Goal: Task Accomplishment & Management: Complete application form

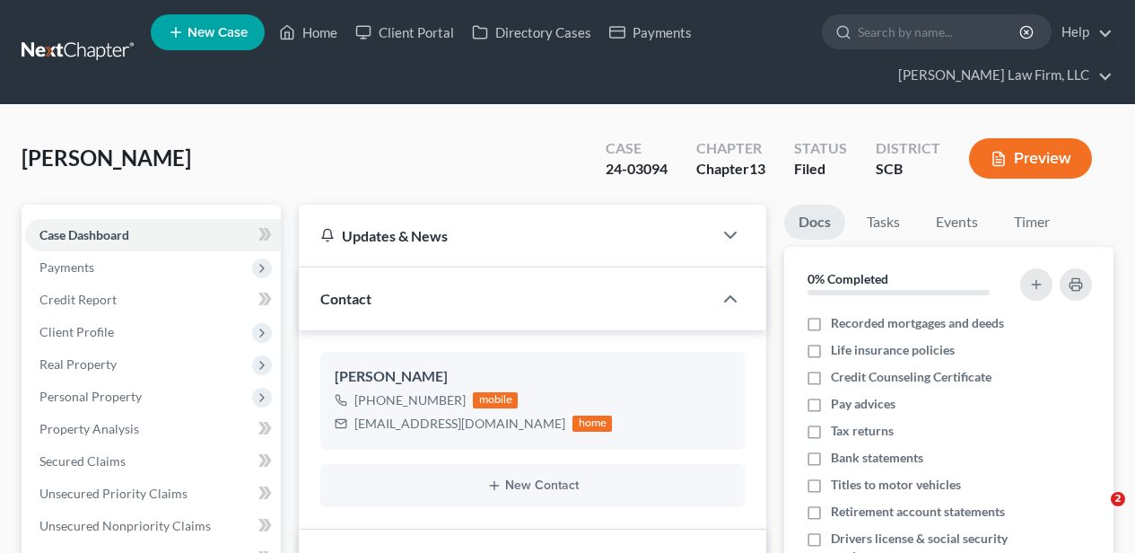
select select "2"
select select "0"
drag, startPoint x: 0, startPoint y: 0, endPoint x: 322, endPoint y: 50, distance: 326.0
click at [316, 30] on link "Home" at bounding box center [308, 32] width 76 height 32
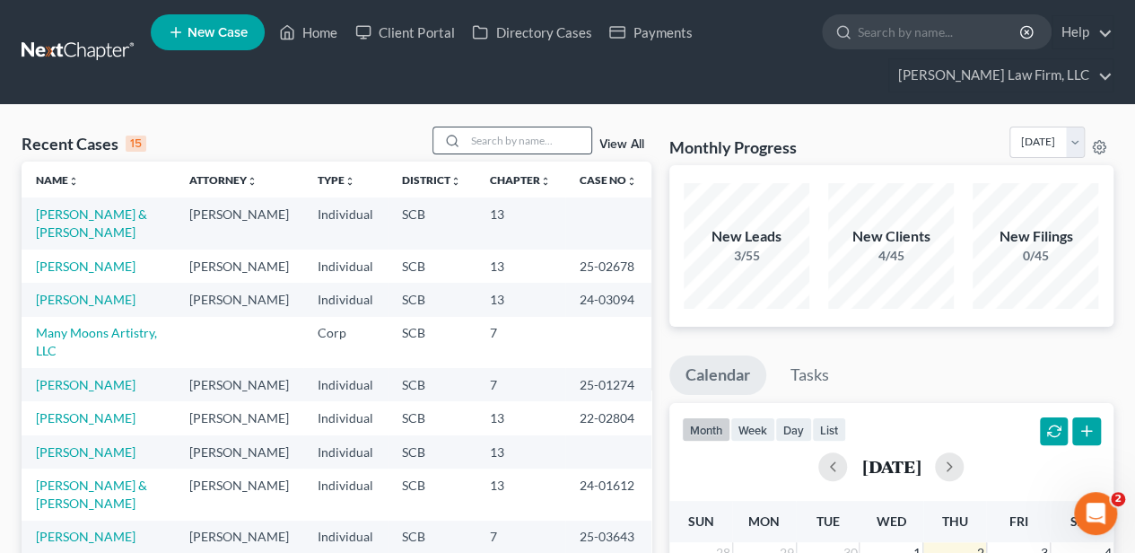
click at [526, 127] on div at bounding box center [513, 141] width 160 height 28
click at [508, 135] on input "search" at bounding box center [529, 140] width 126 height 26
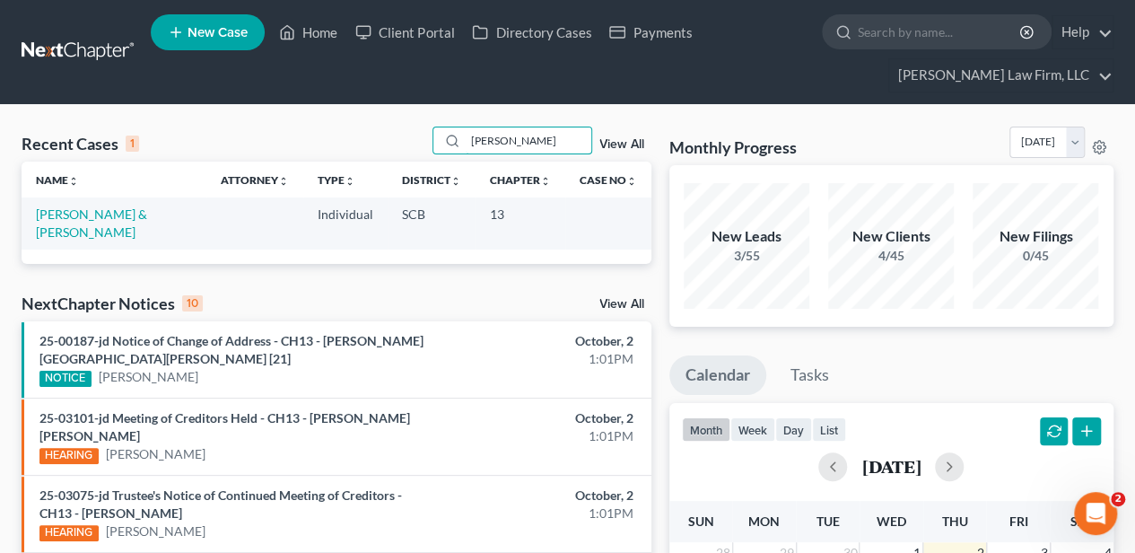
type input "pipkin"
click at [170, 208] on td "[PERSON_NAME] & [PERSON_NAME]" at bounding box center [114, 222] width 185 height 51
click at [147, 210] on link "[PERSON_NAME] & [PERSON_NAME]" at bounding box center [91, 222] width 111 height 33
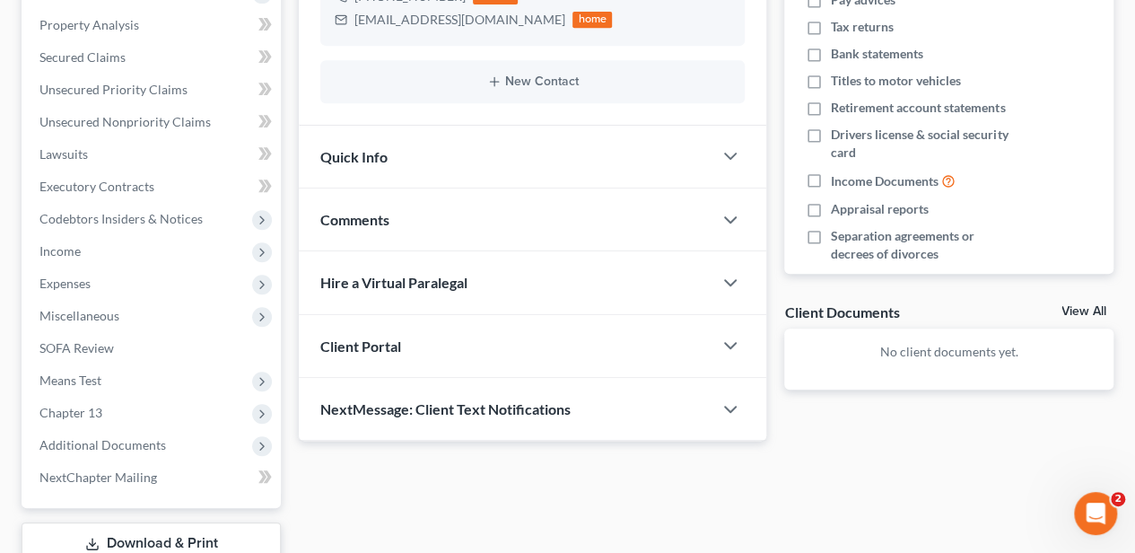
scroll to position [348, 0]
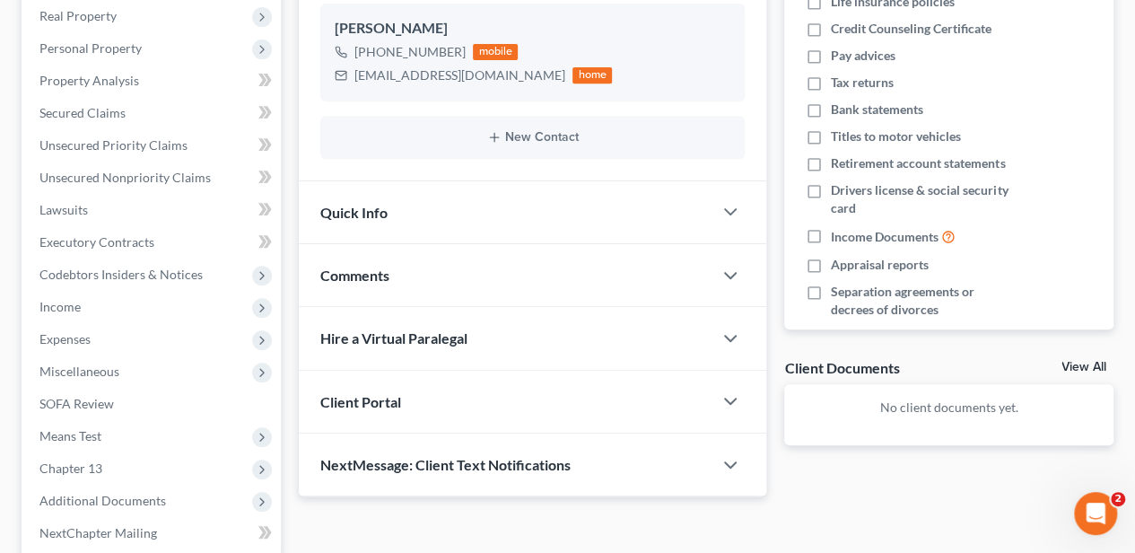
click at [384, 278] on span "Comments" at bounding box center [354, 275] width 69 height 17
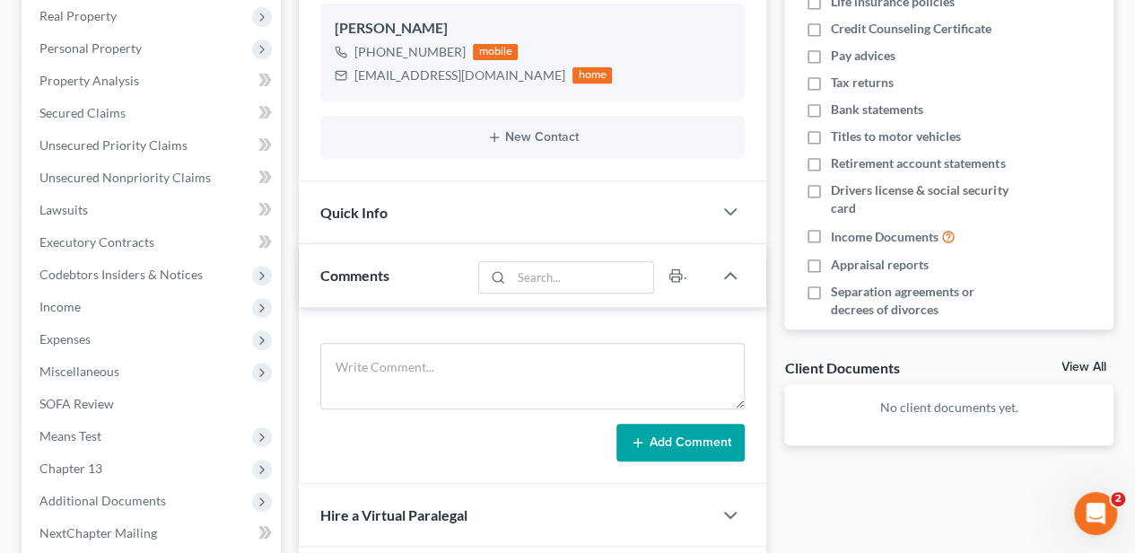
click at [384, 278] on span "Comments" at bounding box center [354, 275] width 69 height 17
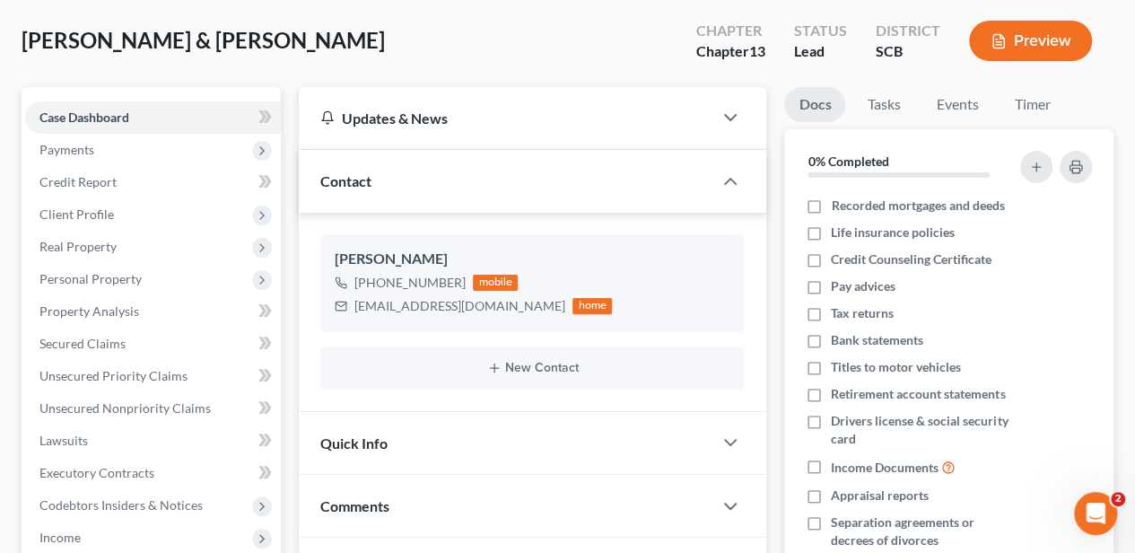
scroll to position [0, 0]
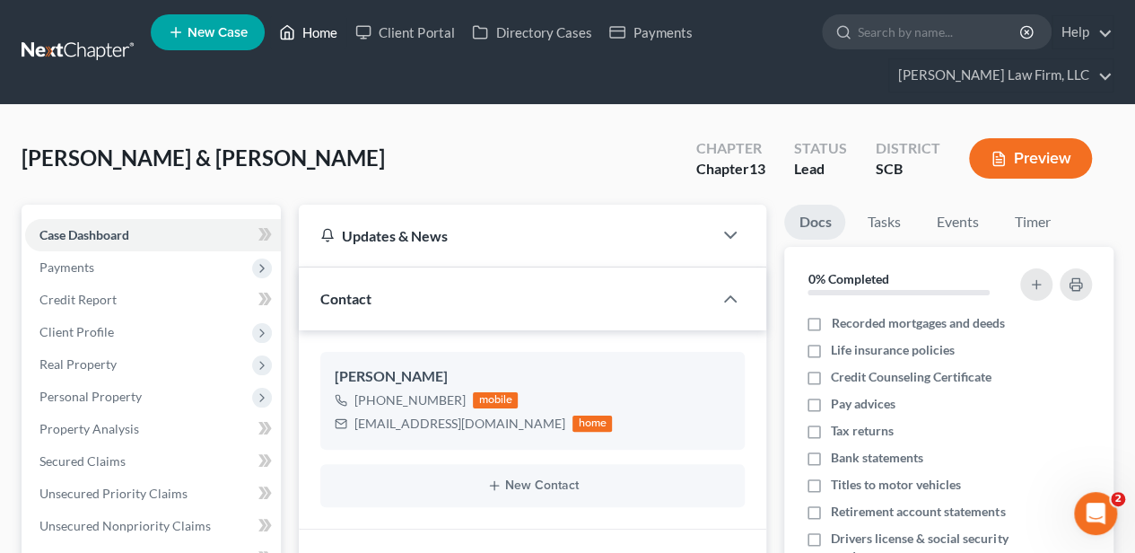
click at [307, 23] on link "Home" at bounding box center [308, 32] width 76 height 32
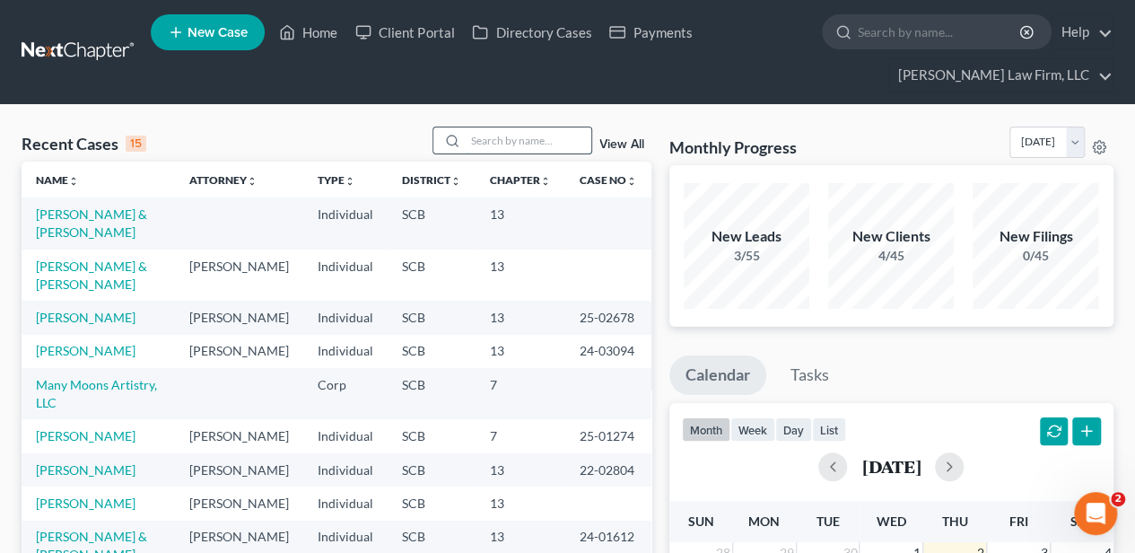
click at [508, 150] on input "search" at bounding box center [529, 140] width 126 height 26
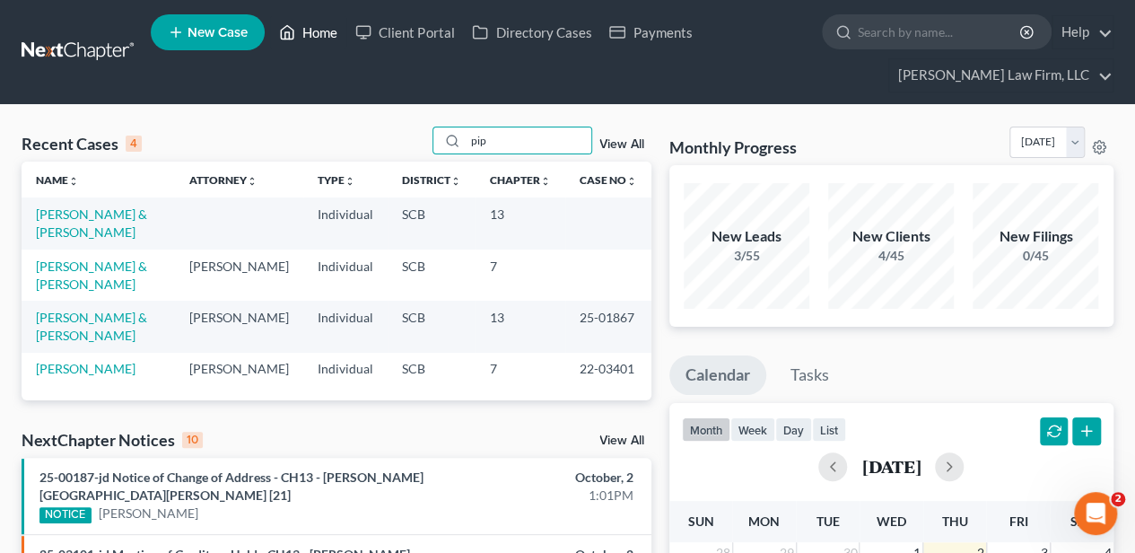
click at [295, 31] on icon at bounding box center [287, 33] width 16 height 22
click at [519, 147] on input "pip" at bounding box center [529, 140] width 126 height 26
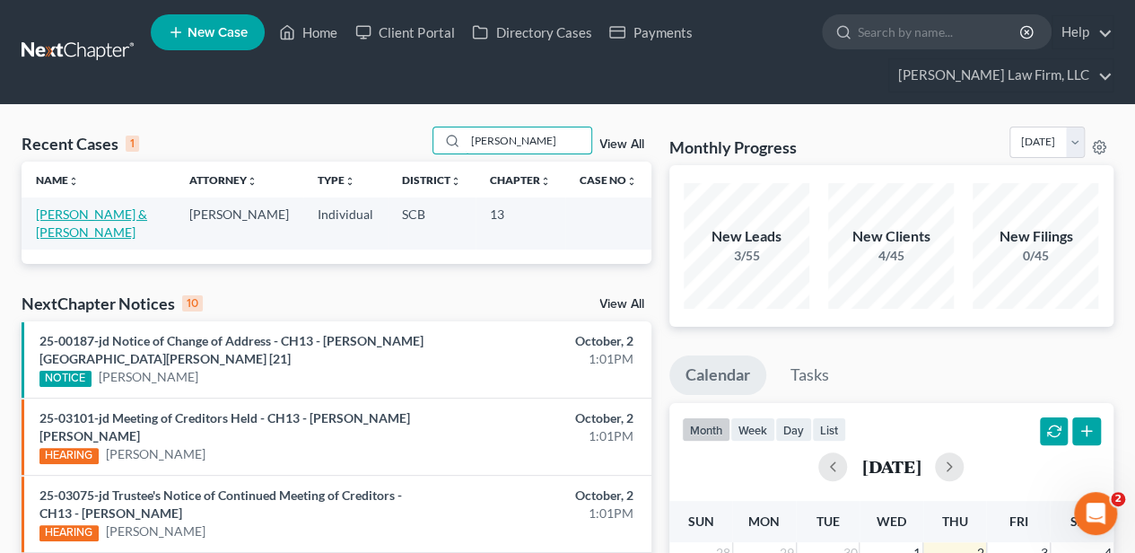
type input "murtaugh"
click at [98, 210] on link "[PERSON_NAME] & [PERSON_NAME]" at bounding box center [91, 222] width 111 height 33
select select "2"
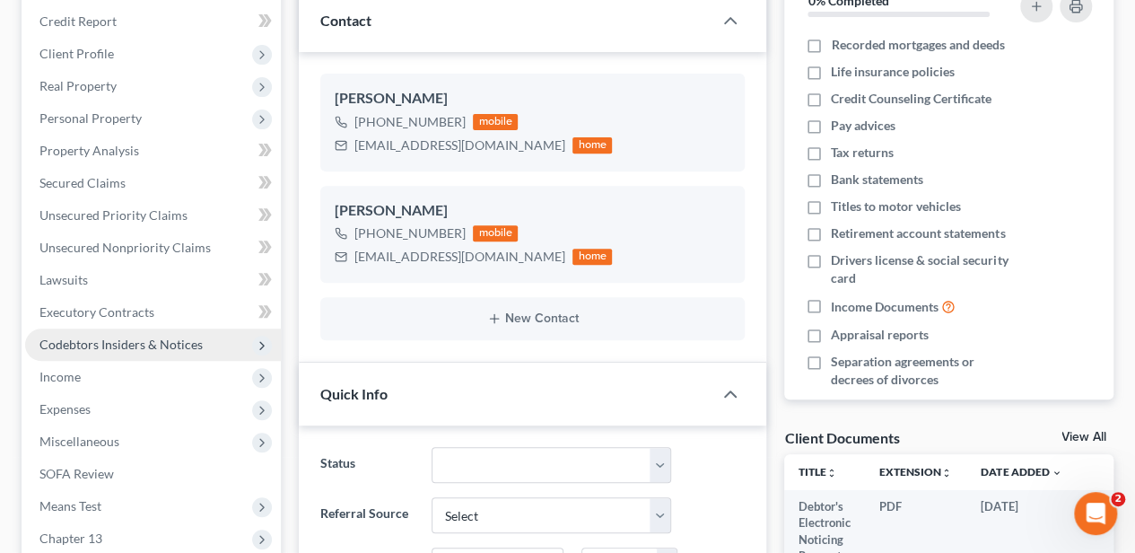
scroll to position [299, 0]
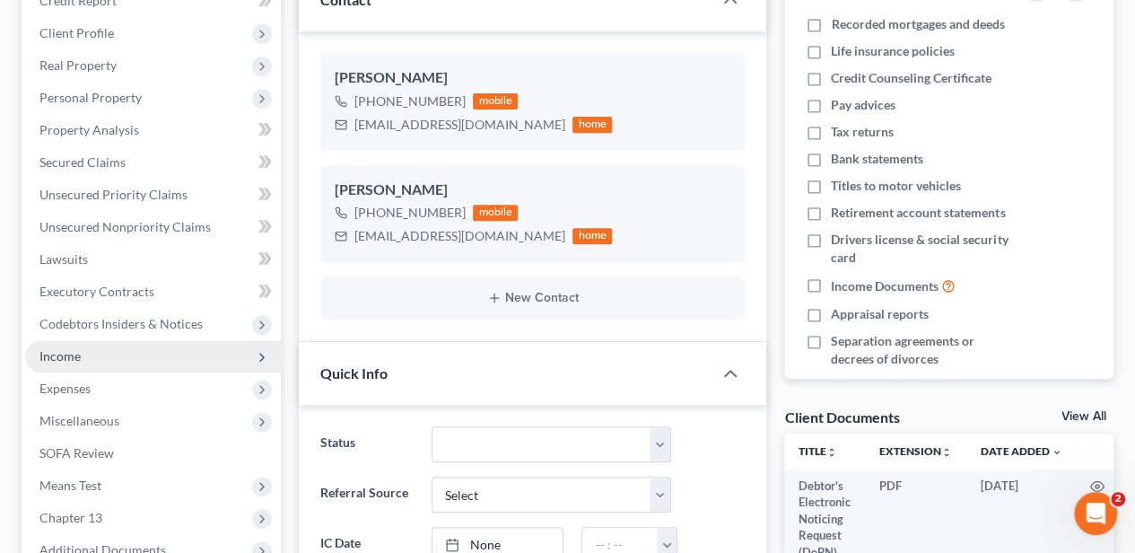
click at [97, 362] on span "Income" at bounding box center [153, 356] width 256 height 32
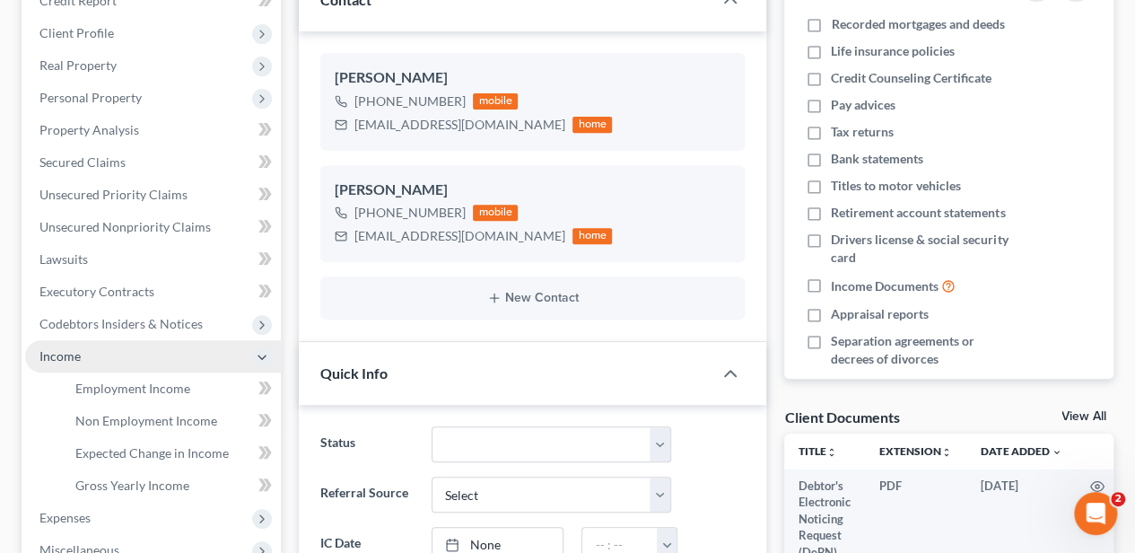
scroll to position [359, 0]
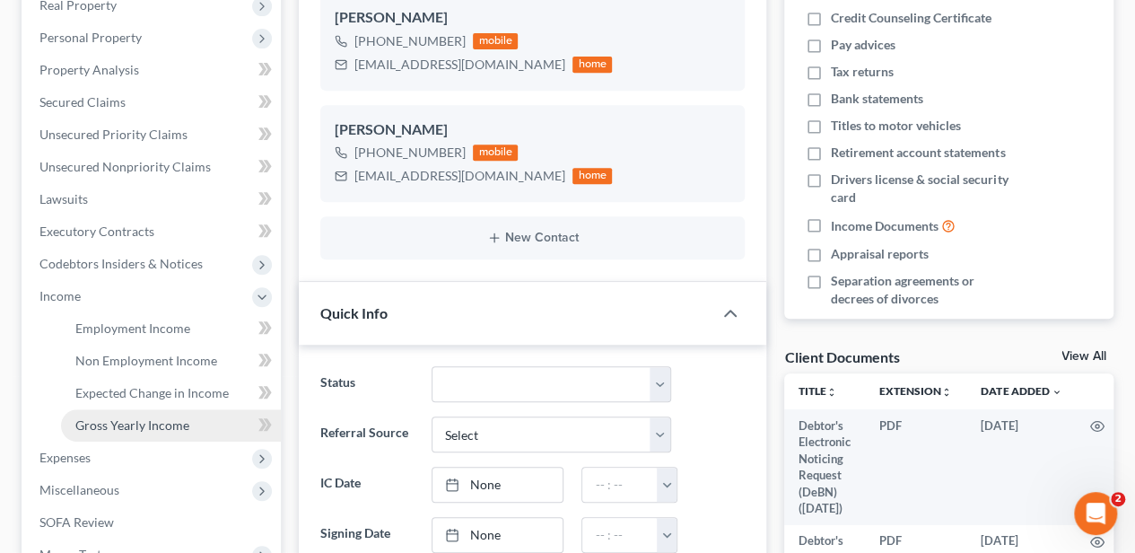
click at [149, 420] on span "Gross Yearly Income" at bounding box center [132, 424] width 114 height 15
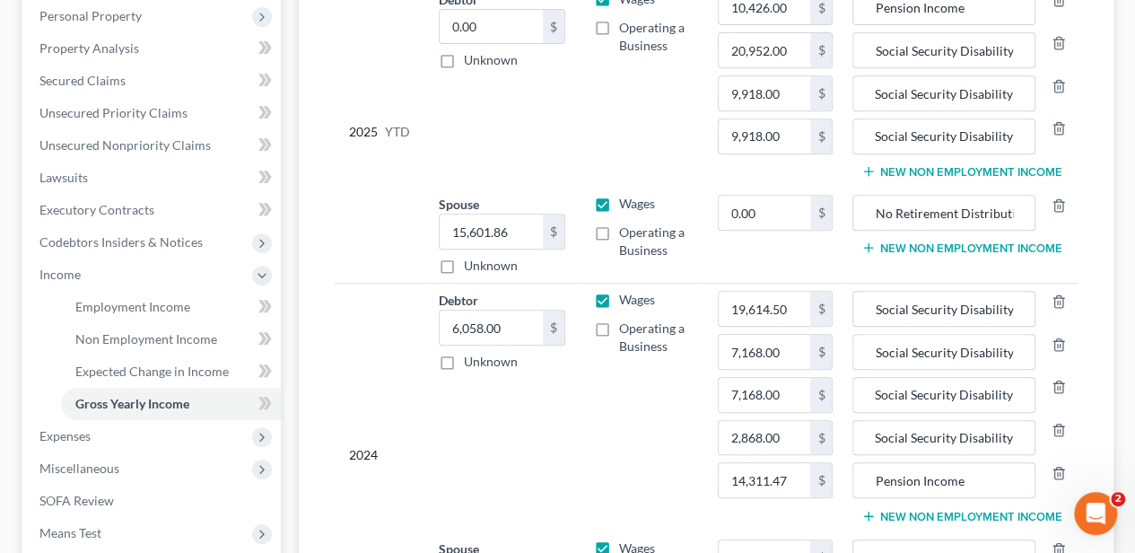
scroll to position [418, 0]
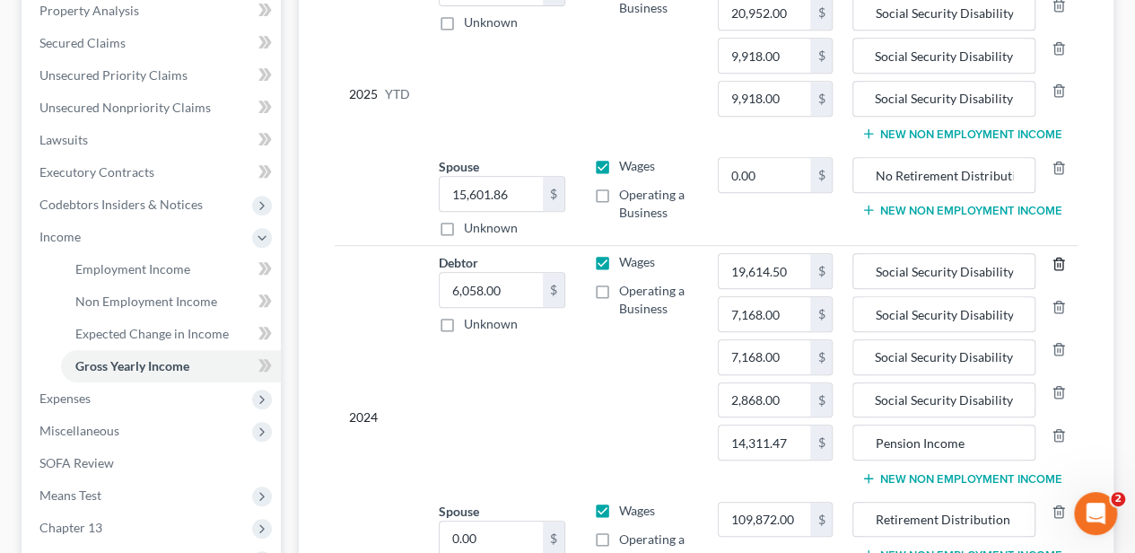
click at [1062, 259] on icon "button" at bounding box center [1059, 264] width 14 height 14
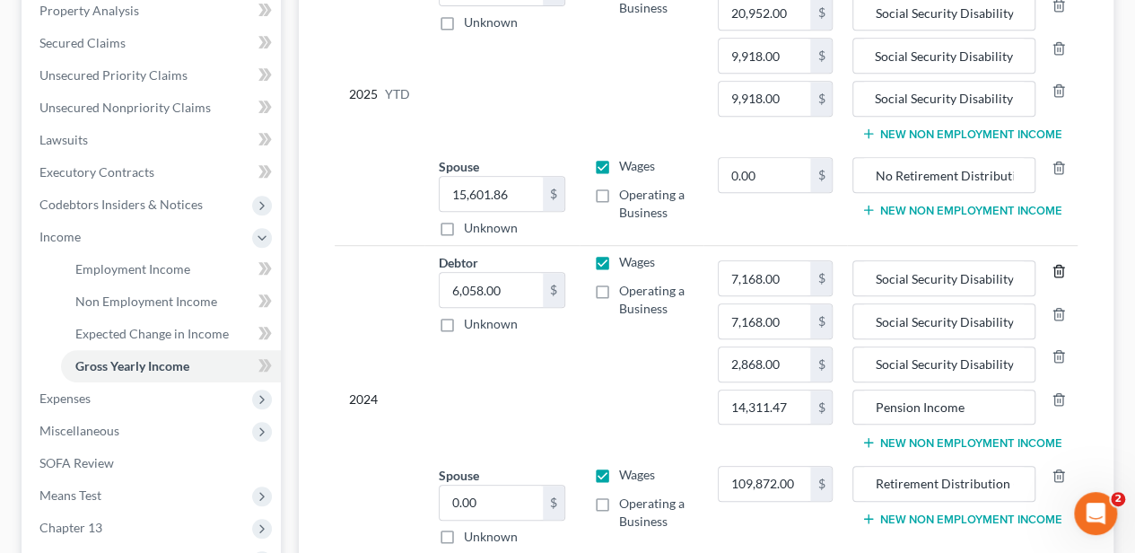
click at [1062, 264] on icon "button" at bounding box center [1059, 271] width 14 height 14
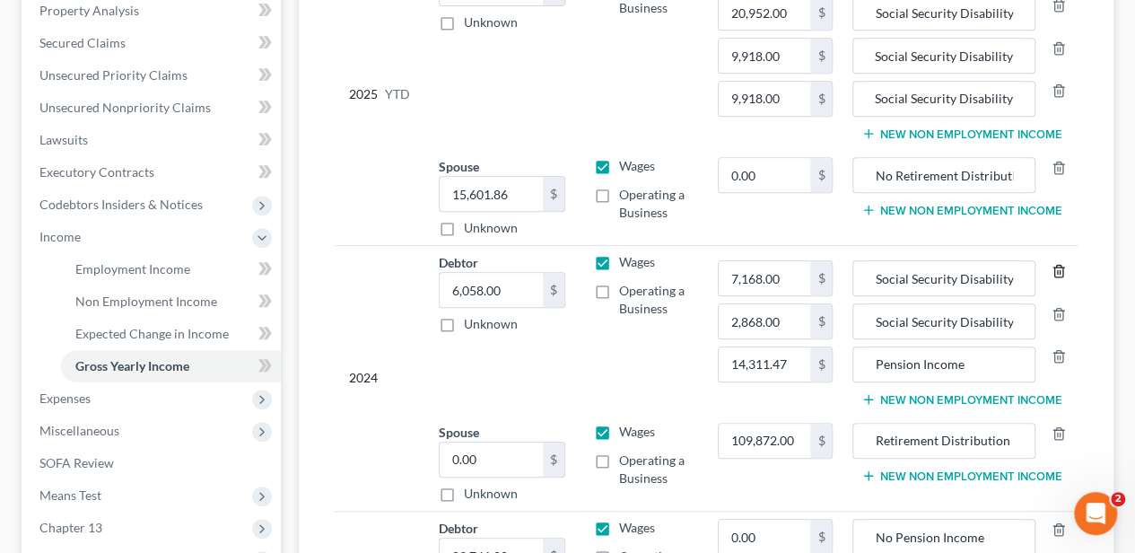
click at [1062, 264] on icon "button" at bounding box center [1059, 271] width 14 height 14
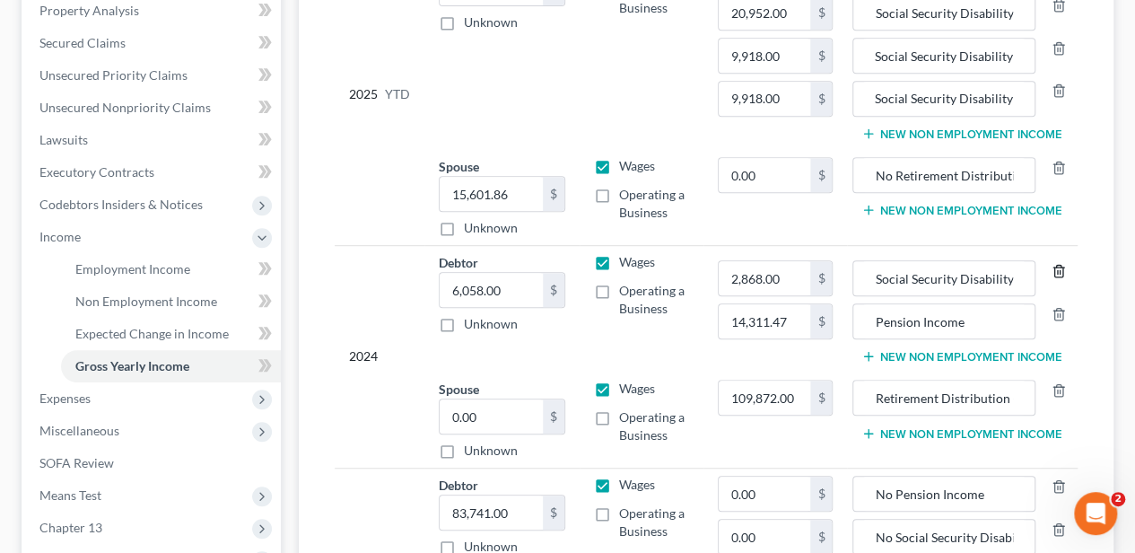
click at [1062, 264] on icon "button" at bounding box center [1059, 271] width 14 height 14
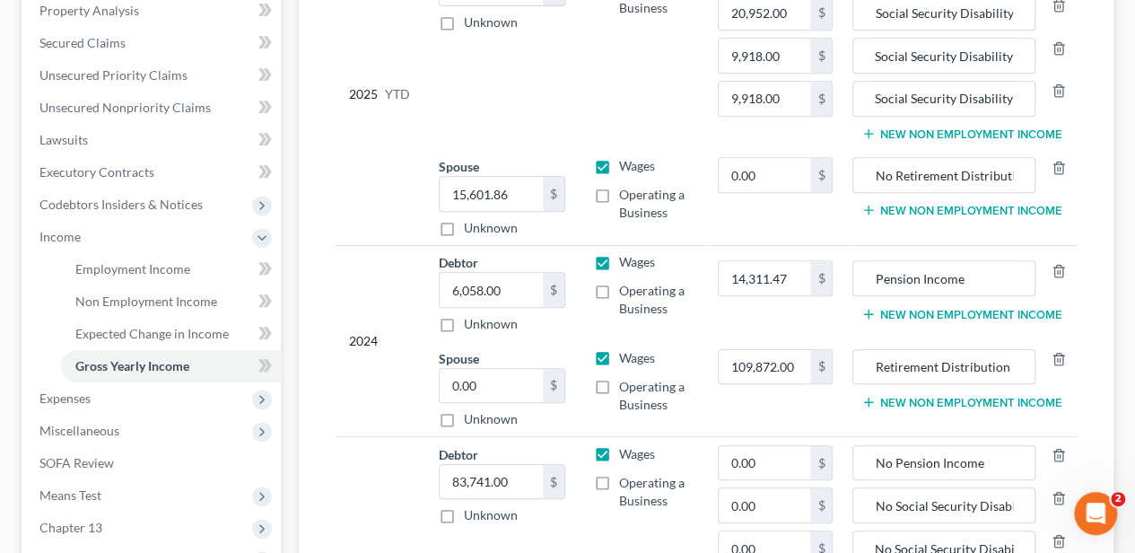
click at [982, 307] on button "New Non Employment Income" at bounding box center [961, 314] width 200 height 14
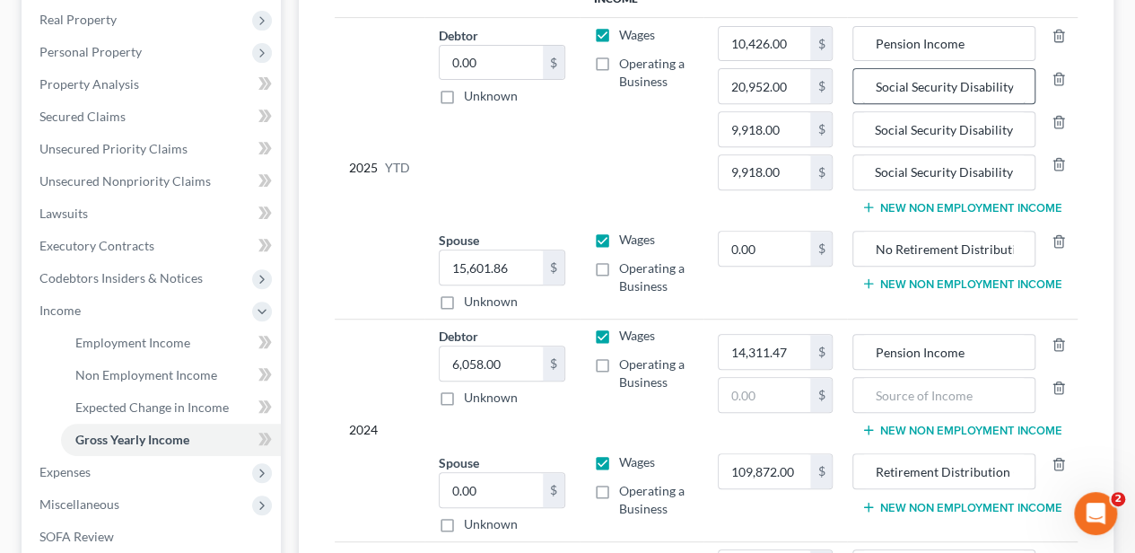
scroll to position [239, 0]
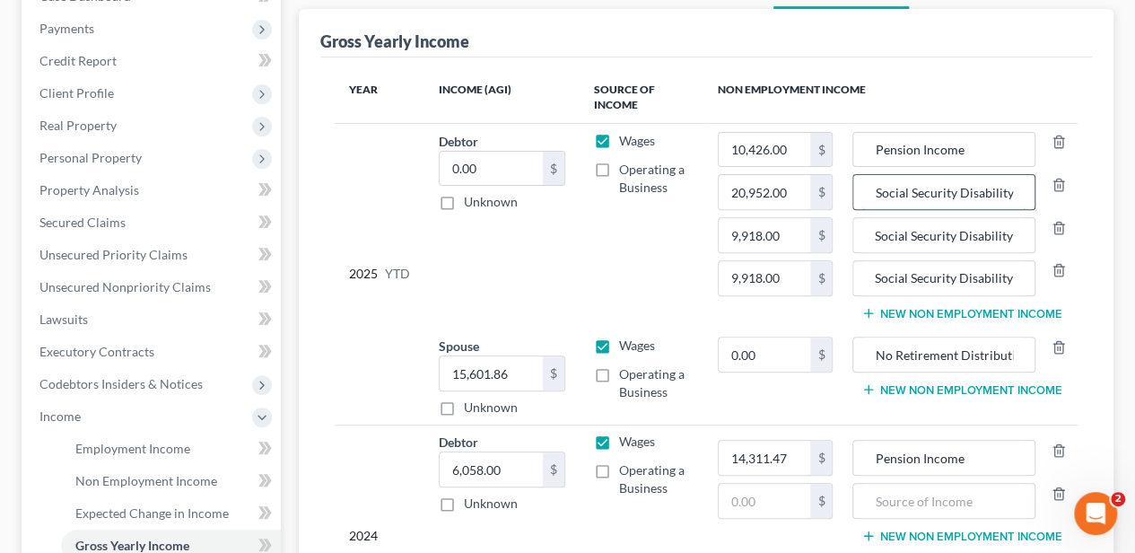
click at [942, 188] on input "Social Security Disability Income" at bounding box center [943, 192] width 163 height 34
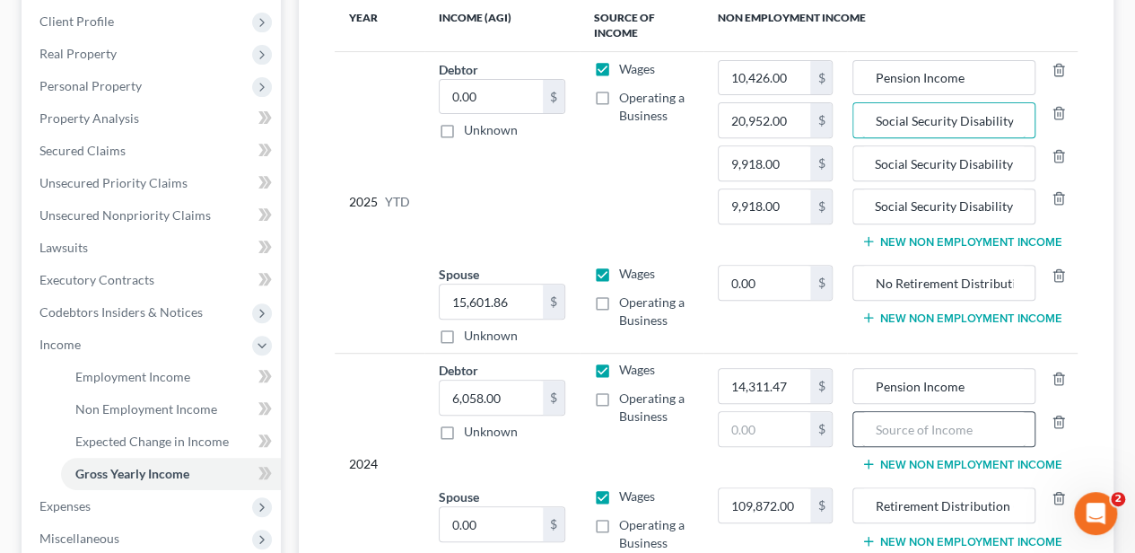
scroll to position [418, 0]
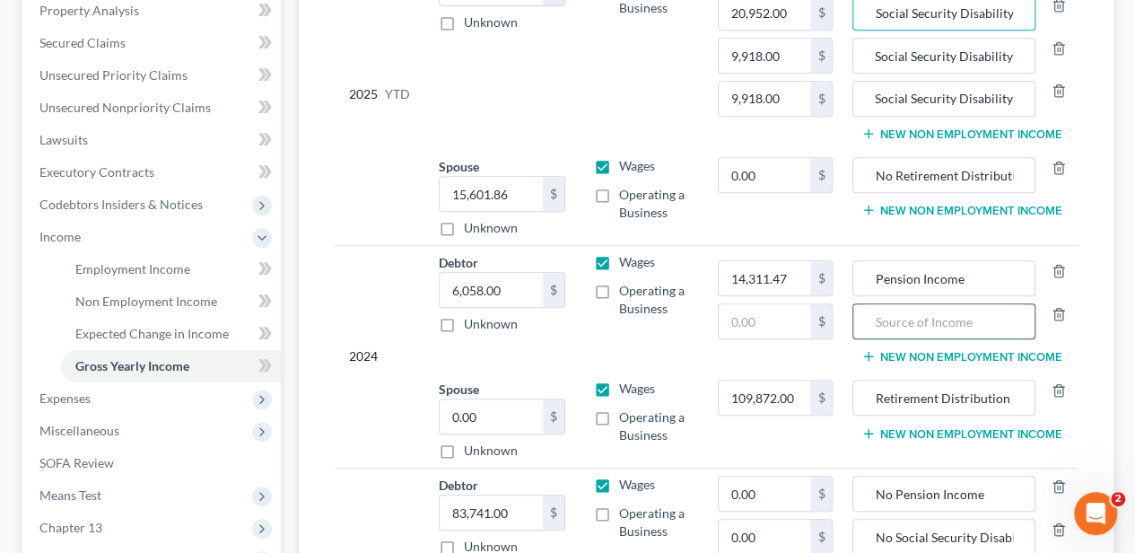
click at [951, 318] on input "text" at bounding box center [943, 321] width 163 height 34
paste input "Social Security Disability Income"
type input "Social Security Disability Income"
click at [765, 314] on input "text" at bounding box center [765, 321] width 92 height 34
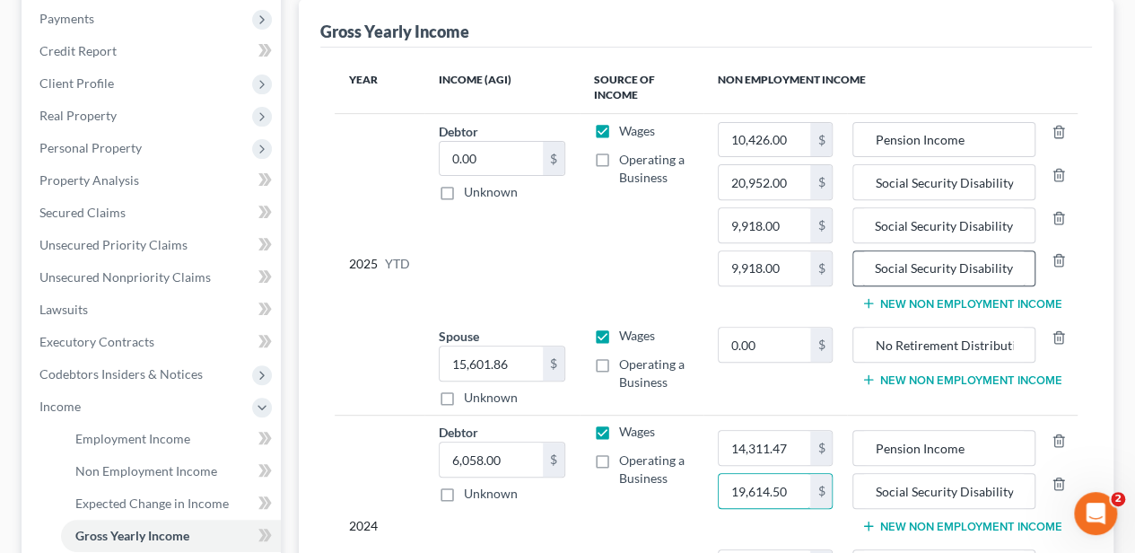
scroll to position [239, 0]
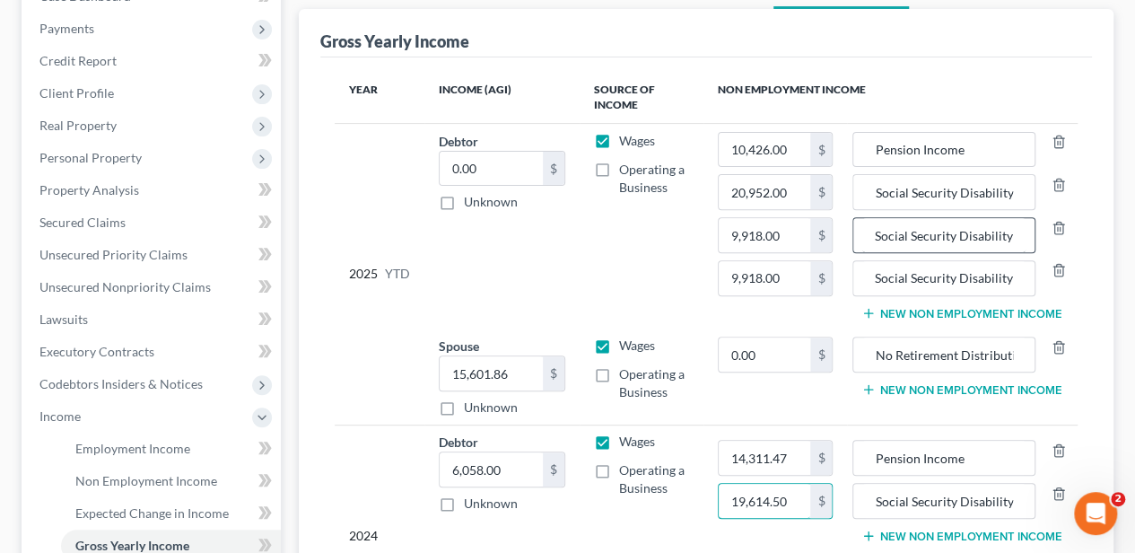
type input "19,614.50"
click at [946, 232] on input "Social Security Disability Income (on behalf of minor child)" at bounding box center [943, 235] width 163 height 34
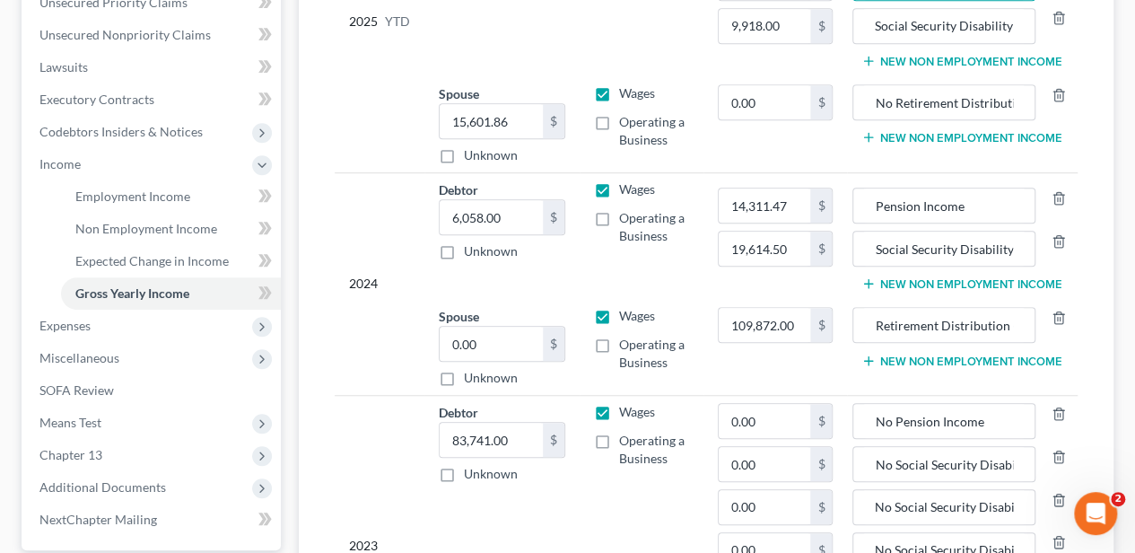
scroll to position [538, 0]
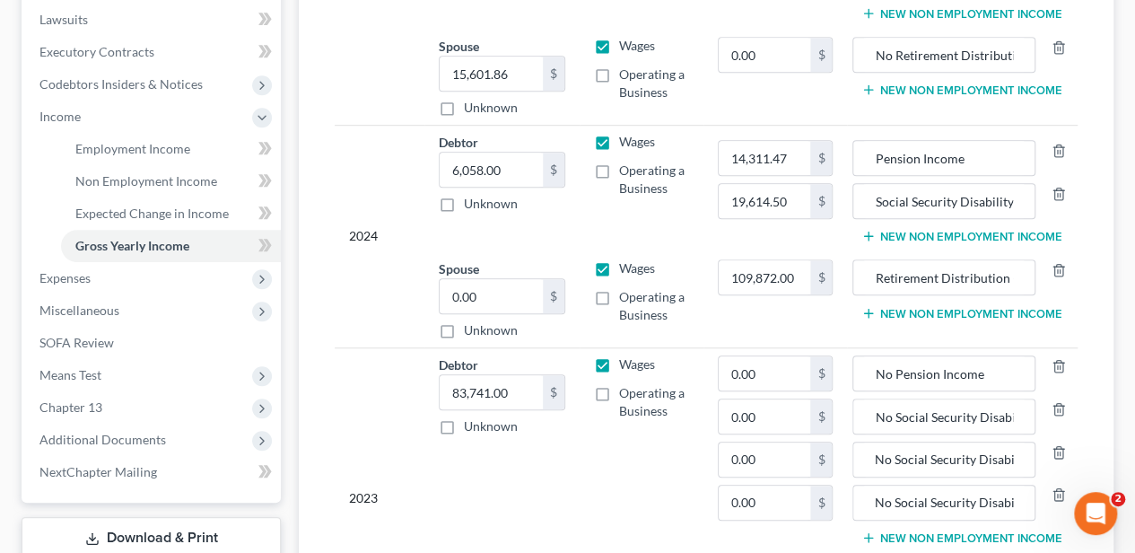
click at [946, 232] on button "New Non Employment Income" at bounding box center [961, 236] width 200 height 14
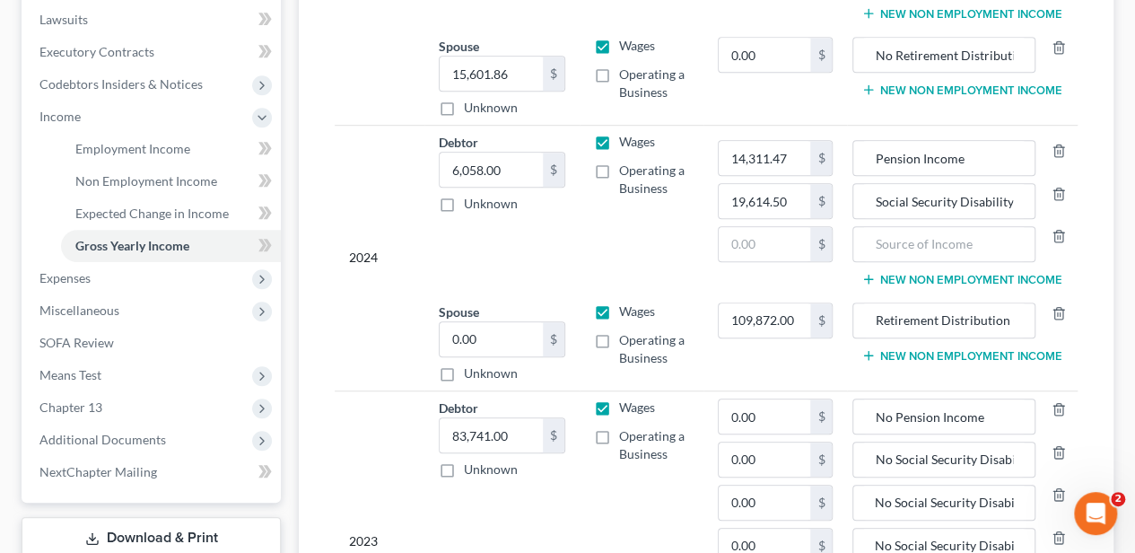
click at [941, 272] on button "New Non Employment Income" at bounding box center [961, 279] width 200 height 14
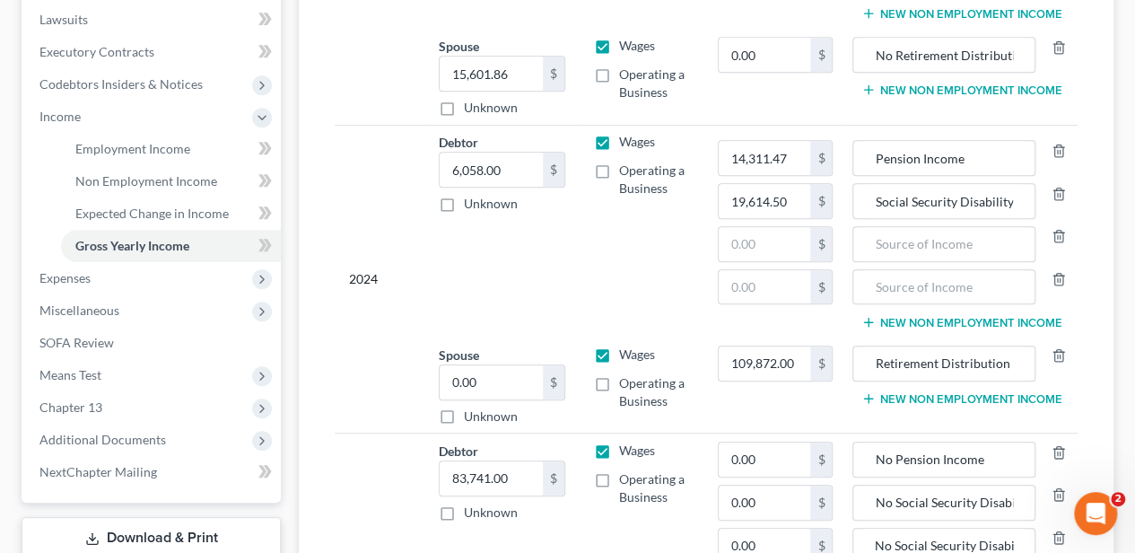
click at [939, 315] on button "New Non Employment Income" at bounding box center [961, 322] width 200 height 14
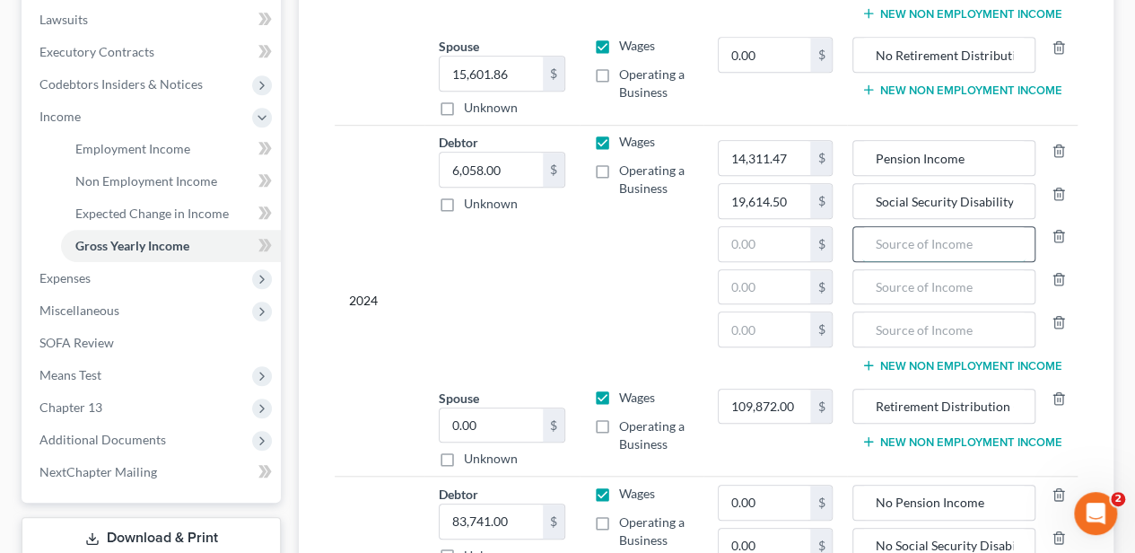
click at [931, 242] on input "text" at bounding box center [943, 244] width 163 height 34
paste input "Social Security Disability Income (on behalf of minor child)"
type input "Social Security Disability Income (on behalf of minor child)"
click at [925, 275] on input "text" at bounding box center [943, 287] width 163 height 34
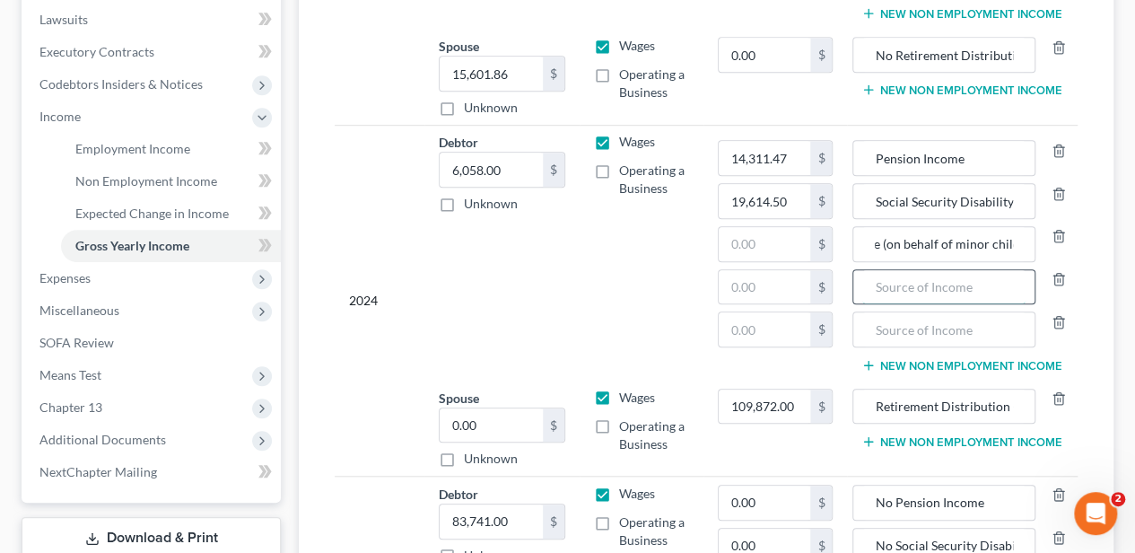
scroll to position [0, 0]
paste input "Social Security Disability Income (on behalf of minor child)"
type input "Social Security Disability Income (on behalf of minor child)"
click at [921, 312] on input "text" at bounding box center [943, 329] width 163 height 34
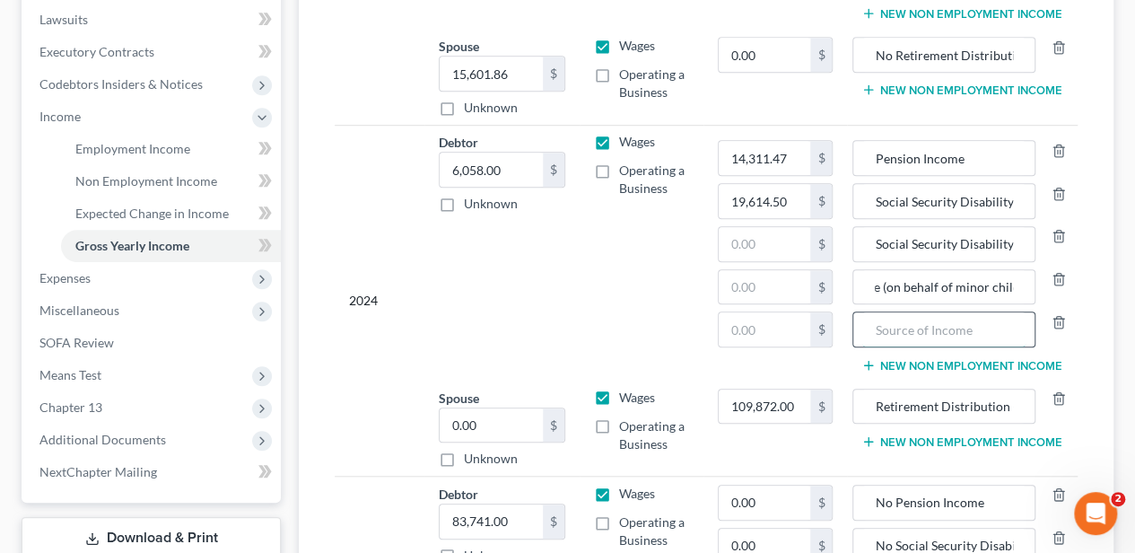
scroll to position [0, 0]
paste input "Social Security Disability Income (on behalf of minor child)"
type input "Social Security Disability Income (on behalf of minor child)"
click at [788, 231] on input "text" at bounding box center [765, 244] width 92 height 34
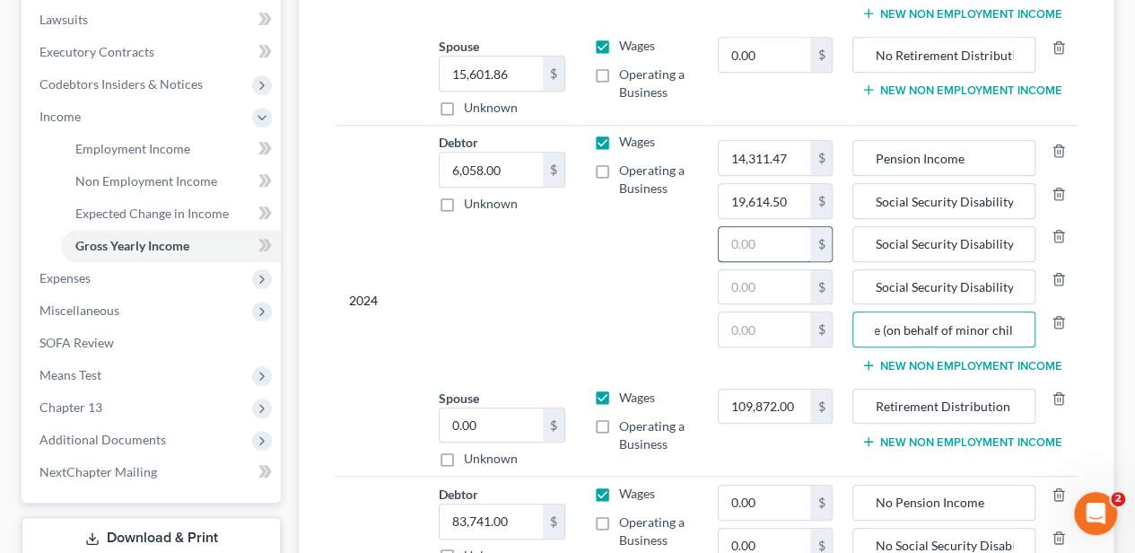
scroll to position [0, 0]
type input "7,168.00"
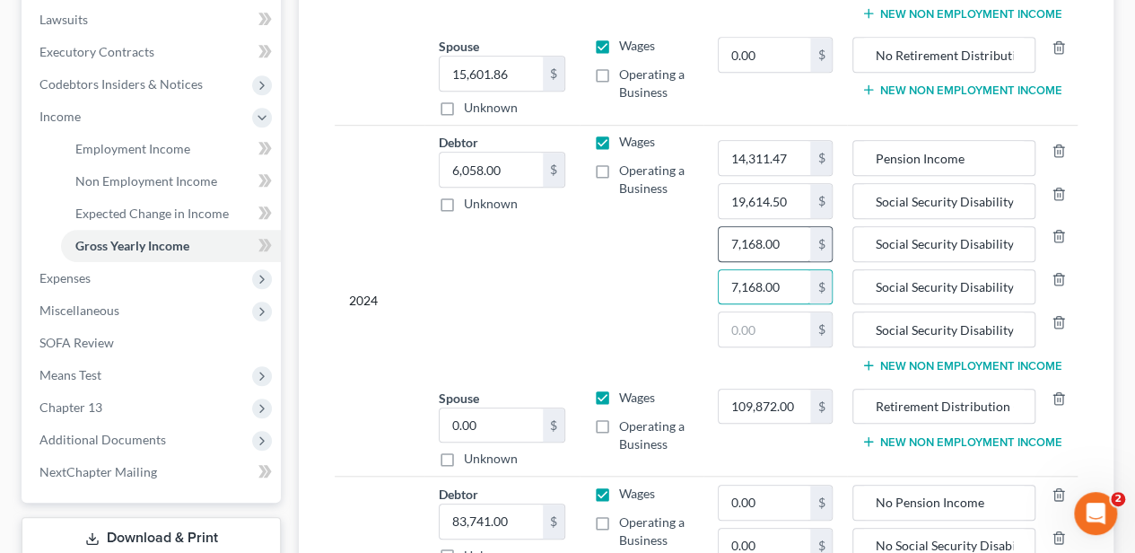
type input "7,168.00"
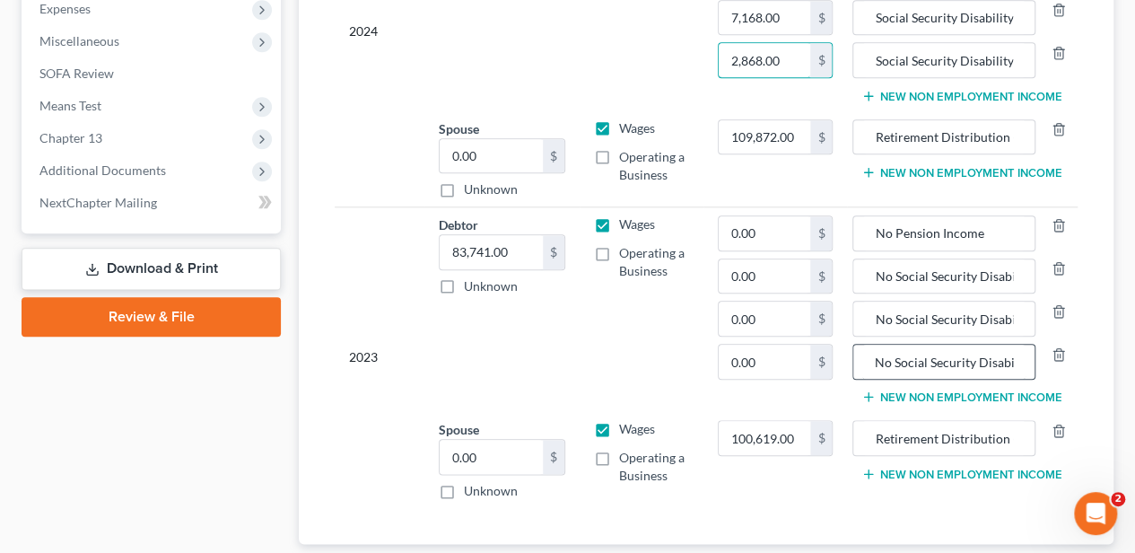
scroll to position [837, 0]
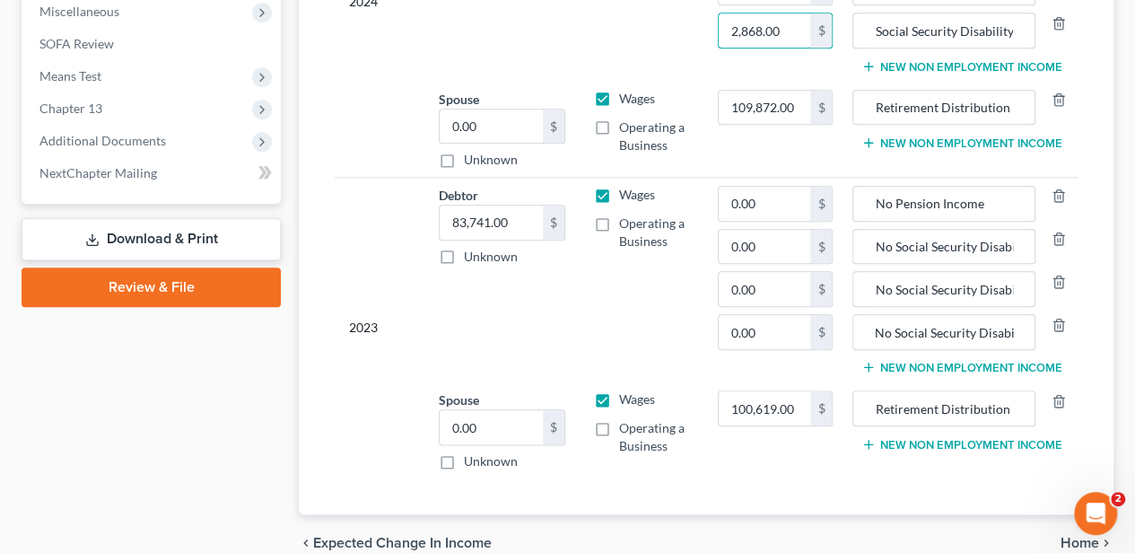
type input "2,868.00"
click at [916, 360] on button "New Non Employment Income" at bounding box center [961, 367] width 200 height 14
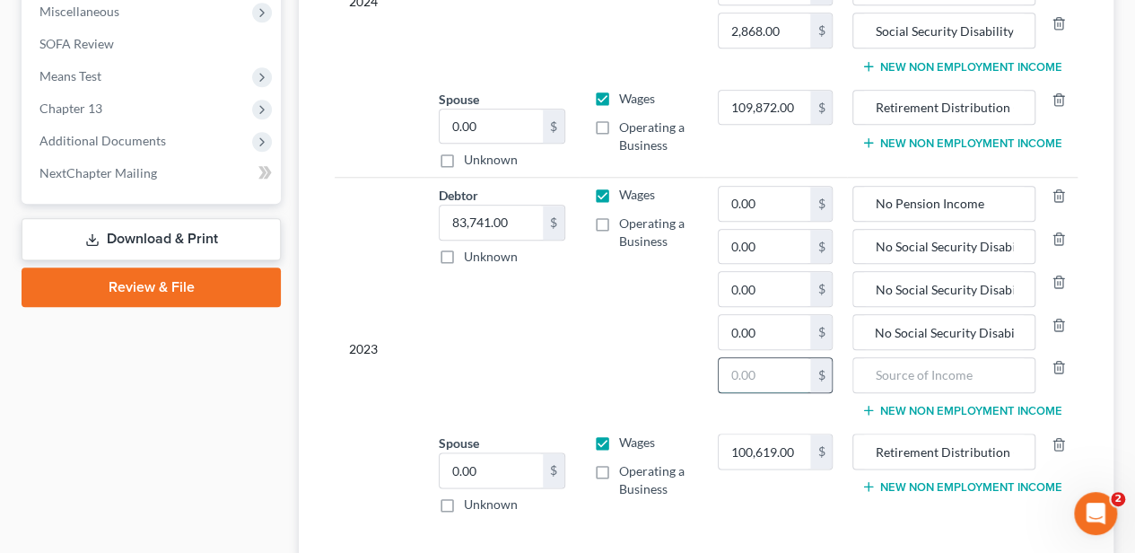
click at [803, 364] on input "text" at bounding box center [765, 375] width 92 height 34
type input "0.00"
click at [981, 360] on input "text" at bounding box center [943, 375] width 163 height 34
paste input "Social Security Disability Income (on behalf of minor child)"
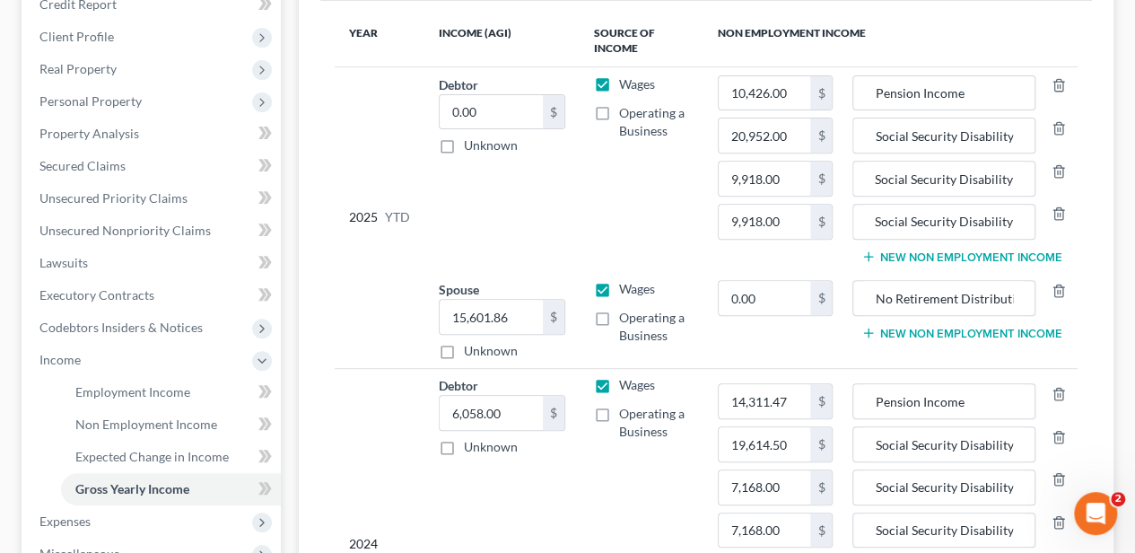
scroll to position [239, 0]
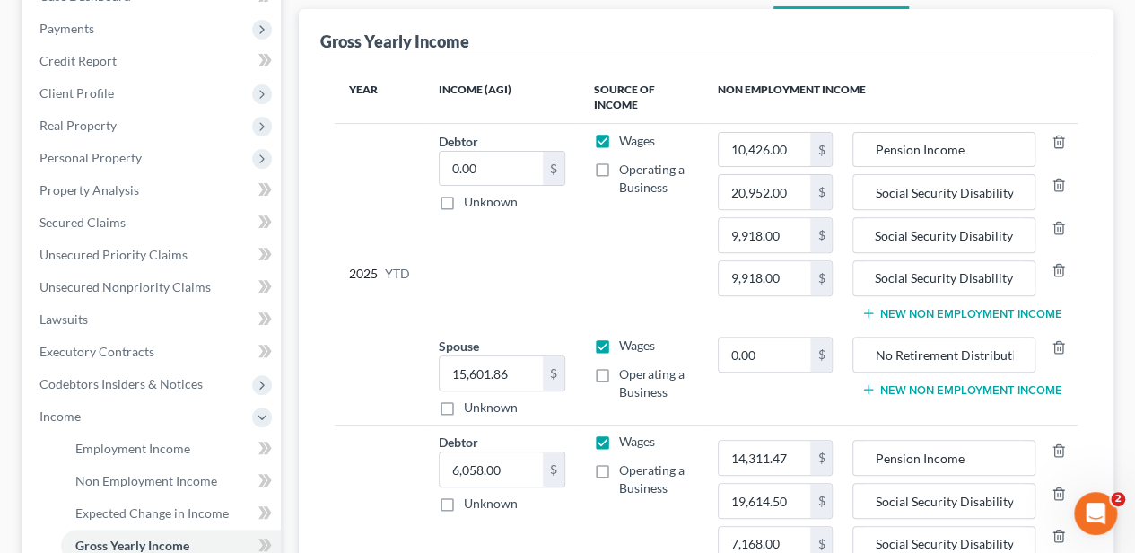
type input "No Social Security Disability Income (on behalf of minor child)"
click at [988, 306] on button "New Non Employment Income" at bounding box center [961, 313] width 200 height 14
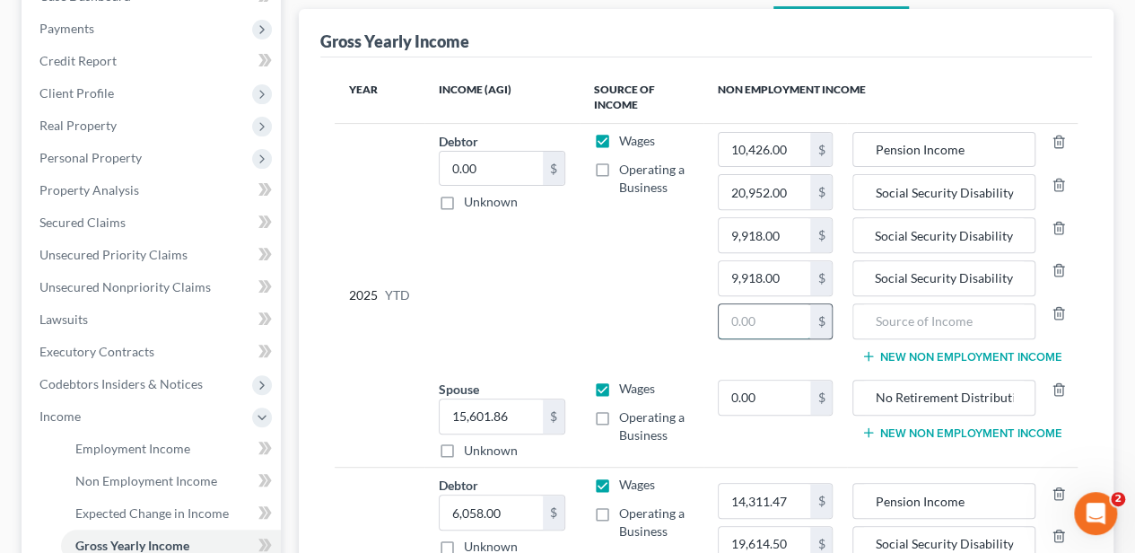
click at [776, 314] on input "text" at bounding box center [765, 321] width 92 height 34
type input "0.00"
click at [918, 313] on input "text" at bounding box center [943, 321] width 163 height 34
paste input "Social Security Disability Income (on behalf of minor child)"
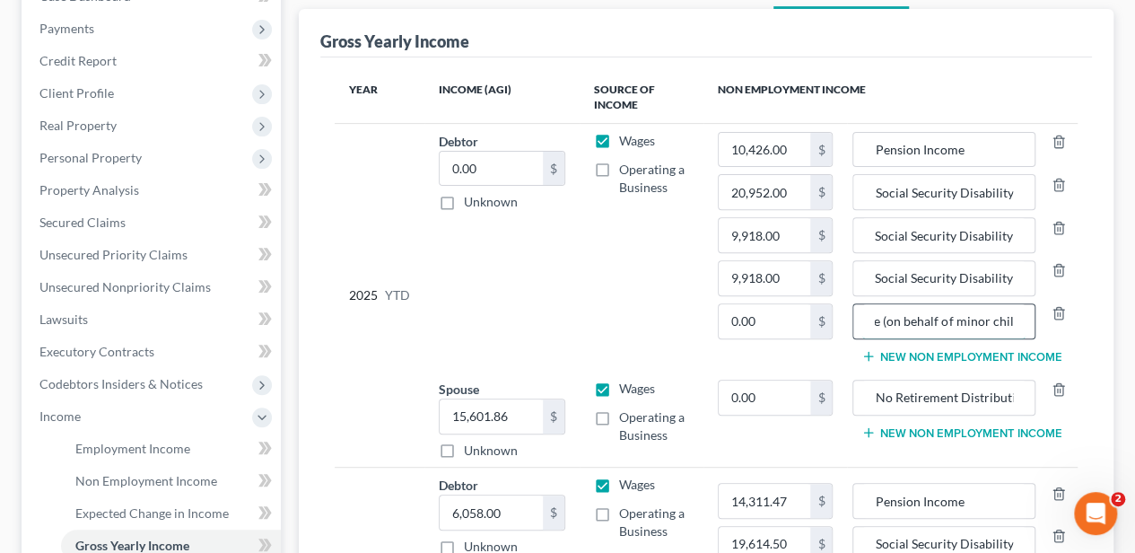
type input "No Social Security Disability Income (on behalf of minor child)"
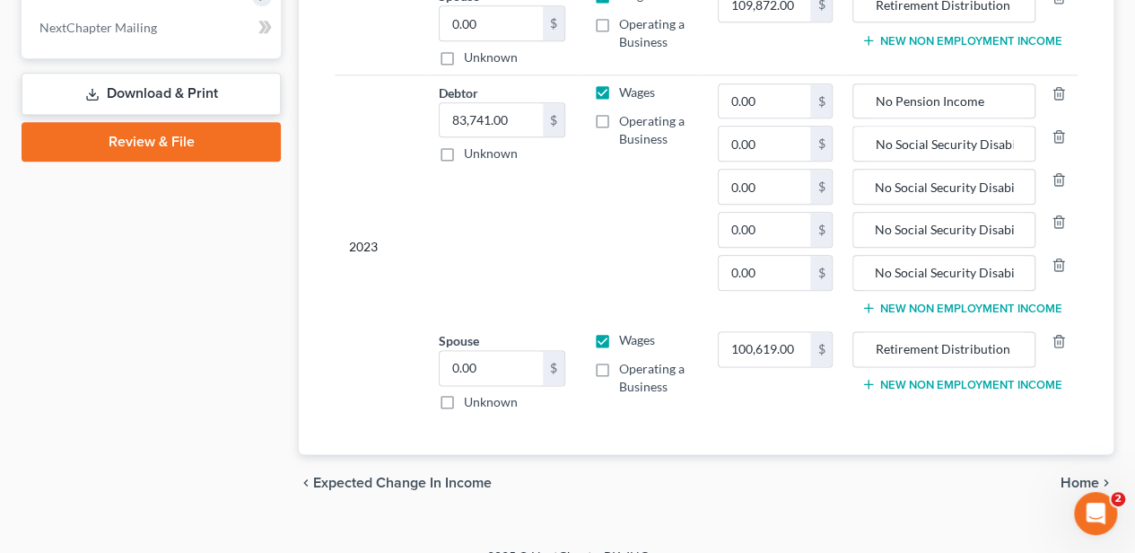
scroll to position [996, 0]
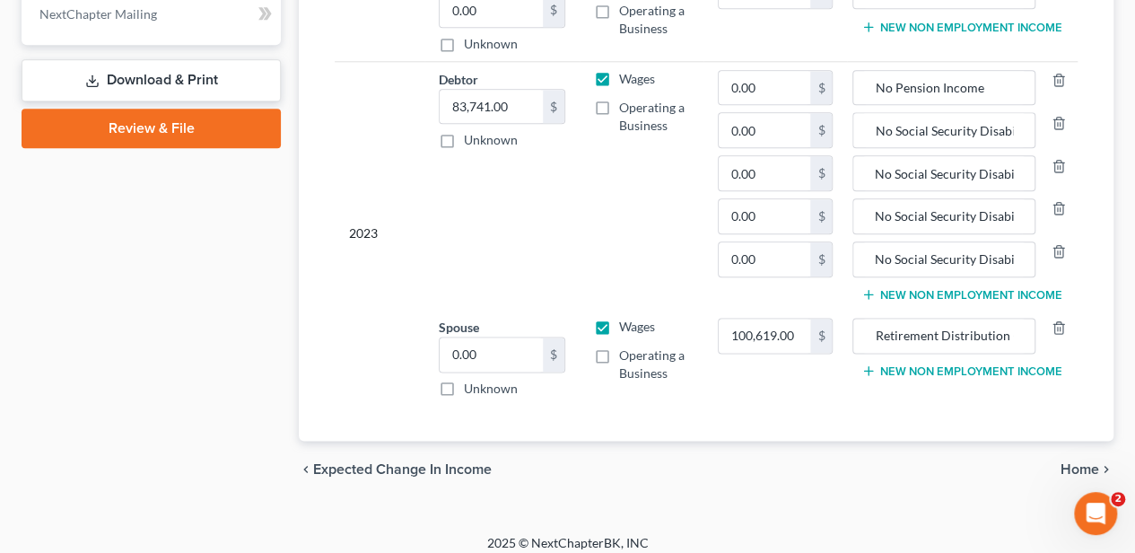
click at [1082, 462] on span "Home" at bounding box center [1080, 469] width 39 height 14
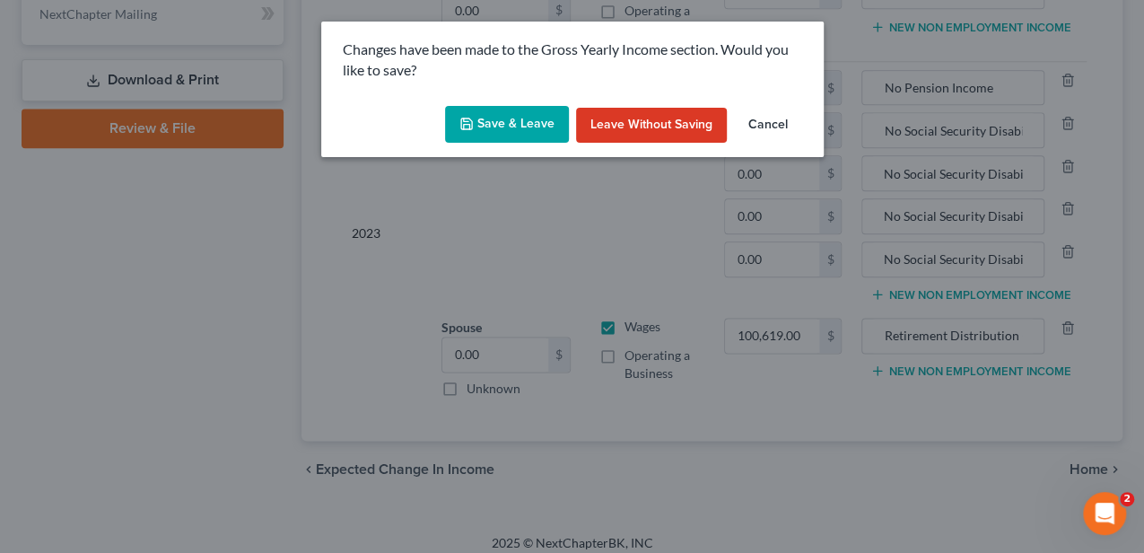
click at [474, 131] on icon "button" at bounding box center [466, 124] width 14 height 14
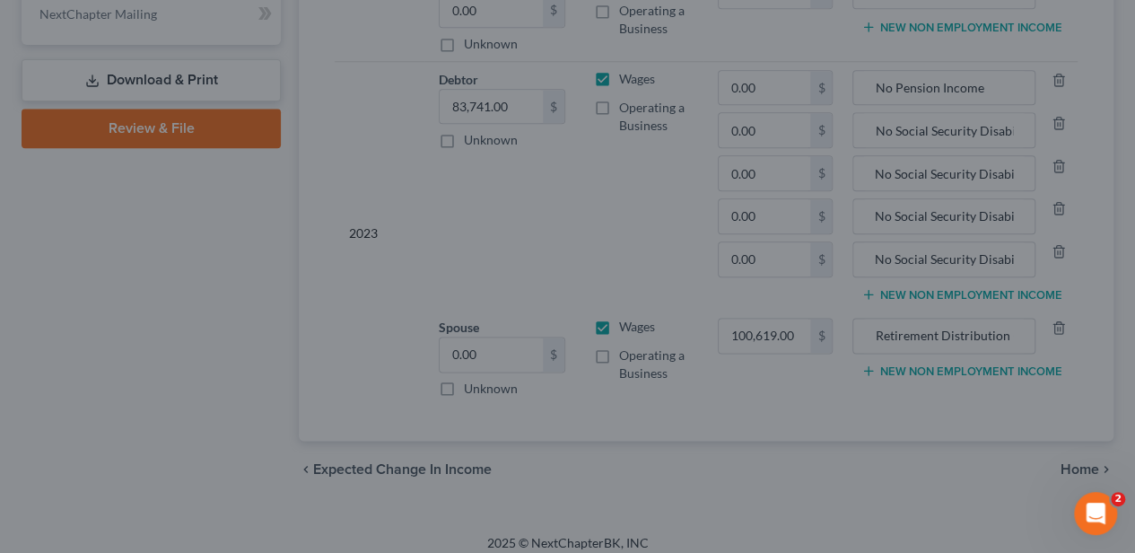
type input "2,868.00"
type input "Social Security Disability Income (on behalf of minor child)"
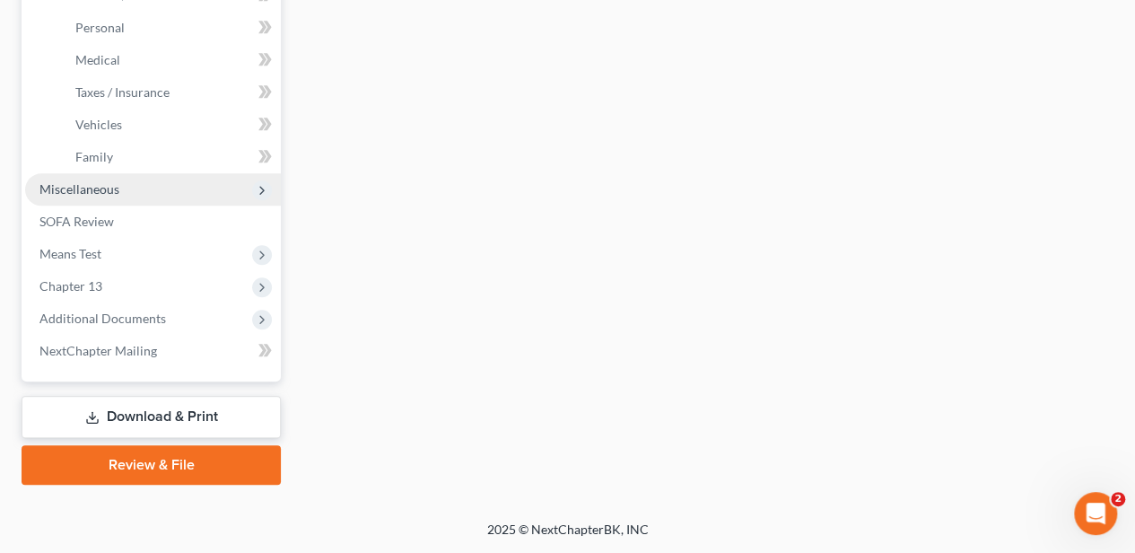
type input "1,752.78"
type input "0.00"
radio input "true"
type input "0.00"
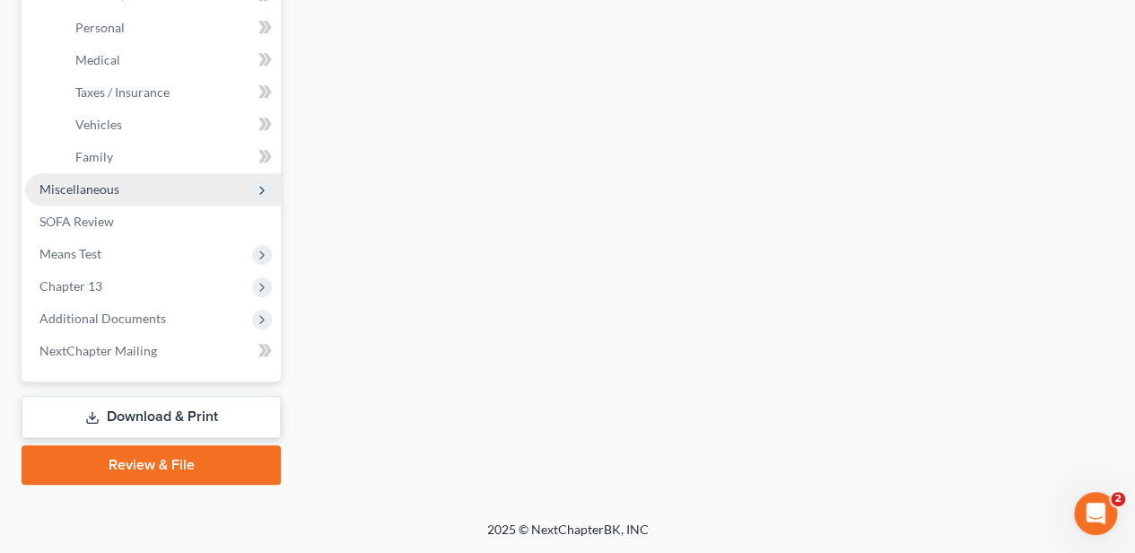
type input "0.00"
type input "200.00"
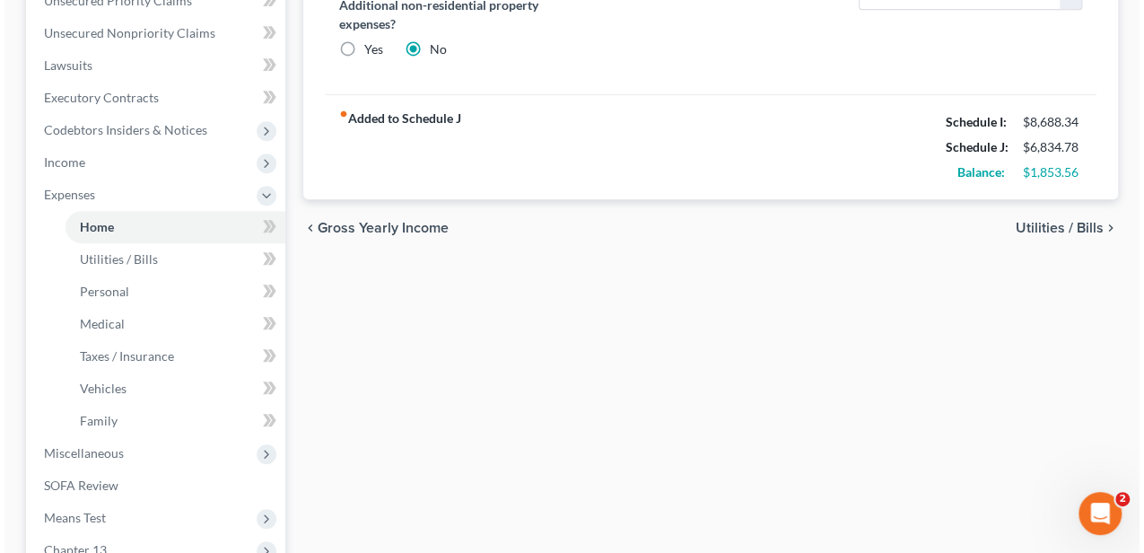
scroll to position [754, 0]
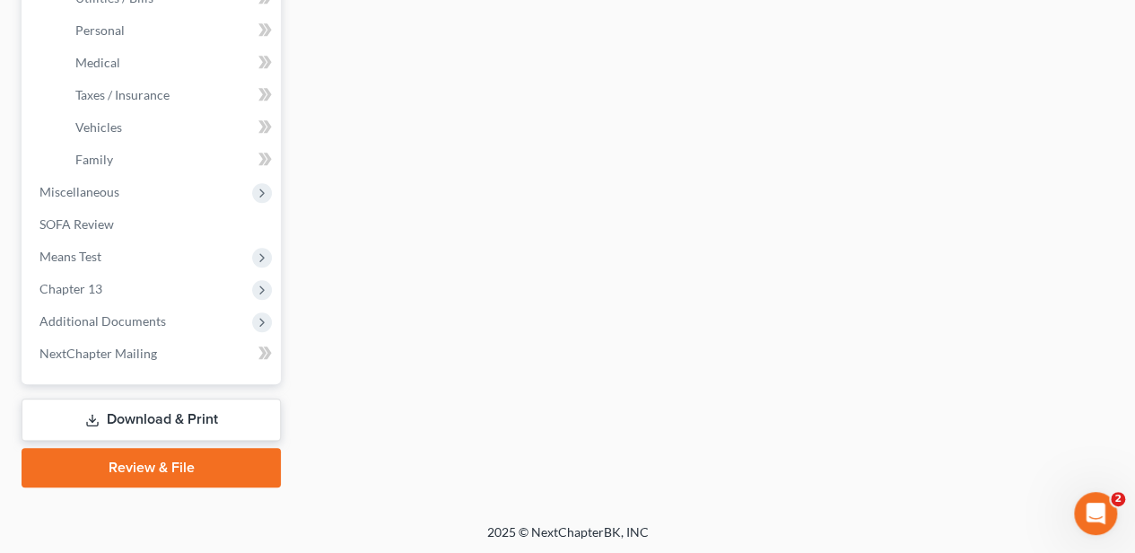
click at [174, 409] on link "Download & Print" at bounding box center [151, 419] width 259 height 42
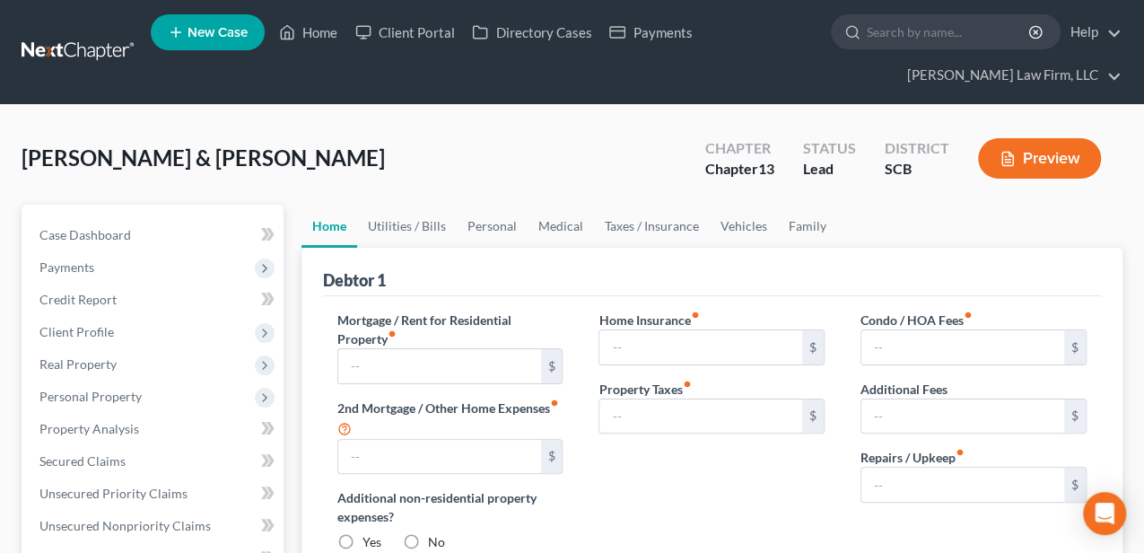
type input "1,752.78"
type input "0.00"
radio input "true"
type input "0.00"
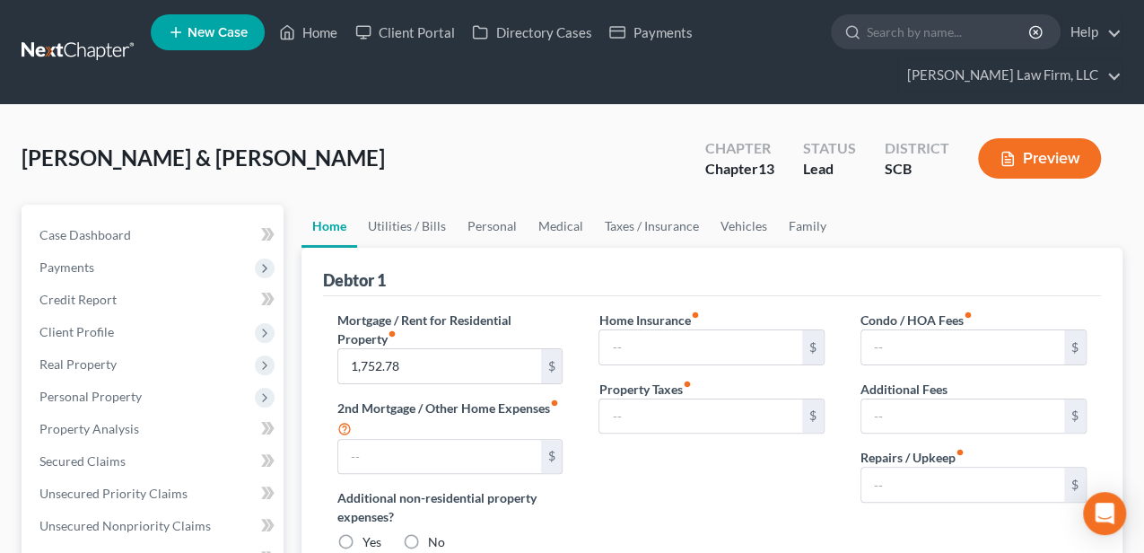
type input "0.00"
type input "200.00"
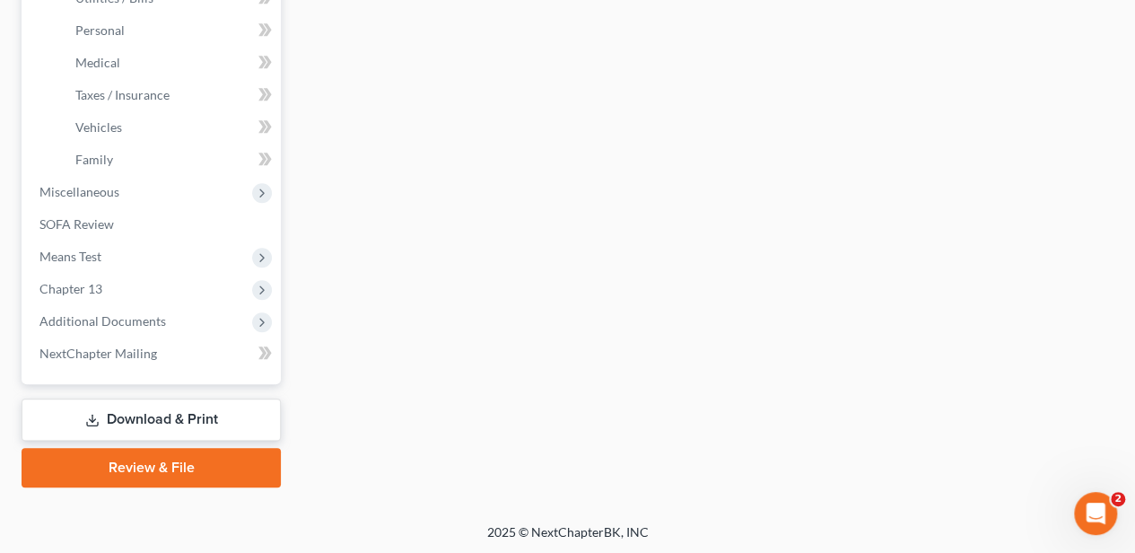
click at [218, 415] on link "Download & Print" at bounding box center [151, 419] width 259 height 42
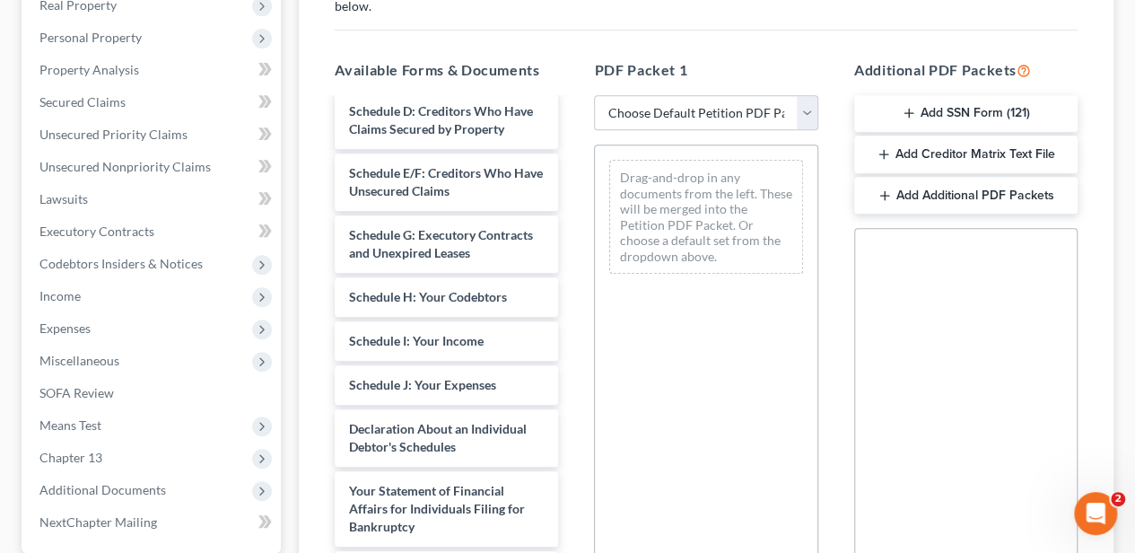
scroll to position [418, 0]
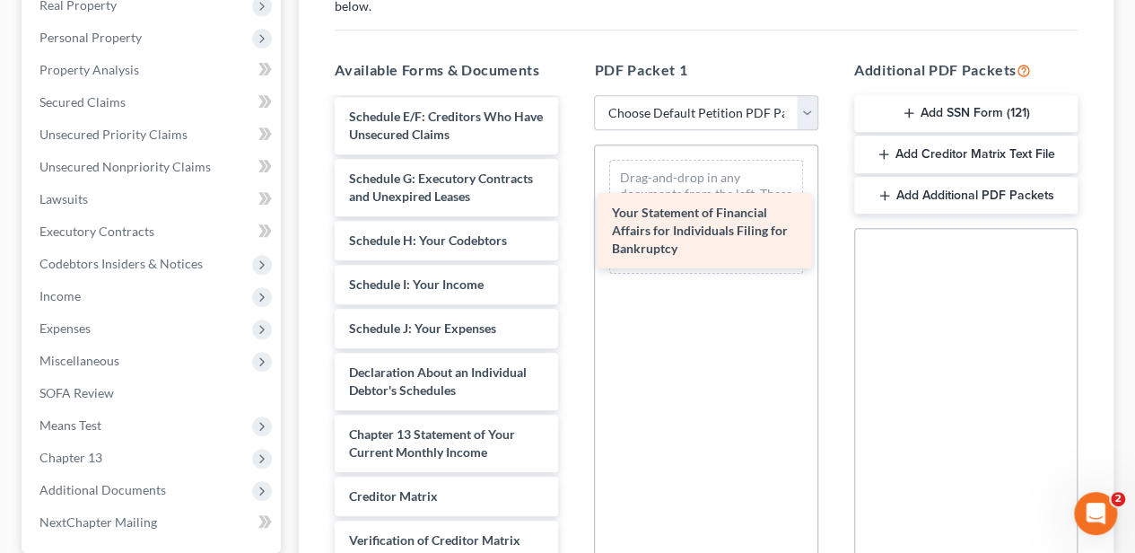
drag, startPoint x: 442, startPoint y: 439, endPoint x: 705, endPoint y: 220, distance: 342.1
click at [572, 220] on div "Your Statement of Financial Affairs for Individuals Filing for Bankruptcy Debto…" at bounding box center [446, 191] width 252 height 1020
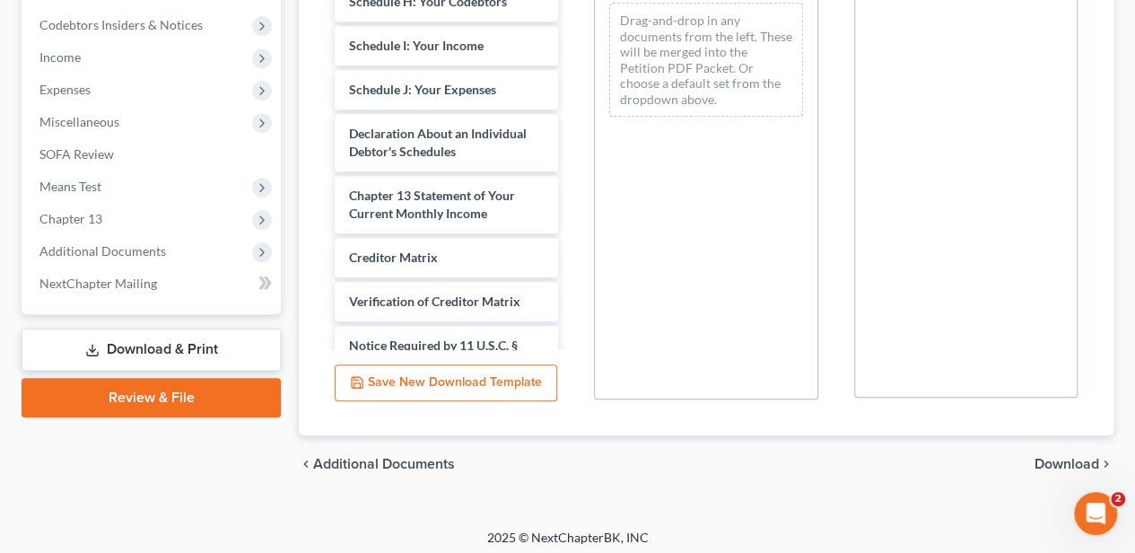
click at [1068, 461] on span "Download" at bounding box center [1067, 464] width 65 height 14
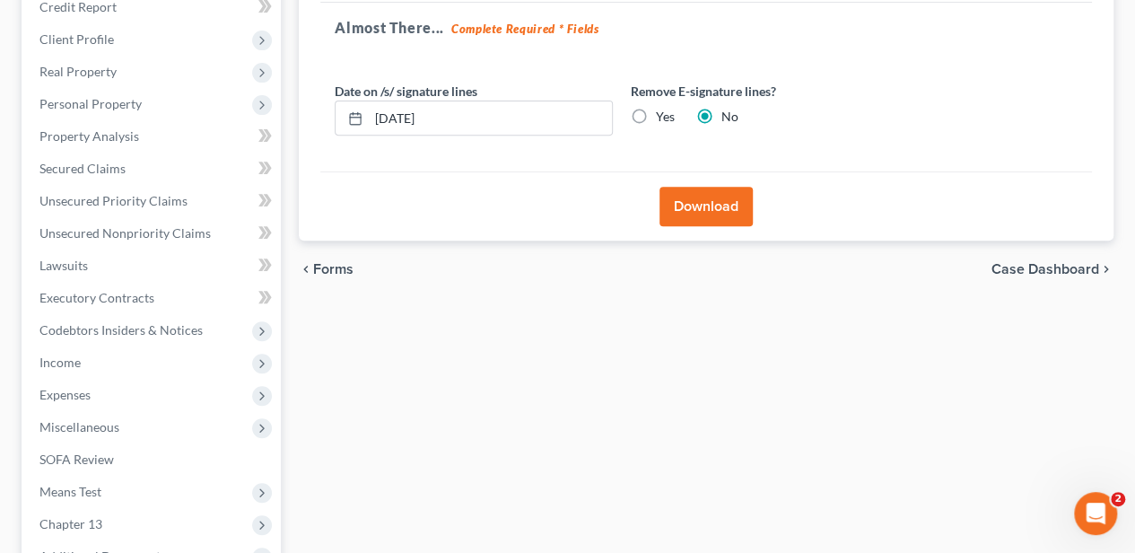
scroll to position [169, 0]
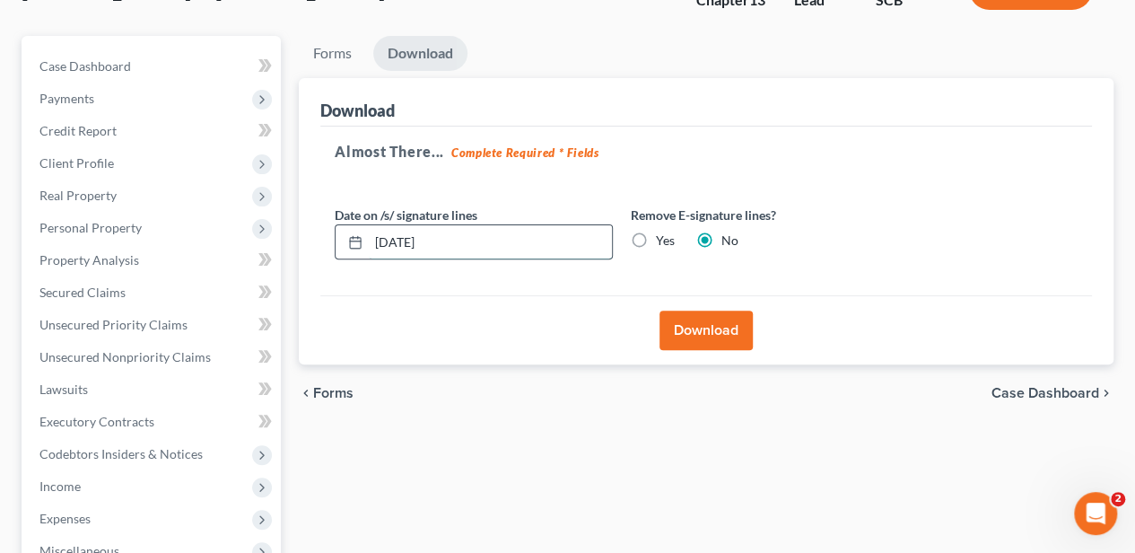
drag, startPoint x: 487, startPoint y: 246, endPoint x: 382, endPoint y: 245, distance: 105.0
click at [383, 245] on input "[DATE]" at bounding box center [490, 242] width 243 height 34
type input "1"
click at [656, 237] on label "Yes" at bounding box center [665, 241] width 19 height 18
click at [663, 237] on input "Yes" at bounding box center [669, 238] width 12 height 12
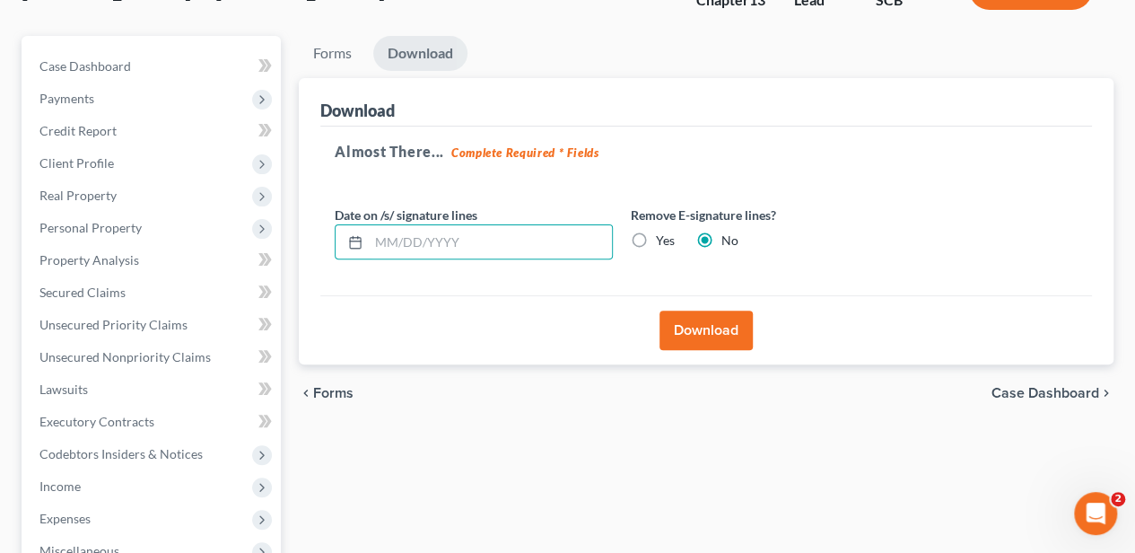
radio input "true"
radio input "false"
click at [697, 339] on button "Download" at bounding box center [706, 329] width 93 height 39
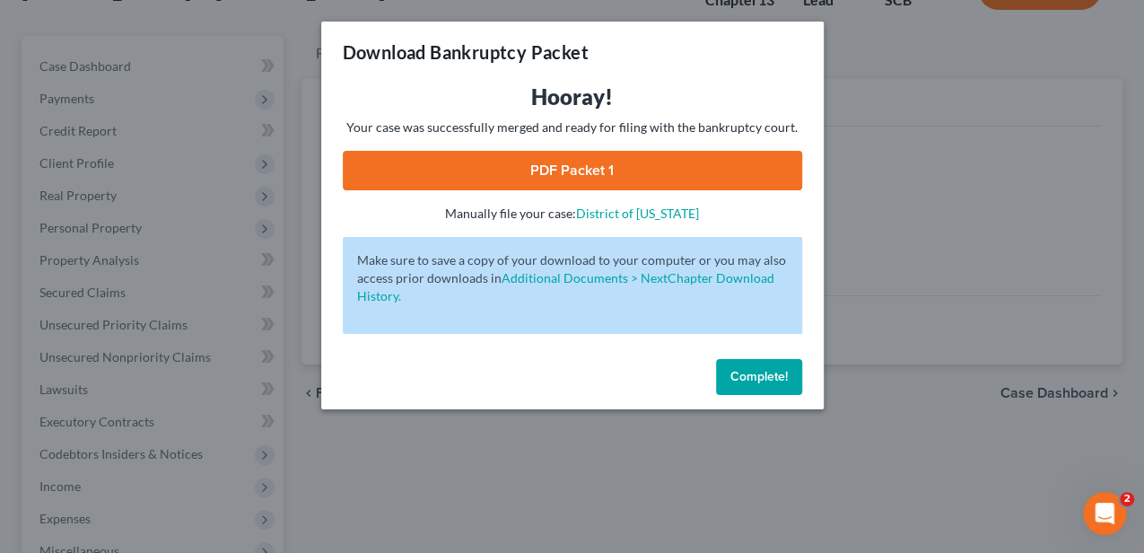
click at [738, 371] on span "Complete!" at bounding box center [758, 376] width 57 height 15
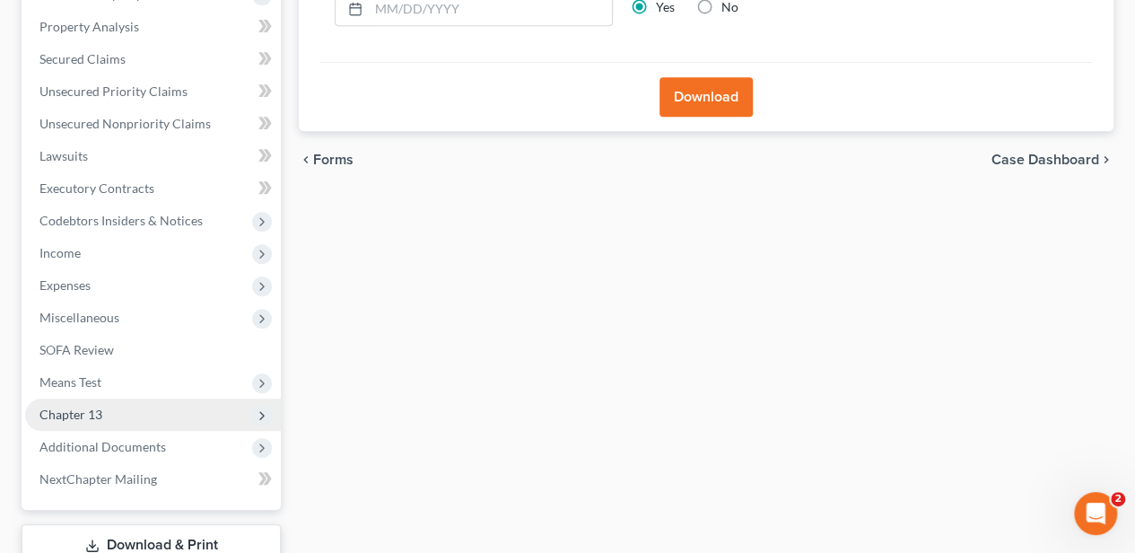
scroll to position [407, 0]
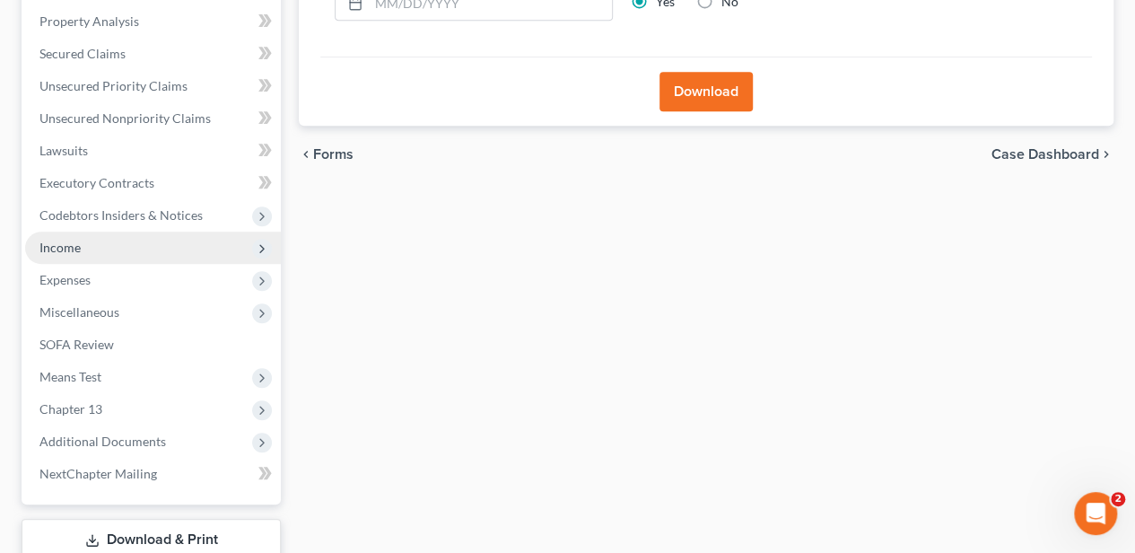
click at [163, 240] on span "Income" at bounding box center [153, 248] width 256 height 32
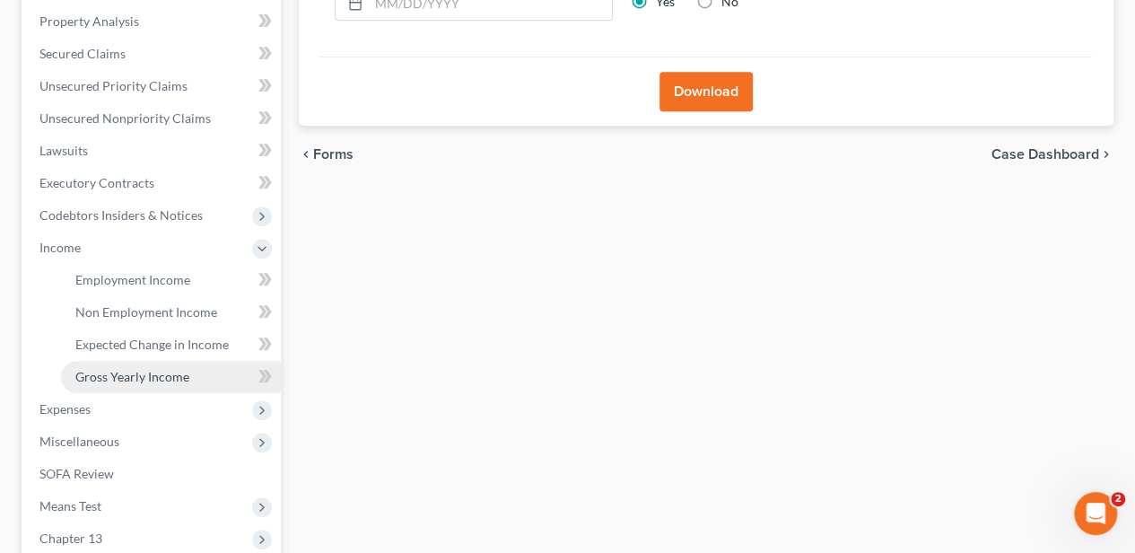
click at [170, 371] on span "Gross Yearly Income" at bounding box center [132, 376] width 114 height 15
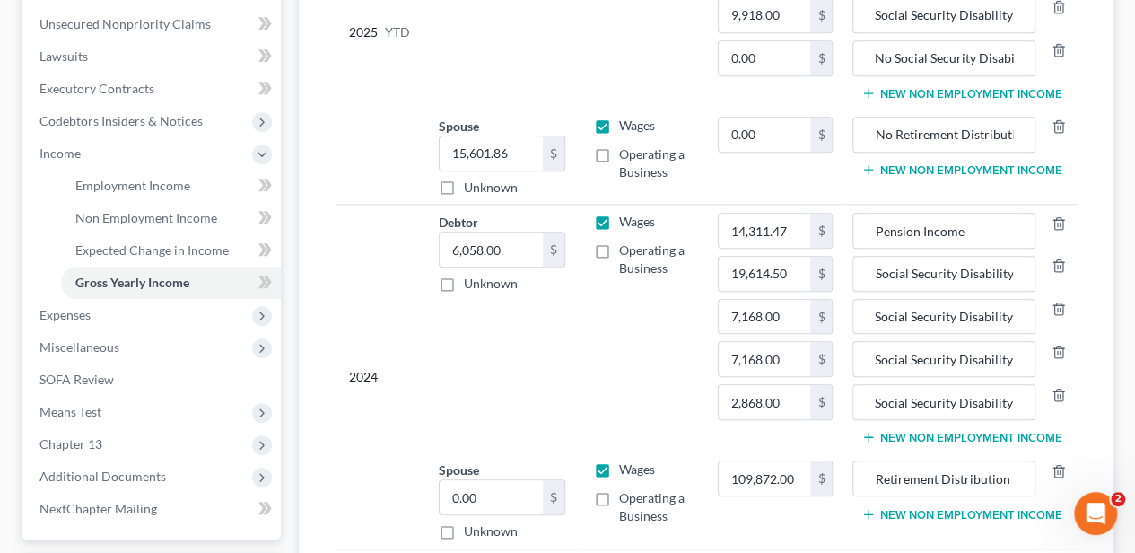
scroll to position [538, 0]
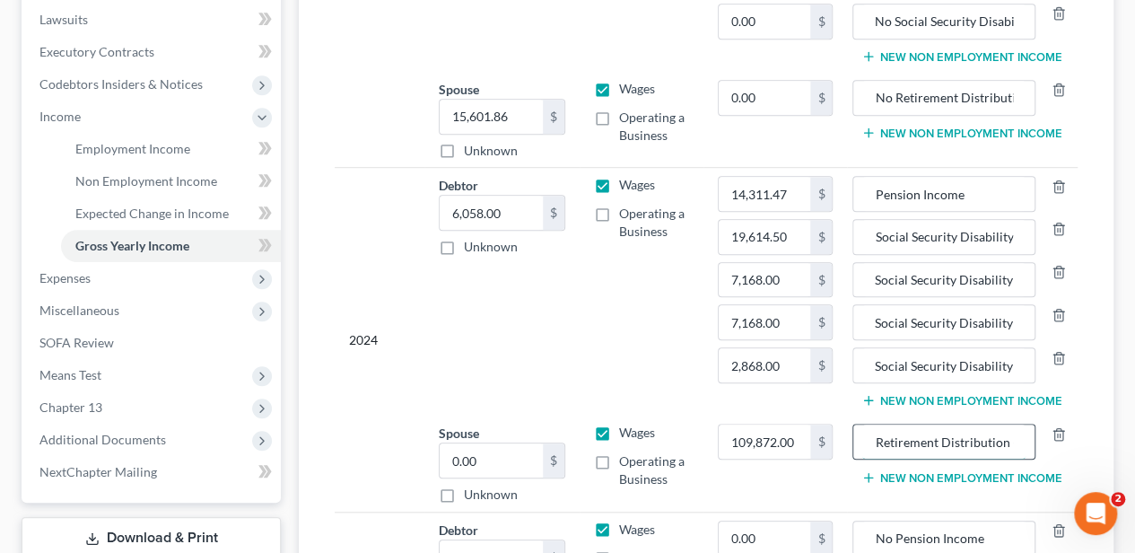
click at [972, 428] on input "Retirement Distribution (Mr. and Mrs. Murtaugh used these proceeds to maintain …" at bounding box center [943, 441] width 163 height 34
type input "Retirement Distribution (Mr. and Mrs. Murtaugh used these proceeds to maintain …"
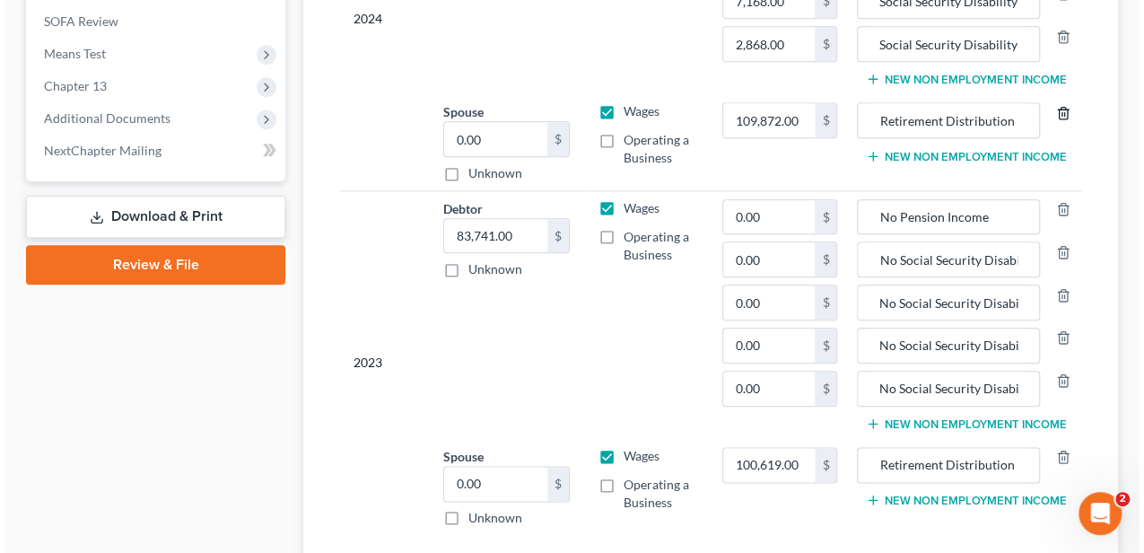
scroll to position [897, 0]
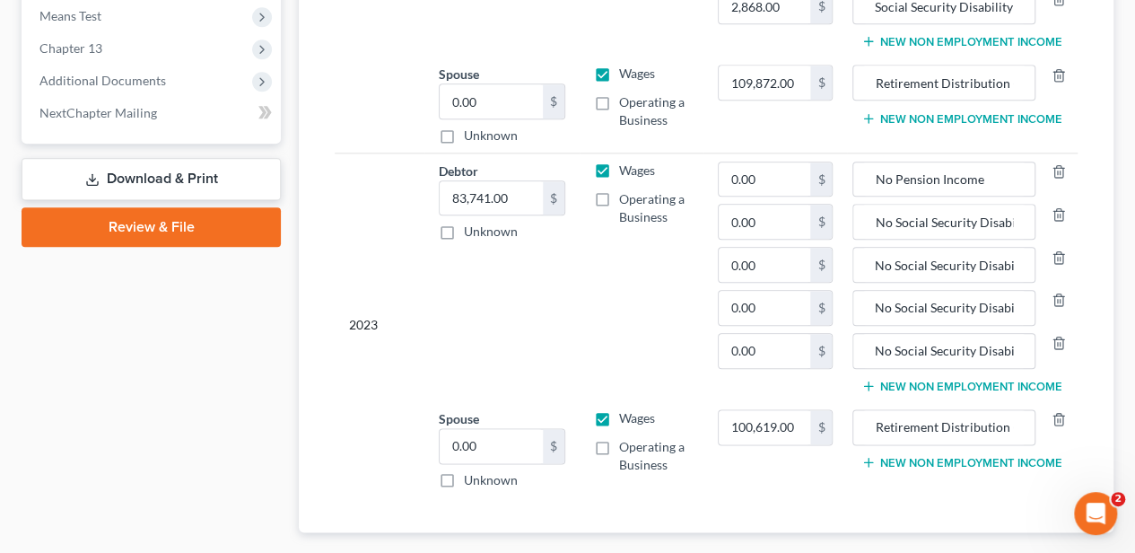
click at [213, 178] on link "Download & Print" at bounding box center [151, 179] width 259 height 42
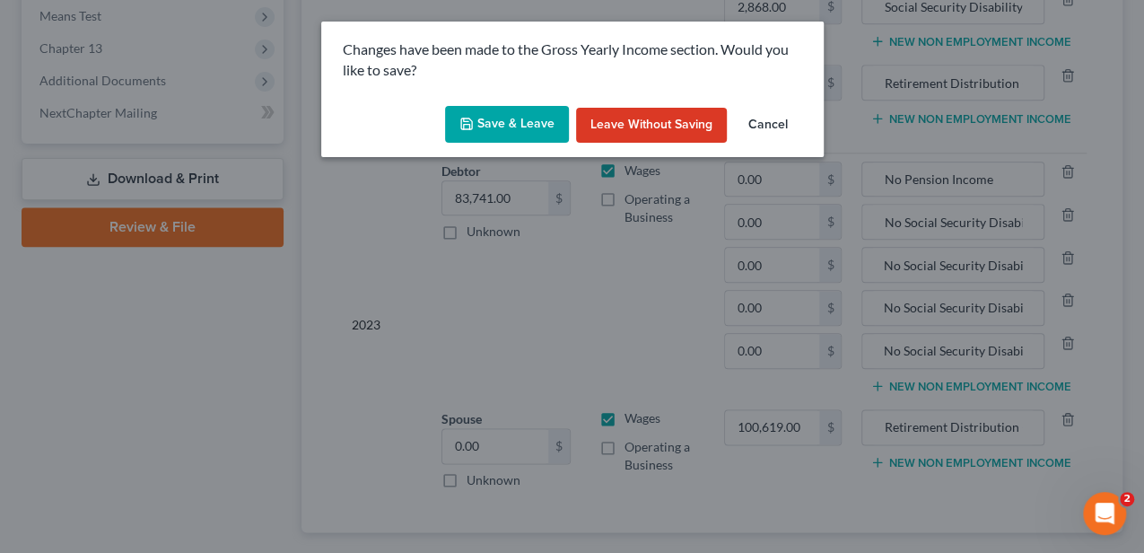
click at [549, 127] on button "Save & Leave" at bounding box center [507, 125] width 124 height 38
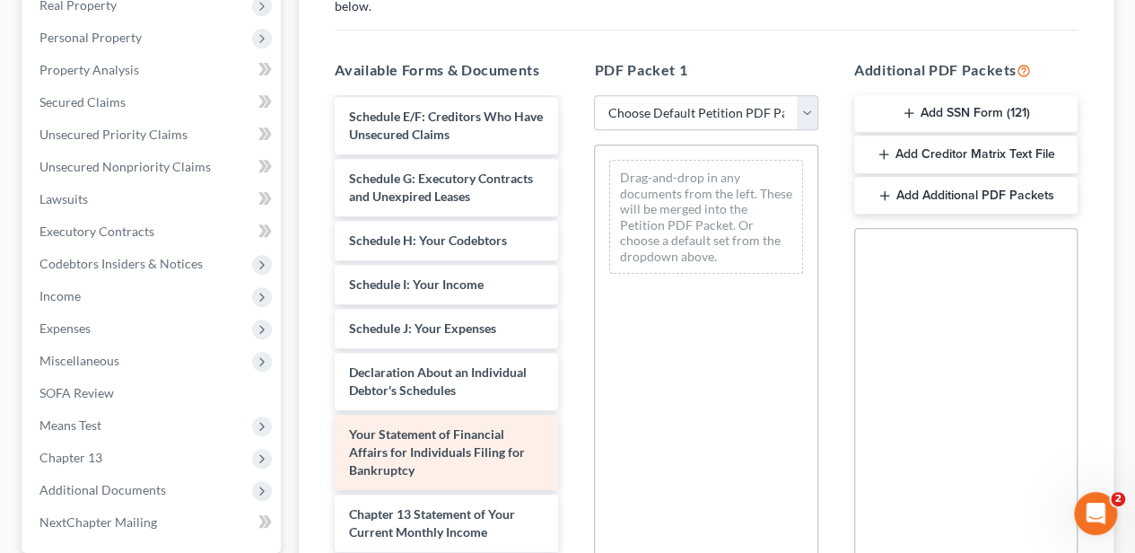
scroll to position [418, 0]
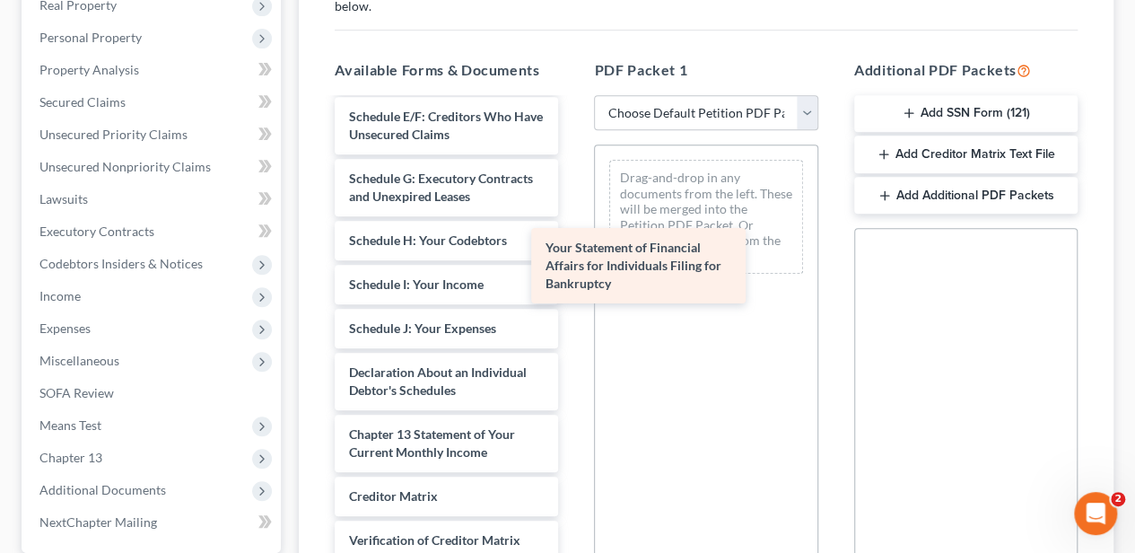
drag, startPoint x: 474, startPoint y: 449, endPoint x: 698, endPoint y: 214, distance: 325.0
click at [572, 214] on div "Your Statement of Financial Affairs for Individuals Filing for Bankruptcy Debto…" at bounding box center [446, 191] width 252 height 1020
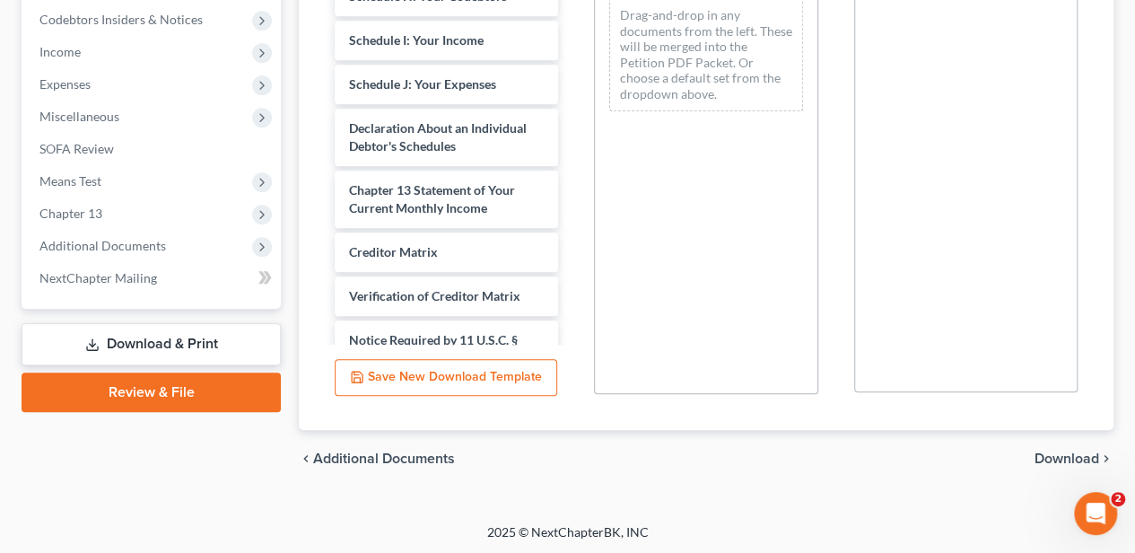
click at [1036, 451] on span "Download" at bounding box center [1067, 458] width 65 height 14
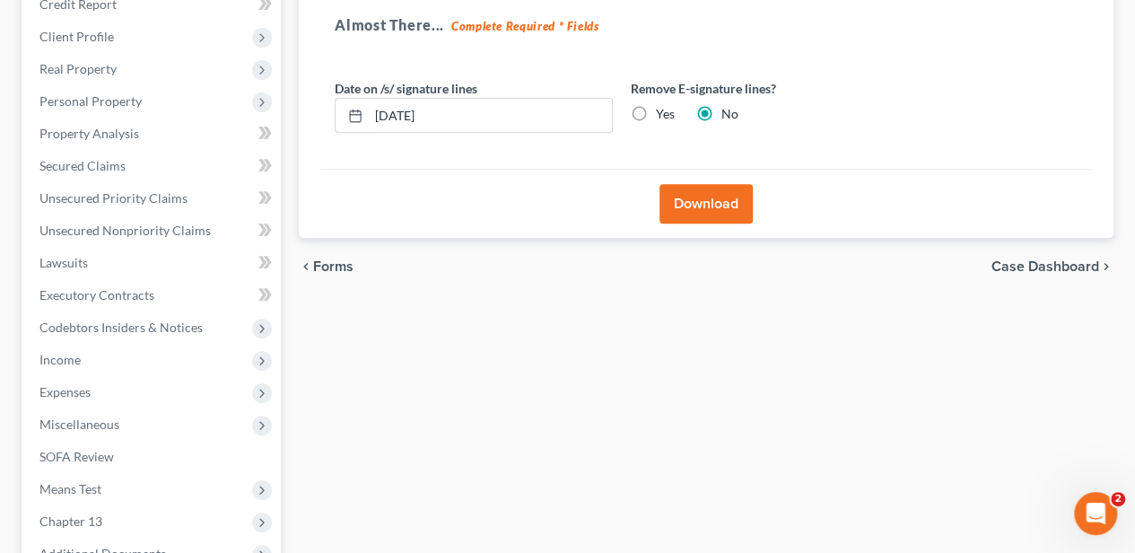
scroll to position [288, 0]
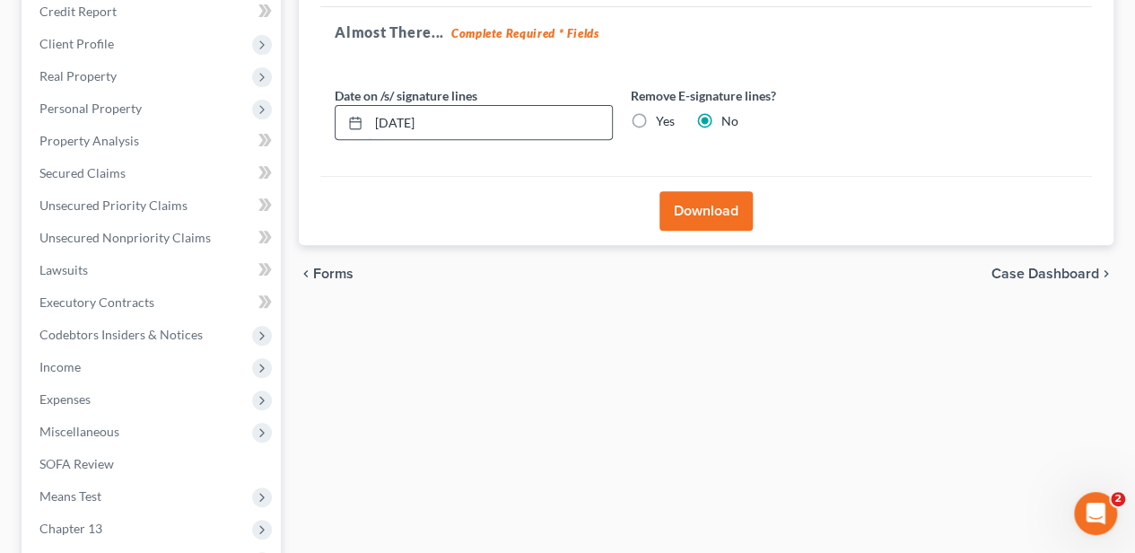
drag, startPoint x: 454, startPoint y: 135, endPoint x: 357, endPoint y: 124, distance: 97.5
click at [357, 124] on div "[DATE]" at bounding box center [474, 123] width 278 height 36
click at [656, 123] on label "Yes" at bounding box center [665, 121] width 19 height 18
click at [663, 123] on input "Yes" at bounding box center [669, 118] width 12 height 12
radio input "true"
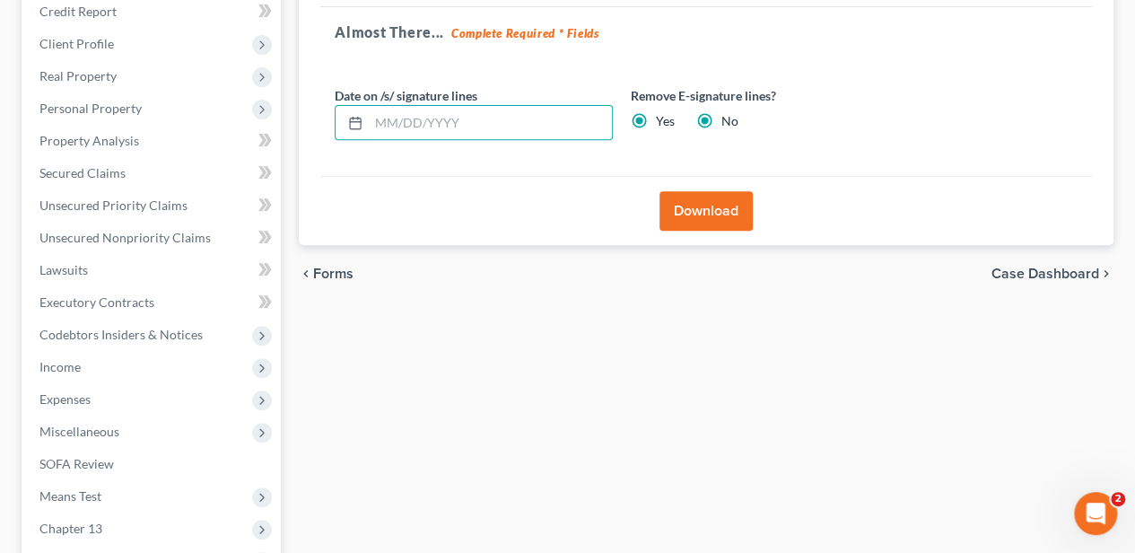
radio input "false"
click at [694, 204] on button "Download" at bounding box center [706, 210] width 93 height 39
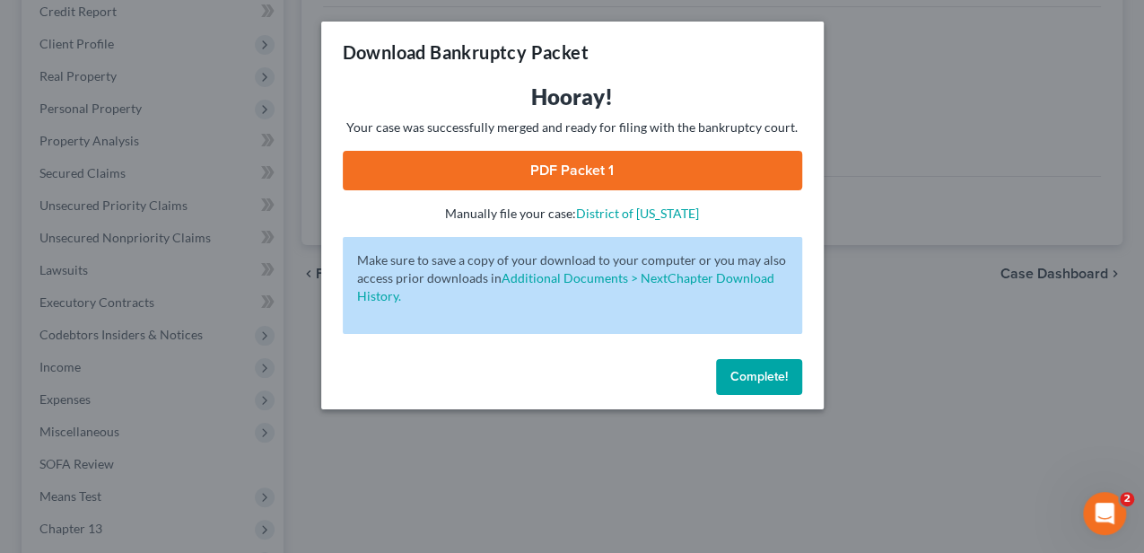
click at [599, 162] on link "PDF Packet 1" at bounding box center [572, 170] width 459 height 39
click at [754, 375] on span "Complete!" at bounding box center [758, 376] width 57 height 15
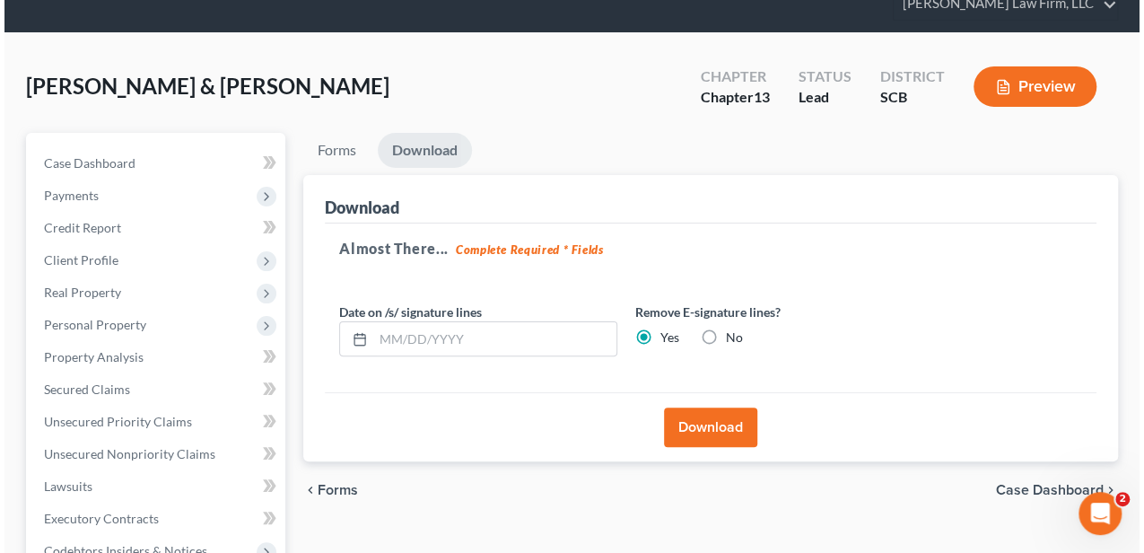
scroll to position [0, 0]
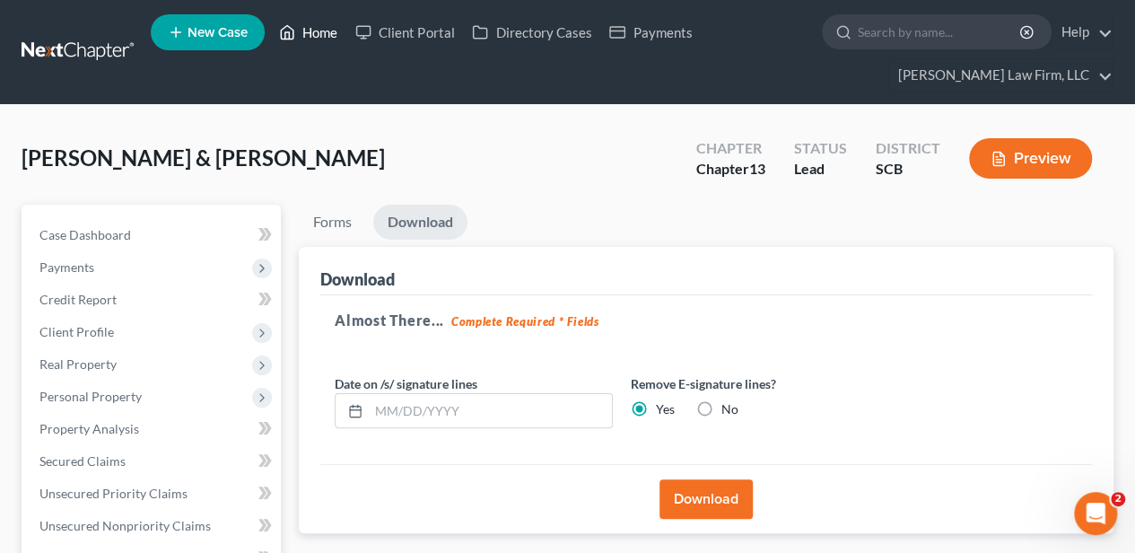
click at [320, 38] on link "Home" at bounding box center [308, 32] width 76 height 32
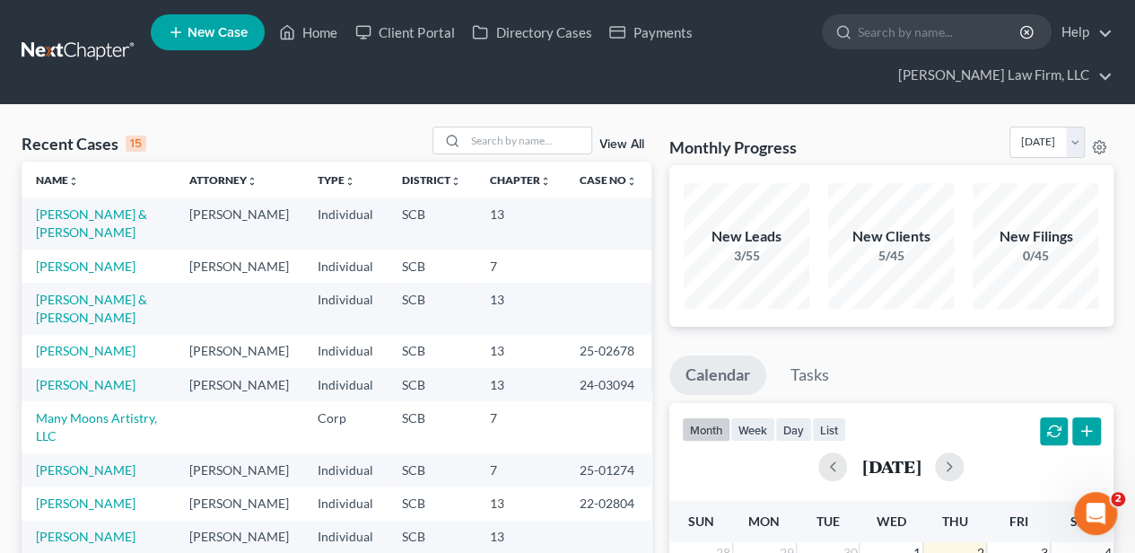
click at [206, 39] on link "New Case" at bounding box center [208, 32] width 114 height 36
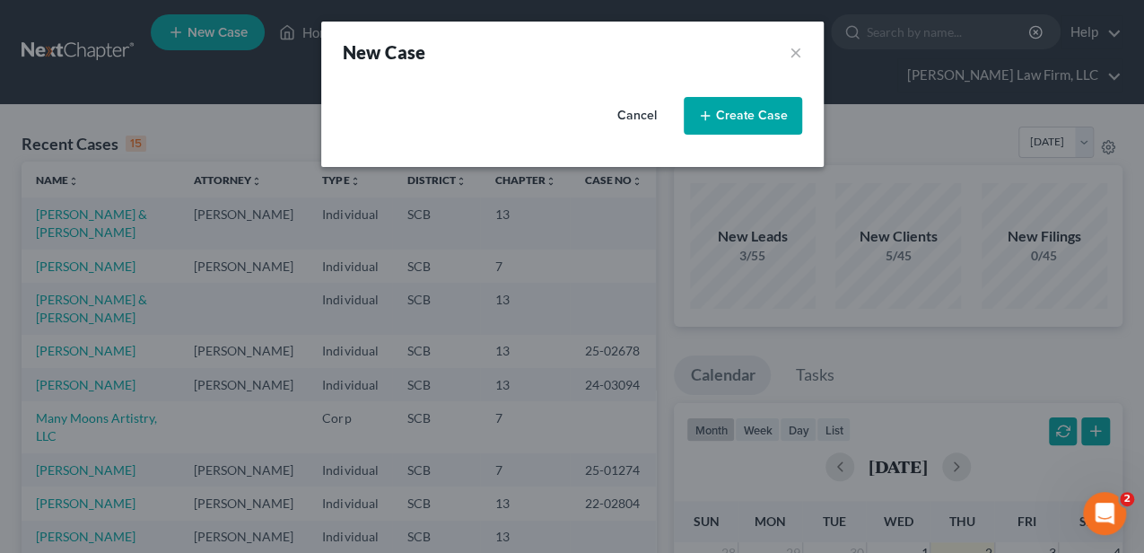
select select "72"
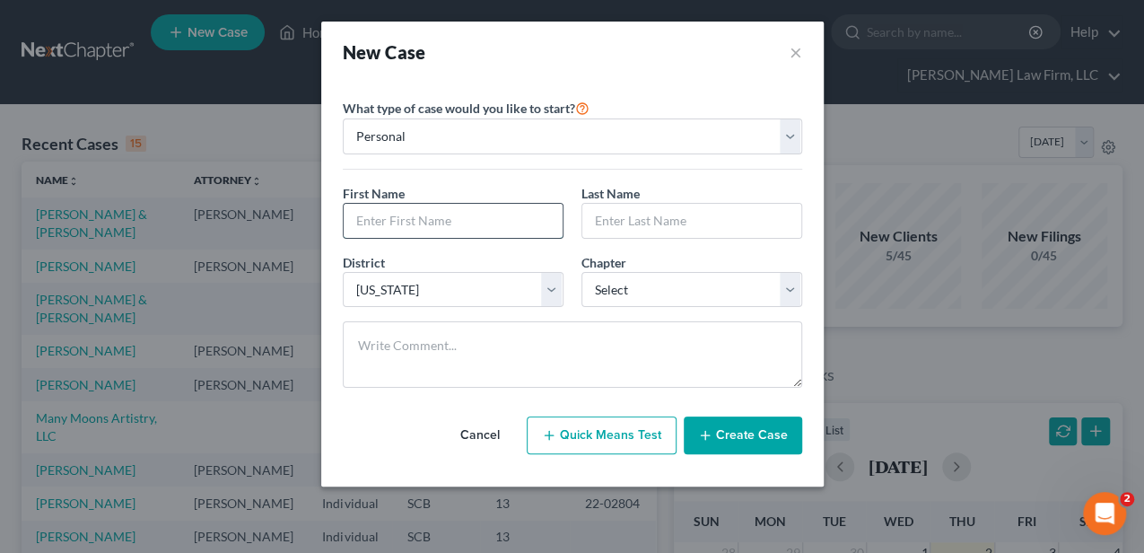
click at [409, 223] on input "text" at bounding box center [453, 221] width 219 height 34
type input "George"
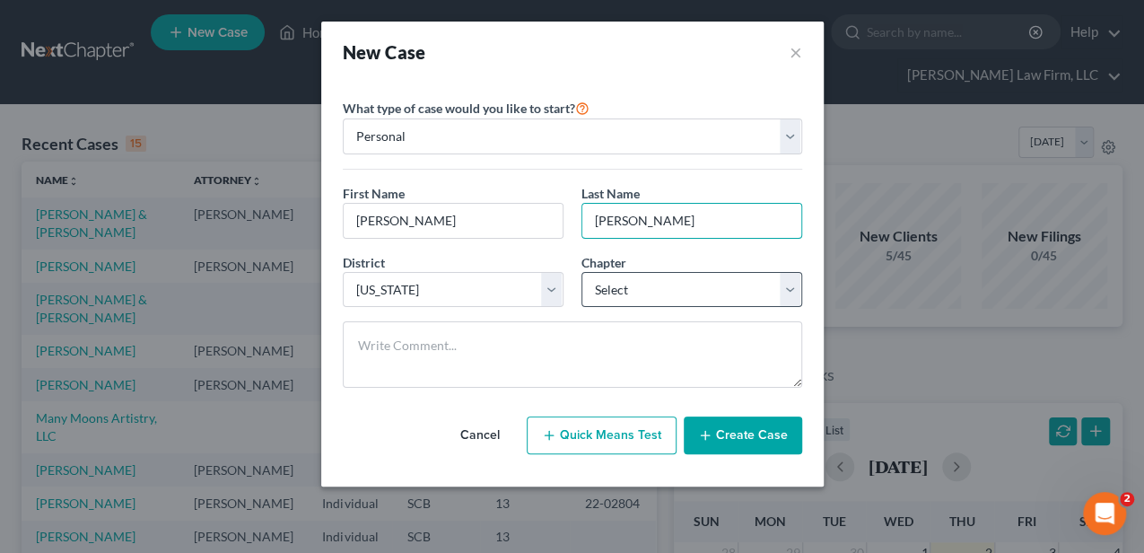
type input "Hane"
drag, startPoint x: 612, startPoint y: 284, endPoint x: 611, endPoint y: 293, distance: 9.0
click at [612, 284] on select "Select 7 11 12 13" at bounding box center [691, 290] width 221 height 36
select select "0"
click at [581, 272] on select "Select 7 11 12 13" at bounding box center [691, 290] width 221 height 36
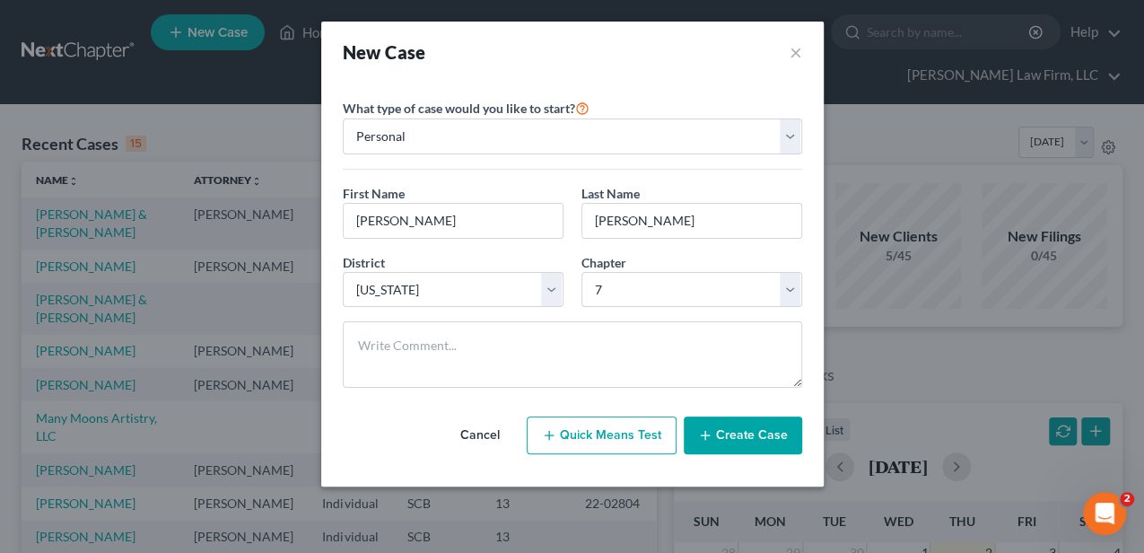
click at [727, 429] on button "Create Case" at bounding box center [743, 435] width 118 height 38
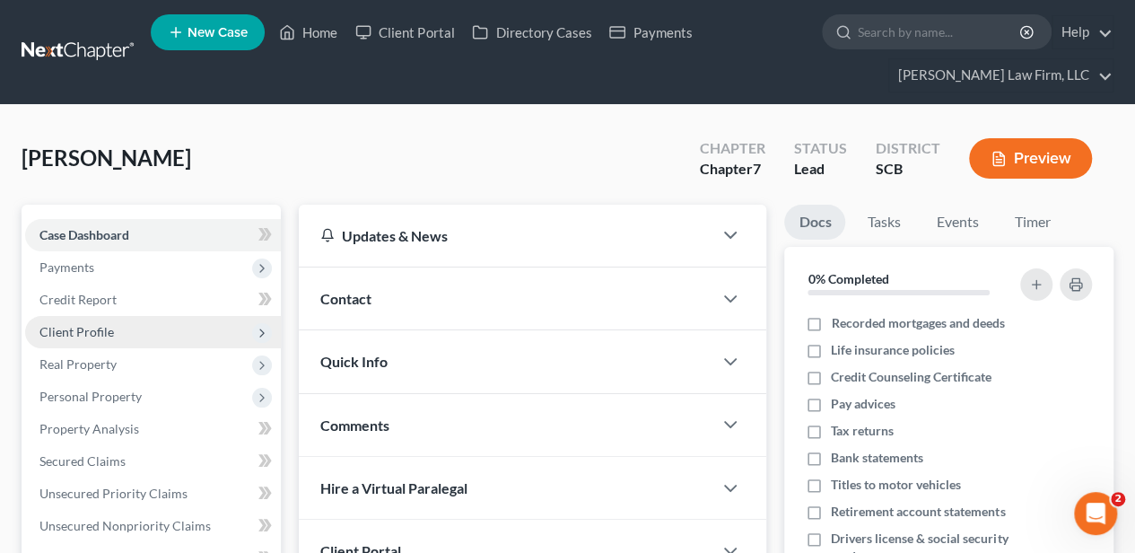
click at [90, 337] on span "Client Profile" at bounding box center [76, 331] width 74 height 15
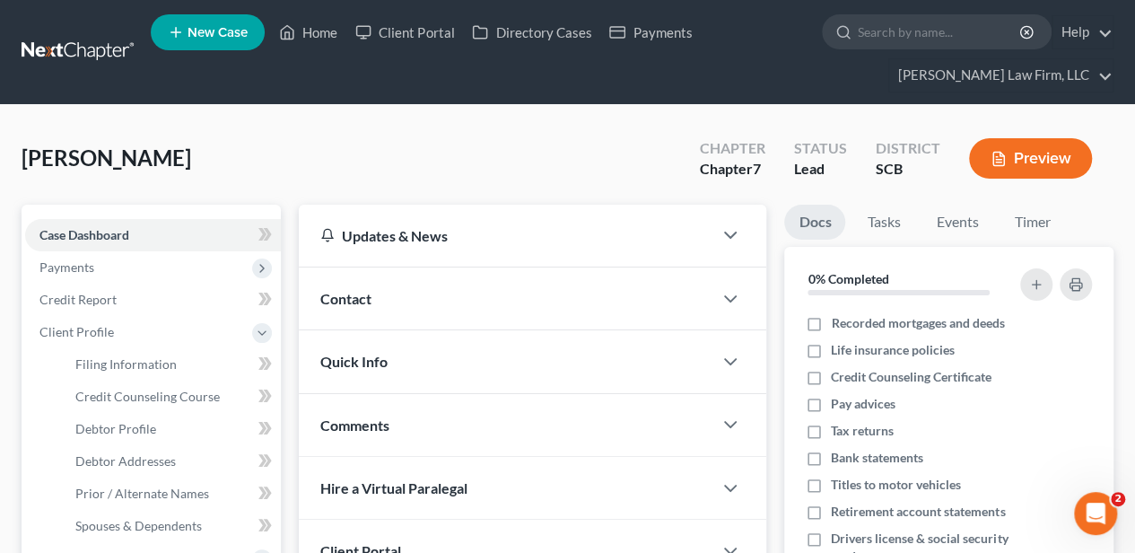
click at [391, 287] on div "Contact" at bounding box center [506, 298] width 414 height 62
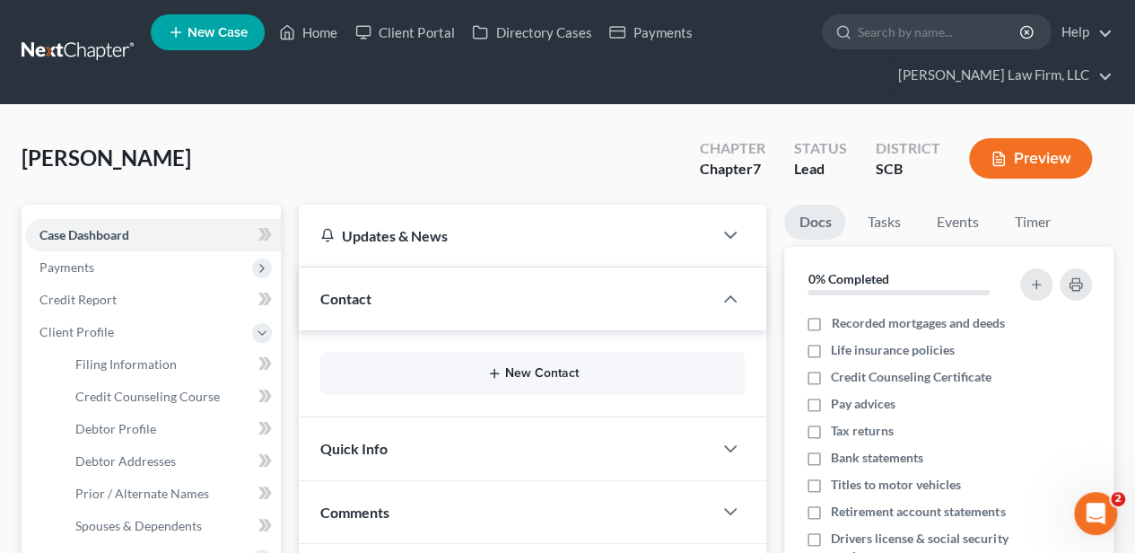
click at [561, 377] on button "New Contact" at bounding box center [533, 373] width 396 height 14
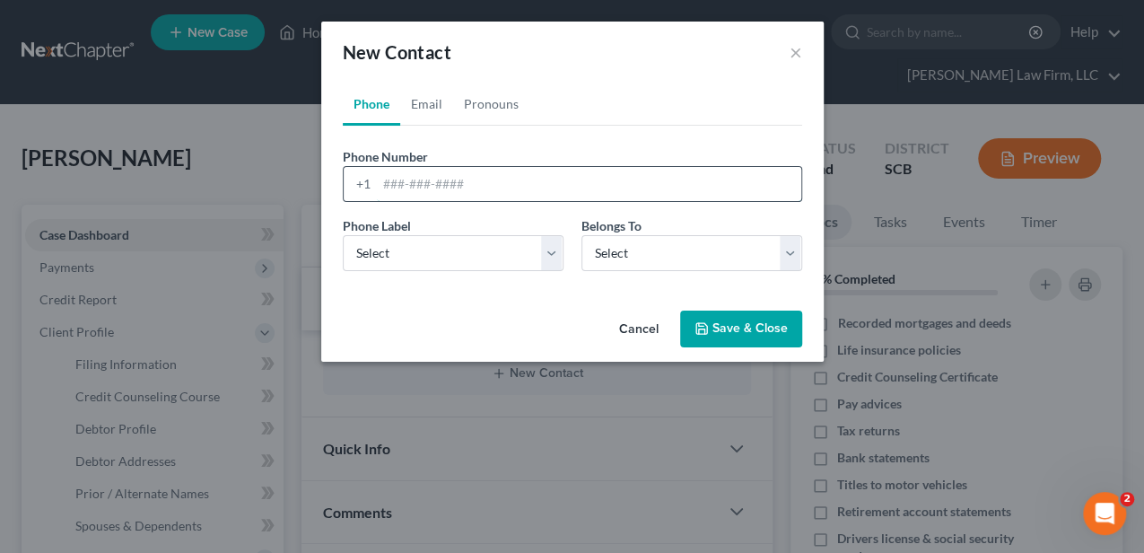
click at [409, 192] on input "tel" at bounding box center [589, 184] width 424 height 34
type input "301-992-8661"
click at [479, 252] on select "Select Mobile Home Work Other" at bounding box center [453, 253] width 221 height 36
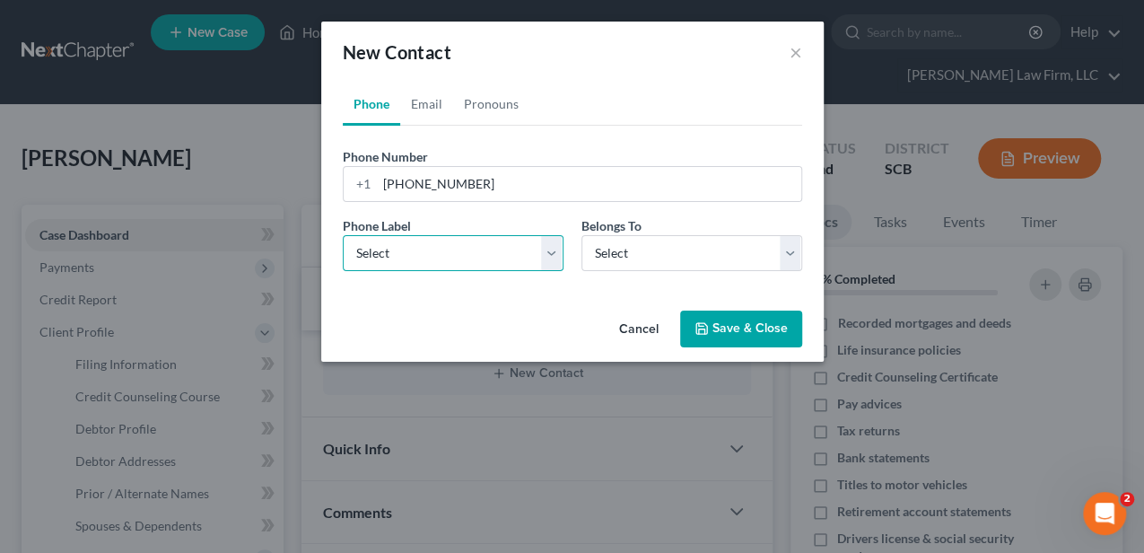
select select "0"
click at [343, 235] on select "Select Mobile Home Work Other" at bounding box center [453, 253] width 221 height 36
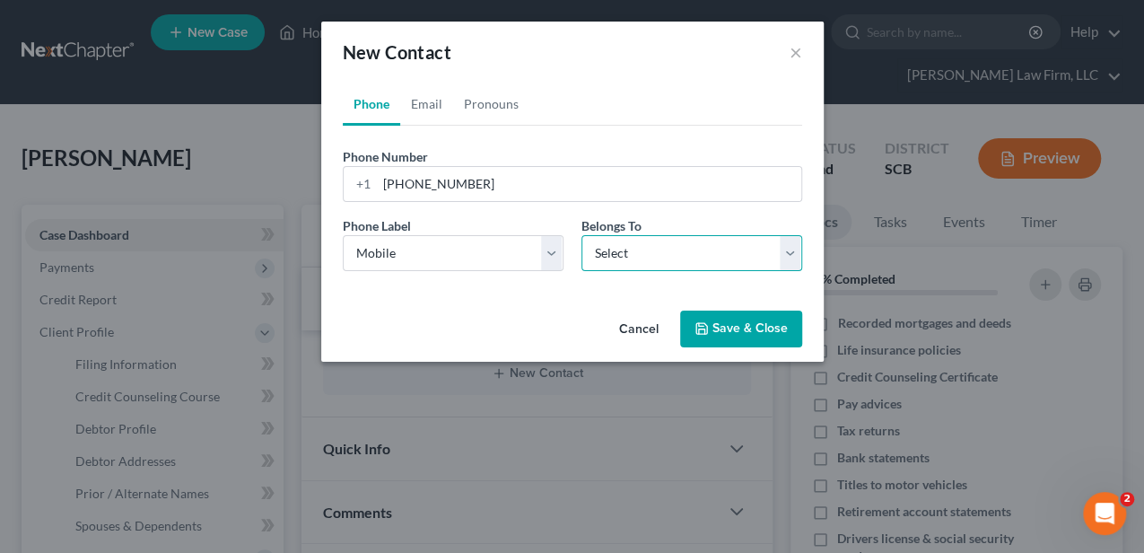
drag, startPoint x: 608, startPoint y: 259, endPoint x: 605, endPoint y: 271, distance: 12.2
click at [608, 259] on select "Select Client Other" at bounding box center [691, 253] width 221 height 36
select select "0"
click at [581, 235] on select "Select Client Other" at bounding box center [691, 253] width 221 height 36
select select "0"
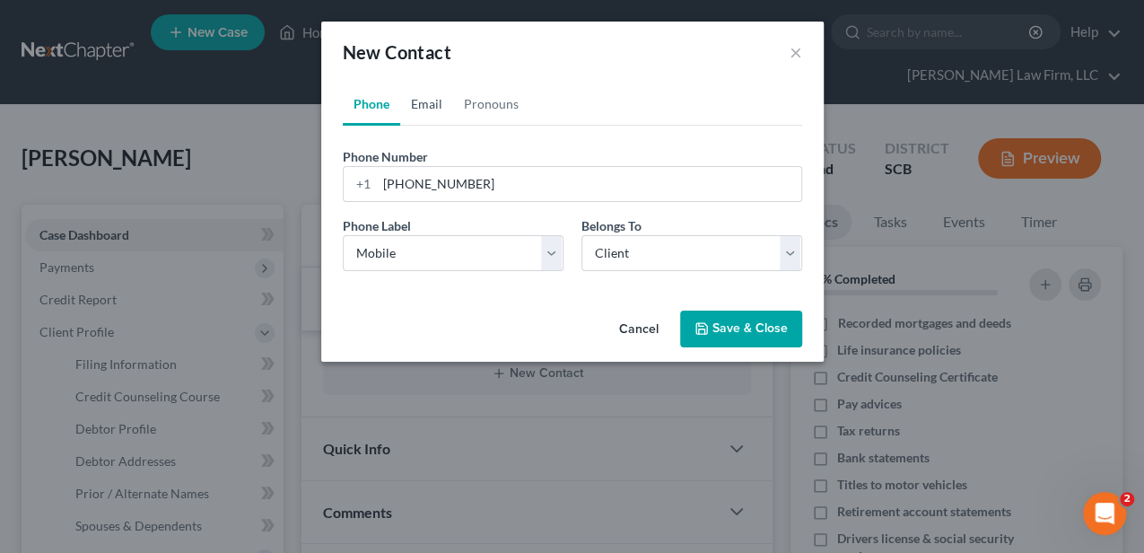
click at [433, 110] on link "Email" at bounding box center [426, 104] width 53 height 43
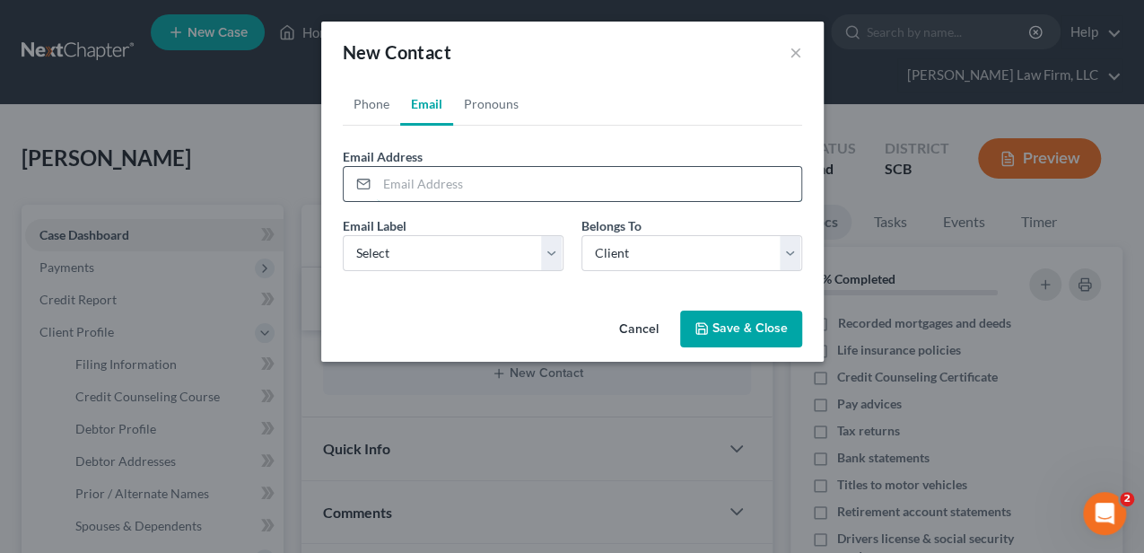
click at [472, 183] on input "email" at bounding box center [589, 184] width 424 height 34
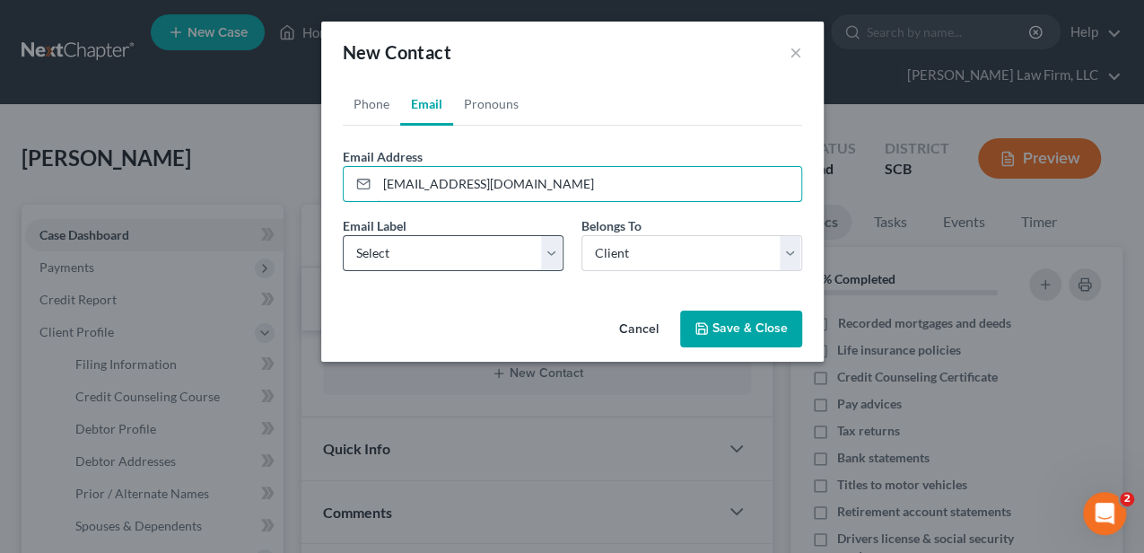
type input "[EMAIL_ADDRESS][DOMAIN_NAME]"
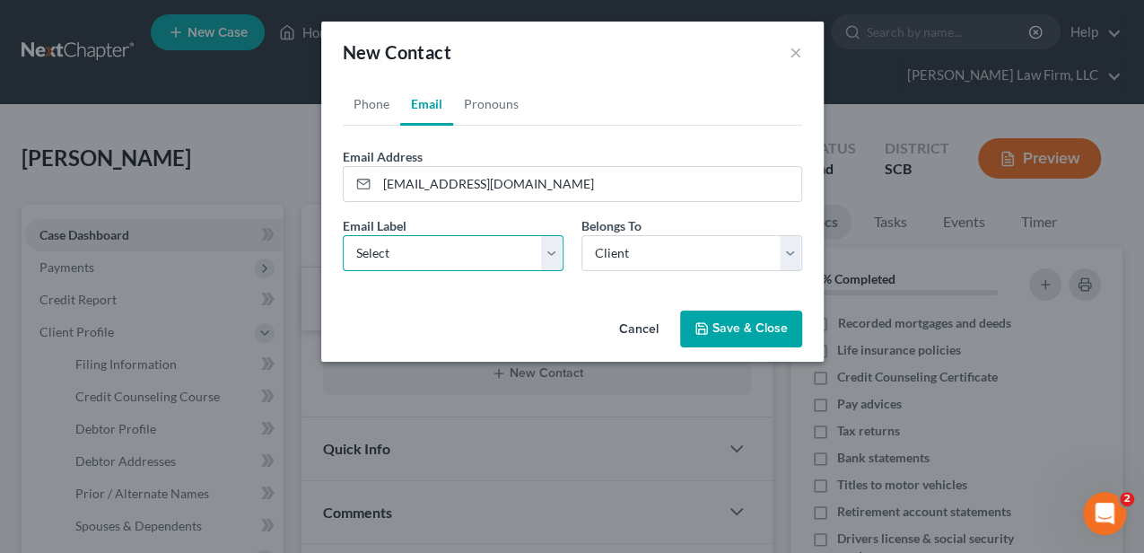
drag, startPoint x: 426, startPoint y: 246, endPoint x: 404, endPoint y: 267, distance: 30.5
click at [426, 246] on select "Select Home Work Other" at bounding box center [453, 253] width 221 height 36
select select "0"
click at [343, 235] on select "Select Home Work Other" at bounding box center [453, 253] width 221 height 36
click at [754, 345] on button "Save & Close" at bounding box center [741, 329] width 122 height 38
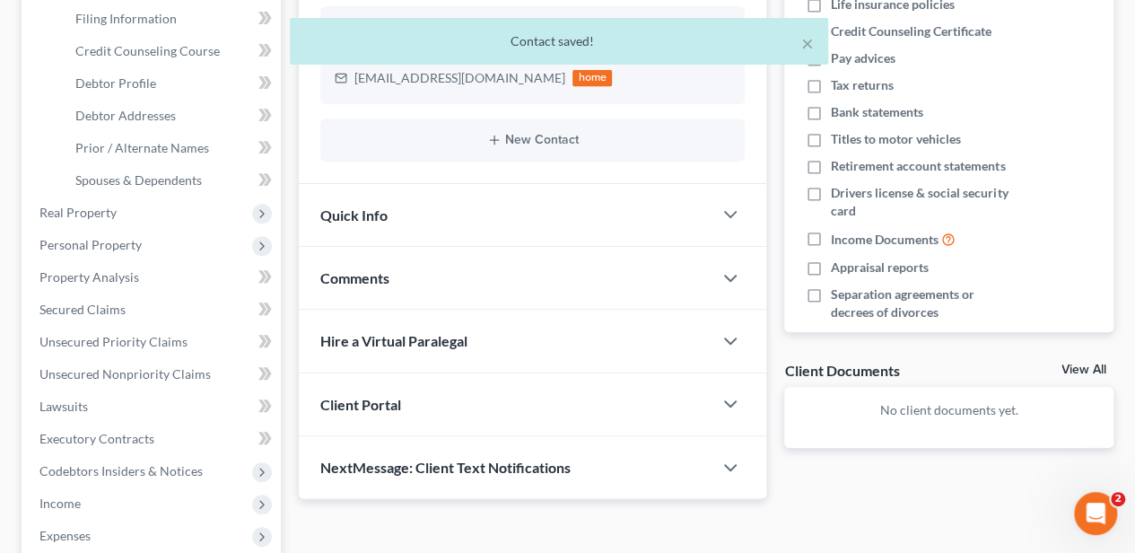
scroll to position [359, 0]
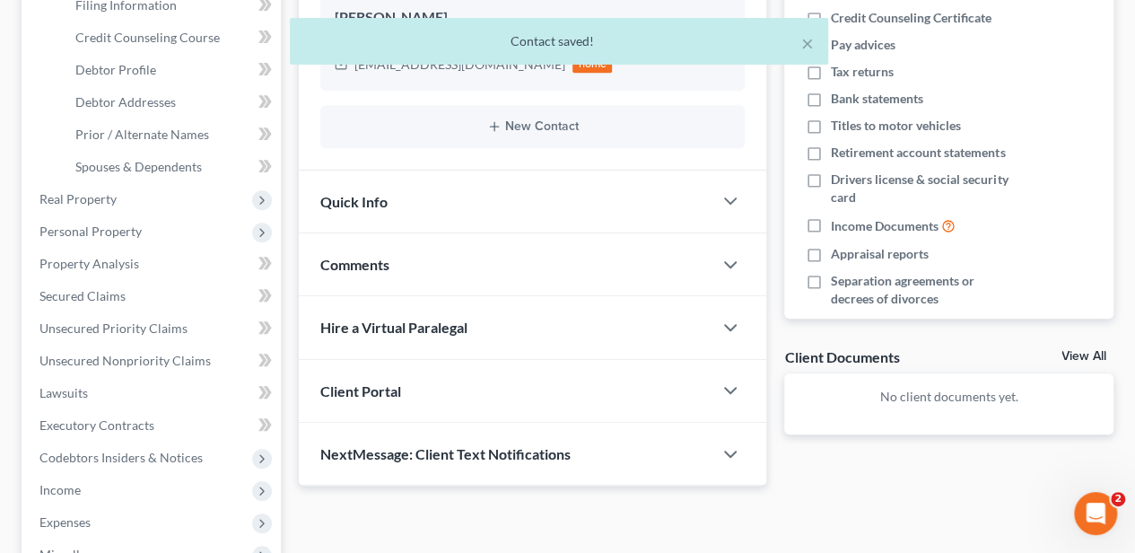
click at [393, 196] on div "Quick Info" at bounding box center [506, 201] width 414 height 62
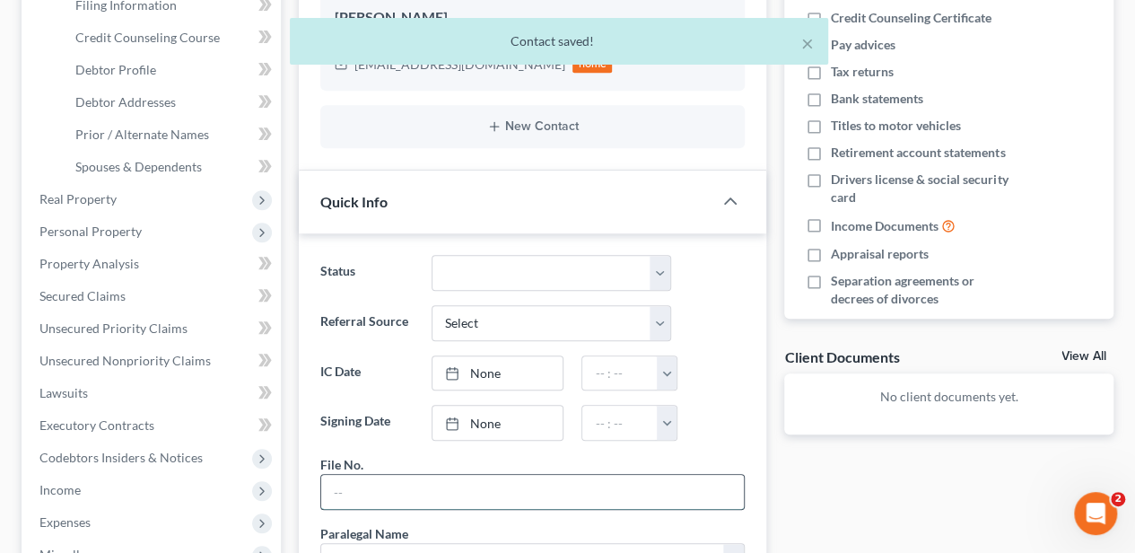
click at [391, 478] on input "text" at bounding box center [532, 492] width 423 height 34
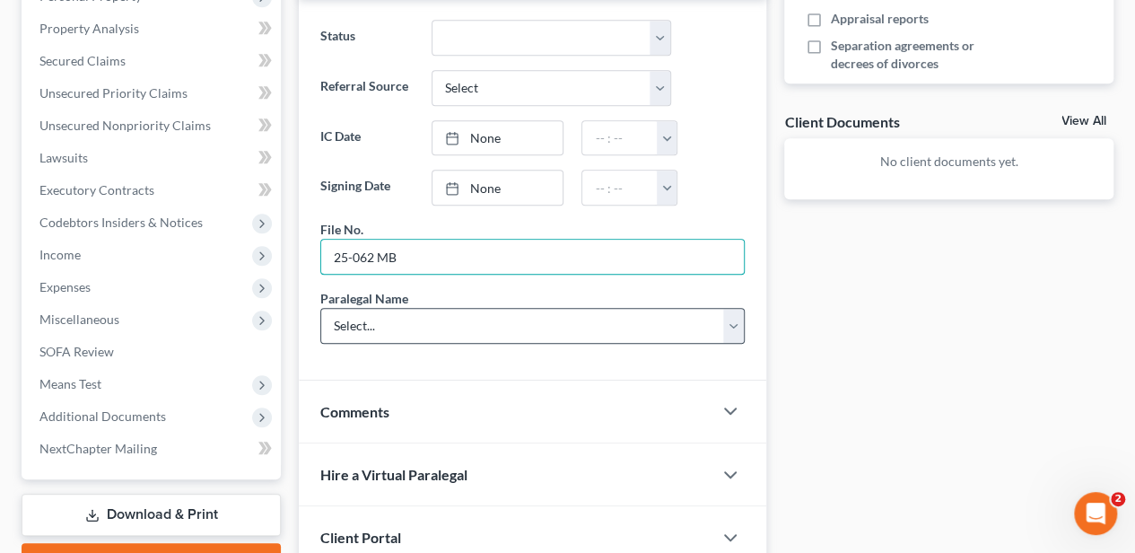
scroll to position [598, 0]
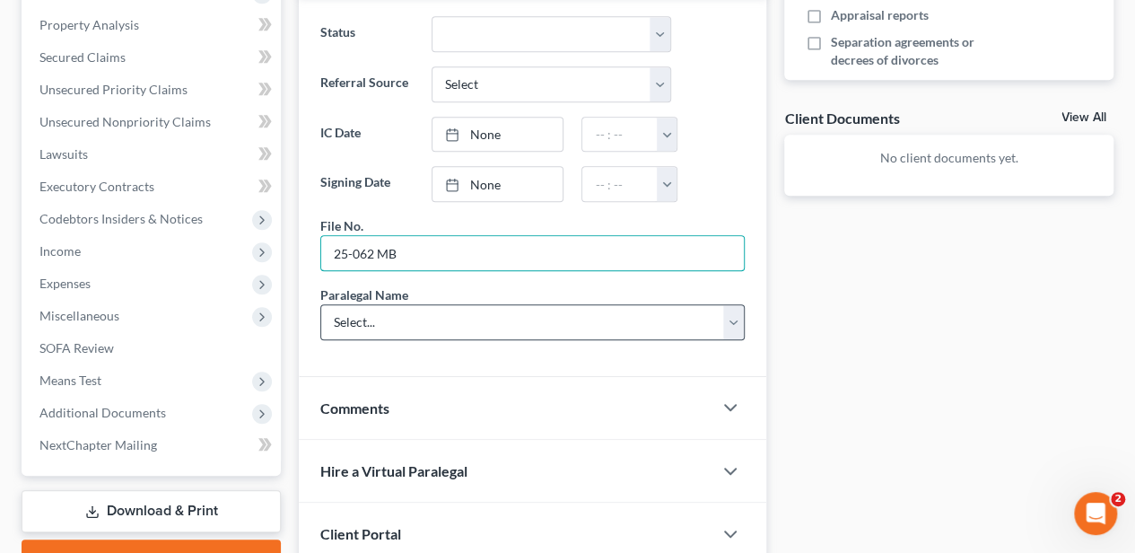
type input "25-062 MB"
click at [375, 317] on select "Select... Shawnda Engram Mercedes Sawyer Kristi Keen Sirena Starkes" at bounding box center [532, 322] width 424 height 36
click at [370, 315] on select "Select... Shawnda Engram Mercedes Sawyer Kristi Keen Sirena Starkes" at bounding box center [532, 322] width 424 height 36
select select "2"
click at [320, 304] on select "Select... Shawnda Engram Mercedes Sawyer Kristi Keen Sirena Starkes" at bounding box center [532, 322] width 424 height 36
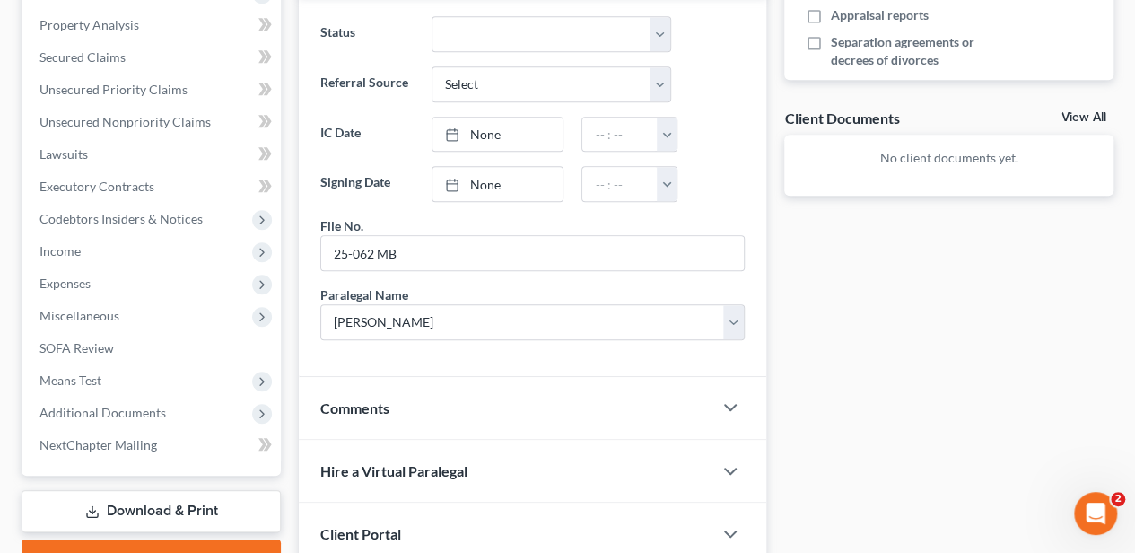
click at [289, 336] on div "Case Dashboard Payments Invoices Payments Payments Credit Report Client Profile" at bounding box center [151, 118] width 277 height 1022
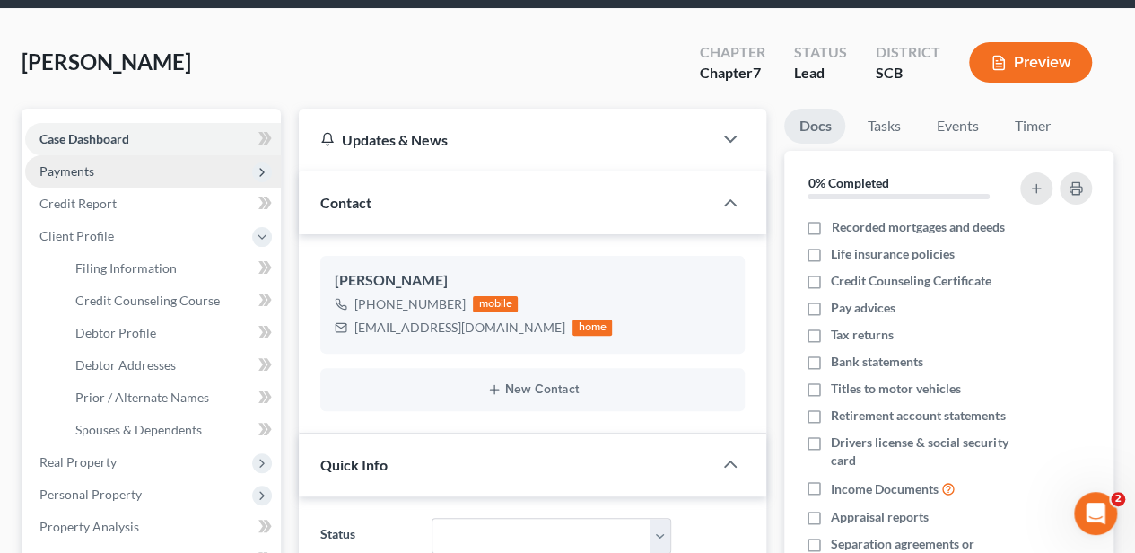
scroll to position [76, 0]
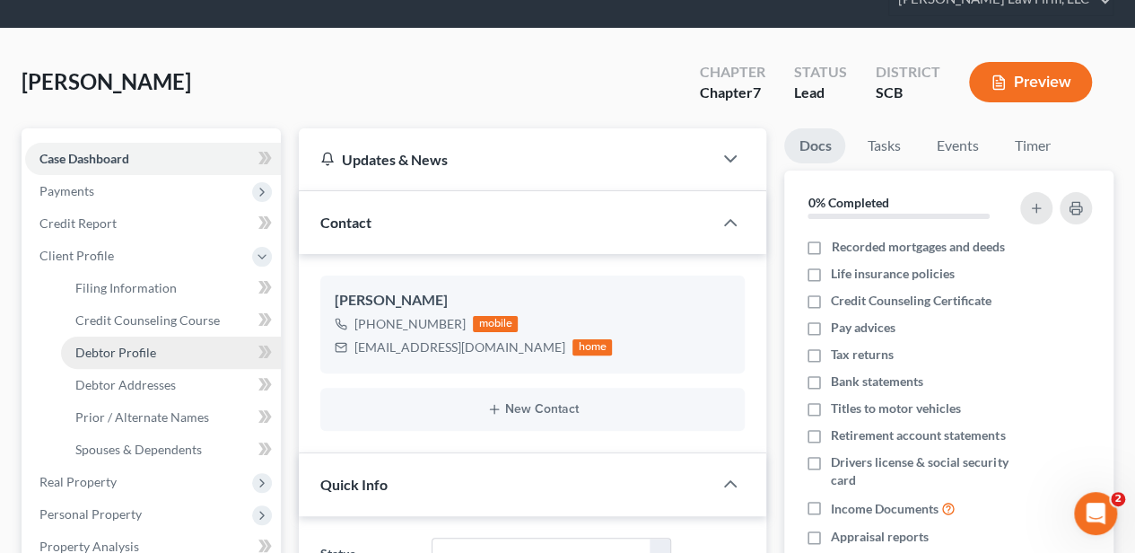
click at [133, 351] on span "Debtor Profile" at bounding box center [115, 352] width 81 height 15
select select "0"
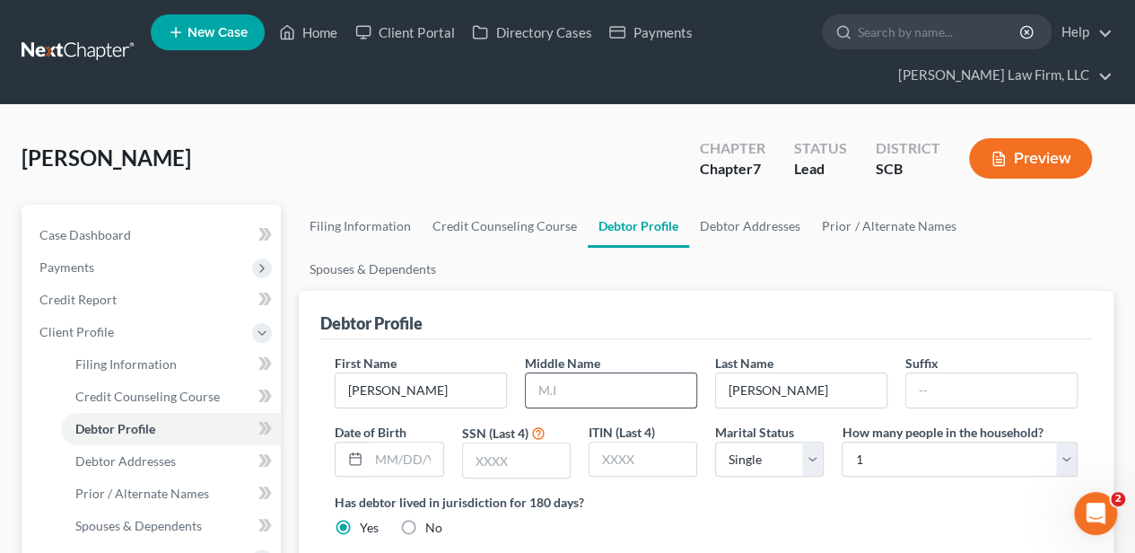
click at [549, 373] on input "text" at bounding box center [611, 390] width 170 height 34
type input "Wayne"
click at [777, 232] on link "Debtor Addresses" at bounding box center [750, 226] width 122 height 43
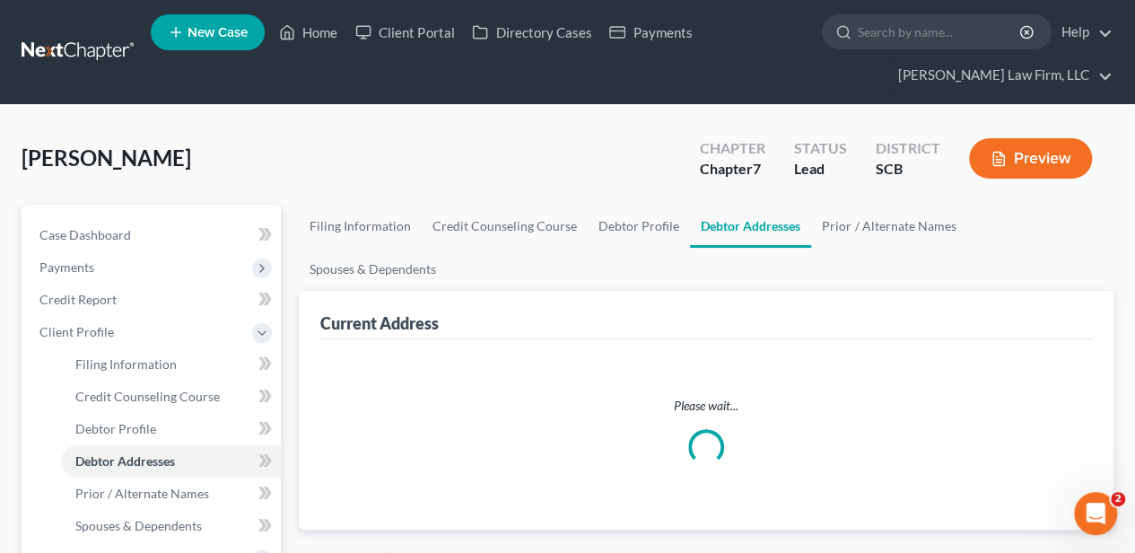
select select "0"
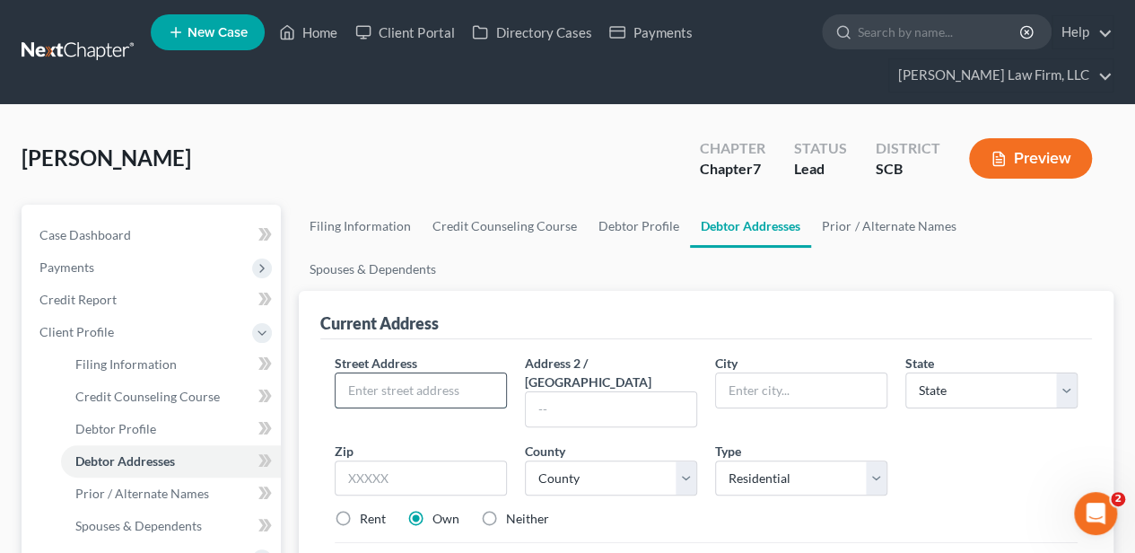
click at [382, 373] on input "text" at bounding box center [421, 390] width 170 height 34
type input "2805 Biscawe Court"
type input "29527"
type input "Conway"
select select "42"
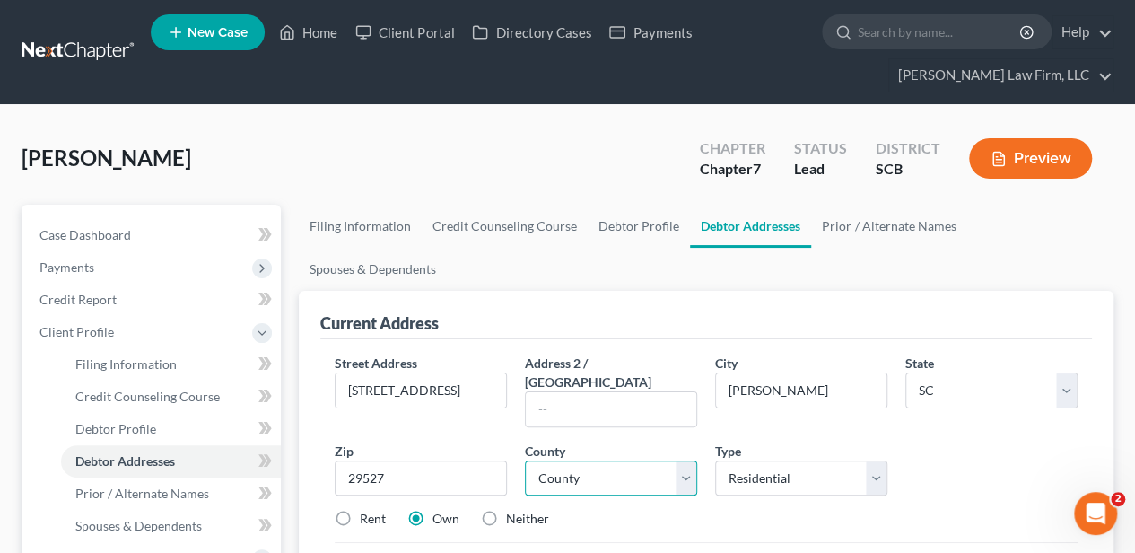
click at [619, 460] on select "County Abbeville County Aiken County Allendale County Anderson County Bamberg C…" at bounding box center [611, 478] width 172 height 36
select select "25"
click at [525, 460] on select "County Abbeville County Aiken County Allendale County Anderson County Bamberg C…" at bounding box center [611, 478] width 172 height 36
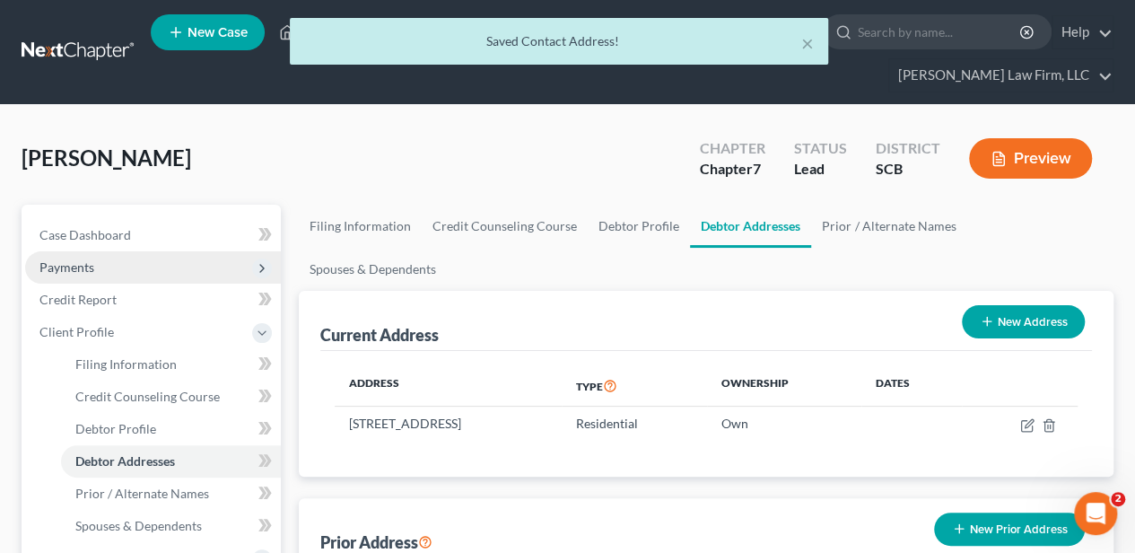
click at [129, 261] on span "Payments" at bounding box center [153, 267] width 256 height 32
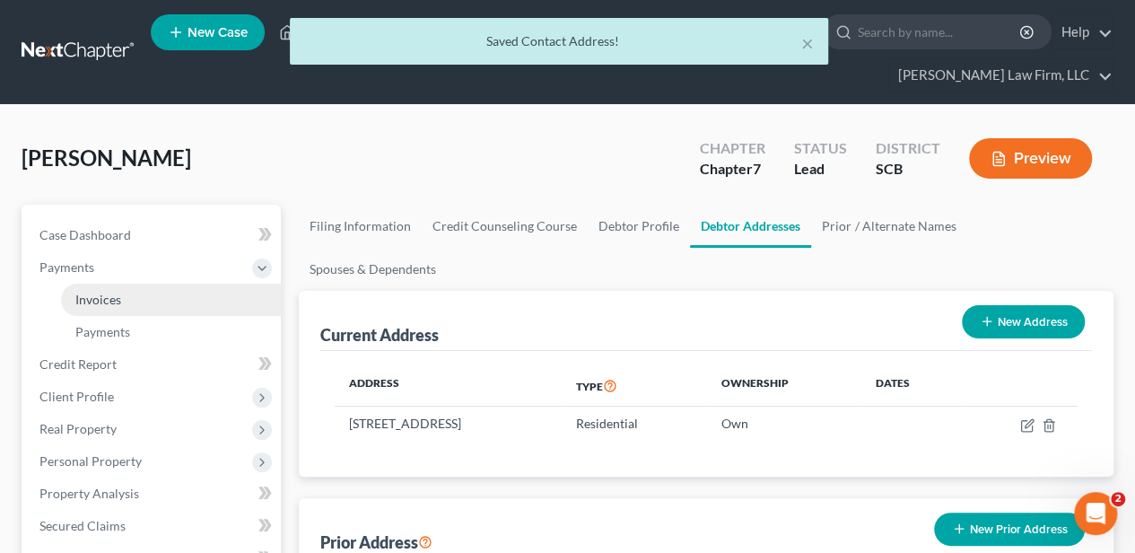
click at [117, 296] on span "Invoices" at bounding box center [98, 299] width 46 height 15
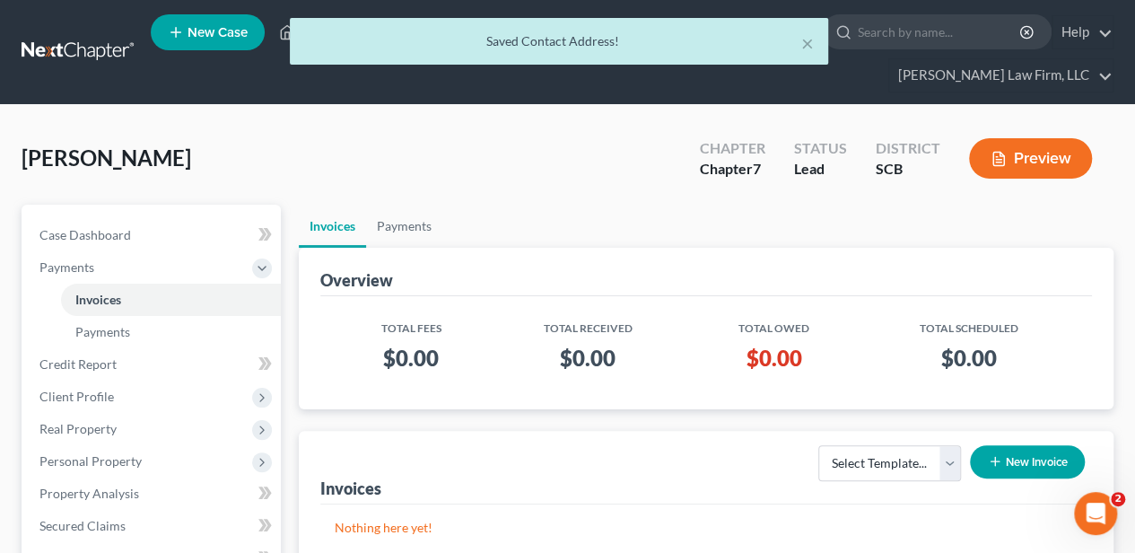
click at [1021, 458] on button "New Invoice" at bounding box center [1027, 461] width 115 height 33
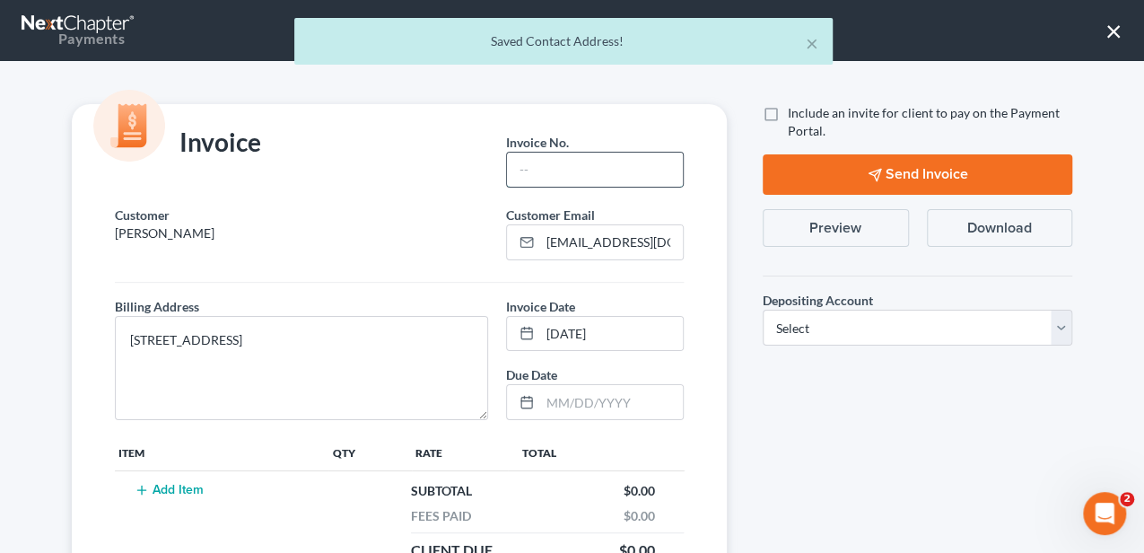
click at [545, 164] on input "text" at bounding box center [595, 170] width 176 height 34
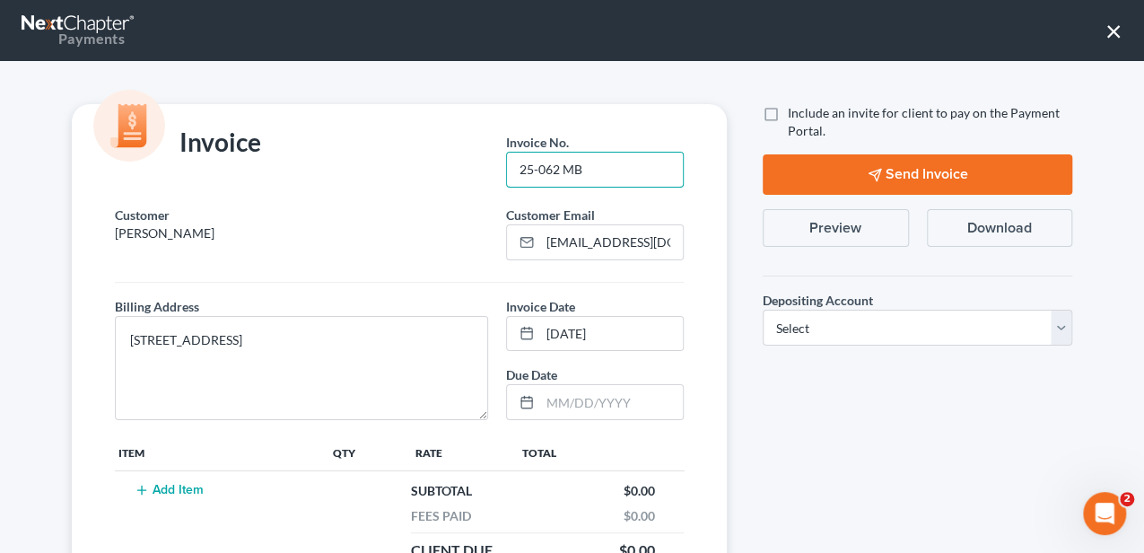
type input "25-062 MB"
click at [193, 483] on button "Add Item" at bounding box center [168, 490] width 79 height 14
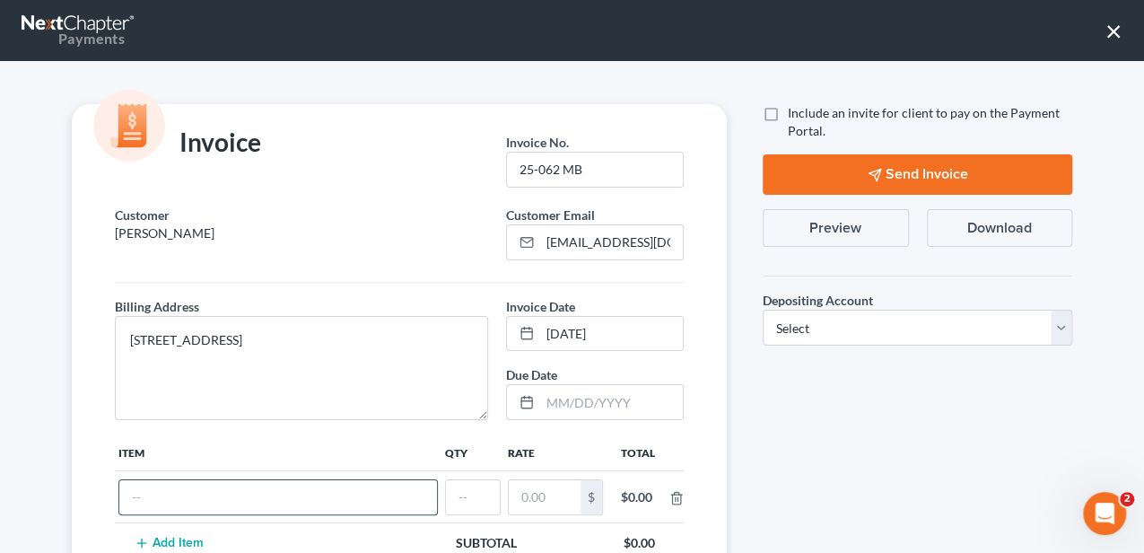
click at [187, 500] on input "text" at bounding box center [278, 497] width 318 height 34
type input "Attorney Fee"
type input "1"
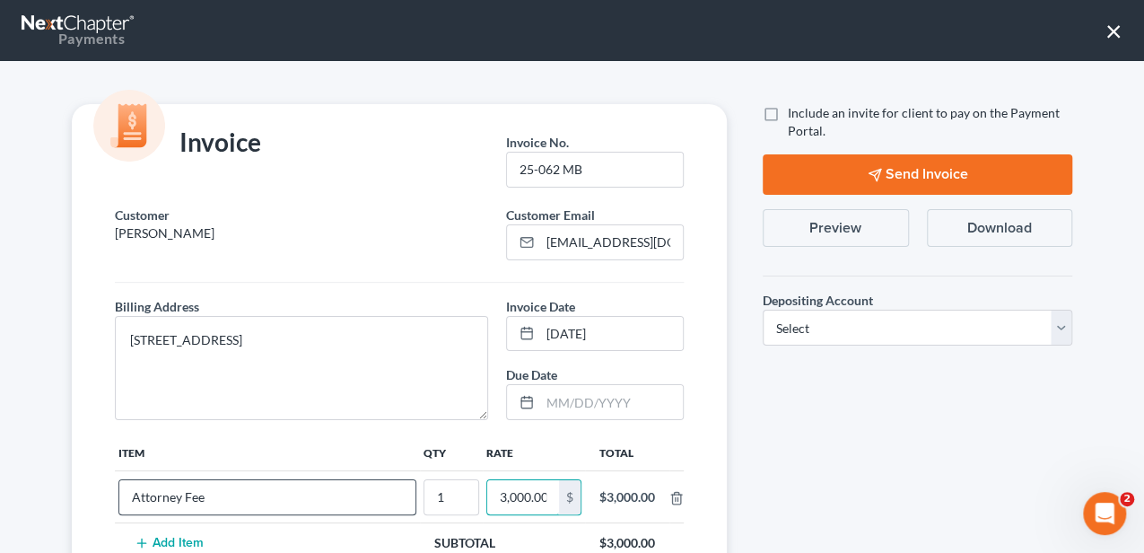
scroll to position [0, 2]
type input "3,000.00"
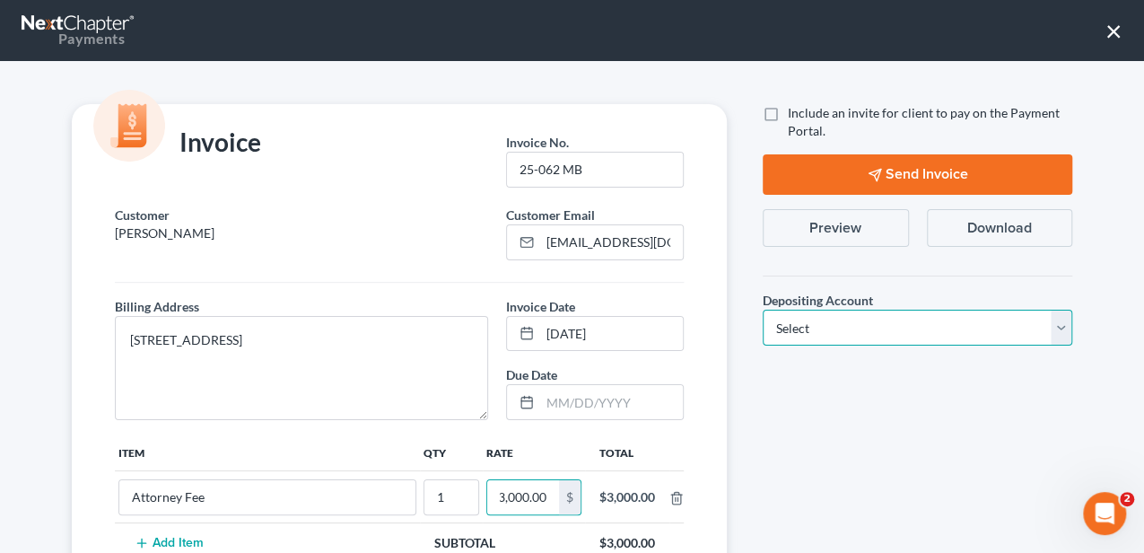
drag, startPoint x: 1000, startPoint y: 327, endPoint x: 930, endPoint y: 342, distance: 71.6
click at [1000, 327] on select "Select Operation Trust" at bounding box center [918, 328] width 310 height 36
select select "1"
click at [763, 310] on select "Select Operation Trust" at bounding box center [918, 328] width 310 height 36
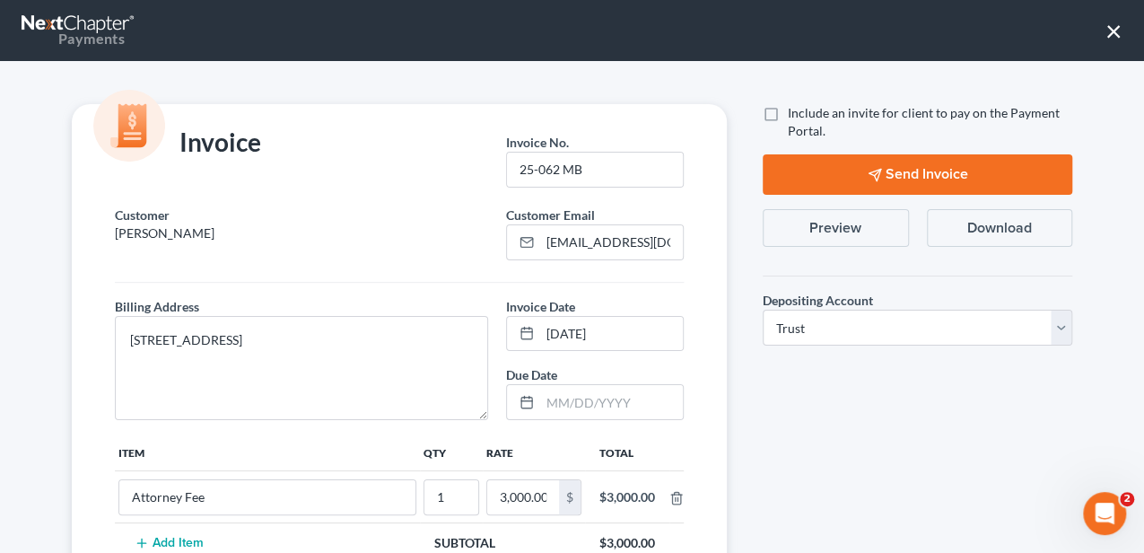
click at [795, 455] on div "Include an invite for client to pay on the Payment Portal. Send Invoice Preview…" at bounding box center [917, 438] width 345 height 669
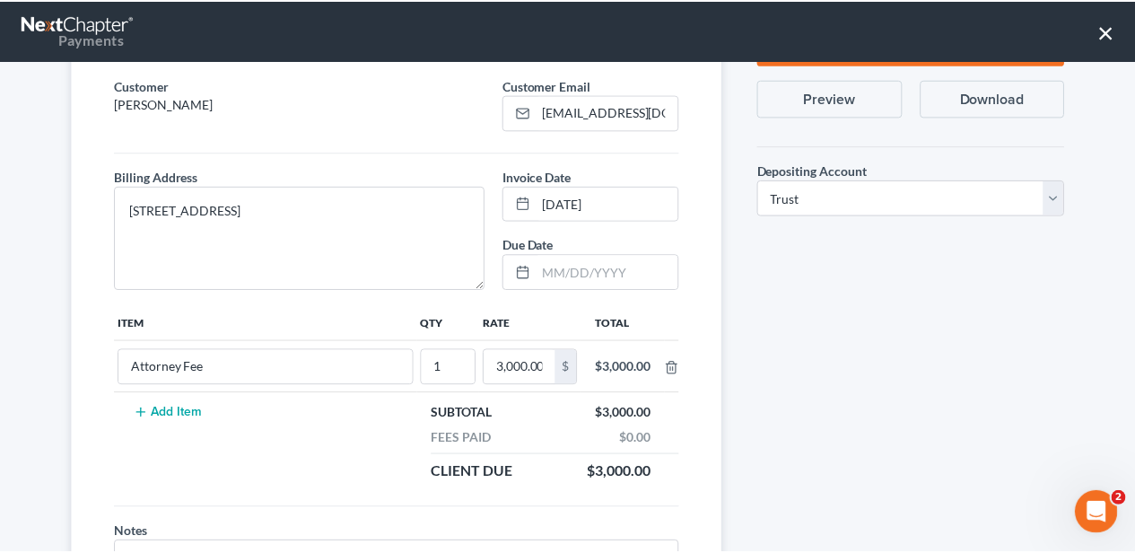
scroll to position [258, 0]
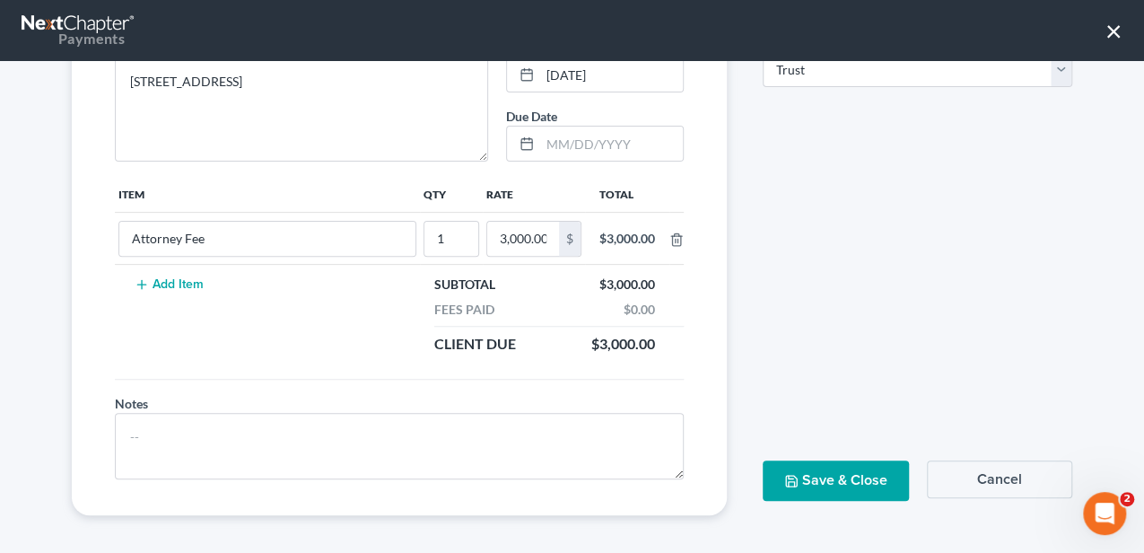
click at [866, 482] on button "Save & Close" at bounding box center [836, 480] width 146 height 40
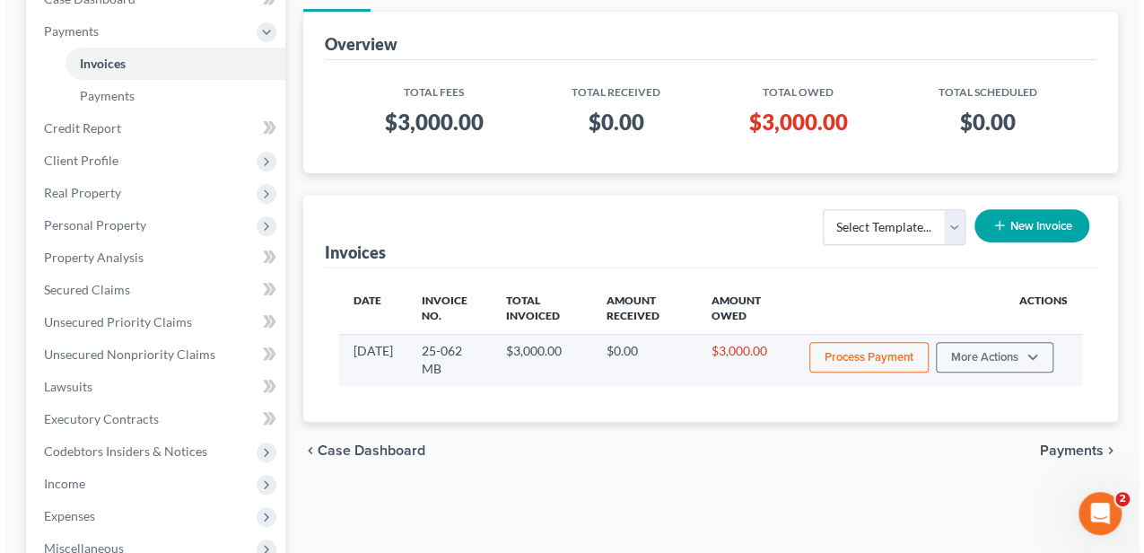
scroll to position [239, 0]
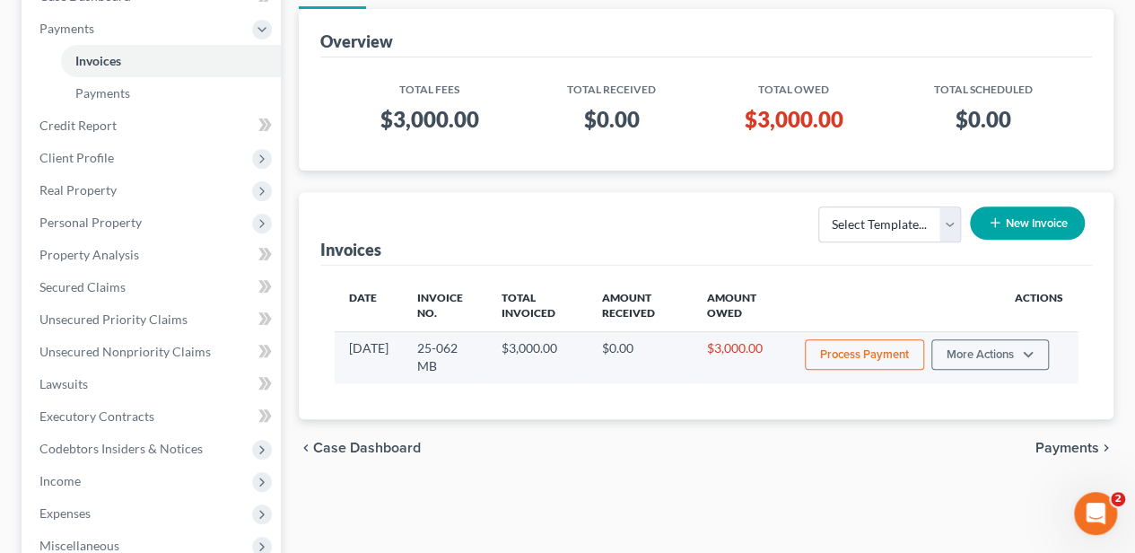
click at [883, 358] on button "Process Payment" at bounding box center [864, 354] width 119 height 31
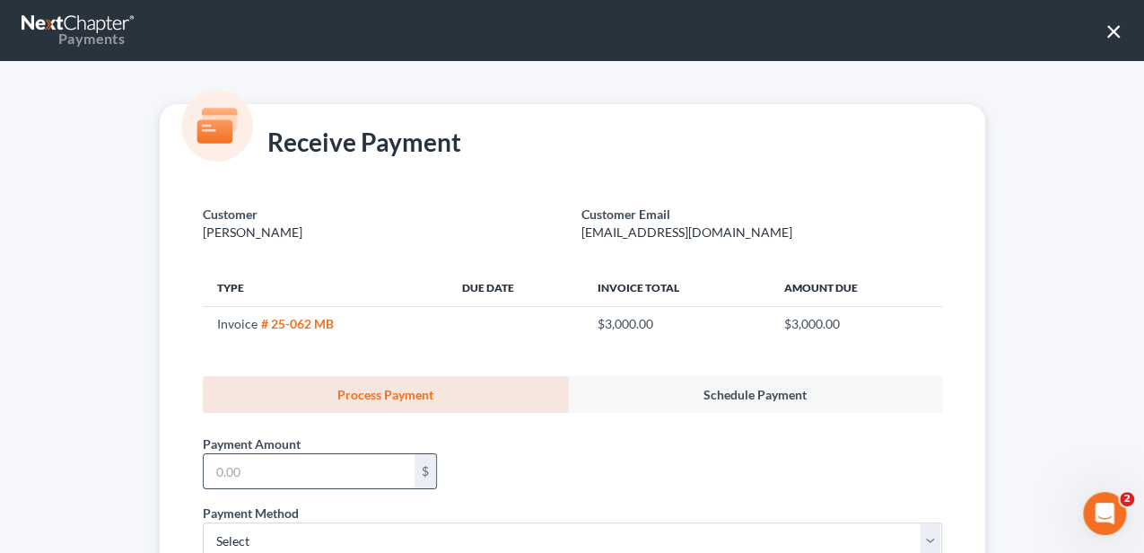
click at [371, 459] on input "text" at bounding box center [309, 471] width 211 height 34
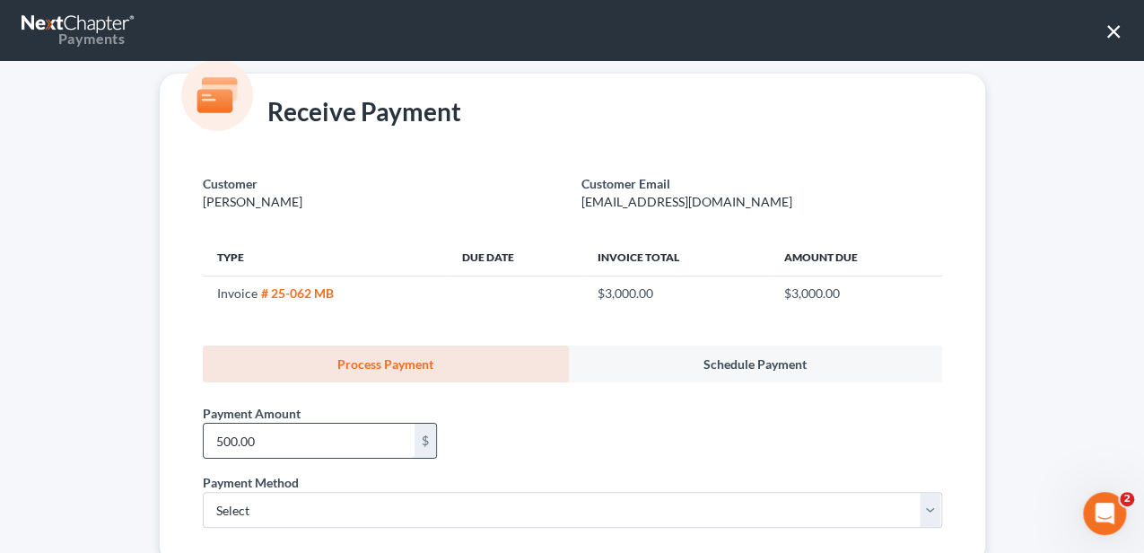
scroll to position [83, 0]
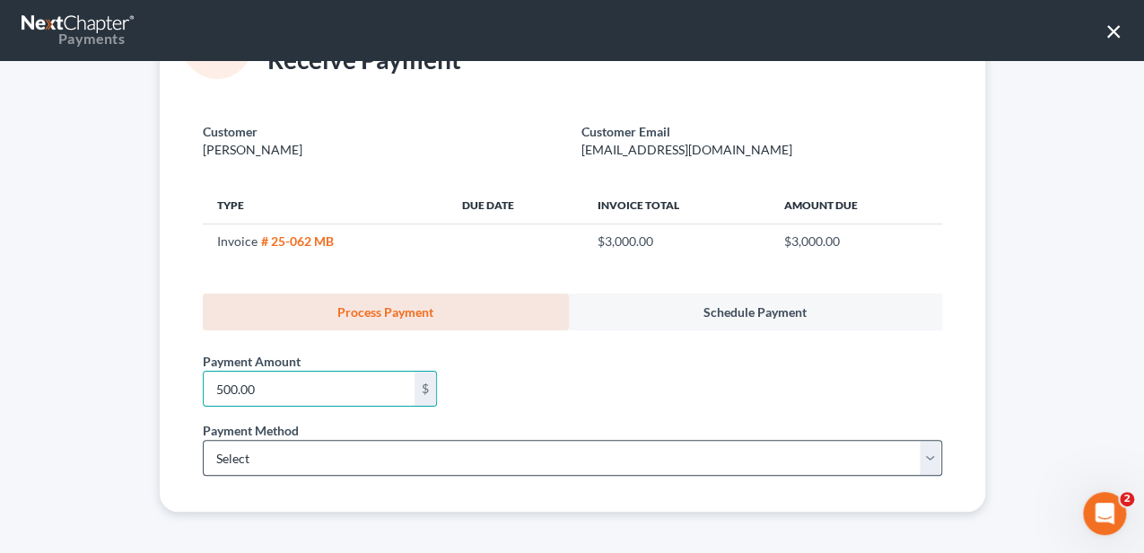
type input "500.00"
drag, startPoint x: 314, startPoint y: 456, endPoint x: 305, endPoint y: 462, distance: 11.0
click at [314, 456] on select "Select ACH Credit Card" at bounding box center [572, 458] width 739 height 36
select select "1"
click at [203, 440] on select "Select ACH Credit Card" at bounding box center [572, 458] width 739 height 36
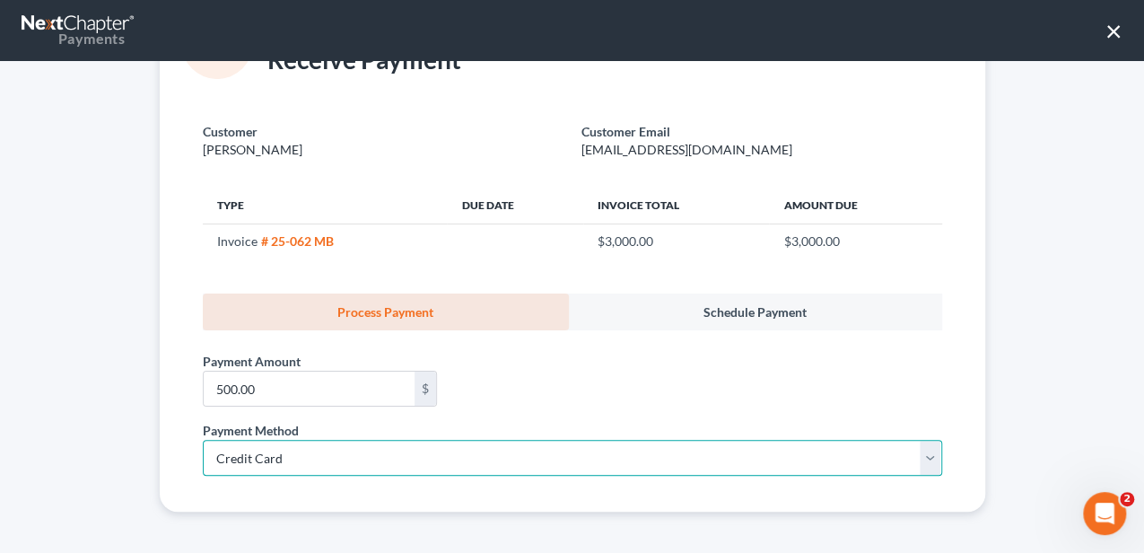
select select "42"
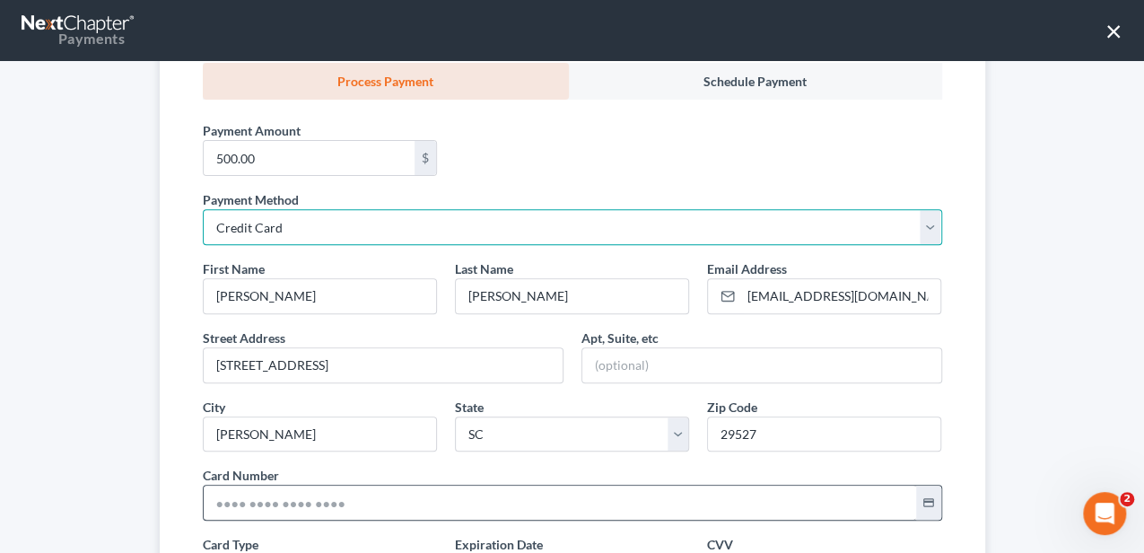
scroll to position [381, 0]
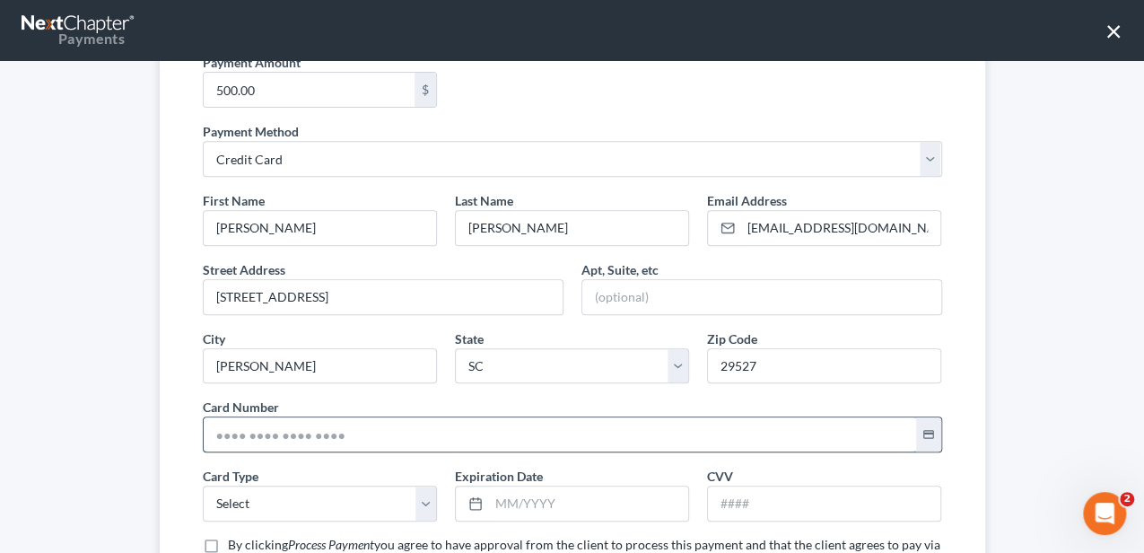
click at [254, 430] on input "text" at bounding box center [560, 434] width 712 height 34
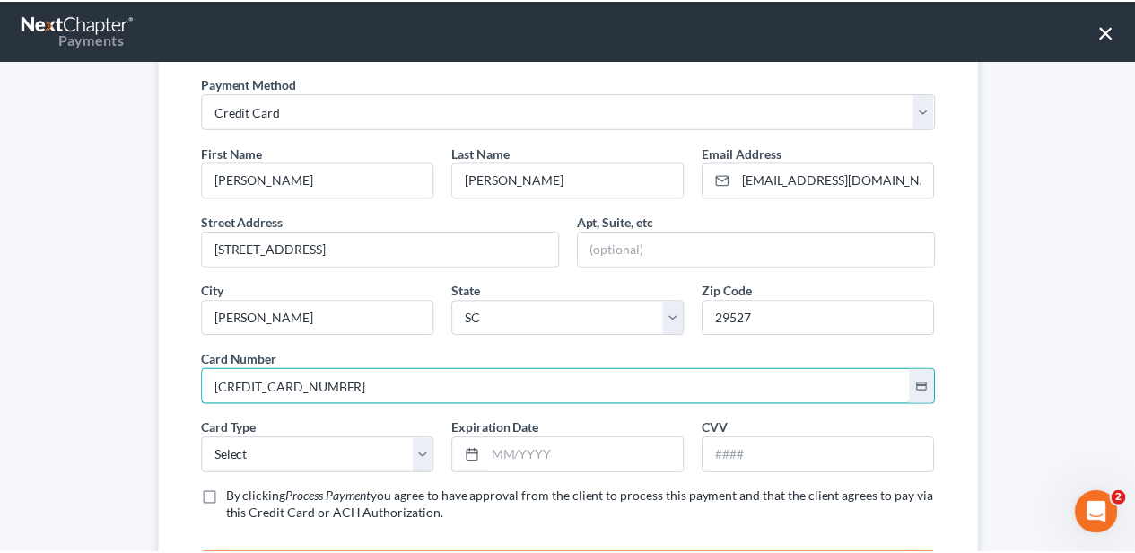
scroll to position [501, 0]
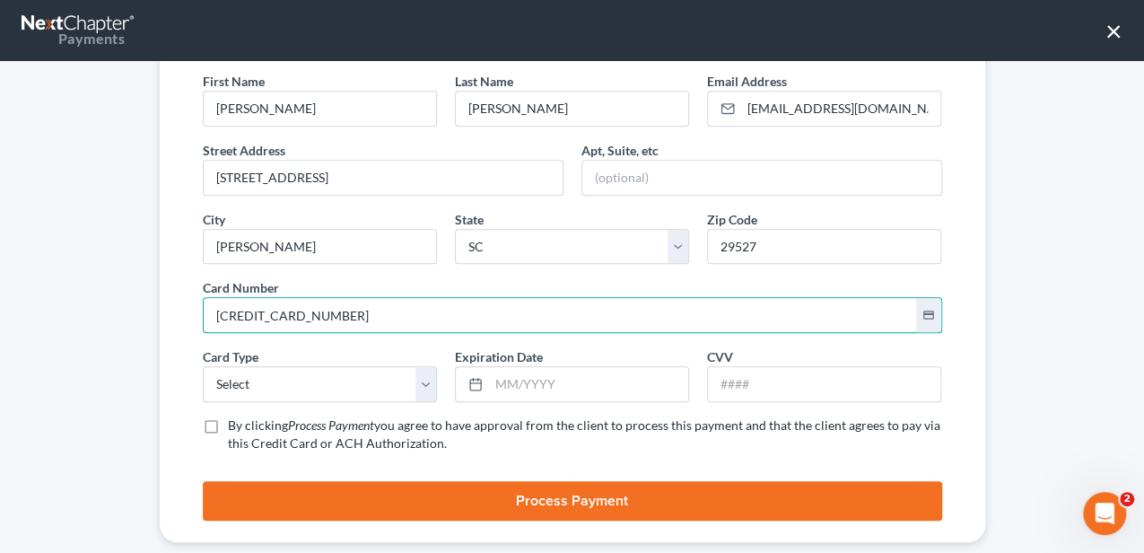
type input "4430 4730 5764 6763"
click at [197, 370] on div "Card Type * Select Visa MasterCard Discover American Express" at bounding box center [320, 374] width 252 height 55
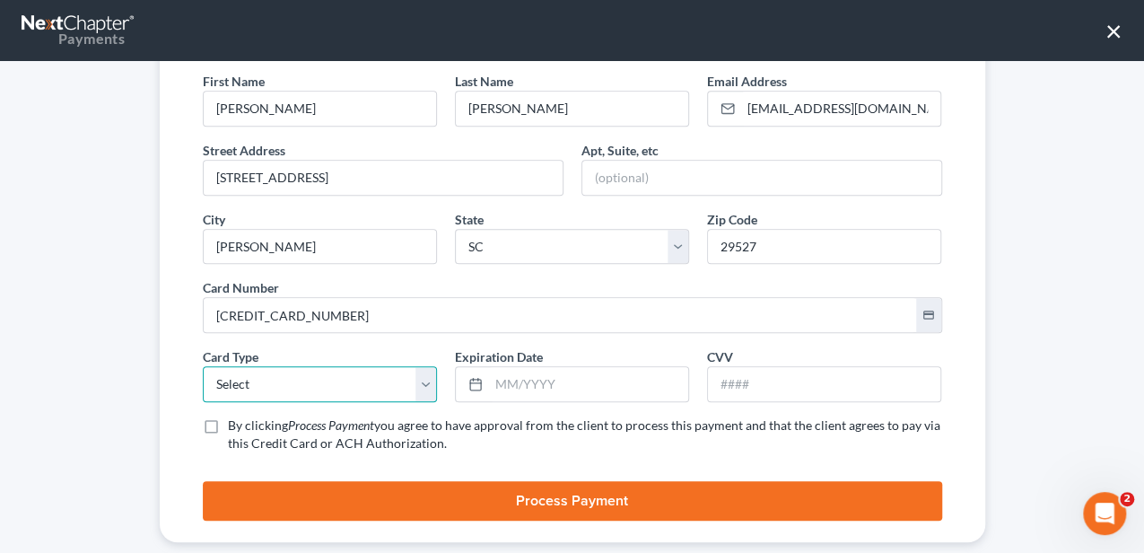
click at [208, 376] on select "Select Visa MasterCard Discover American Express" at bounding box center [320, 384] width 234 height 36
select select "0"
click at [203, 366] on select "Select Visa MasterCard Discover American Express" at bounding box center [320, 384] width 234 height 36
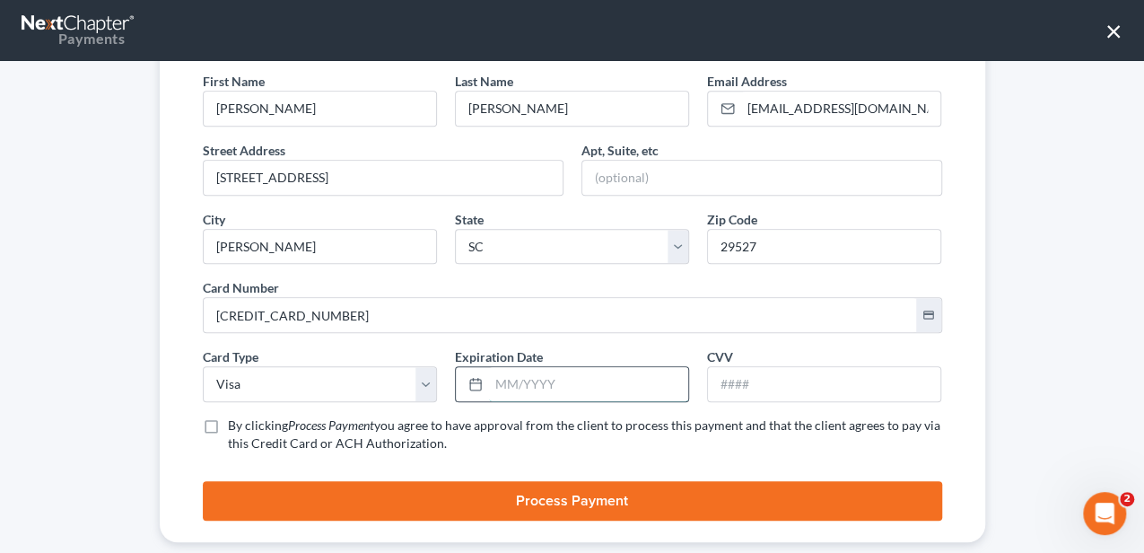
click at [515, 383] on input "text" at bounding box center [588, 384] width 199 height 34
type input "12/2026"
click at [756, 373] on input "text" at bounding box center [824, 384] width 232 height 34
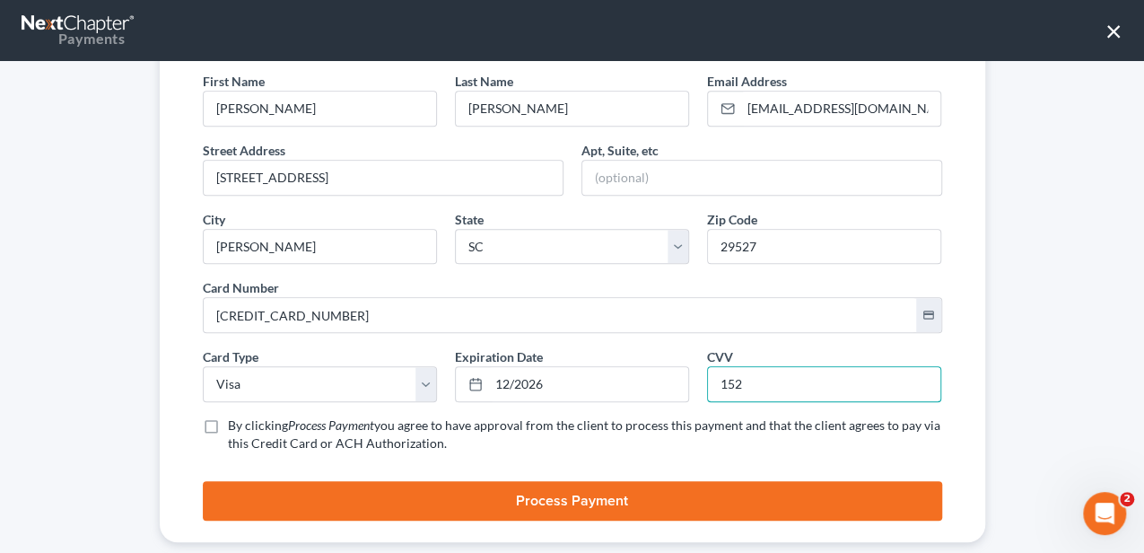
type input "152"
click at [228, 416] on label "By clicking Process Payment you agree to have approval from the client to proce…" at bounding box center [585, 434] width 714 height 36
click at [235, 416] on input "By clicking Process Payment you agree to have approval from the client to proce…" at bounding box center [241, 422] width 12 height 12
checkbox input "true"
click at [226, 481] on button "Process Payment" at bounding box center [572, 500] width 739 height 39
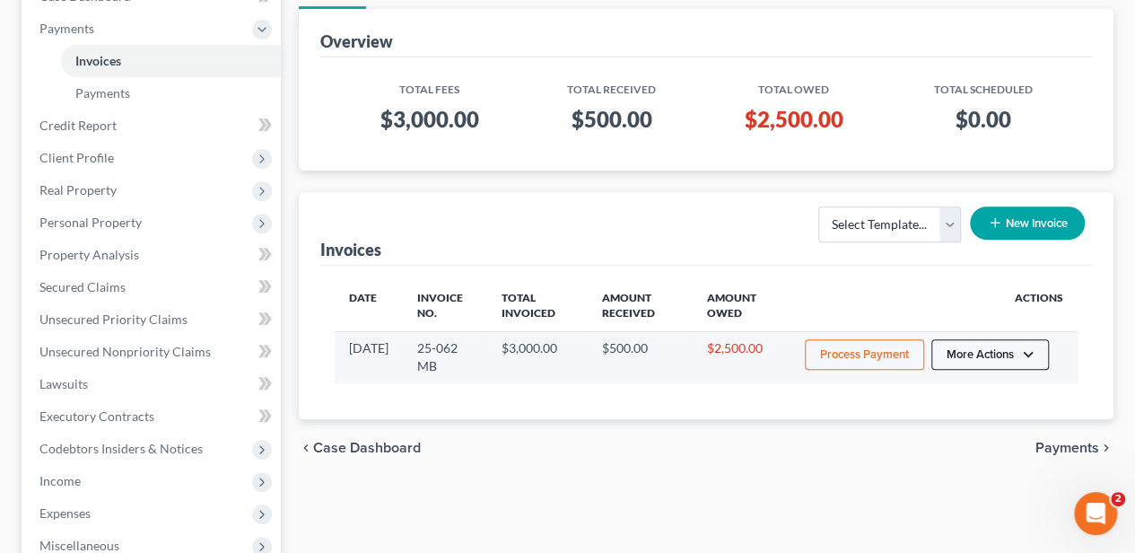
click at [951, 354] on button "More Actions" at bounding box center [990, 354] width 118 height 31
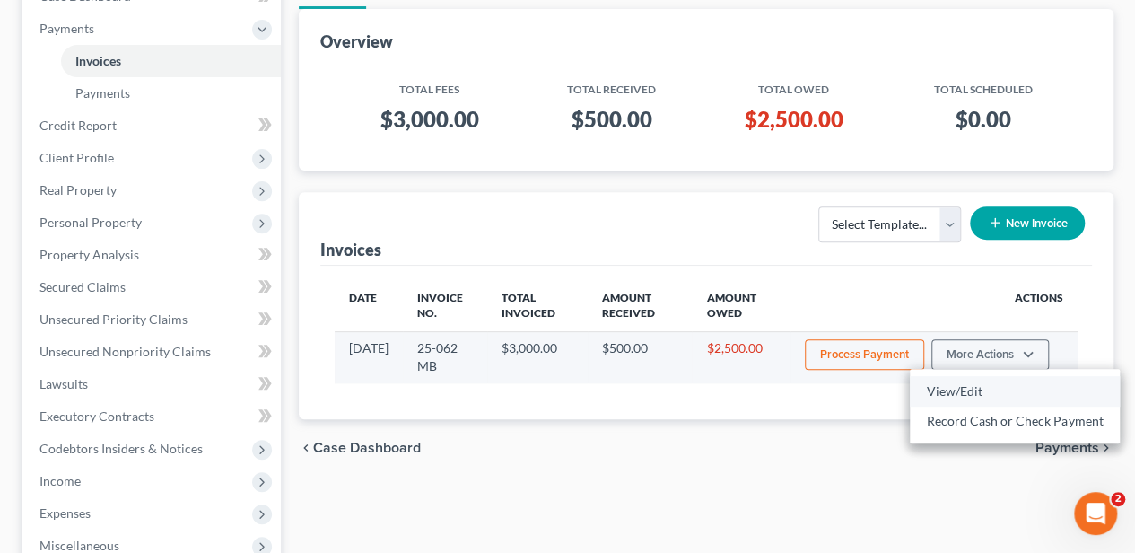
click at [937, 377] on link "View/Edit" at bounding box center [1015, 391] width 210 height 31
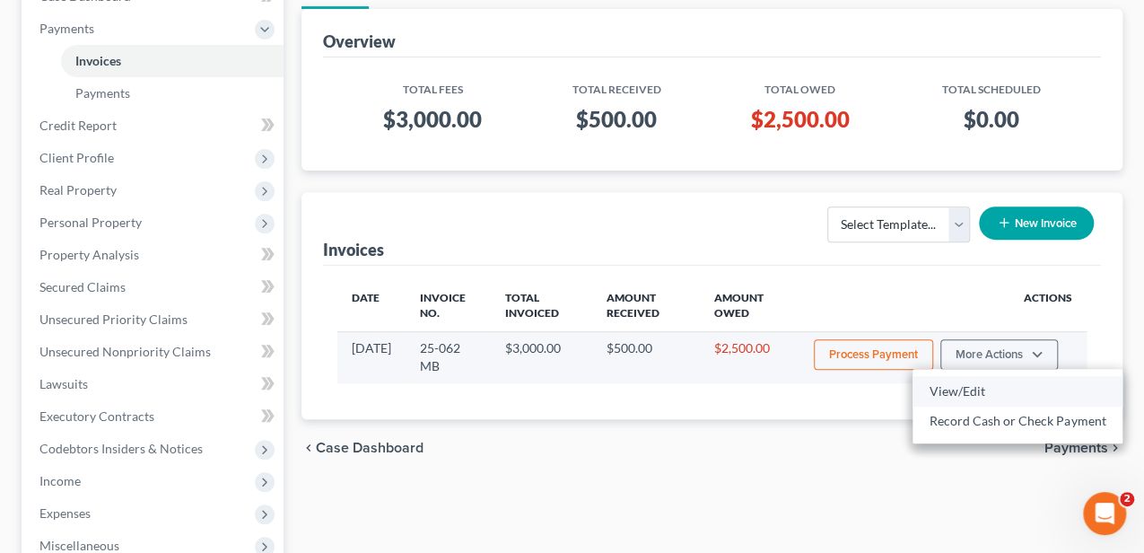
select select "1"
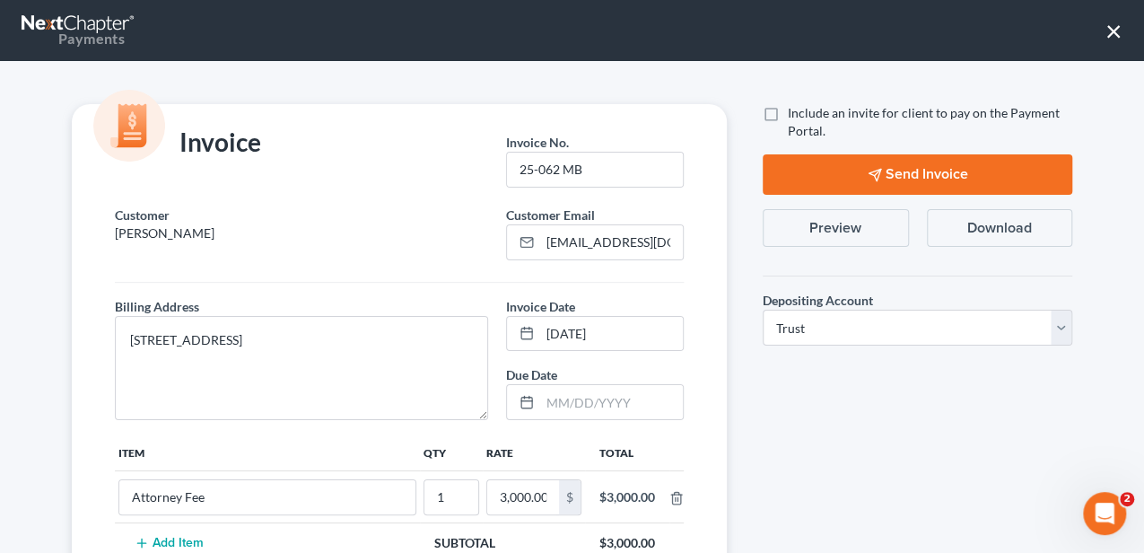
click at [814, 223] on button "Preview" at bounding box center [836, 228] width 146 height 38
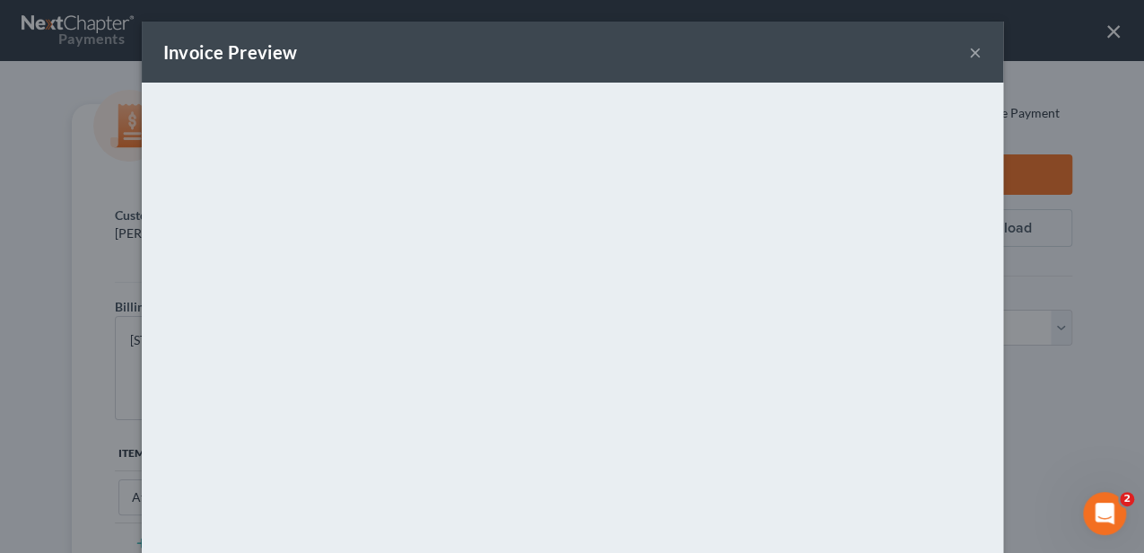
drag, startPoint x: 91, startPoint y: 485, endPoint x: 978, endPoint y: 49, distance: 988.8
click at [978, 49] on div "Invoice Preview ×" at bounding box center [572, 52] width 861 height 61
click at [971, 51] on button "×" at bounding box center [975, 52] width 13 height 22
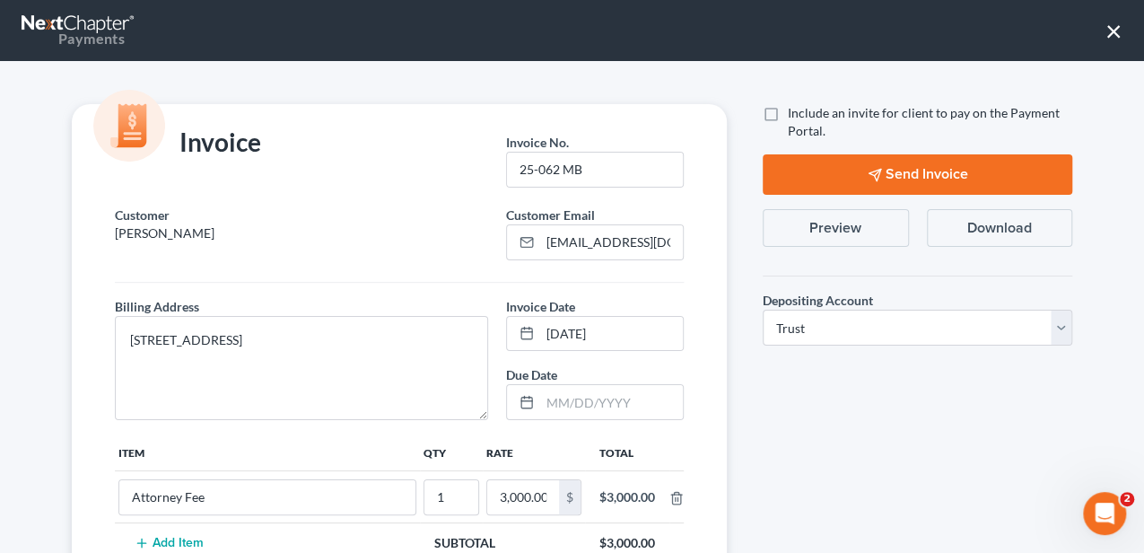
click at [1119, 28] on button "×" at bounding box center [1113, 30] width 17 height 29
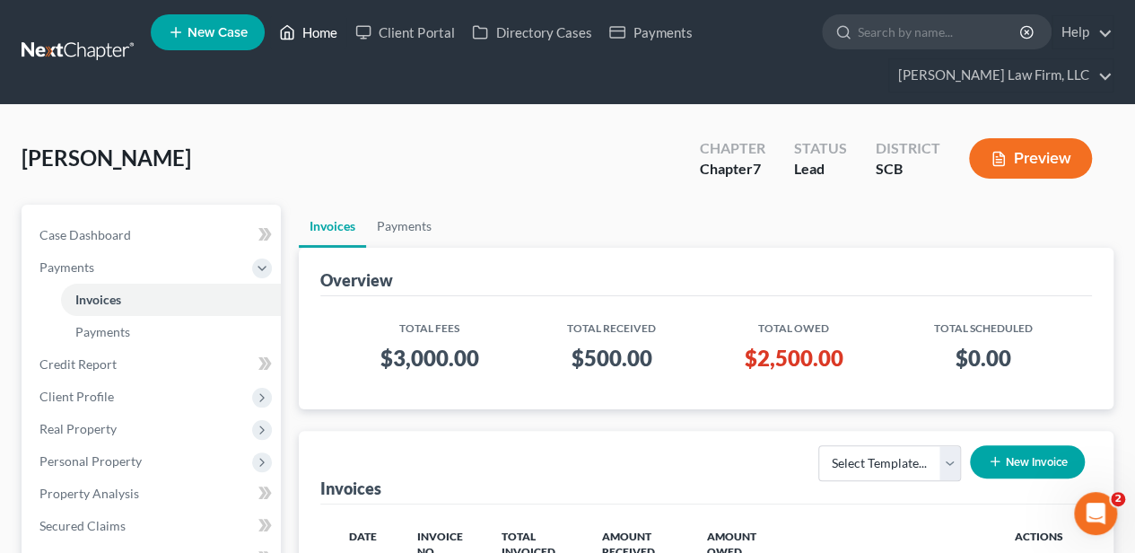
click at [323, 39] on link "Home" at bounding box center [308, 32] width 76 height 32
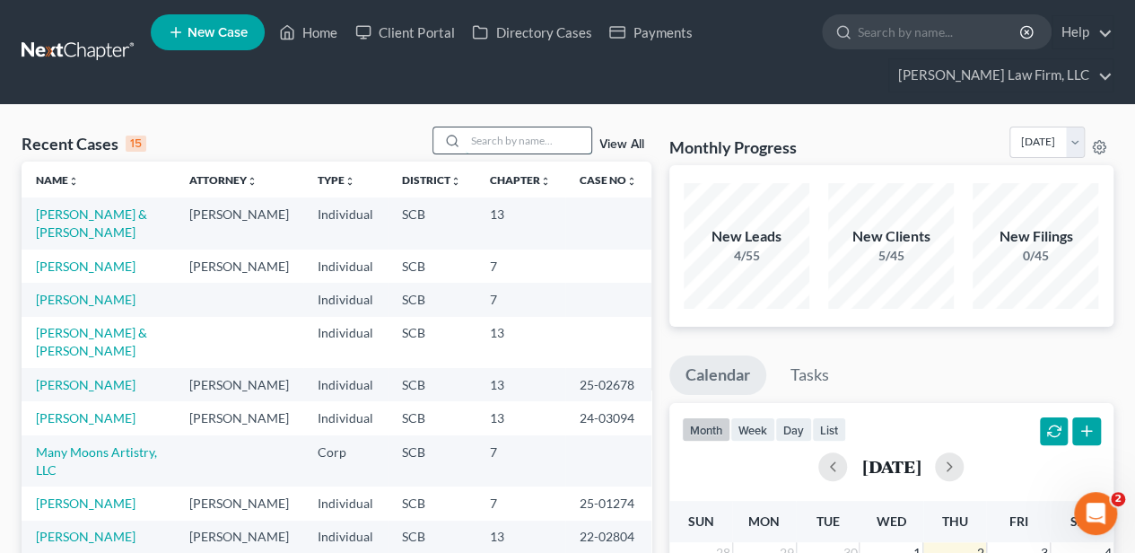
click at [522, 145] on input "search" at bounding box center [529, 140] width 126 height 26
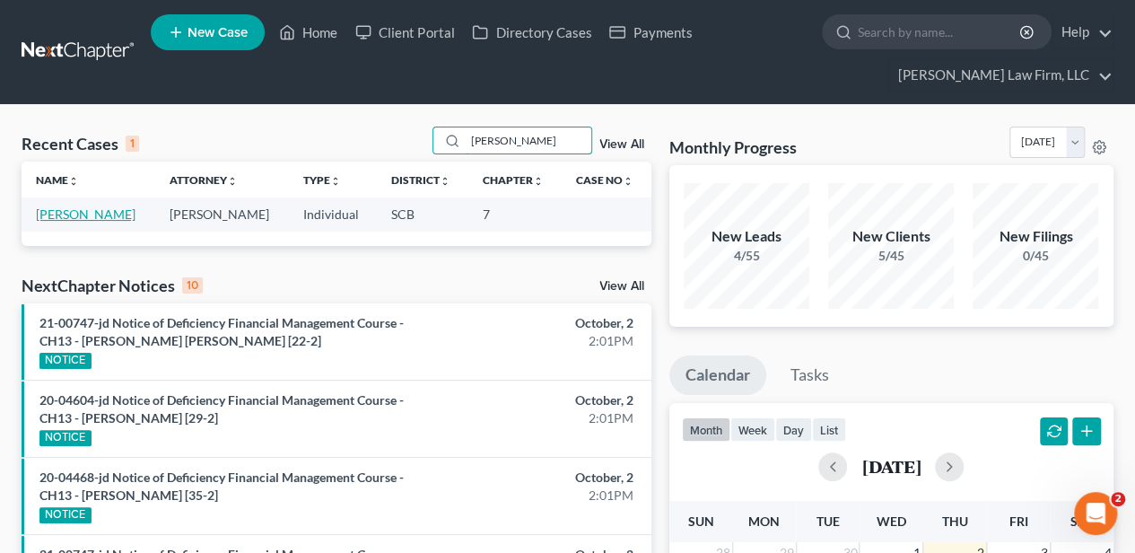
type input "[PERSON_NAME]"
click at [91, 211] on link "[PERSON_NAME]" at bounding box center [86, 213] width 100 height 15
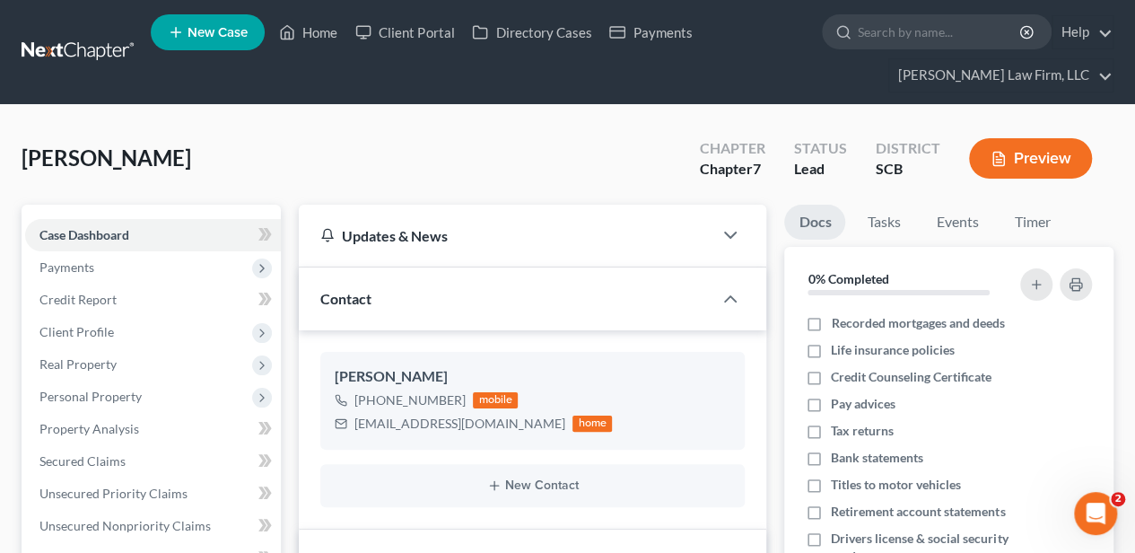
select select "3"
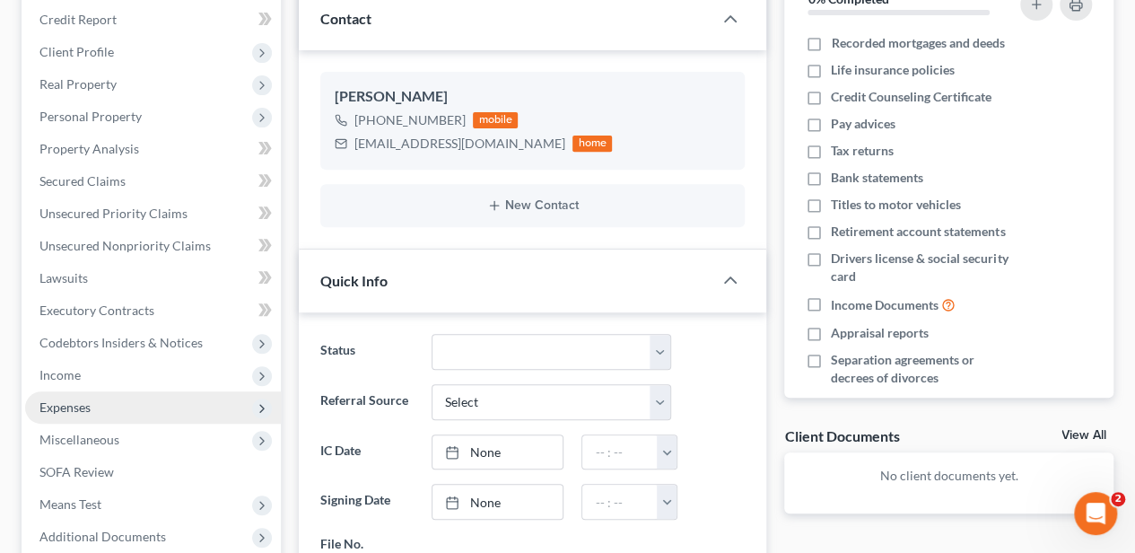
scroll to position [59, 0]
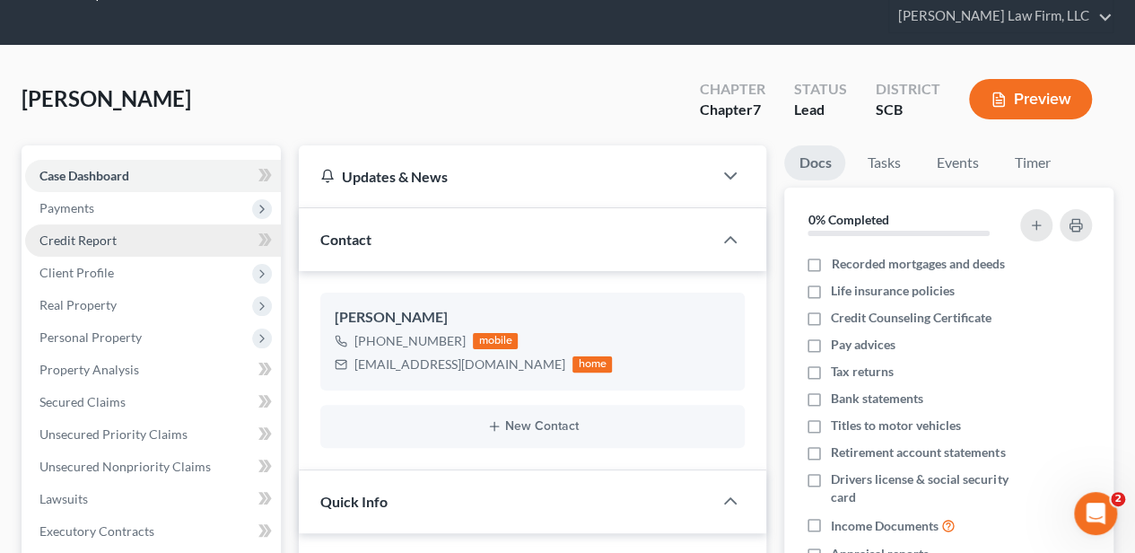
click at [126, 239] on link "Credit Report" at bounding box center [153, 240] width 256 height 32
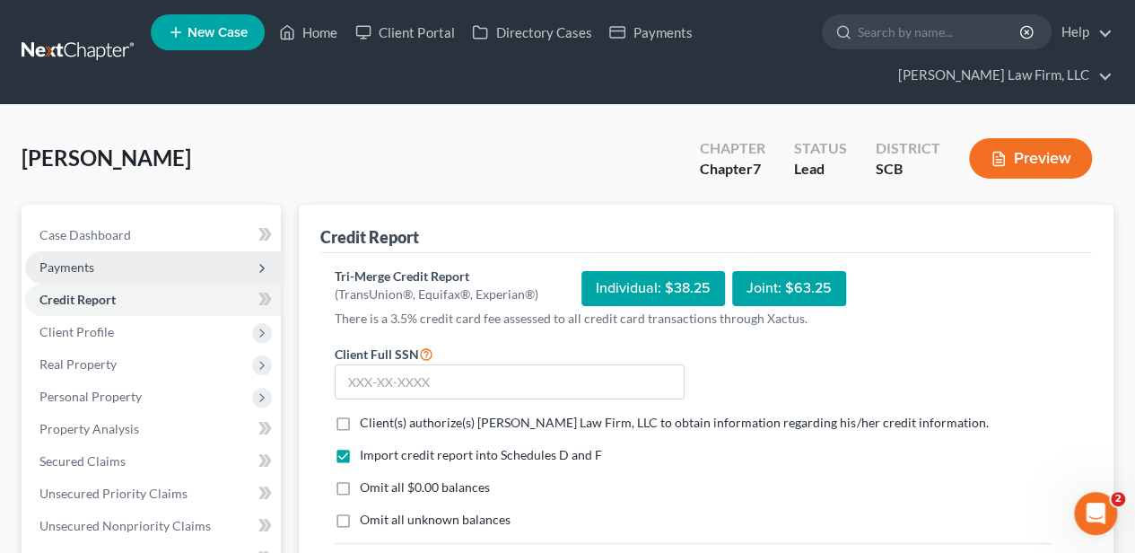
click at [110, 258] on span "Payments" at bounding box center [153, 267] width 256 height 32
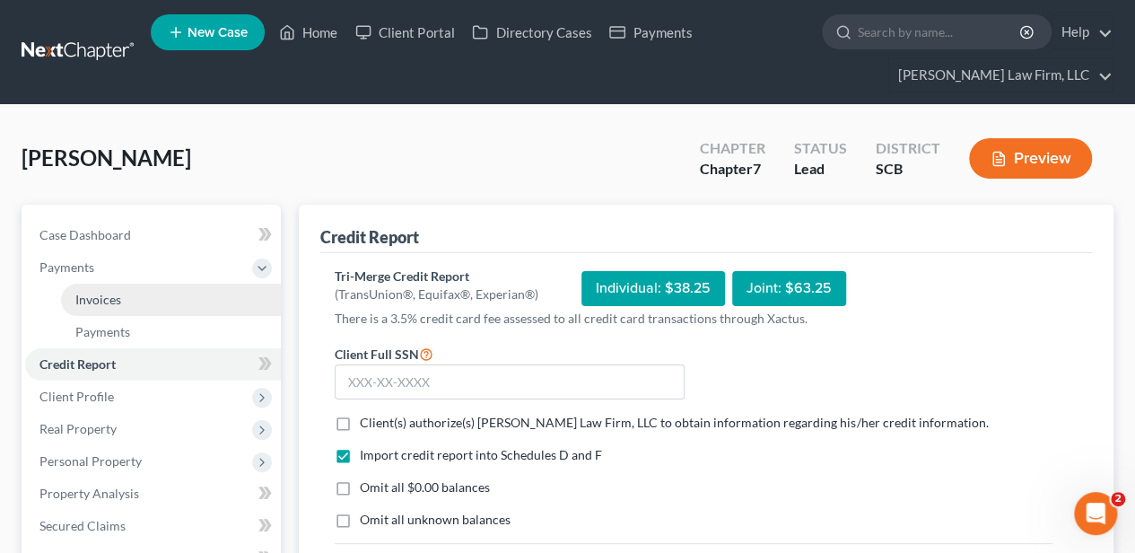
click at [111, 293] on span "Invoices" at bounding box center [98, 299] width 46 height 15
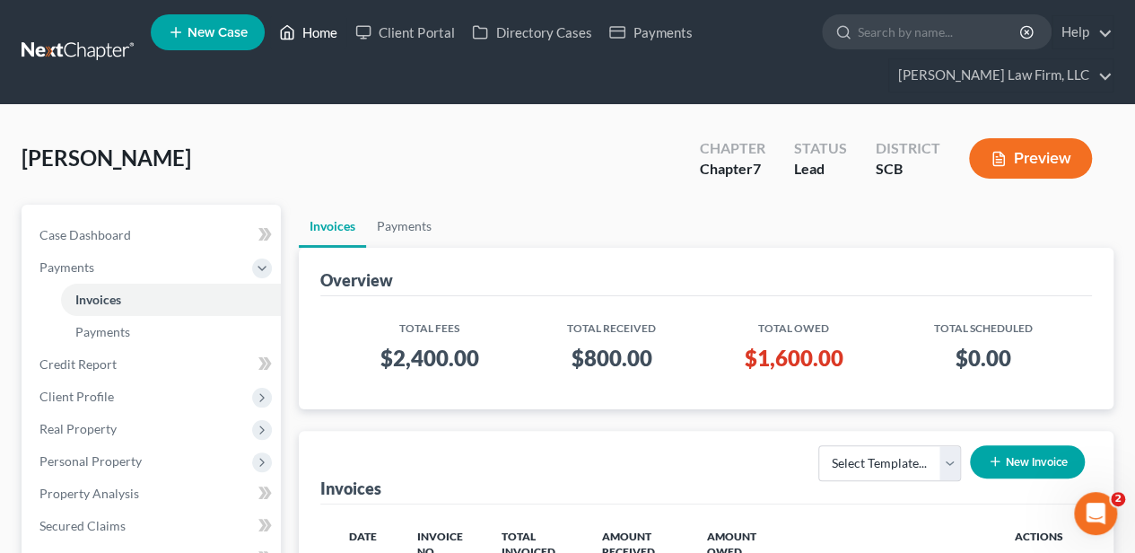
click at [336, 20] on link "Home" at bounding box center [308, 32] width 76 height 32
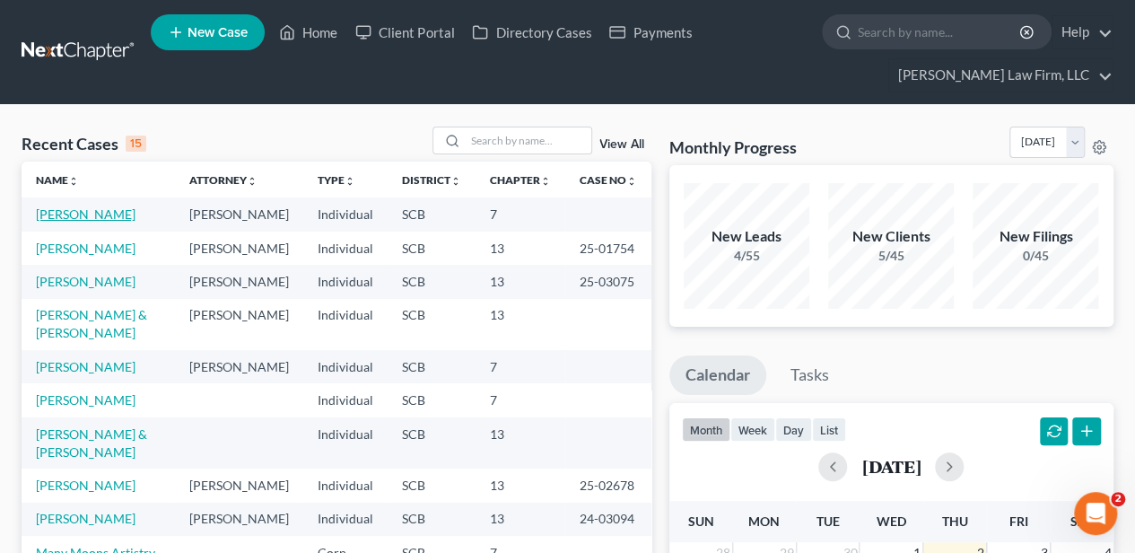
click at [100, 213] on link "[PERSON_NAME]" at bounding box center [86, 213] width 100 height 15
select select "3"
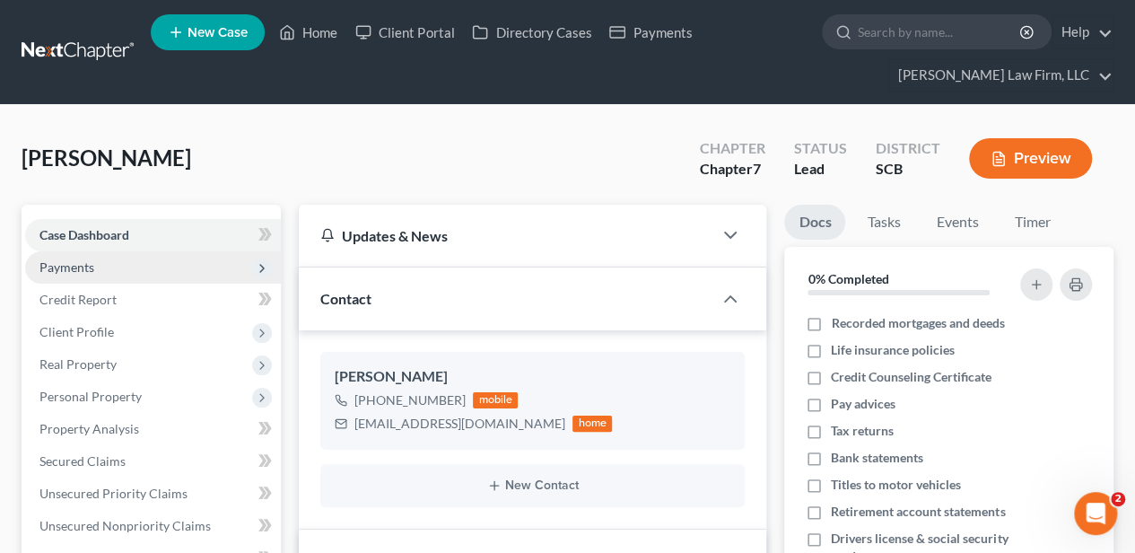
click at [79, 262] on span "Payments" at bounding box center [66, 266] width 55 height 15
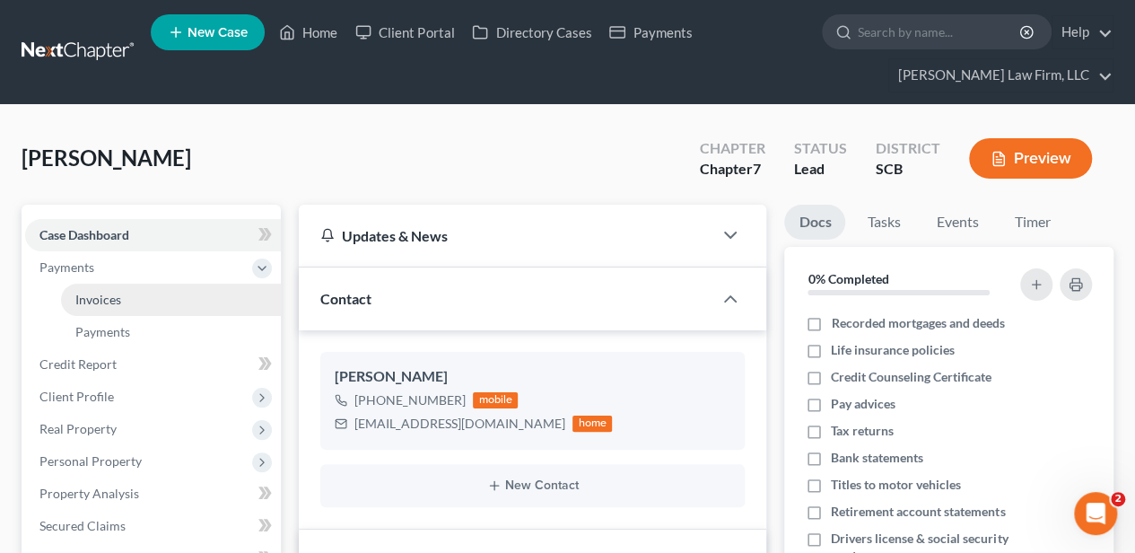
click at [86, 295] on span "Invoices" at bounding box center [98, 299] width 46 height 15
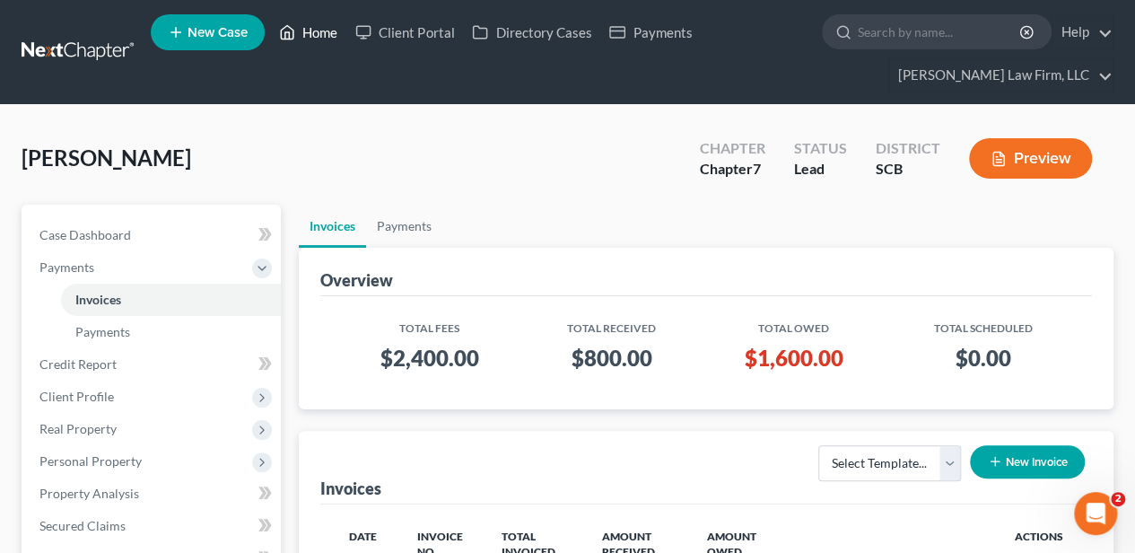
click at [307, 32] on link "Home" at bounding box center [308, 32] width 76 height 32
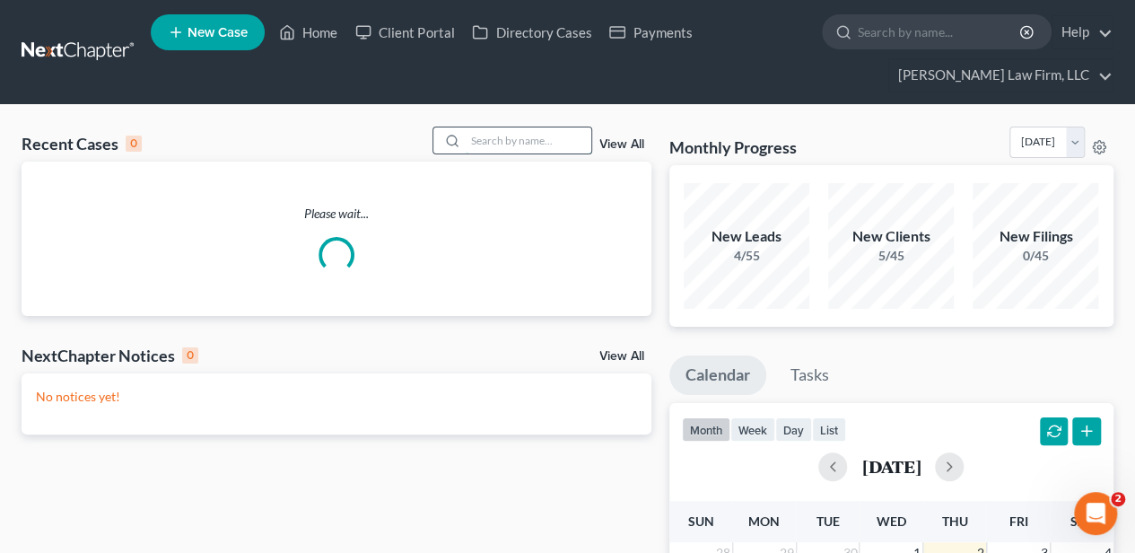
click at [476, 136] on input "search" at bounding box center [529, 140] width 126 height 26
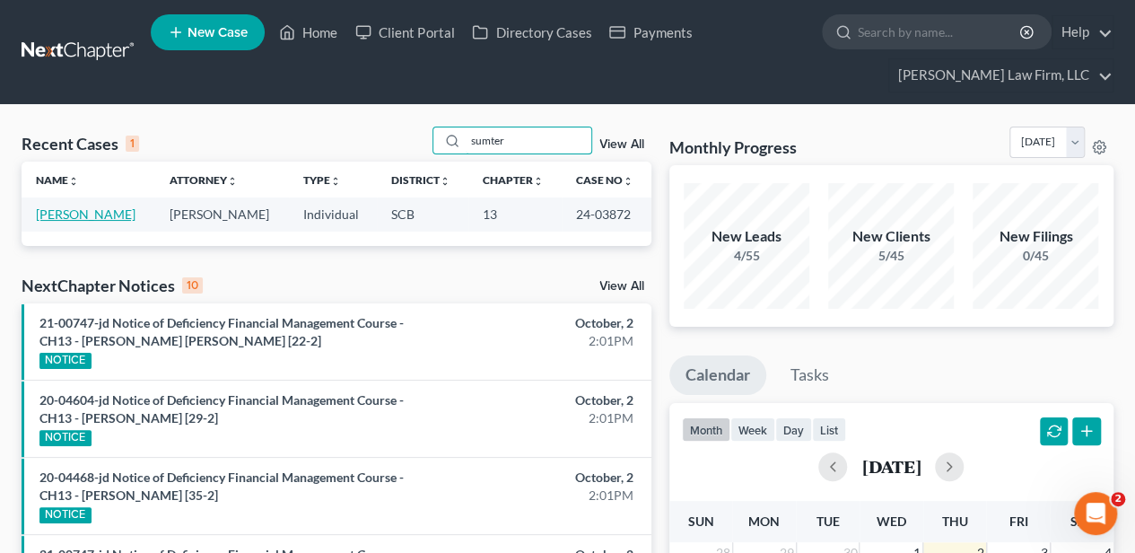
type input "sumter"
click at [50, 222] on link "[PERSON_NAME]" at bounding box center [86, 213] width 100 height 15
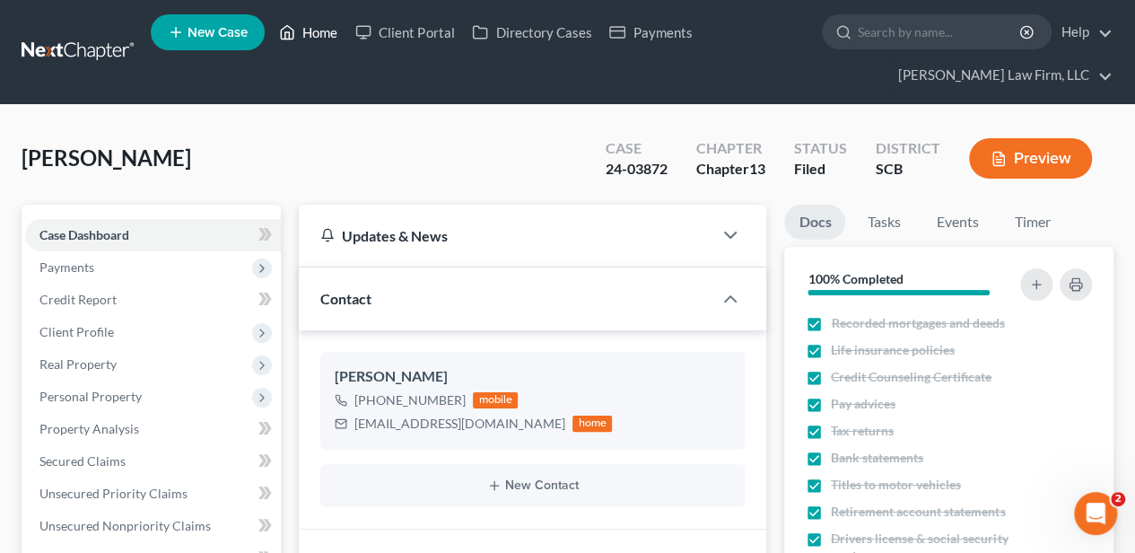
click at [305, 25] on link "Home" at bounding box center [308, 32] width 76 height 32
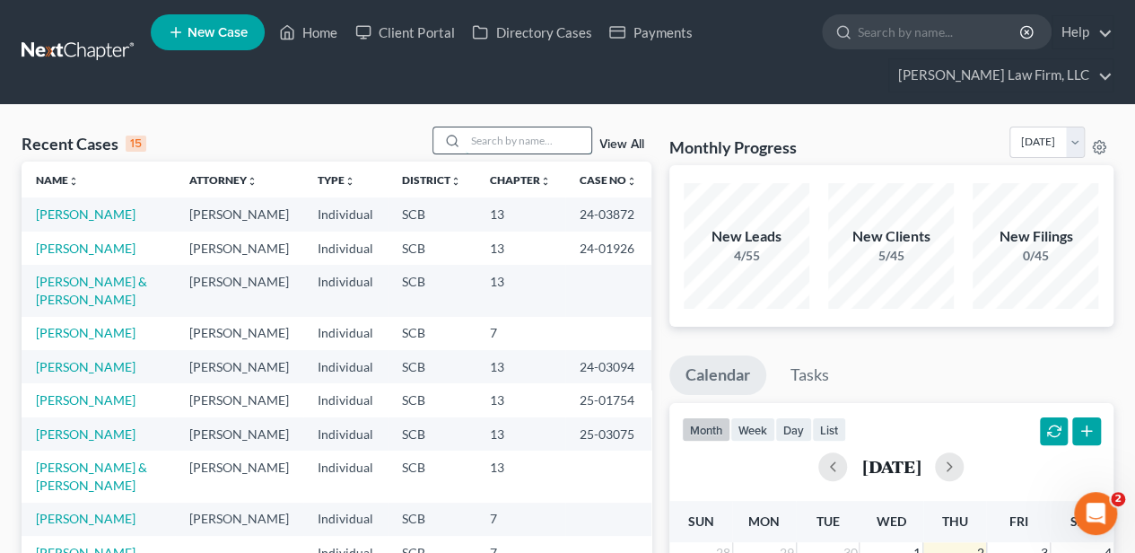
click at [492, 142] on input "search" at bounding box center [529, 140] width 126 height 26
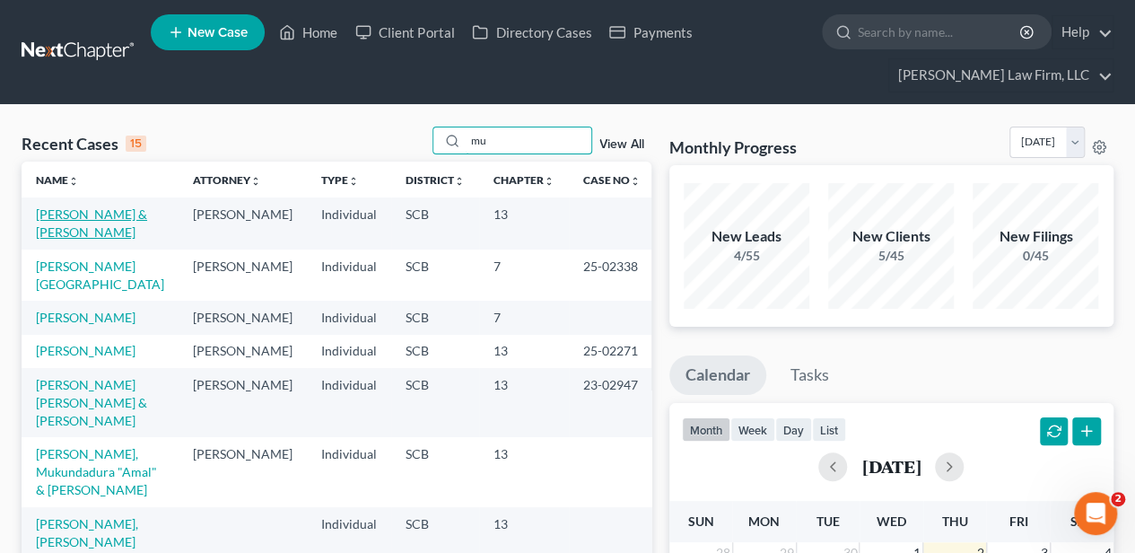
type input "mu"
drag, startPoint x: 114, startPoint y: 220, endPoint x: 111, endPoint y: 207, distance: 12.8
click at [114, 220] on link "[PERSON_NAME] & [PERSON_NAME]" at bounding box center [91, 222] width 111 height 33
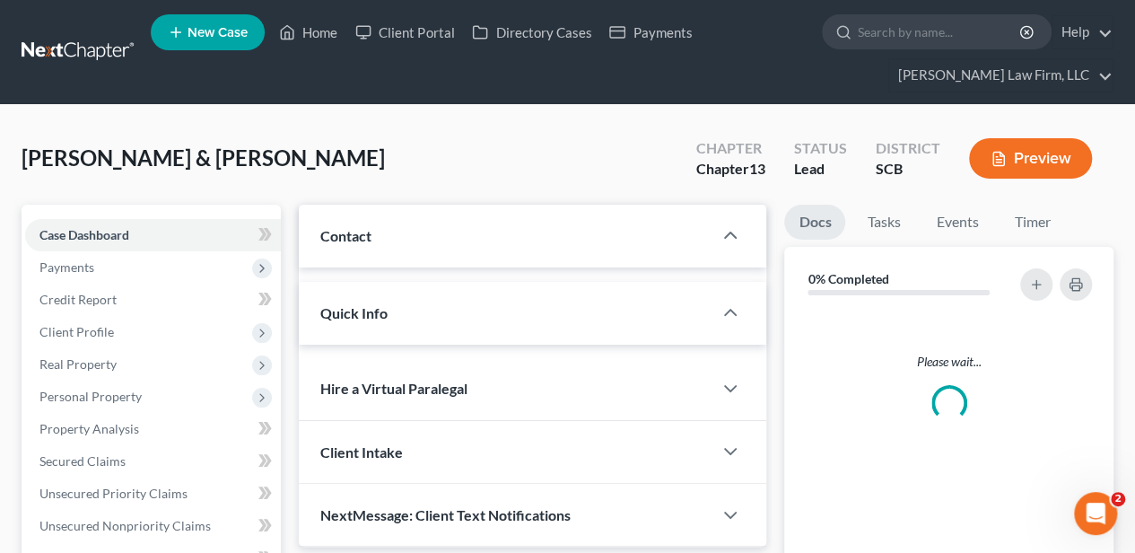
select select "2"
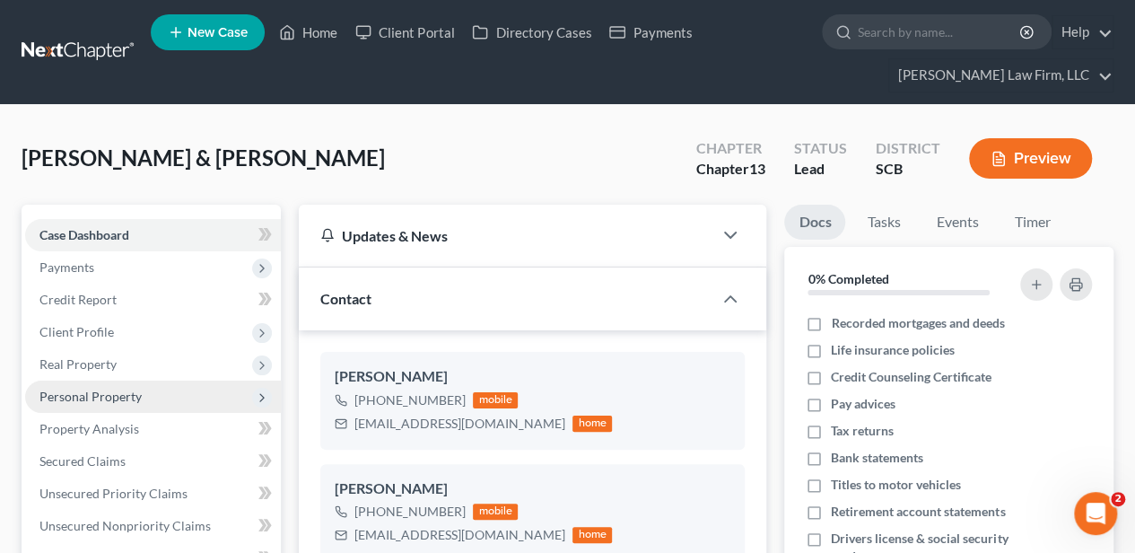
click at [138, 402] on span "Personal Property" at bounding box center [90, 396] width 102 height 15
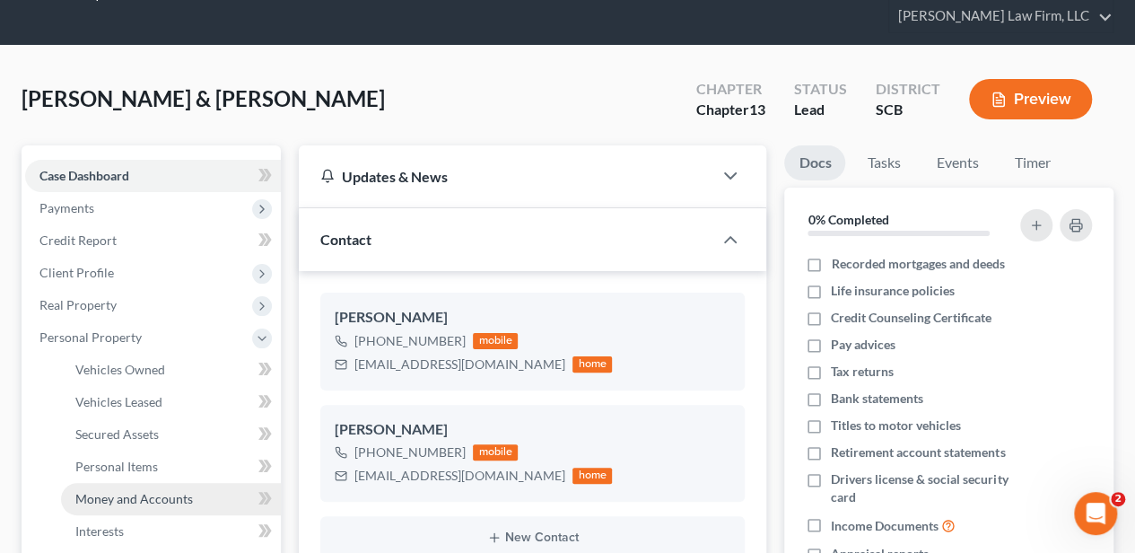
click at [188, 497] on span "Money and Accounts" at bounding box center [134, 498] width 118 height 15
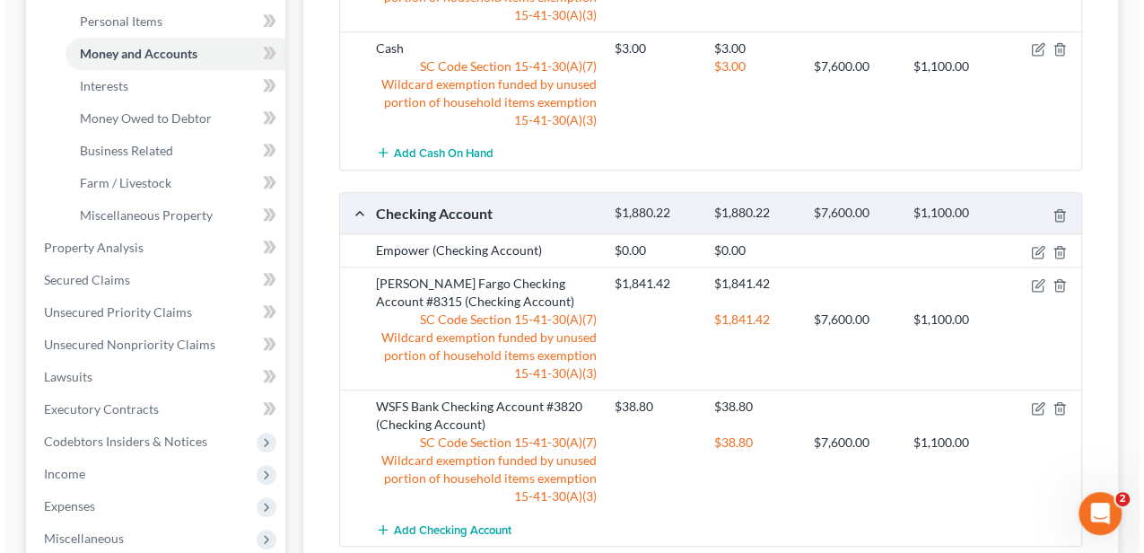
scroll to position [538, 0]
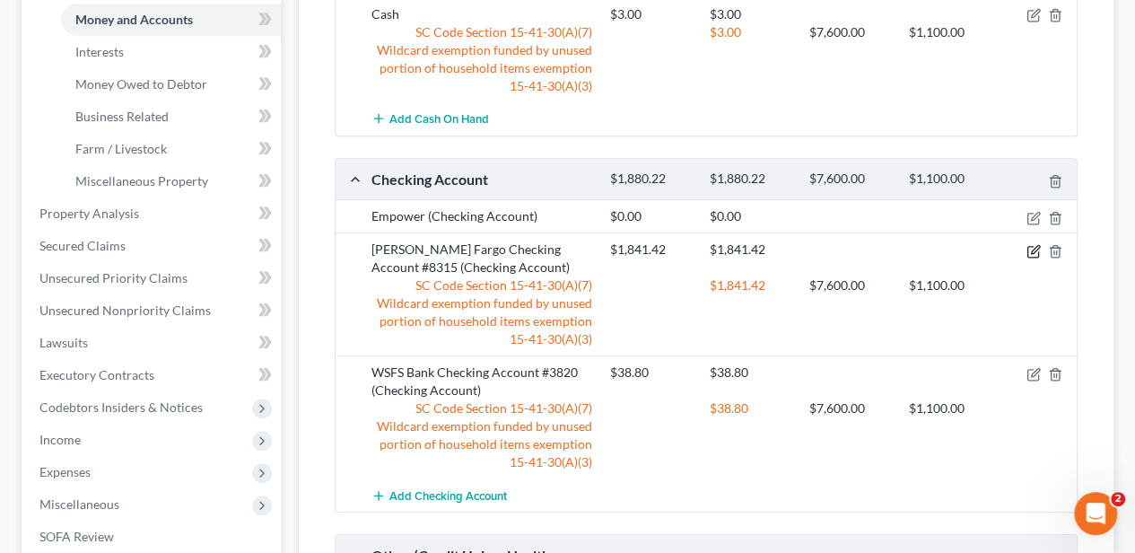
click at [1029, 249] on icon "button" at bounding box center [1034, 251] width 14 height 14
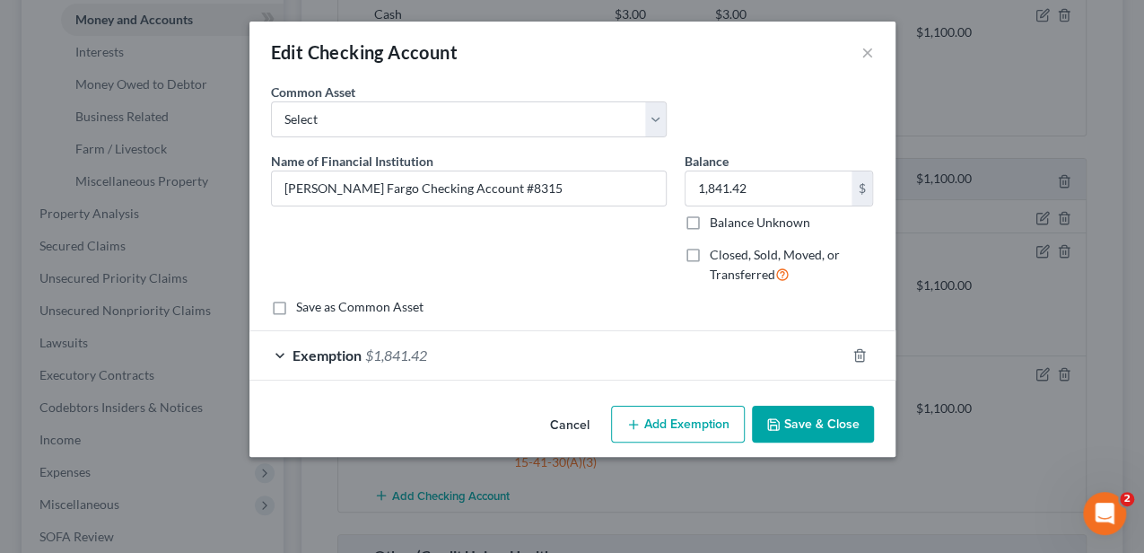
click at [748, 167] on div "Balance 1,841.42 $ Balance Unknown Balance Undetermined 1,841.42 $ Balance Unkn…" at bounding box center [779, 192] width 189 height 80
click at [739, 192] on input "1,841.42" at bounding box center [769, 188] width 166 height 34
type input "1,017.49"
click at [463, 355] on div "Exemption $1,841.42" at bounding box center [547, 355] width 596 height 48
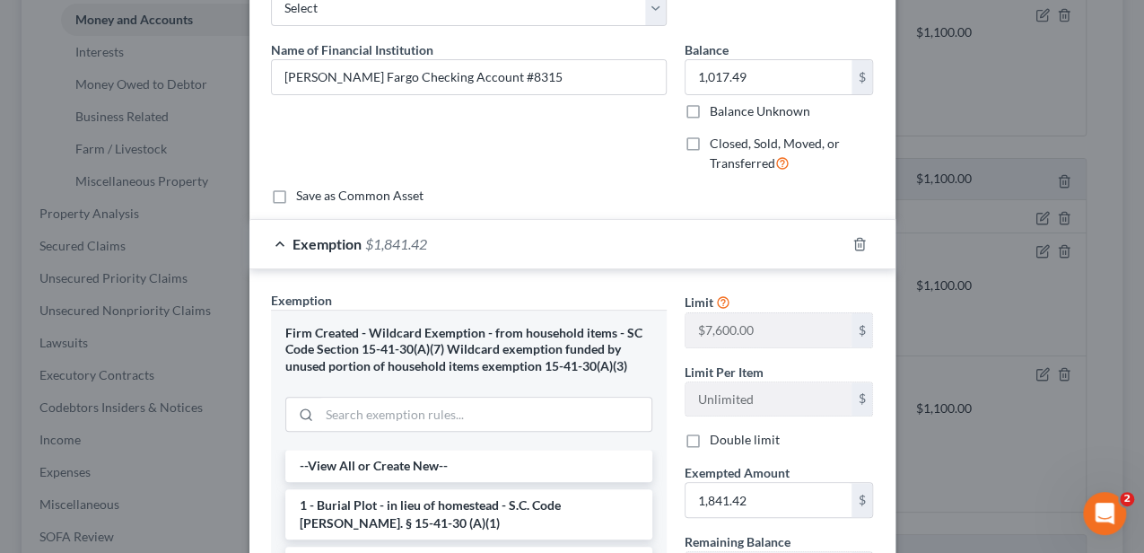
scroll to position [119, 0]
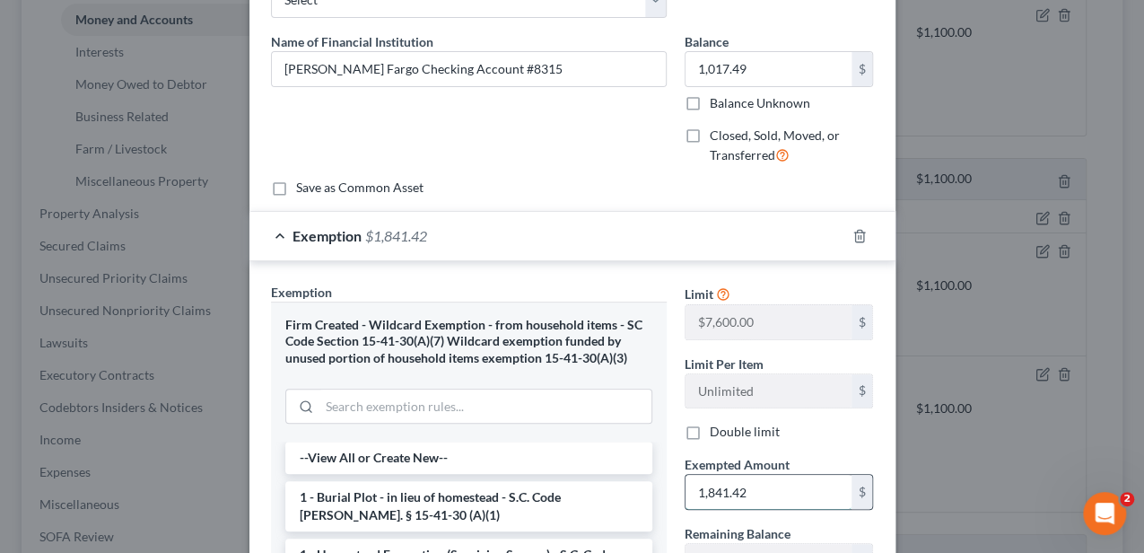
click at [734, 485] on input "1,841.42" at bounding box center [769, 492] width 166 height 34
type input "1,017.49"
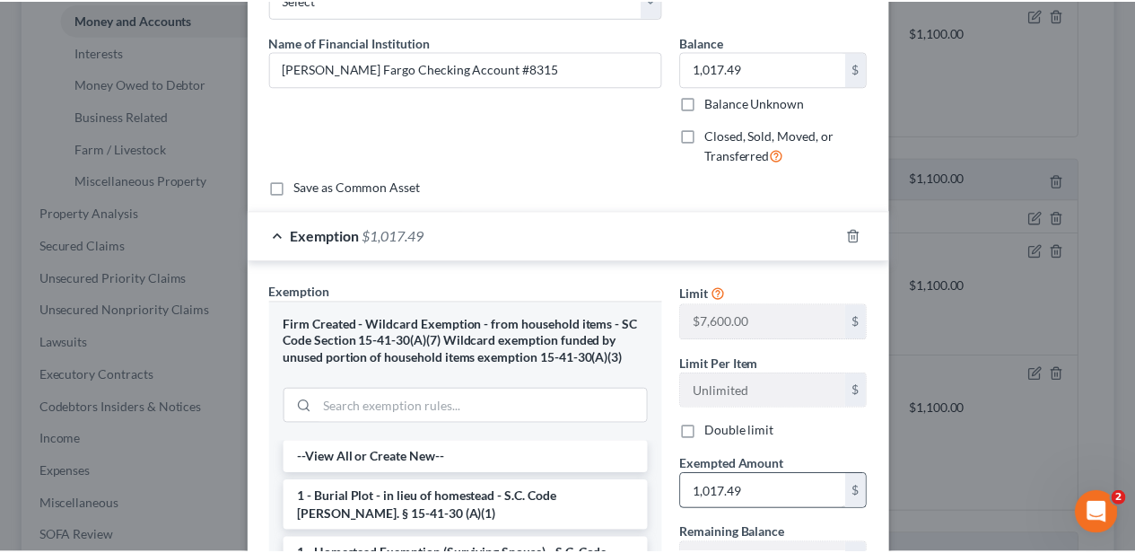
scroll to position [421, 0]
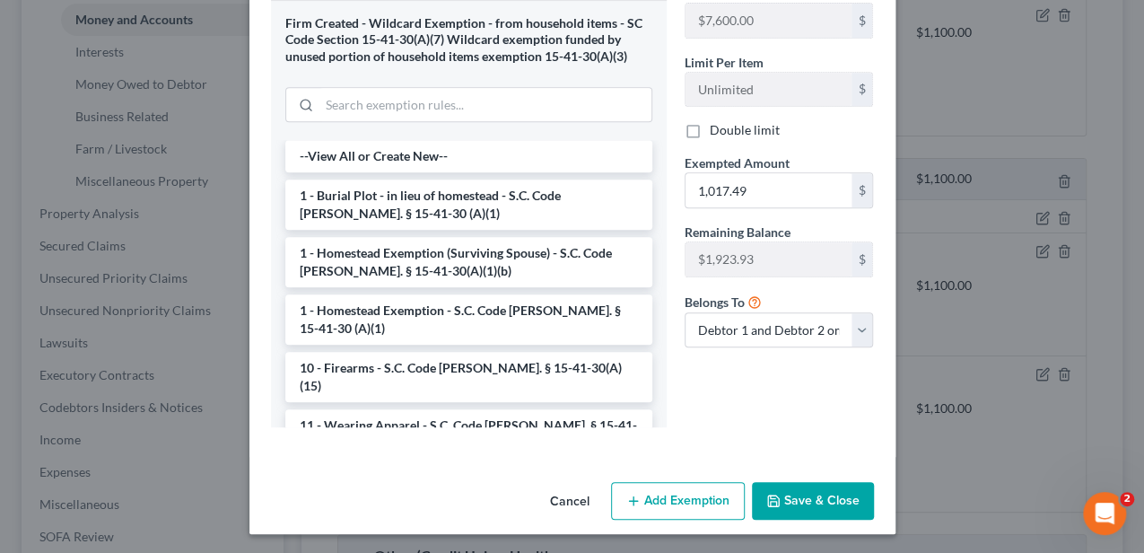
click at [803, 496] on button "Save & Close" at bounding box center [813, 501] width 122 height 38
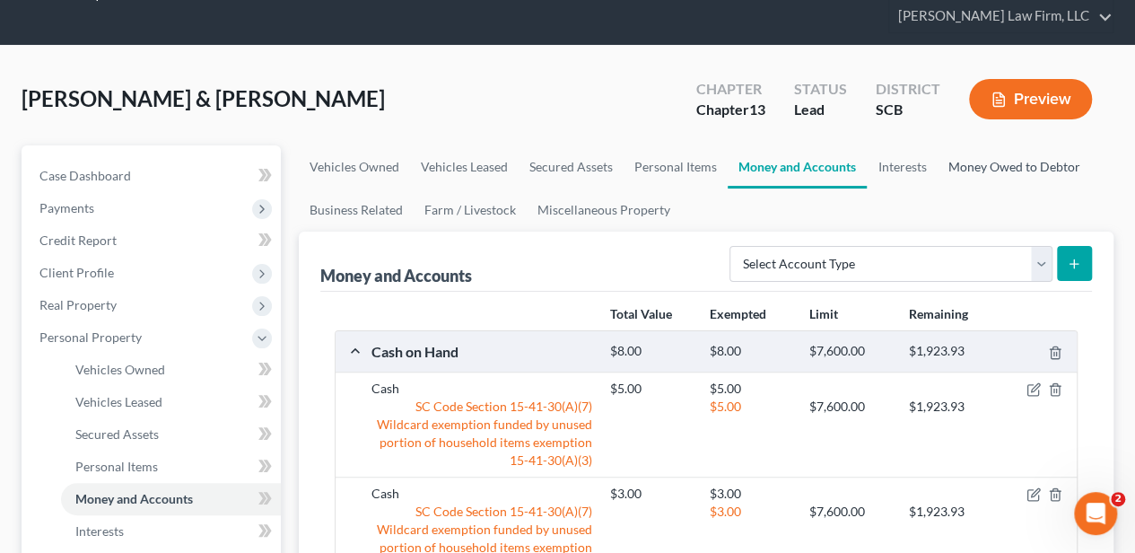
click at [974, 162] on link "Money Owed to Debtor" at bounding box center [1013, 166] width 153 height 43
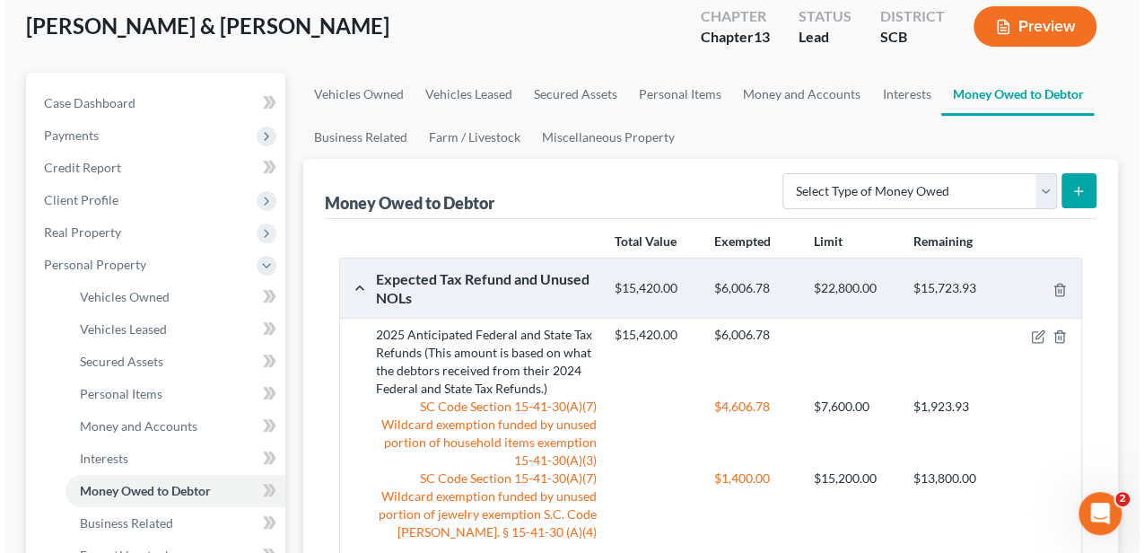
scroll to position [179, 0]
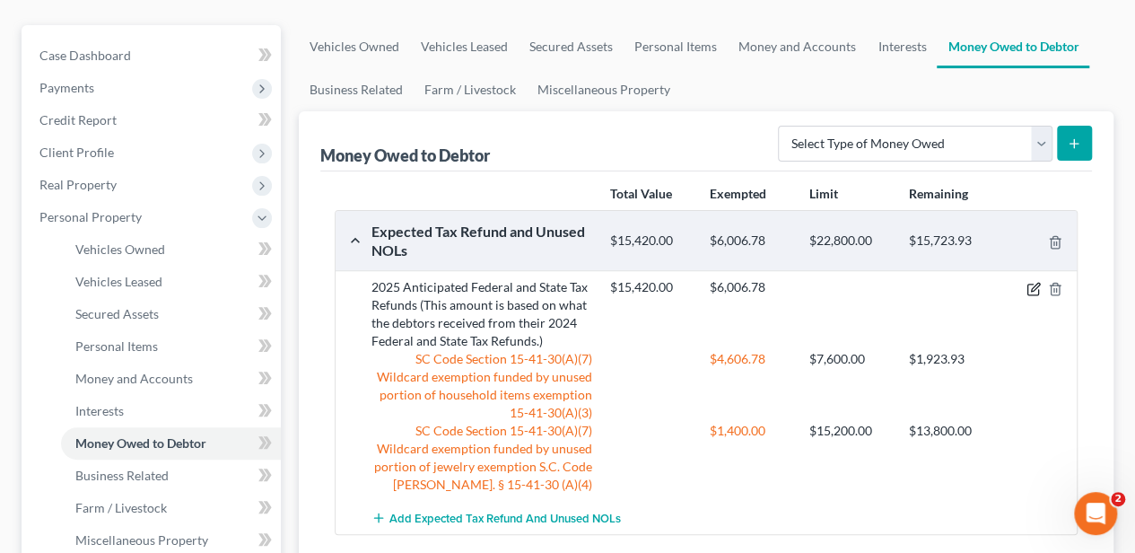
click at [1027, 284] on icon "button" at bounding box center [1032, 289] width 11 height 11
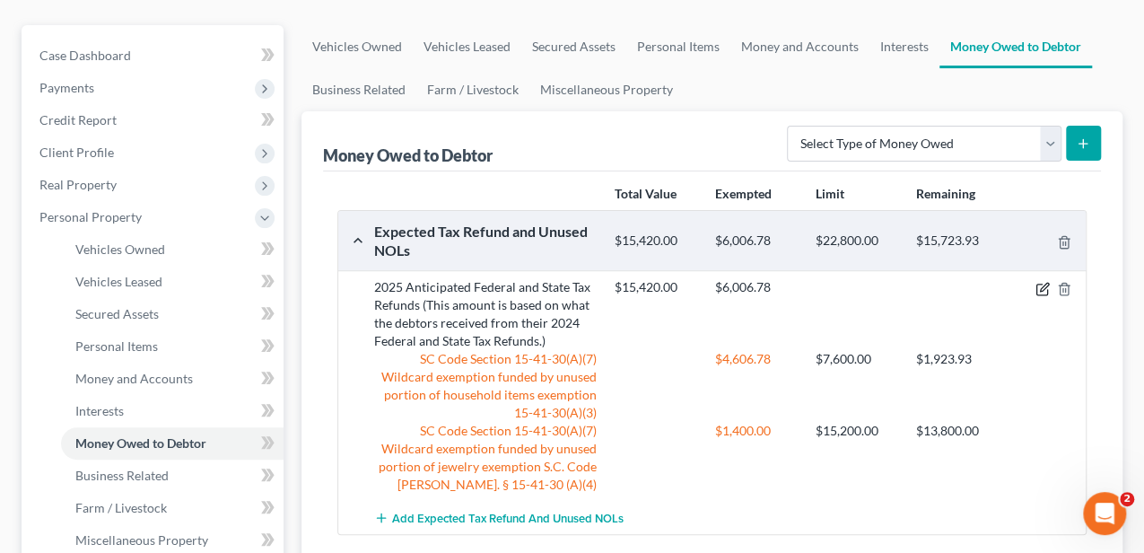
select select "0"
select select "2"
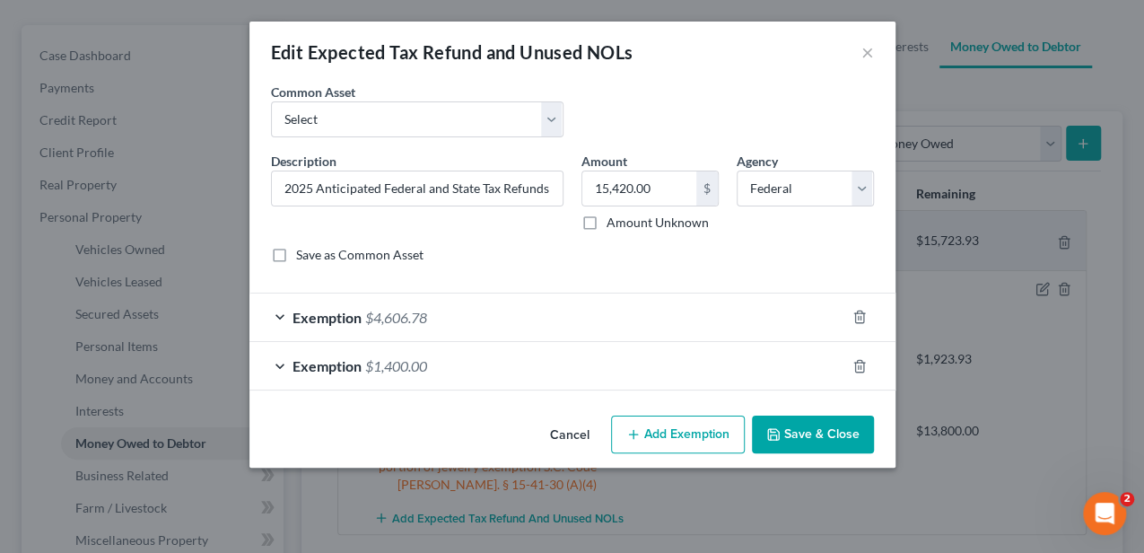
click at [488, 316] on div "Exemption $4,606.78" at bounding box center [547, 317] width 596 height 48
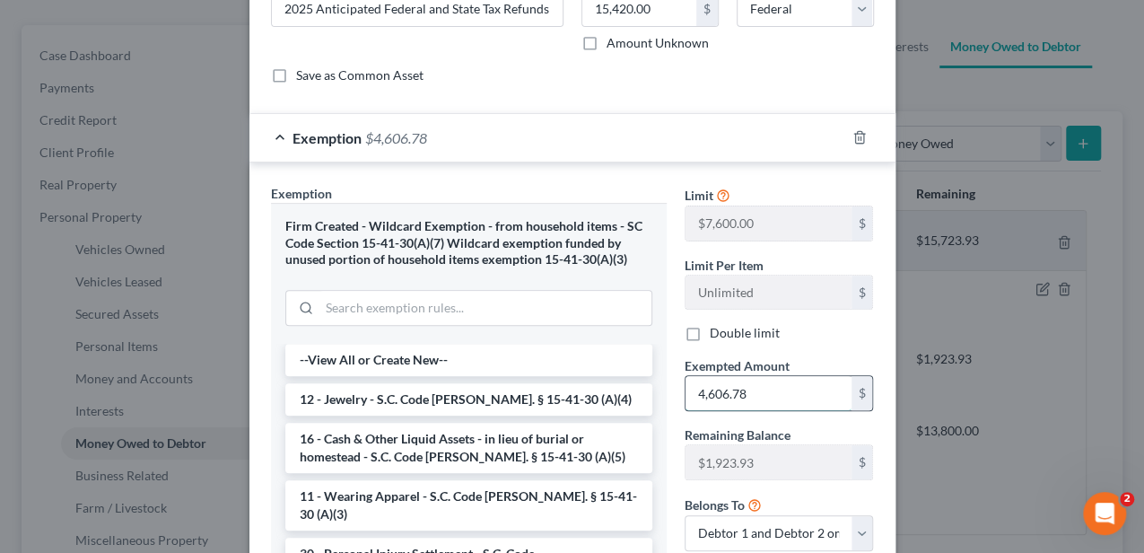
click at [728, 393] on input "4,606.78" at bounding box center [769, 393] width 166 height 34
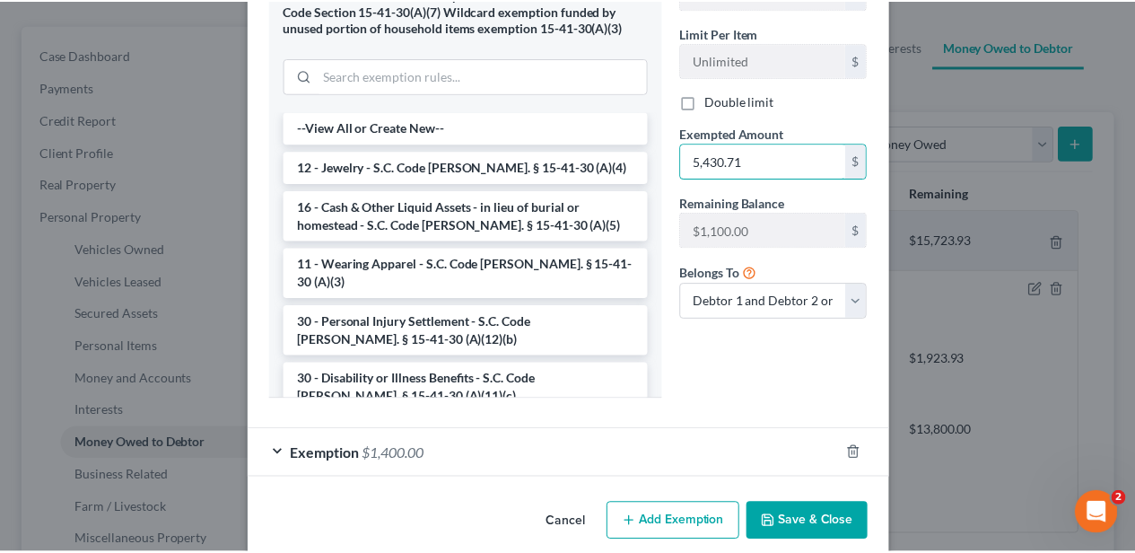
scroll to position [418, 0]
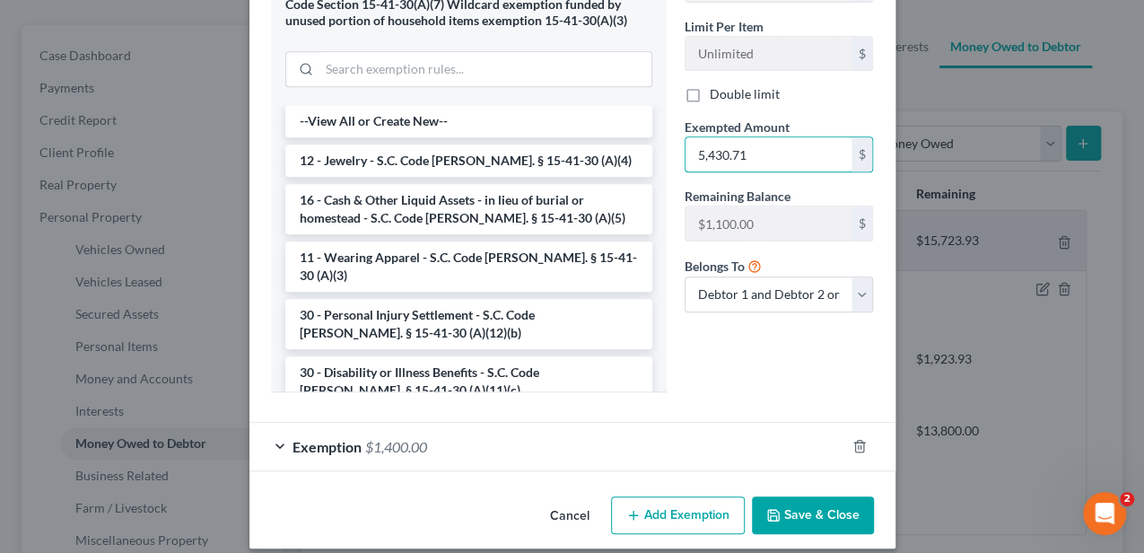
type input "5,430.71"
click at [827, 509] on button "Save & Close" at bounding box center [813, 515] width 122 height 38
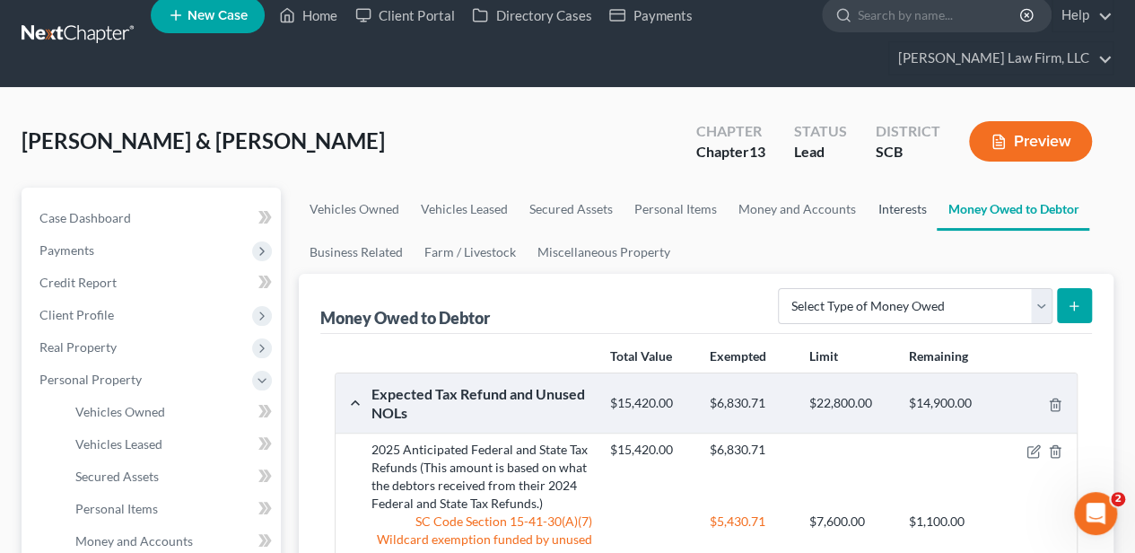
scroll to position [13, 0]
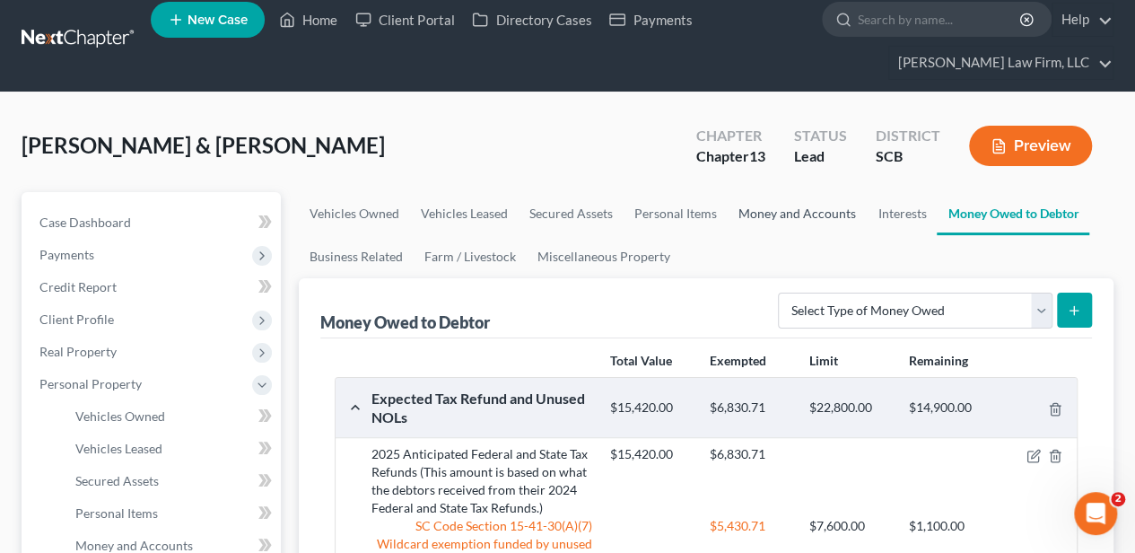
click at [790, 210] on link "Money and Accounts" at bounding box center [797, 213] width 139 height 43
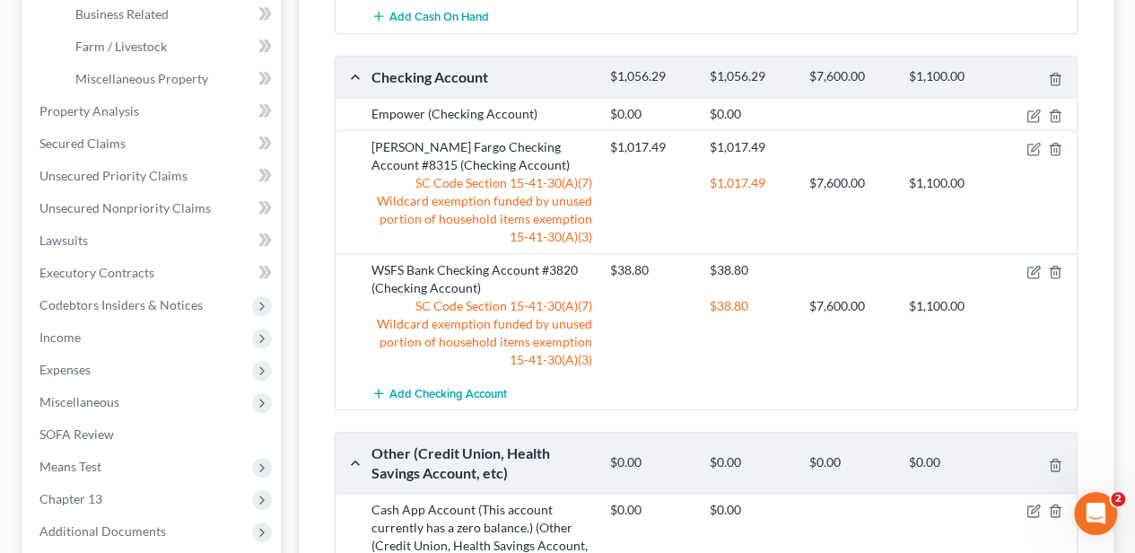
scroll to position [658, 0]
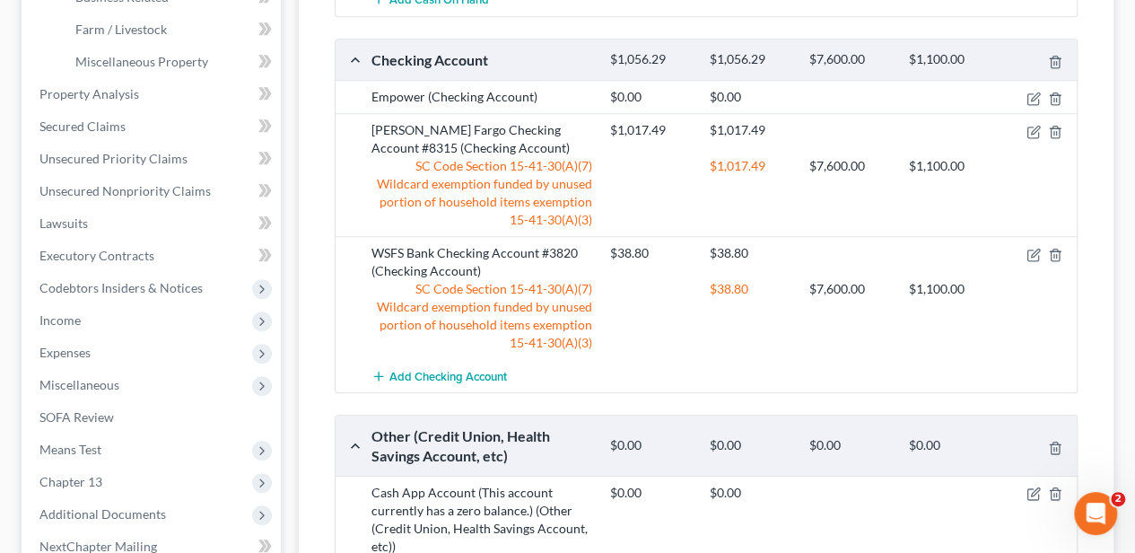
click at [894, 385] on div "Add Checking Account" at bounding box center [721, 375] width 716 height 33
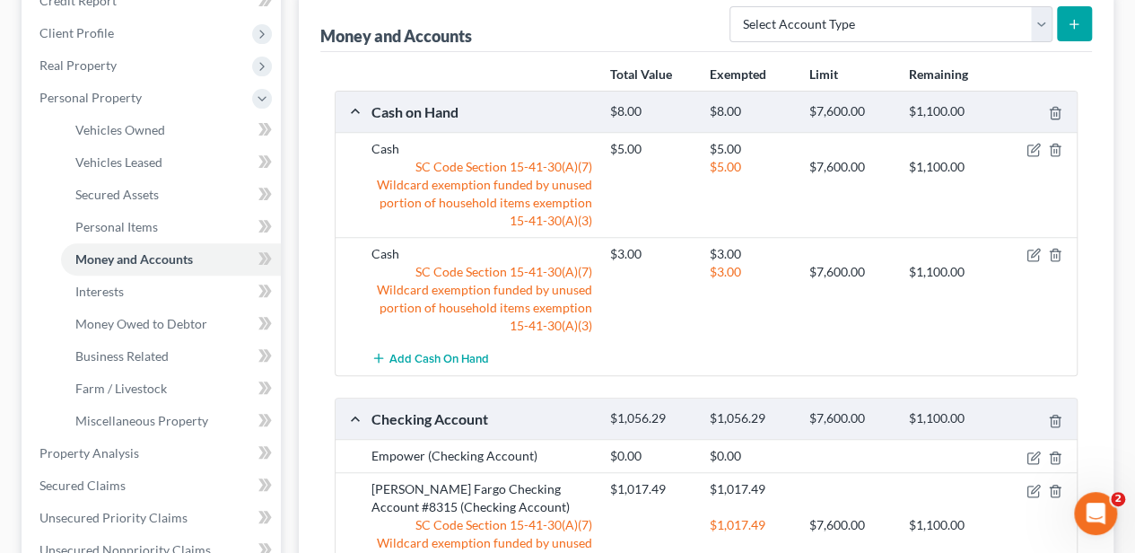
scroll to position [0, 0]
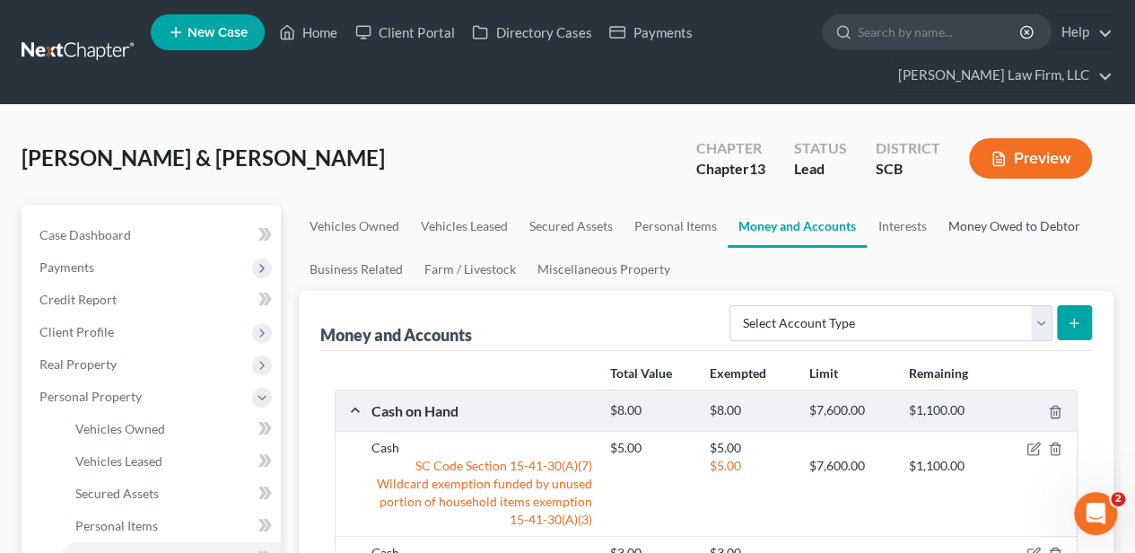
click at [976, 227] on link "Money Owed to Debtor" at bounding box center [1013, 226] width 153 height 43
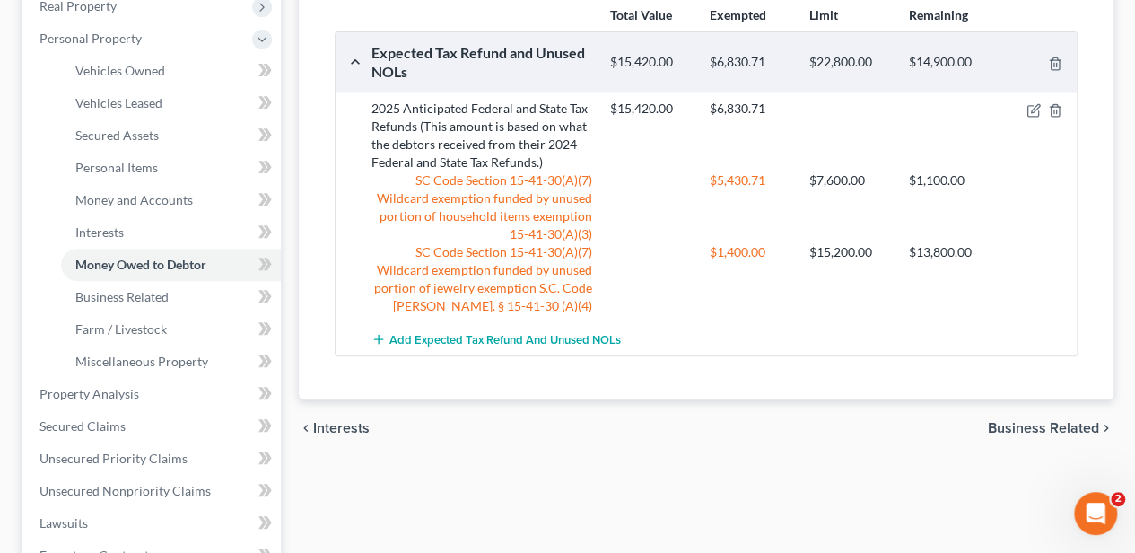
scroll to position [359, 0]
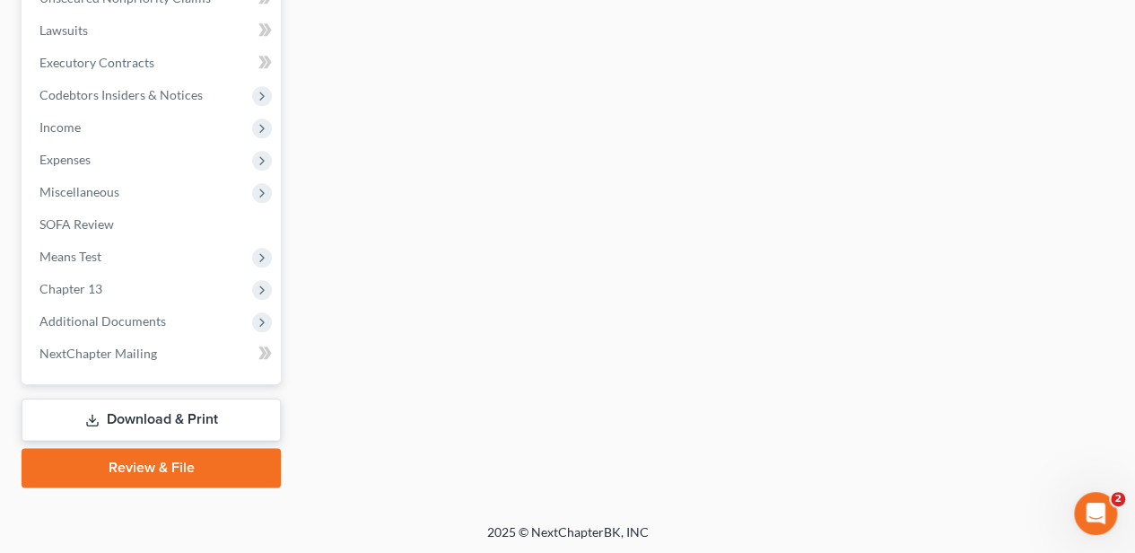
click at [190, 425] on link "Download & Print" at bounding box center [151, 419] width 259 height 42
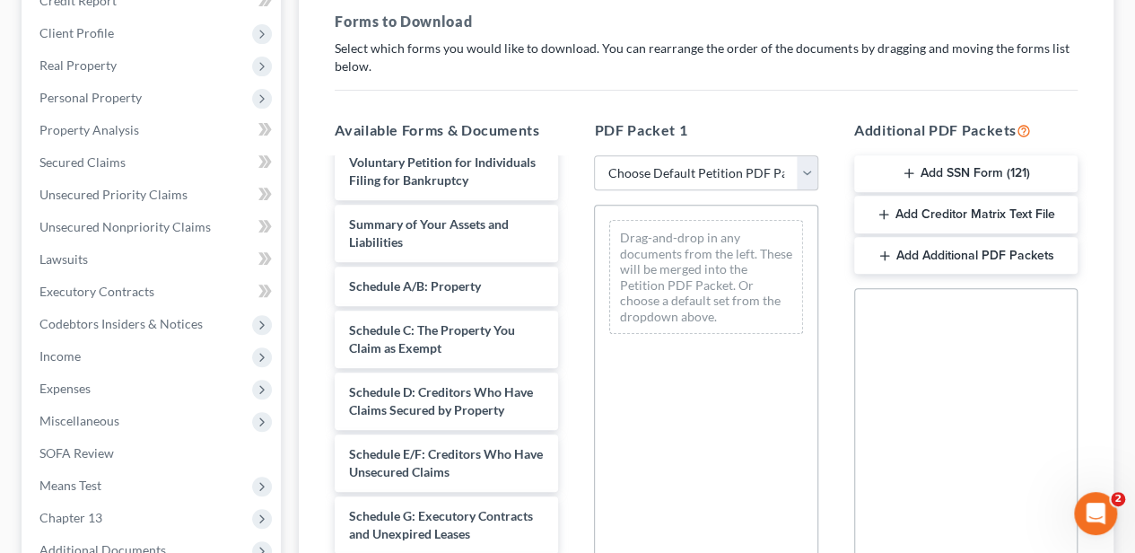
scroll to position [179, 0]
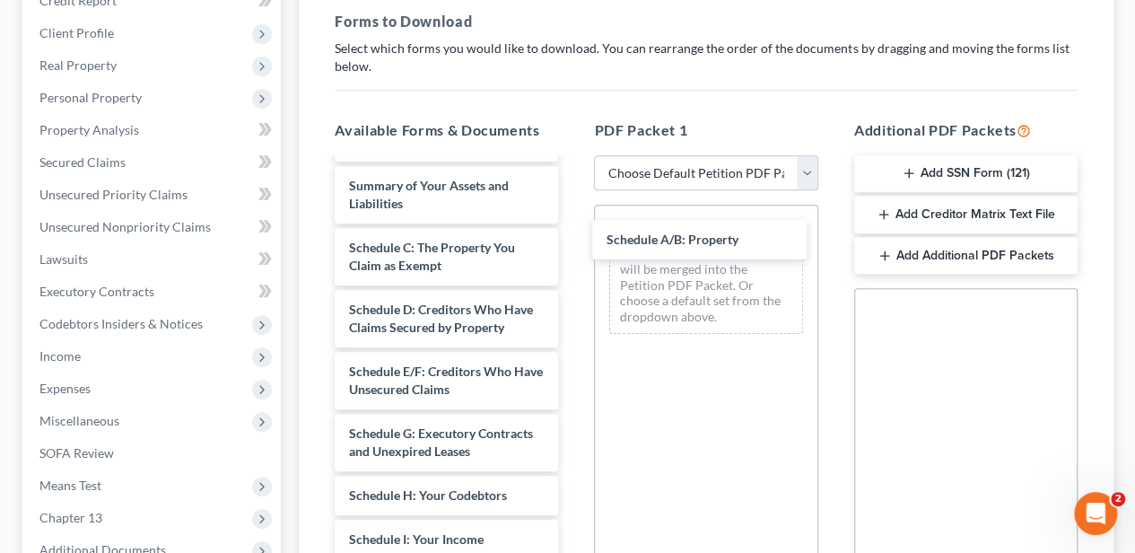
click at [572, 242] on div "Schedule A/B: Property Debtor's Electronic Noticing Request (DeBN) ([DATE]) Deb…" at bounding box center [446, 508] width 252 height 1056
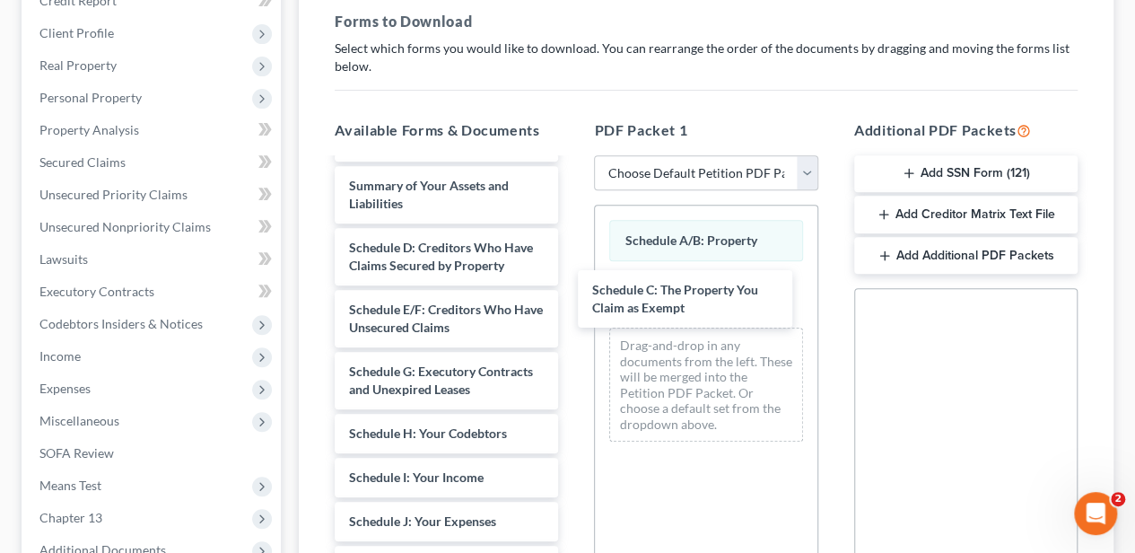
click at [572, 298] on div "Schedule C: The Property You Claim as Exempt Debtor's Electronic Noticing Reque…" at bounding box center [446, 477] width 252 height 994
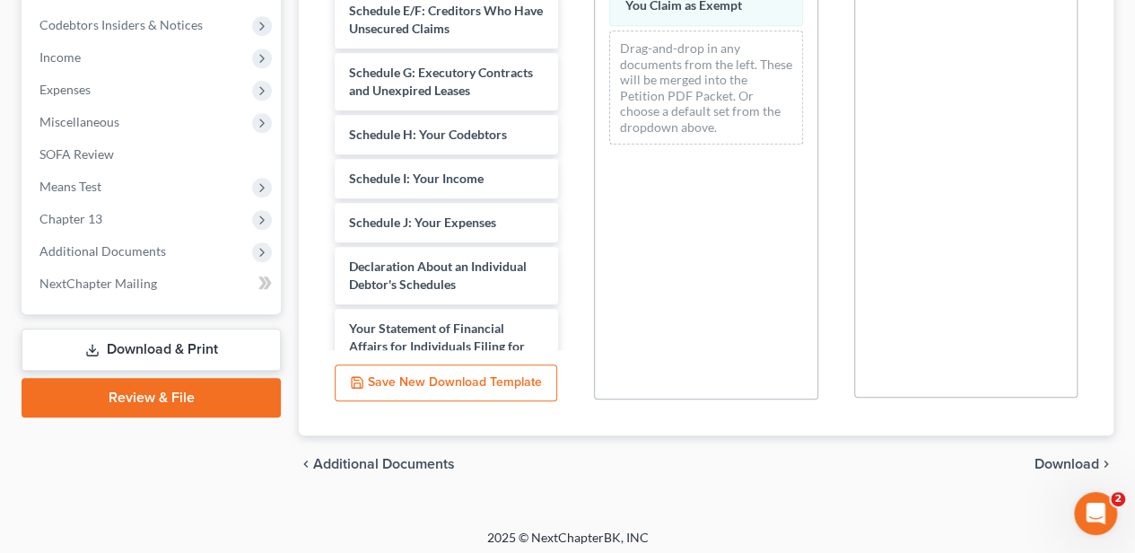
click at [1036, 459] on span "Download" at bounding box center [1067, 464] width 65 height 14
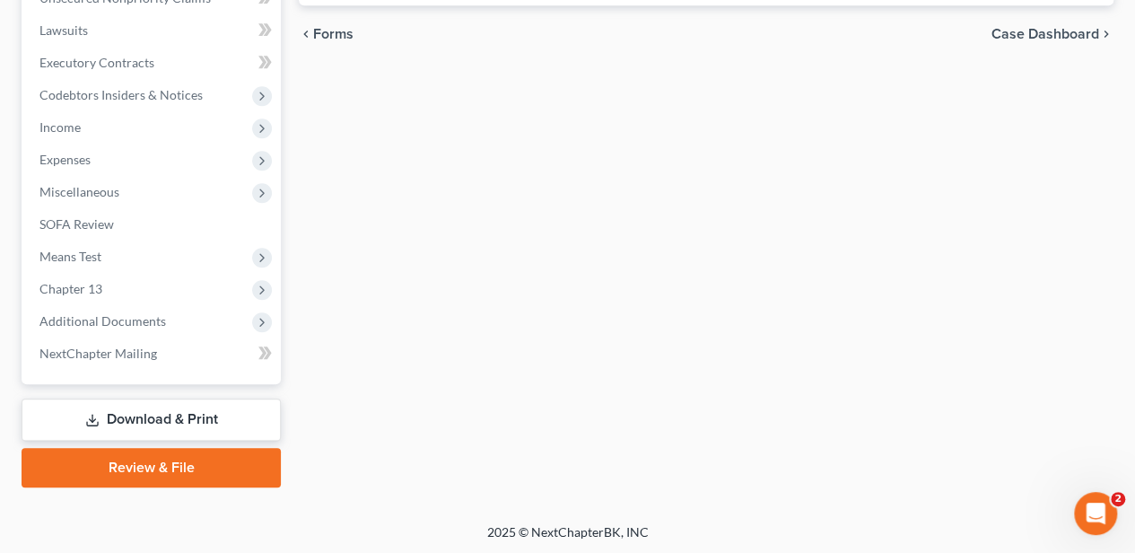
scroll to position [169, 0]
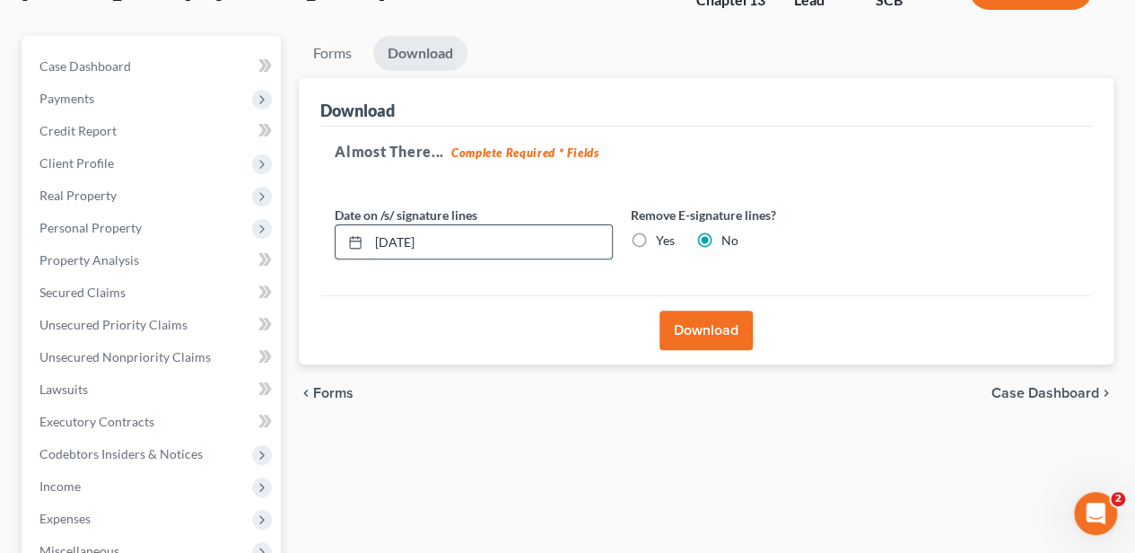
drag, startPoint x: 445, startPoint y: 249, endPoint x: 349, endPoint y: 245, distance: 96.1
click at [349, 245] on div "[DATE]" at bounding box center [474, 242] width 278 height 36
click at [656, 236] on label "Yes" at bounding box center [665, 241] width 19 height 18
click at [663, 236] on input "Yes" at bounding box center [669, 238] width 12 height 12
radio input "true"
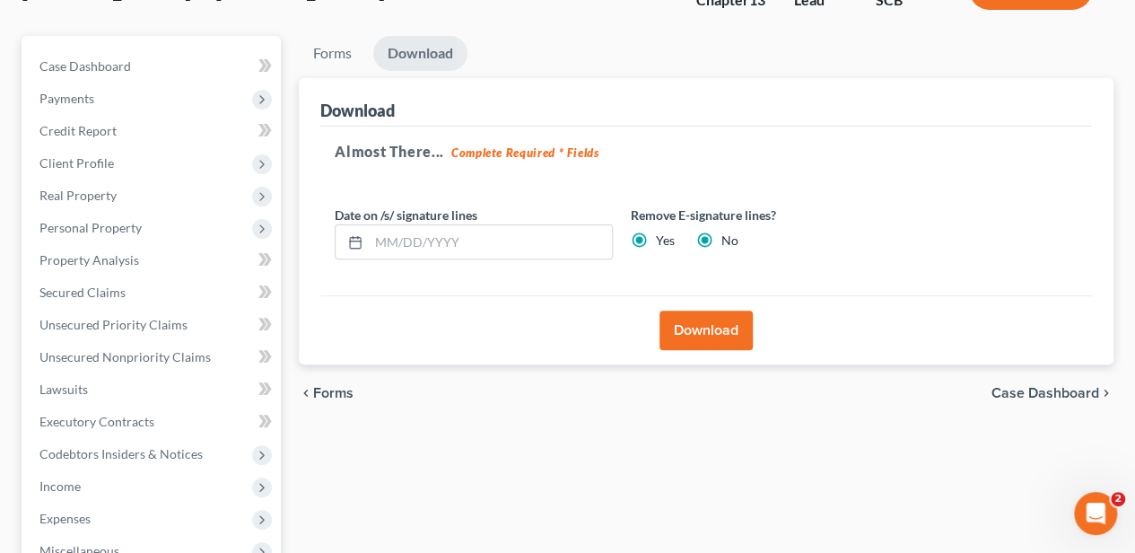
radio input "false"
click at [695, 318] on button "Download" at bounding box center [706, 329] width 93 height 39
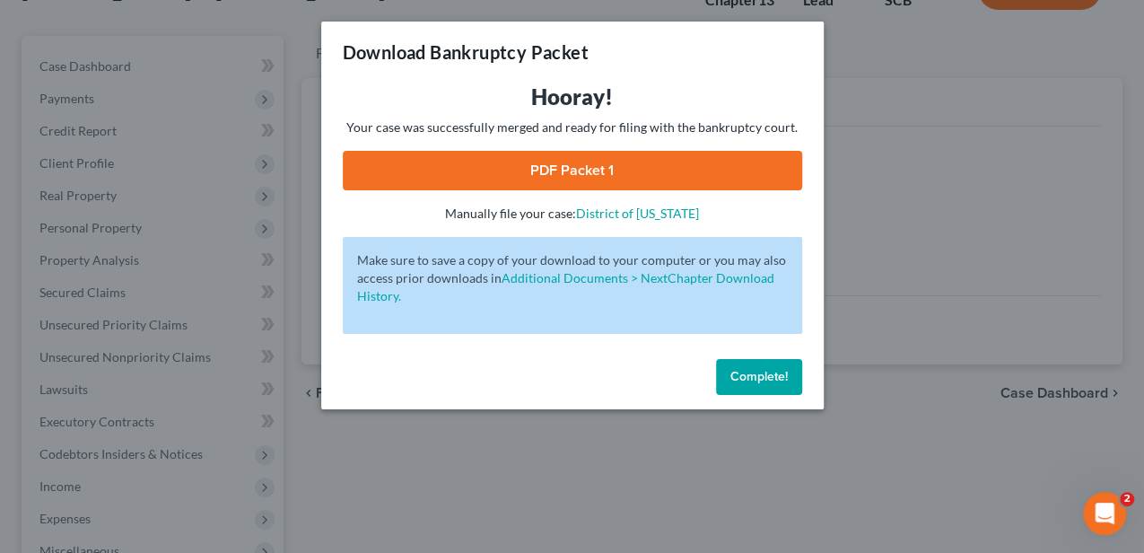
click at [642, 169] on link "PDF Packet 1" at bounding box center [572, 170] width 459 height 39
click at [747, 367] on button "Complete!" at bounding box center [759, 377] width 86 height 36
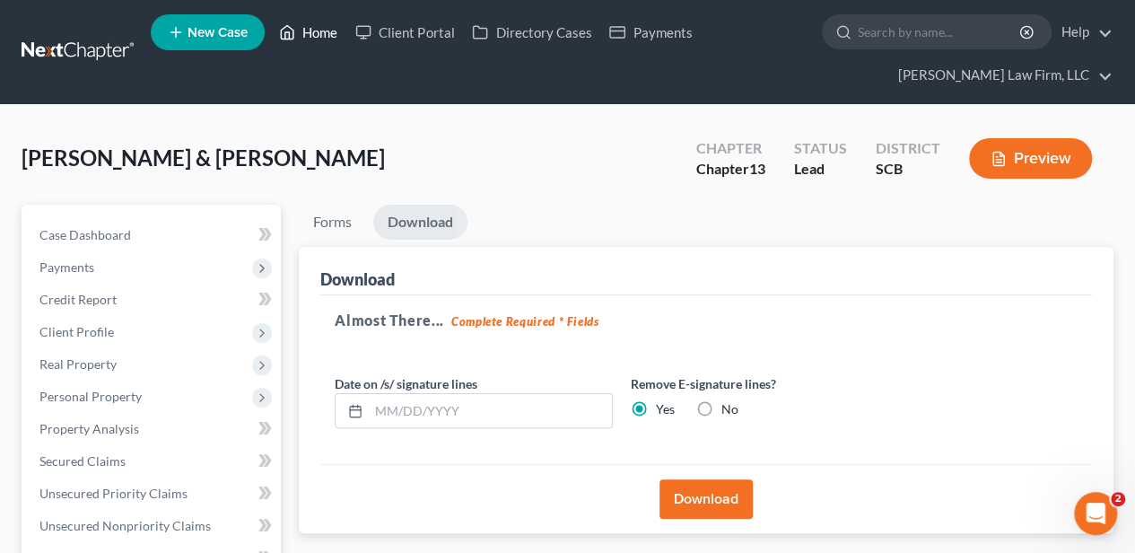
scroll to position [0, 0]
click at [316, 24] on link "Home" at bounding box center [308, 32] width 76 height 32
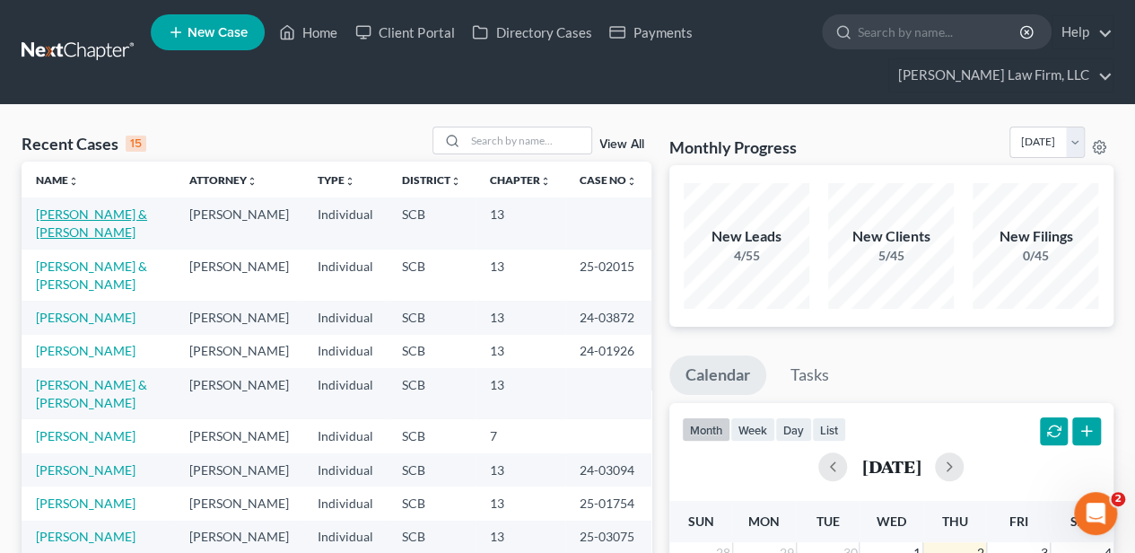
click at [52, 214] on link "[PERSON_NAME] & [PERSON_NAME]" at bounding box center [91, 222] width 111 height 33
select select "2"
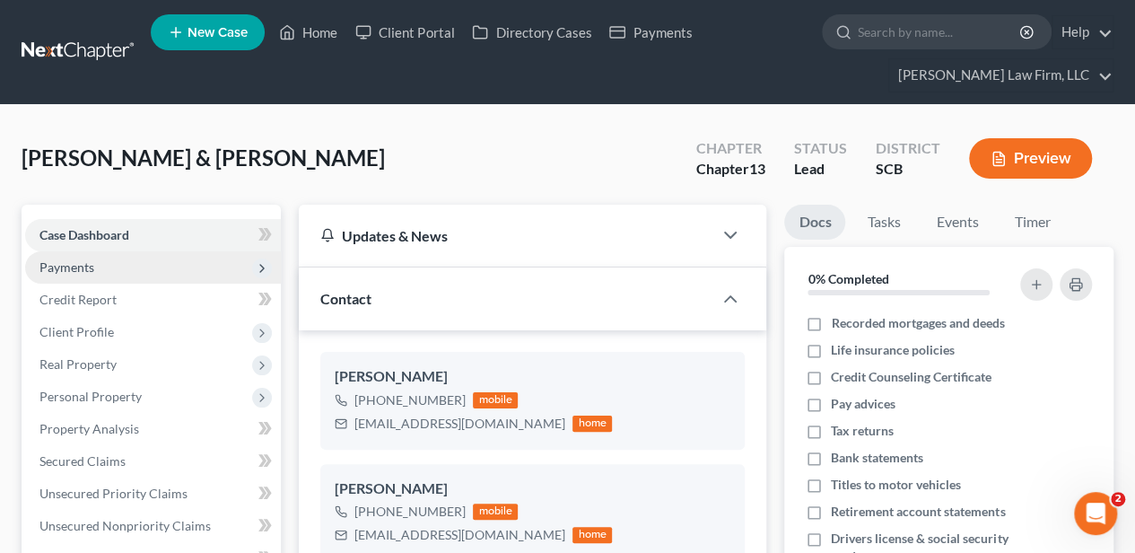
click at [85, 267] on span "Payments" at bounding box center [66, 266] width 55 height 15
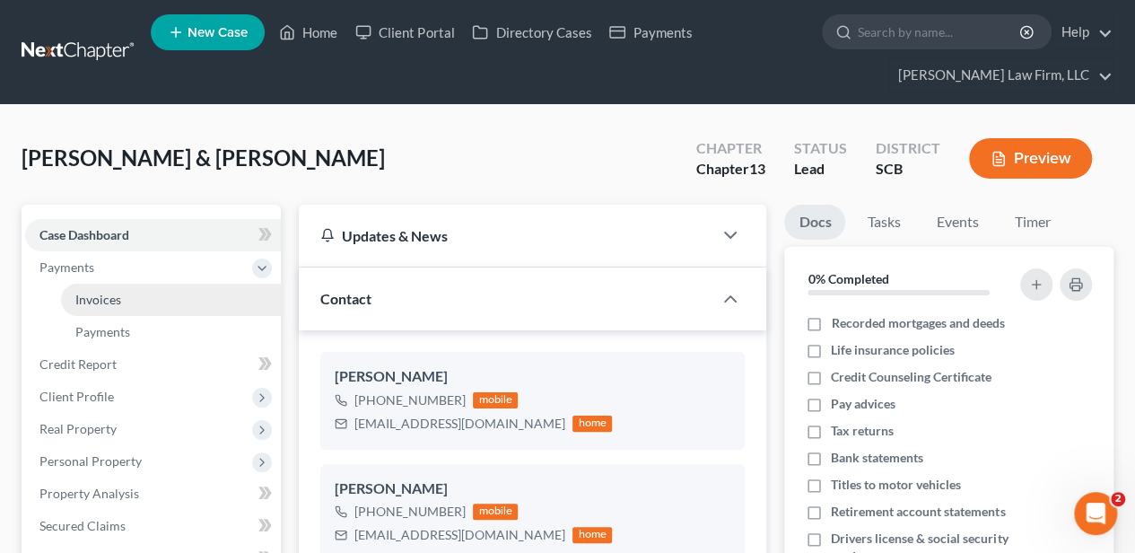
click at [99, 295] on span "Invoices" at bounding box center [98, 299] width 46 height 15
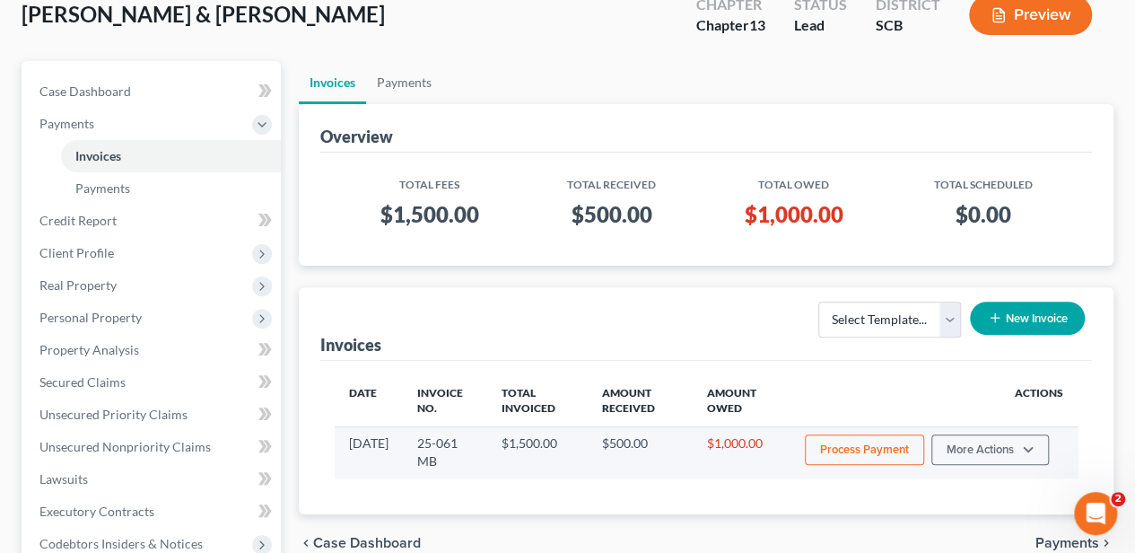
scroll to position [179, 0]
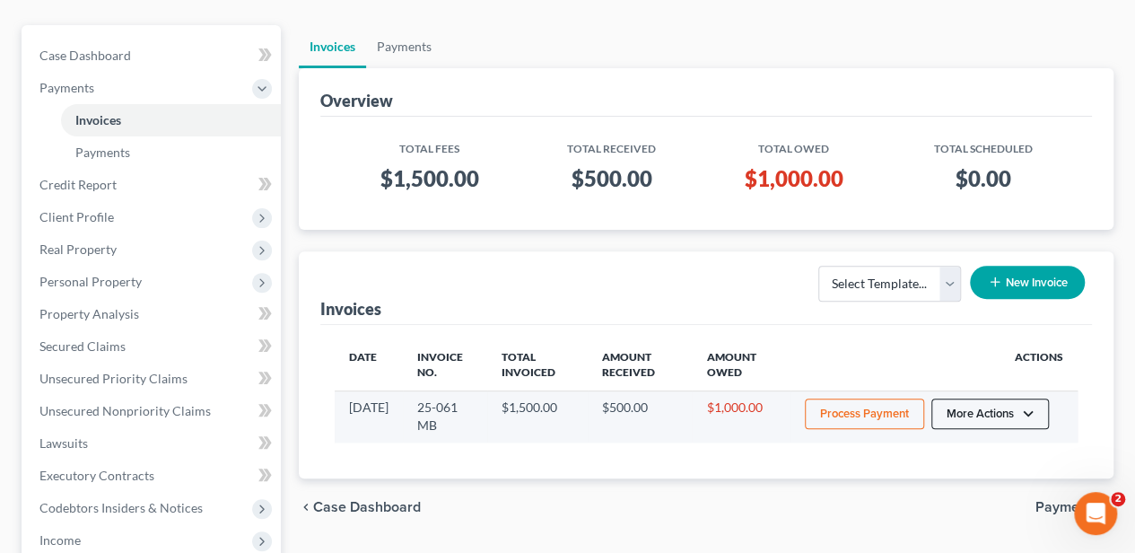
click at [986, 406] on button "More Actions" at bounding box center [990, 413] width 118 height 31
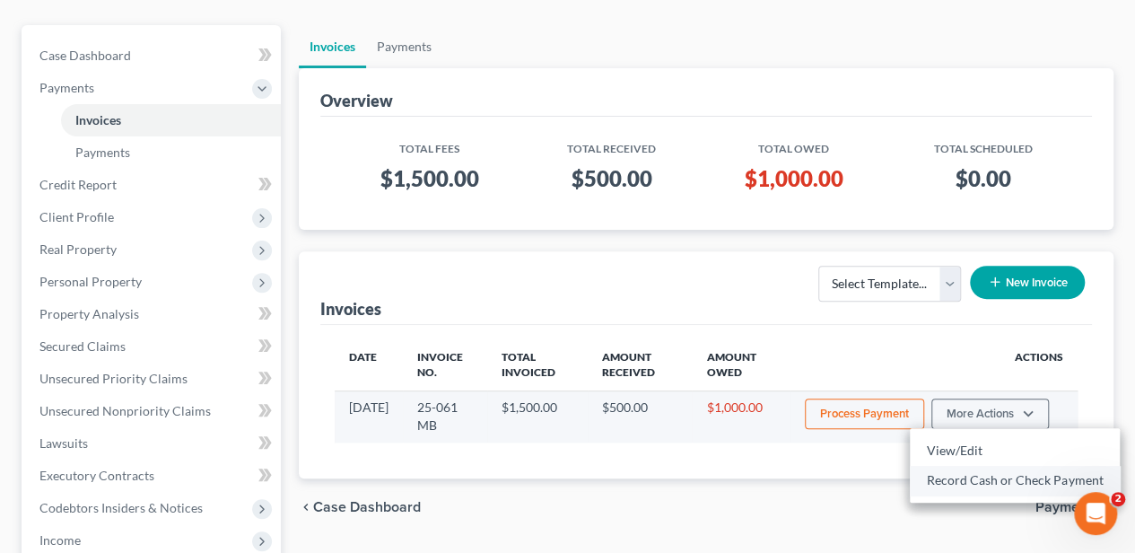
click at [963, 472] on link "Record Cash or Check Payment" at bounding box center [1015, 480] width 210 height 31
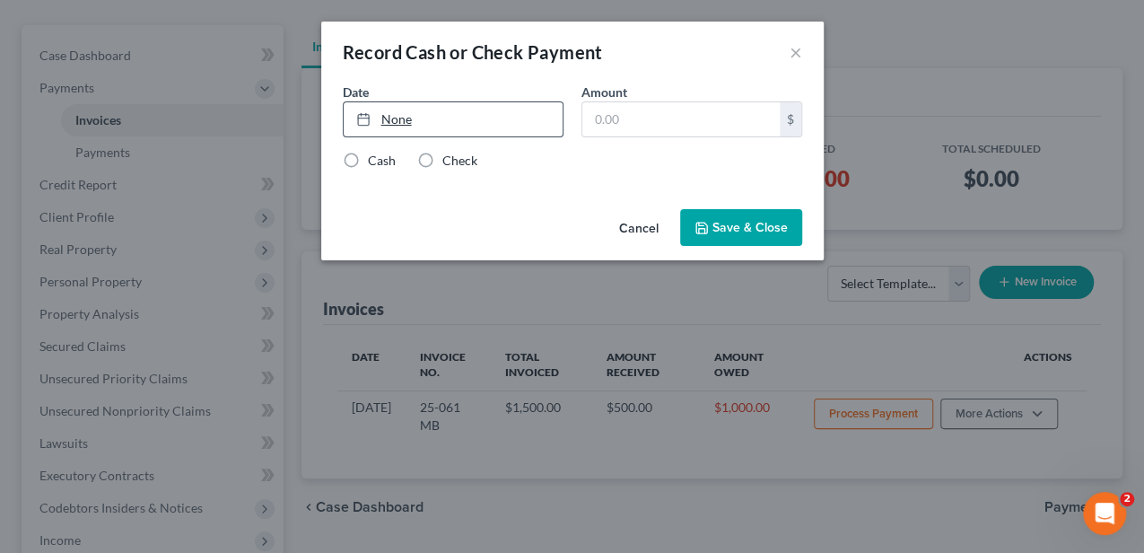
click at [383, 120] on link "None" at bounding box center [453, 119] width 219 height 34
type input "[DATE]"
click at [660, 119] on input "text" at bounding box center [680, 119] width 197 height 34
type input "1,000.00"
click at [442, 153] on label "Check" at bounding box center [459, 161] width 35 height 18
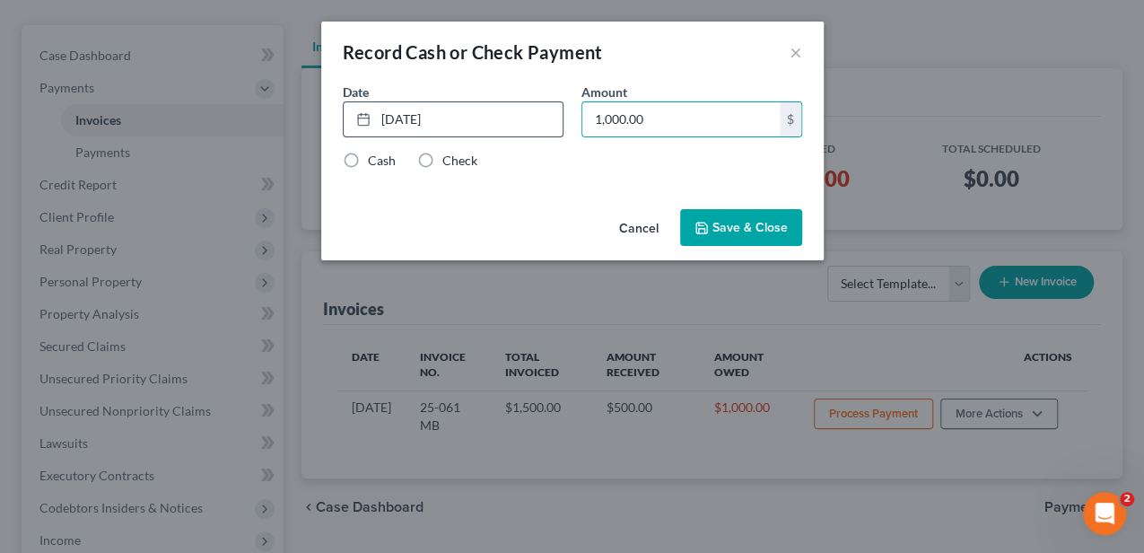
click at [450, 153] on input "Check" at bounding box center [456, 158] width 12 height 12
radio input "true"
click at [769, 205] on div "Cancel Save & Close" at bounding box center [572, 231] width 502 height 59
click at [766, 209] on button "Save & Close" at bounding box center [741, 228] width 122 height 38
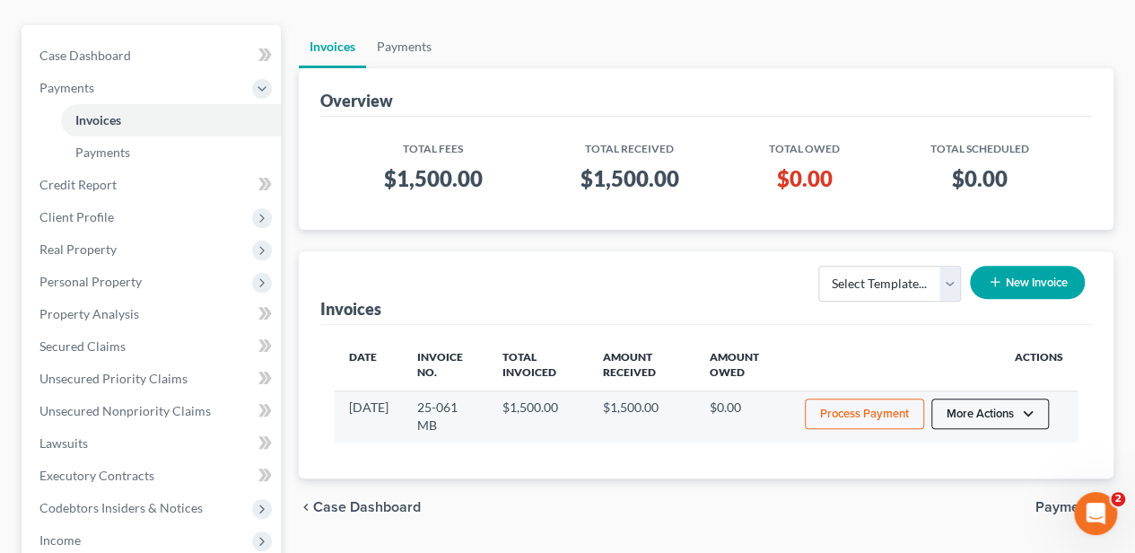
click at [951, 406] on button "More Actions" at bounding box center [990, 413] width 118 height 31
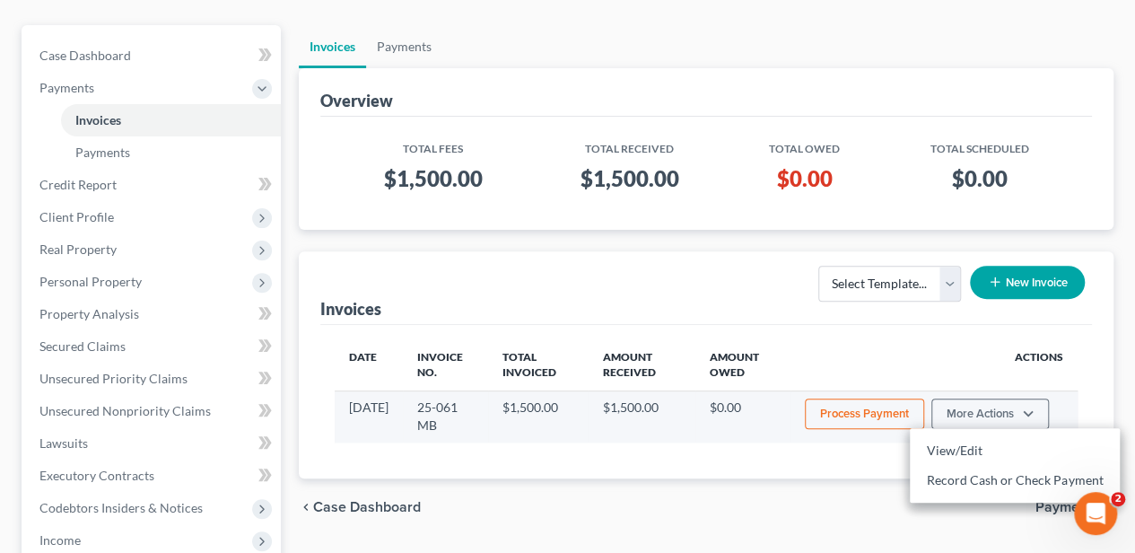
click at [955, 428] on div "View/Edit Record Cash or Check Payment" at bounding box center [1015, 465] width 210 height 74
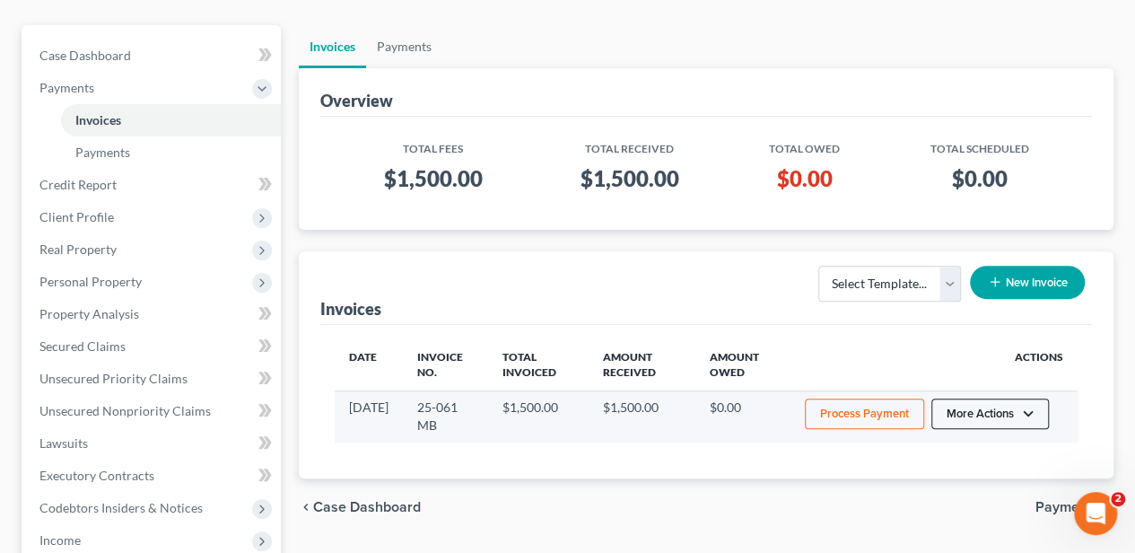
click at [960, 416] on button "More Actions" at bounding box center [990, 413] width 118 height 31
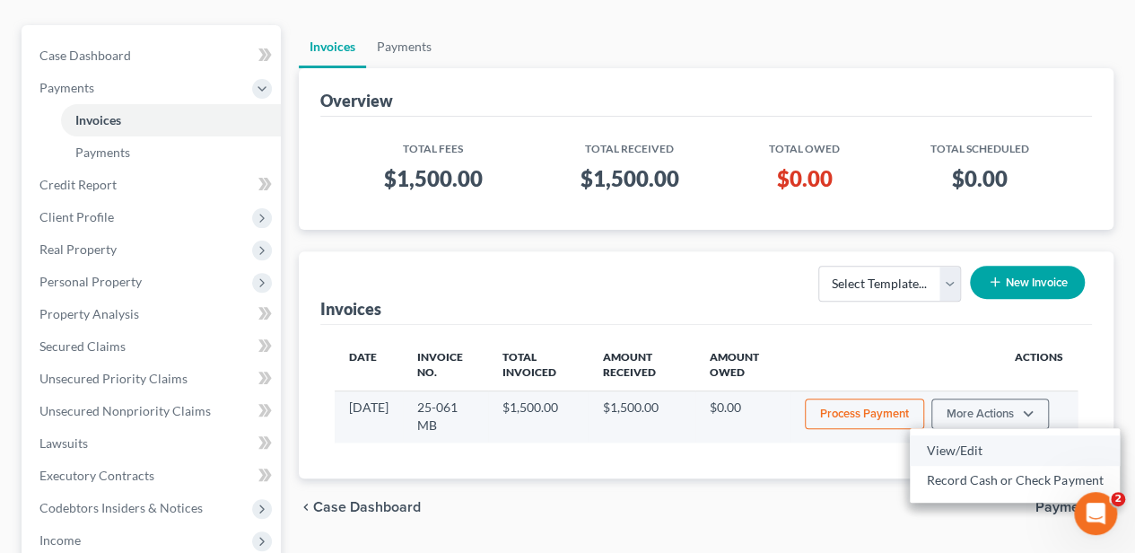
click at [960, 447] on link "View/Edit" at bounding box center [1015, 450] width 210 height 31
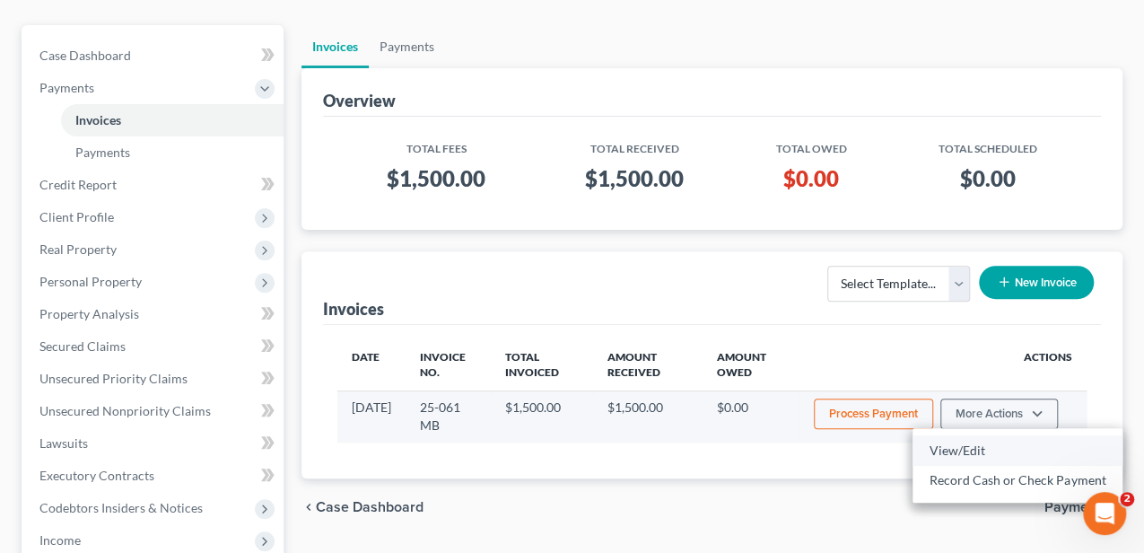
select select "1"
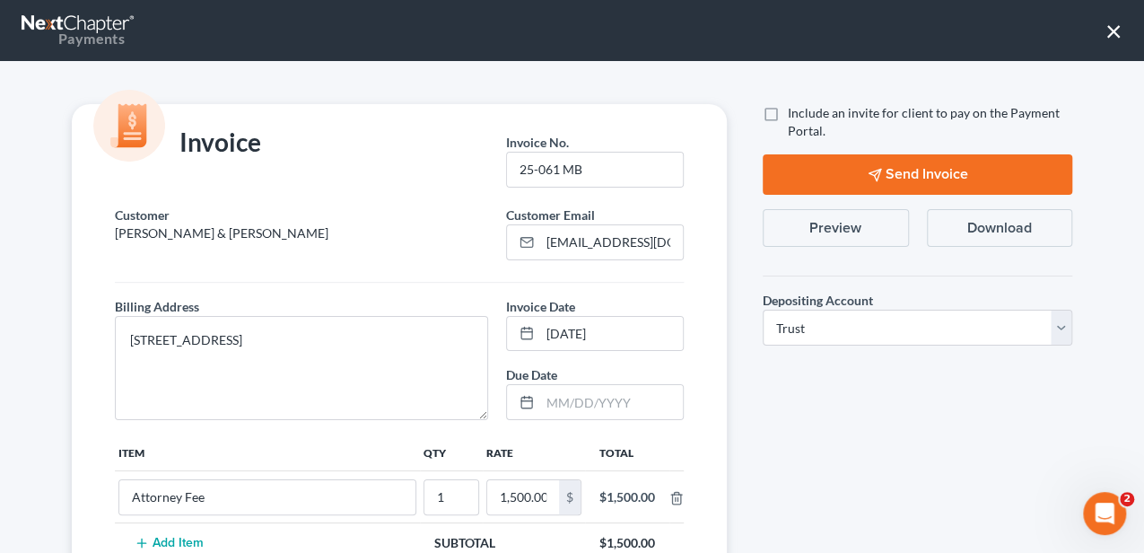
click at [841, 216] on button "Preview" at bounding box center [836, 228] width 146 height 38
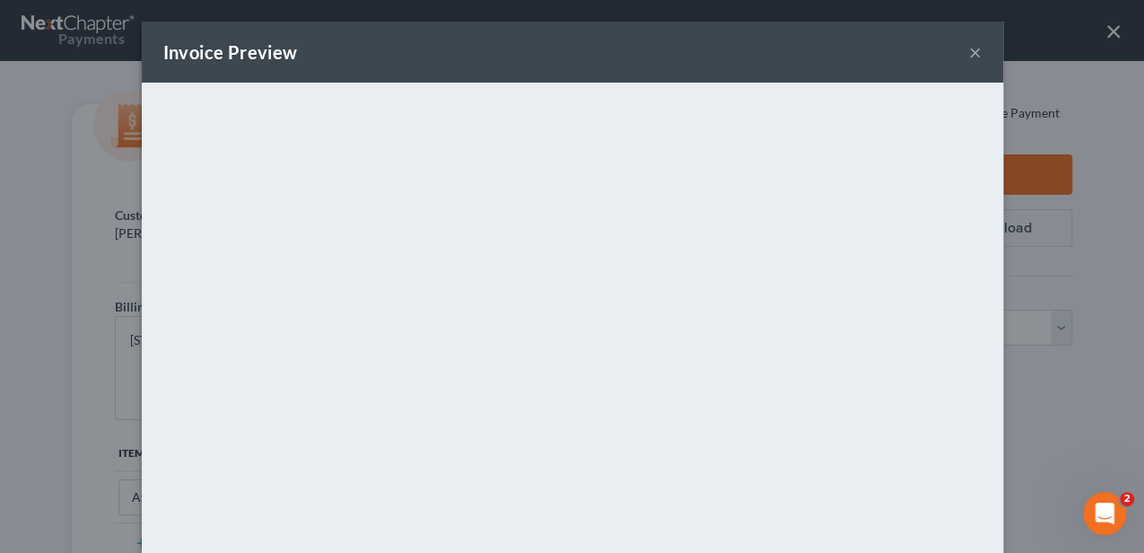
click at [971, 48] on button "×" at bounding box center [975, 52] width 13 height 22
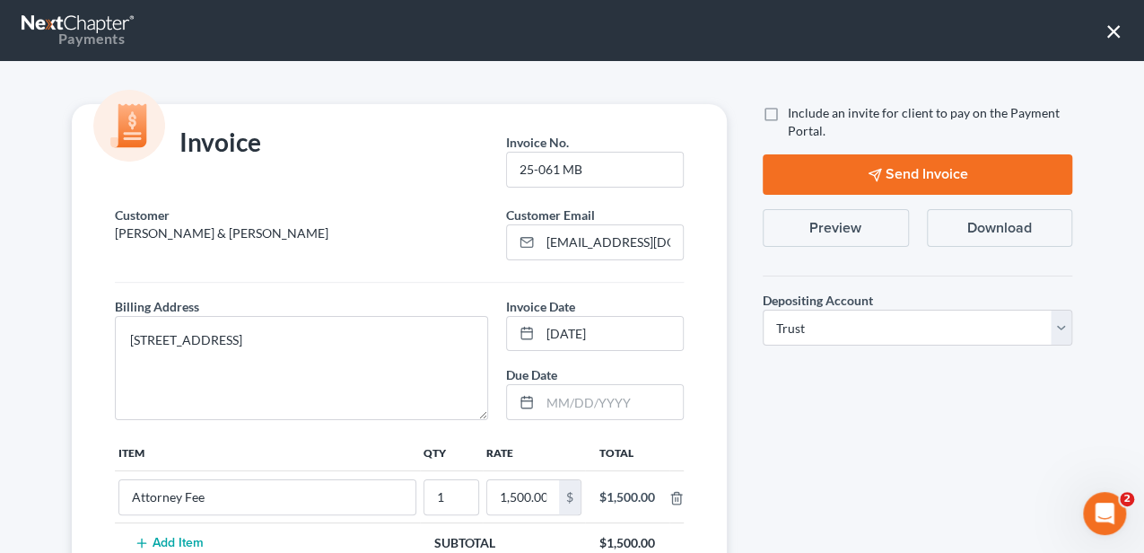
click at [1114, 35] on button "×" at bounding box center [1113, 30] width 17 height 29
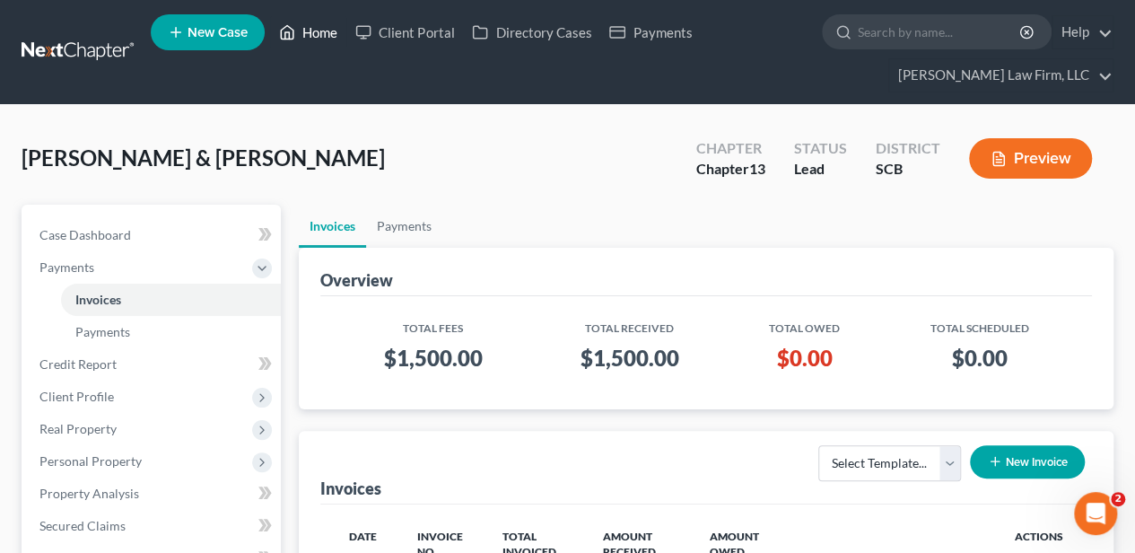
click at [324, 32] on link "Home" at bounding box center [308, 32] width 76 height 32
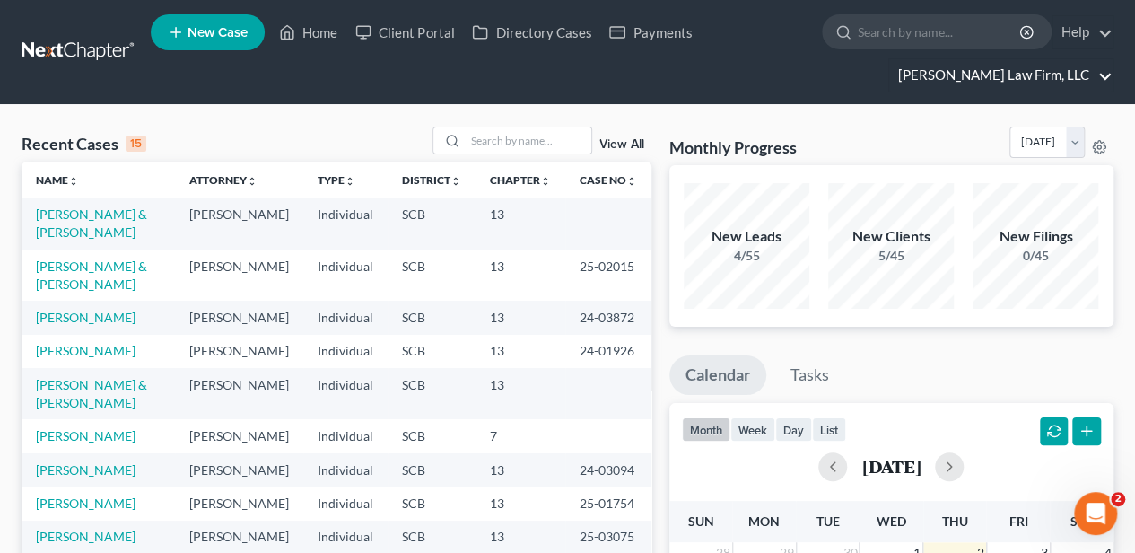
click at [1070, 59] on link "[PERSON_NAME] Law Firm, LLC" at bounding box center [1000, 75] width 223 height 32
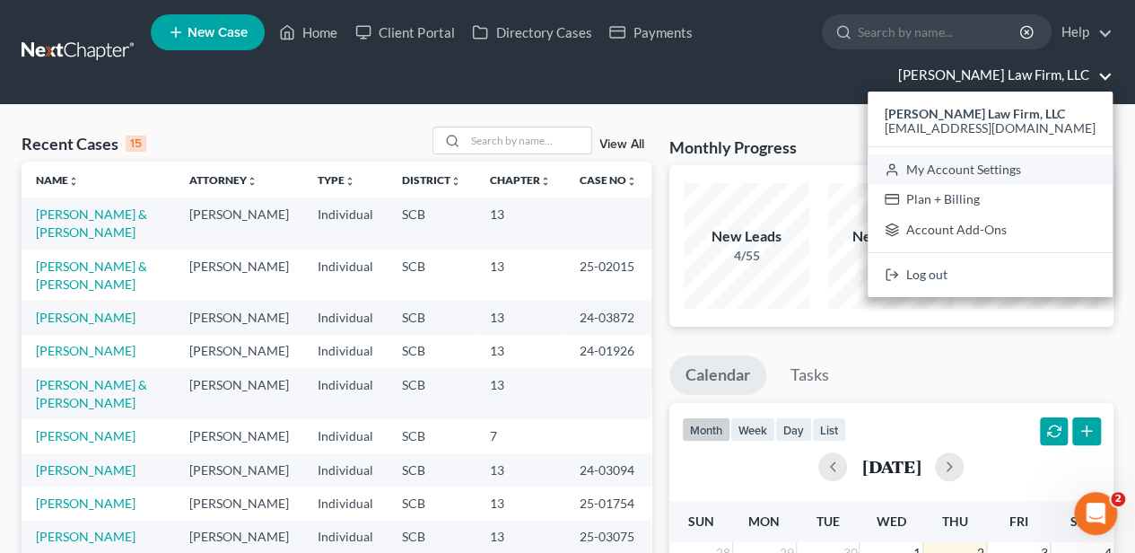
click at [989, 167] on link "My Account Settings" at bounding box center [990, 169] width 245 height 31
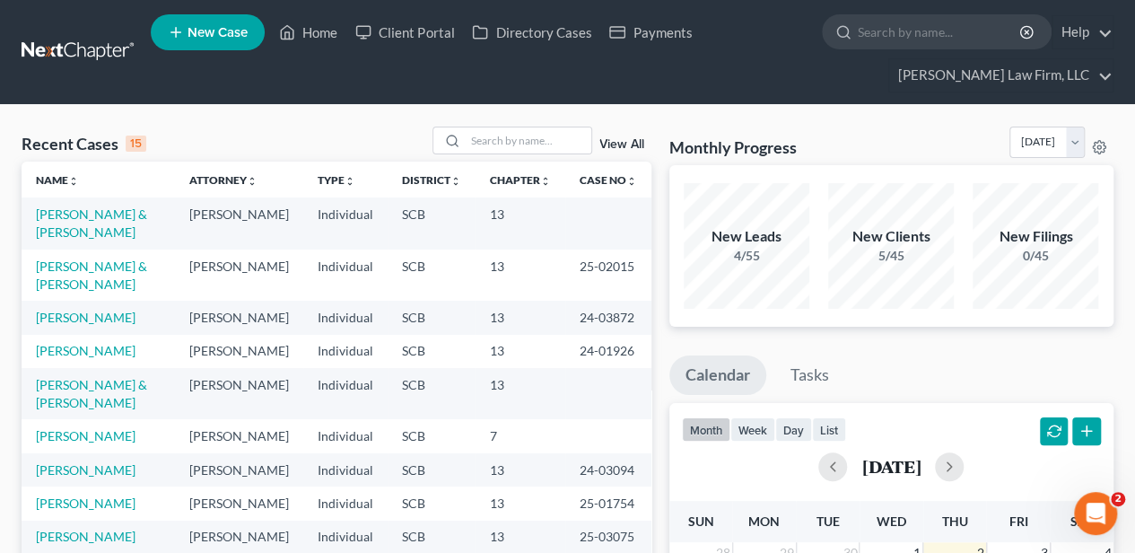
select select "24"
select select "42"
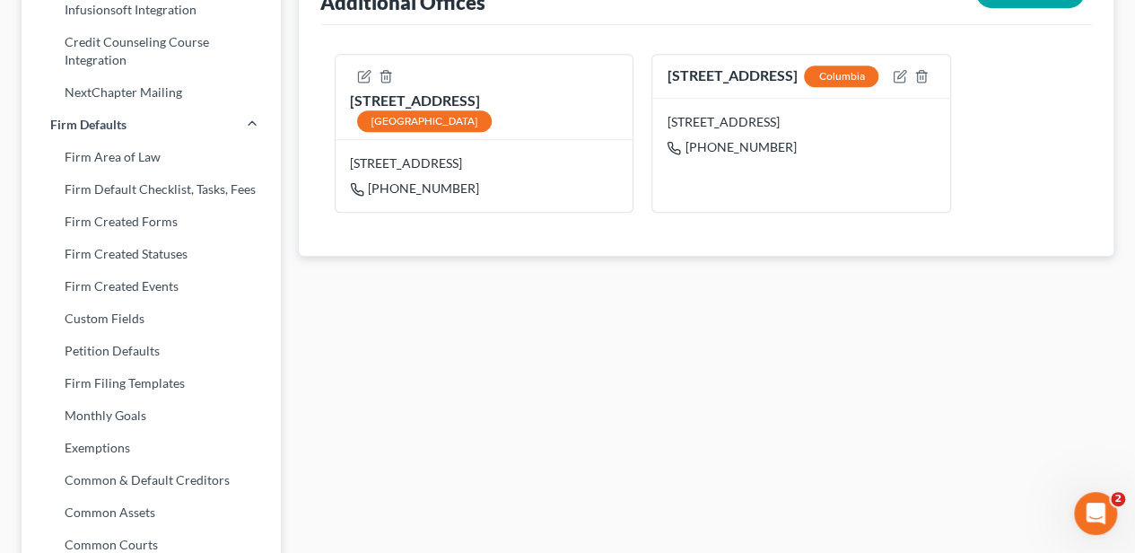
scroll to position [718, 0]
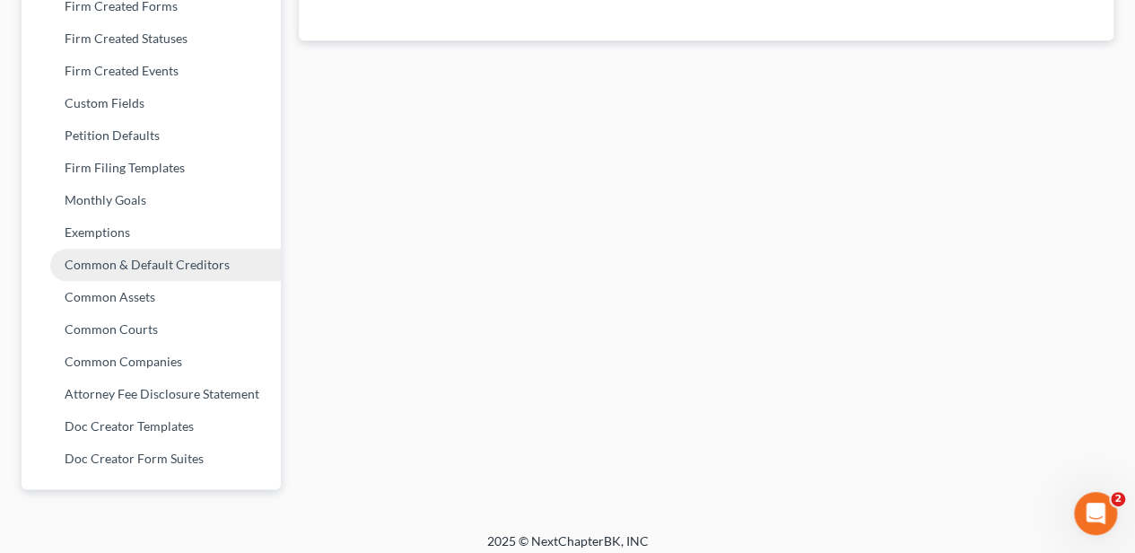
click at [175, 263] on link "Common & Default Creditors" at bounding box center [151, 265] width 259 height 32
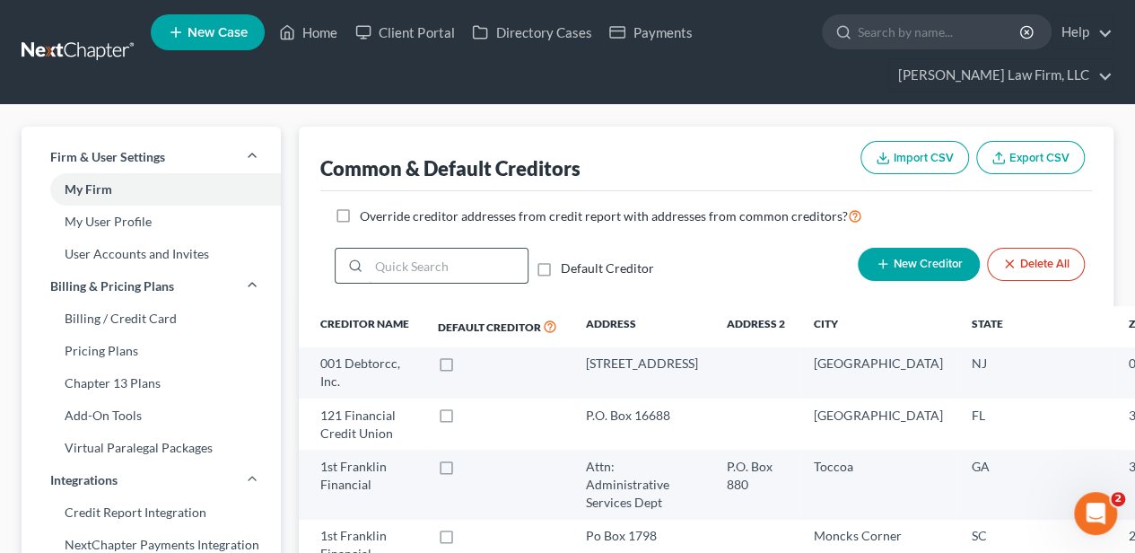
click at [454, 270] on input "search" at bounding box center [448, 266] width 159 height 34
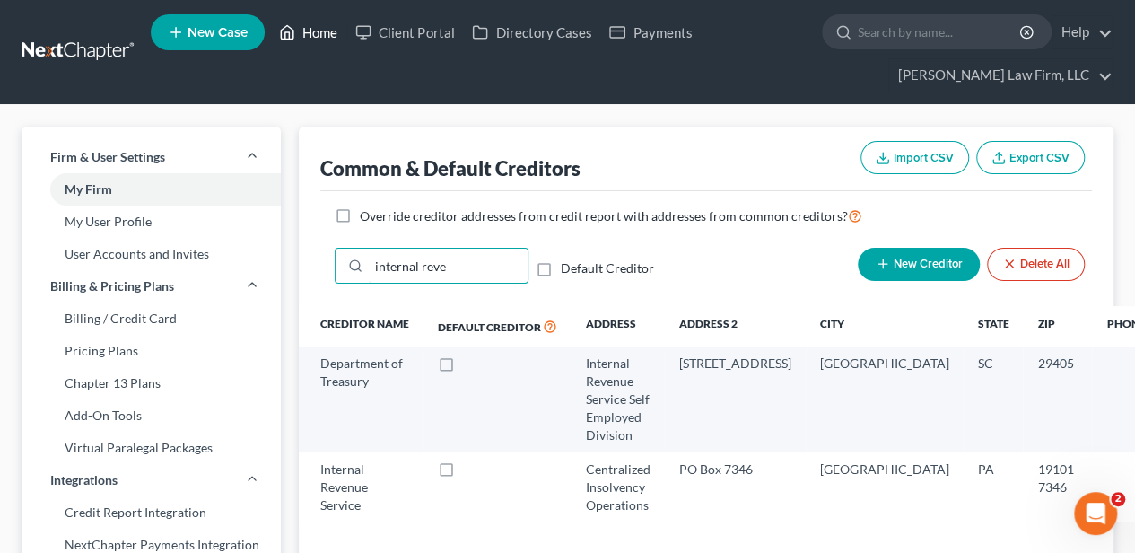
type input "internal reve"
click at [290, 32] on polyline at bounding box center [287, 35] width 4 height 7
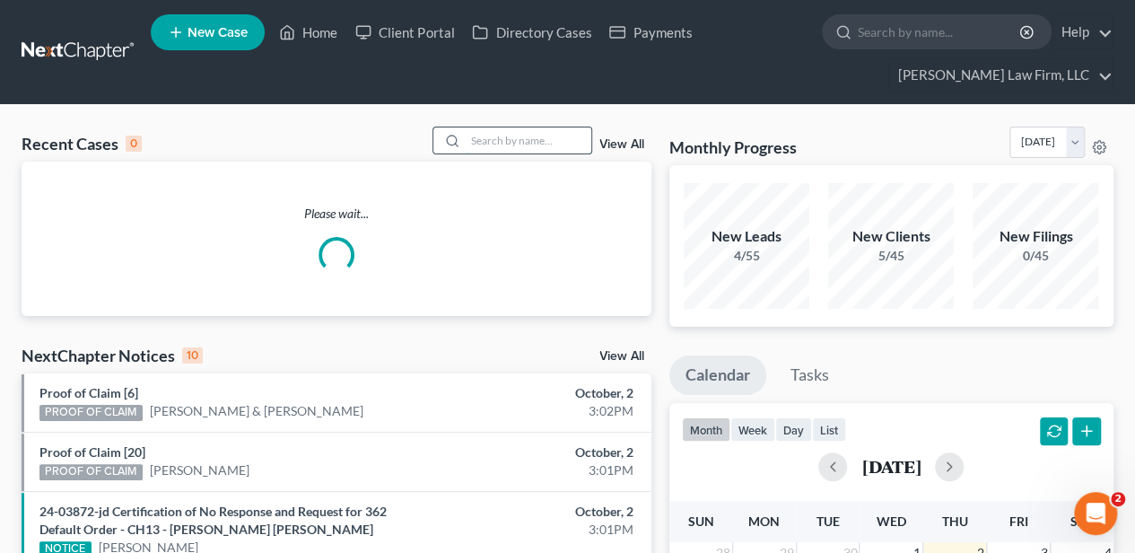
click at [488, 135] on input "search" at bounding box center [529, 140] width 126 height 26
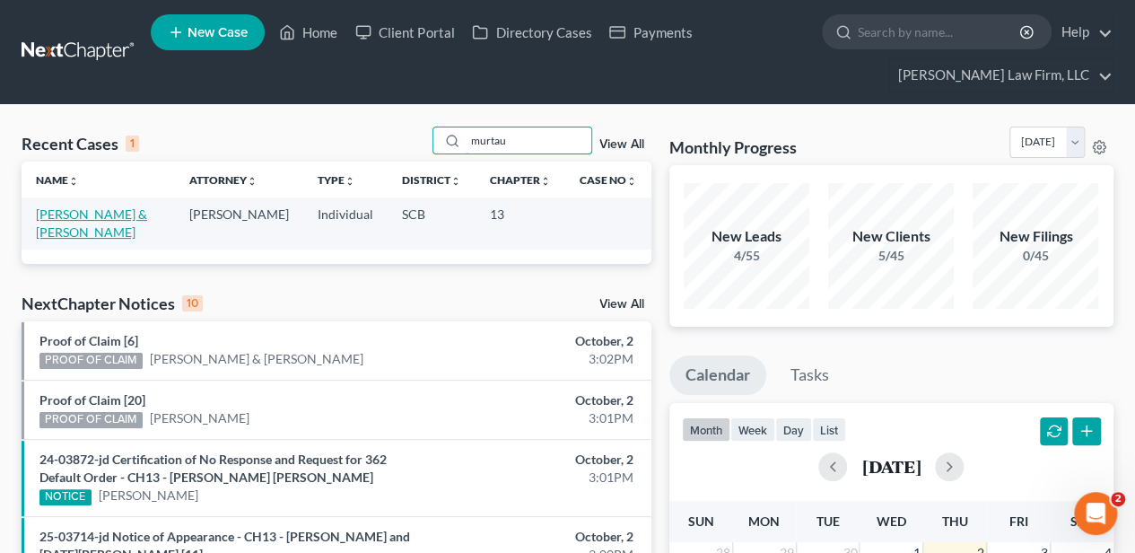
type input "murtau"
click at [104, 211] on link "[PERSON_NAME] & [PERSON_NAME]" at bounding box center [91, 222] width 111 height 33
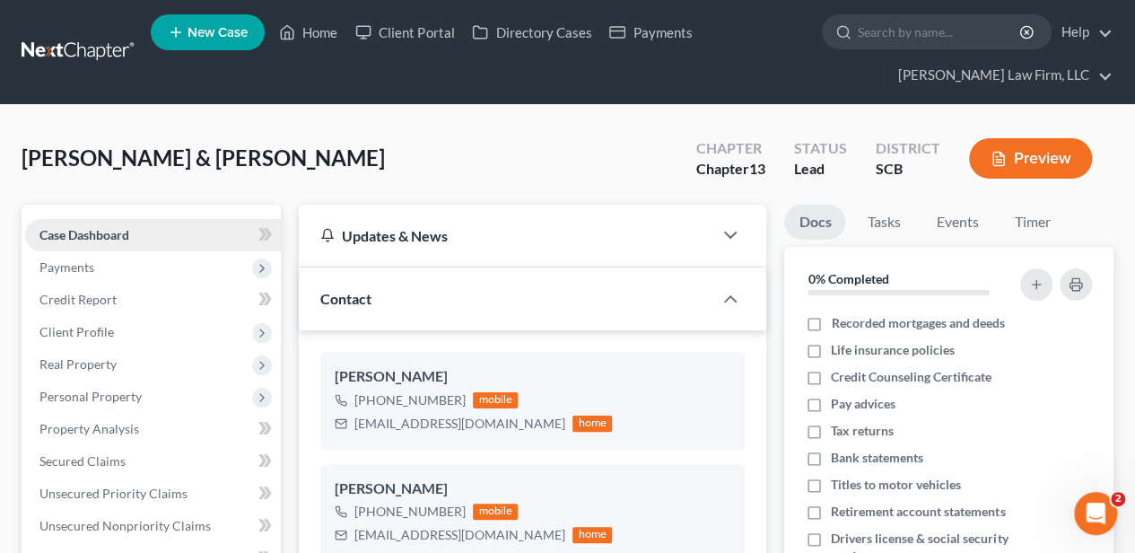
select select "2"
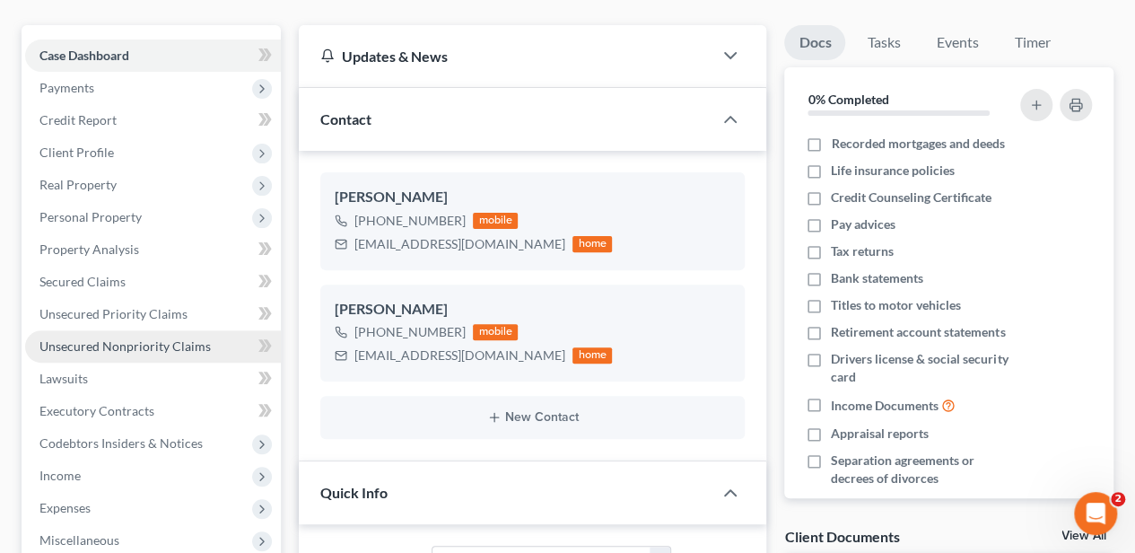
click at [172, 345] on span "Unsecured Nonpriority Claims" at bounding box center [124, 345] width 171 height 15
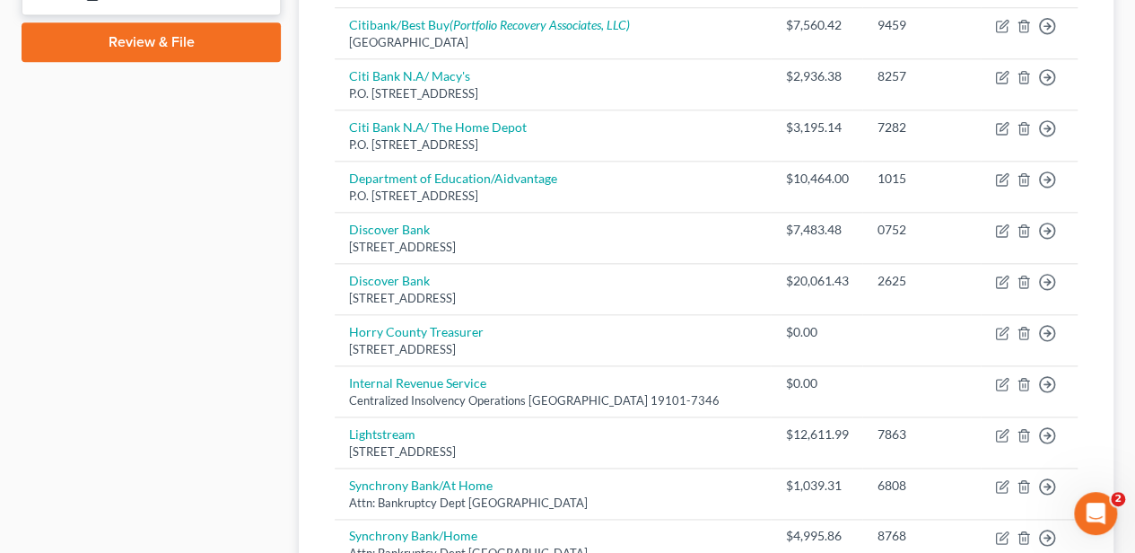
scroll to position [957, 0]
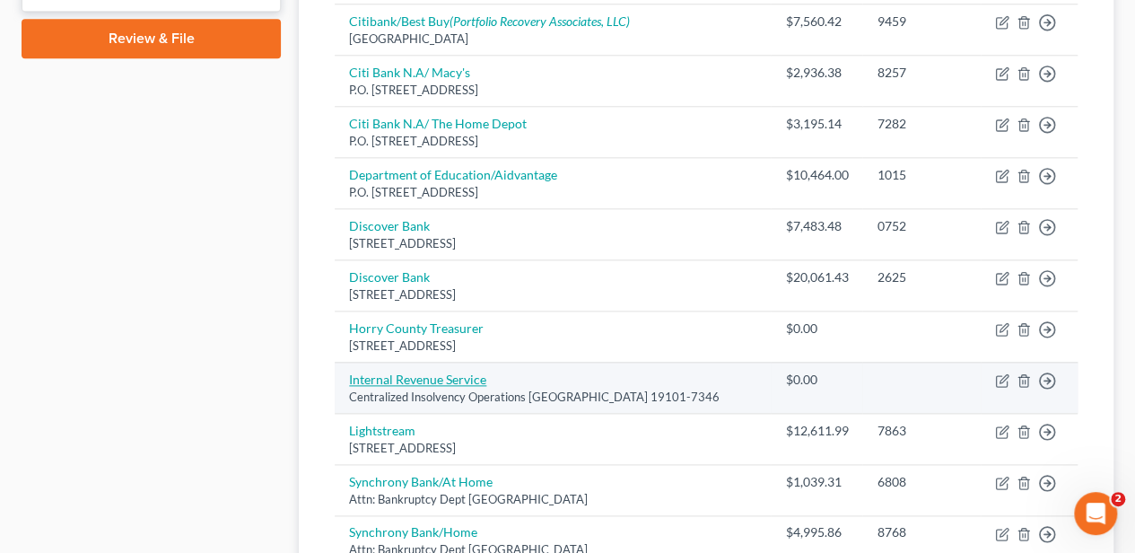
click at [378, 371] on link "Internal Revenue Service" at bounding box center [417, 378] width 137 height 15
select select "43"
select select "14"
select select "2"
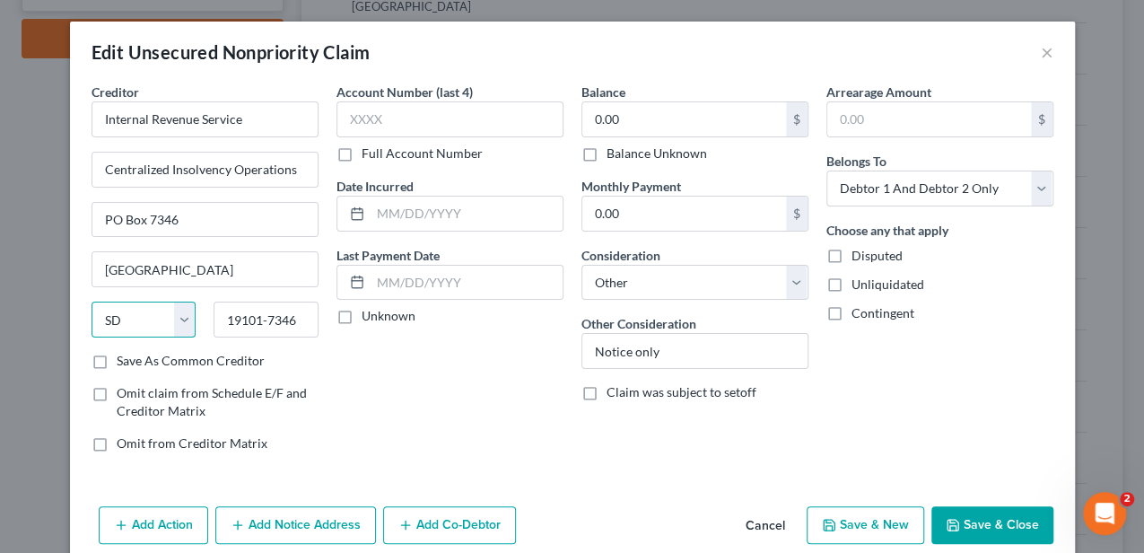
click at [117, 306] on select "State AL AK AR AZ CA CO CT DE DC FL GA GU HI ID IL IN IA KS KY LA ME MD MA MI M…" at bounding box center [144, 319] width 105 height 36
select select "39"
click at [92, 301] on select "State AL AK AR AZ CA CO CT DE DC FL GA GU HI ID IL IN IA KS KY LA ME MD MA MI M…" at bounding box center [144, 319] width 105 height 36
click at [438, 400] on div "Account Number (last 4) Full Account Number Date Incurred Last Payment Date Unk…" at bounding box center [450, 275] width 245 height 384
click at [993, 506] on button "Save & Close" at bounding box center [992, 525] width 122 height 38
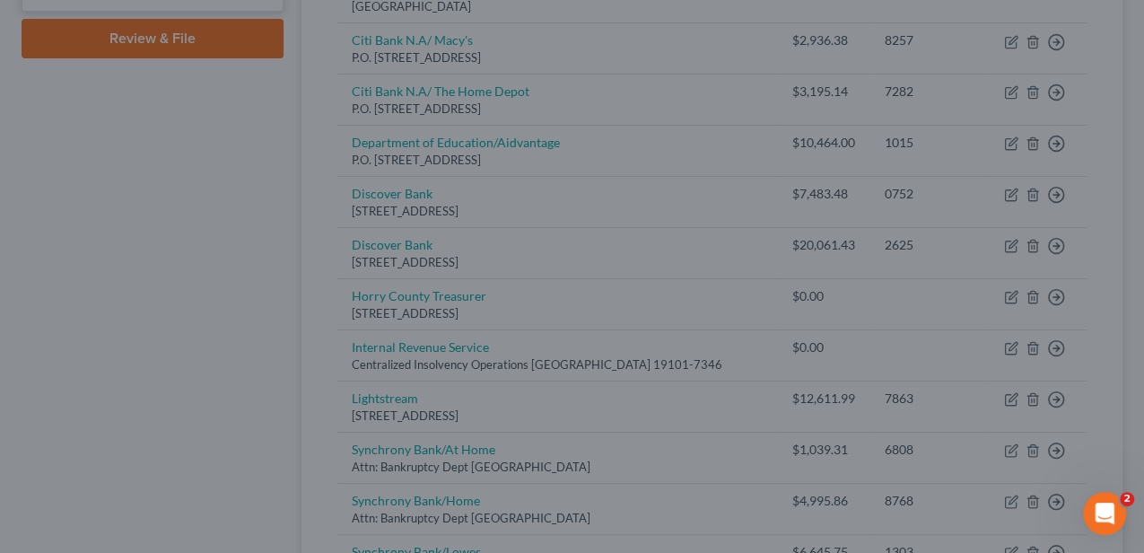
type input "0"
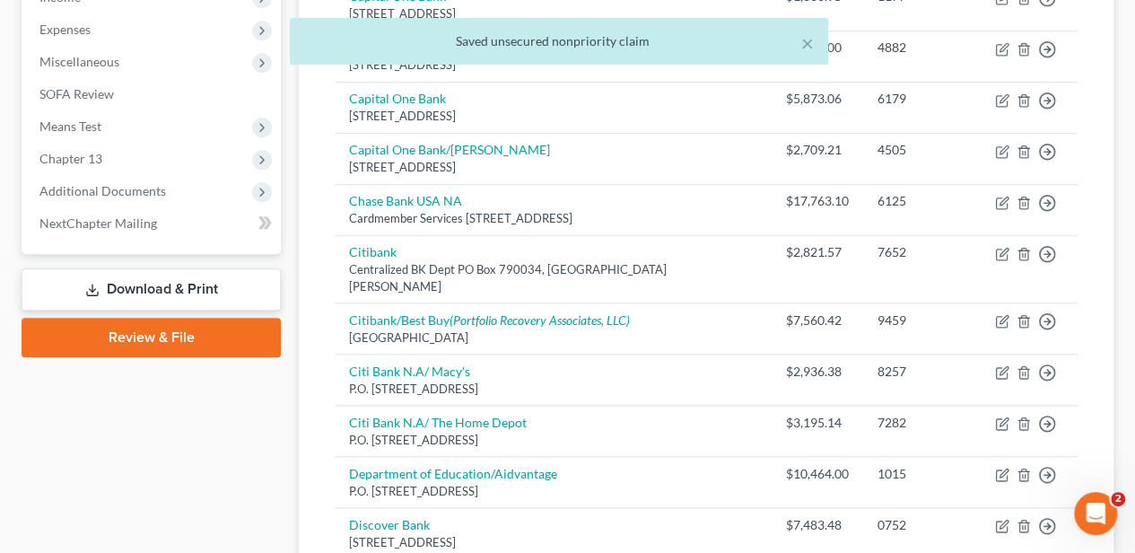
click at [173, 285] on link "Download & Print" at bounding box center [151, 289] width 259 height 42
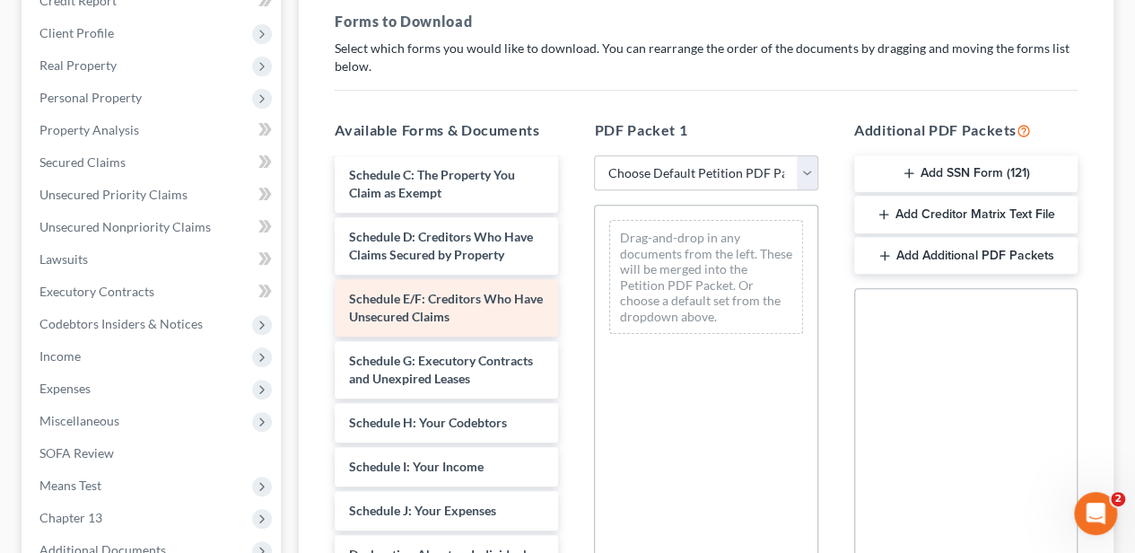
scroll to position [299, 0]
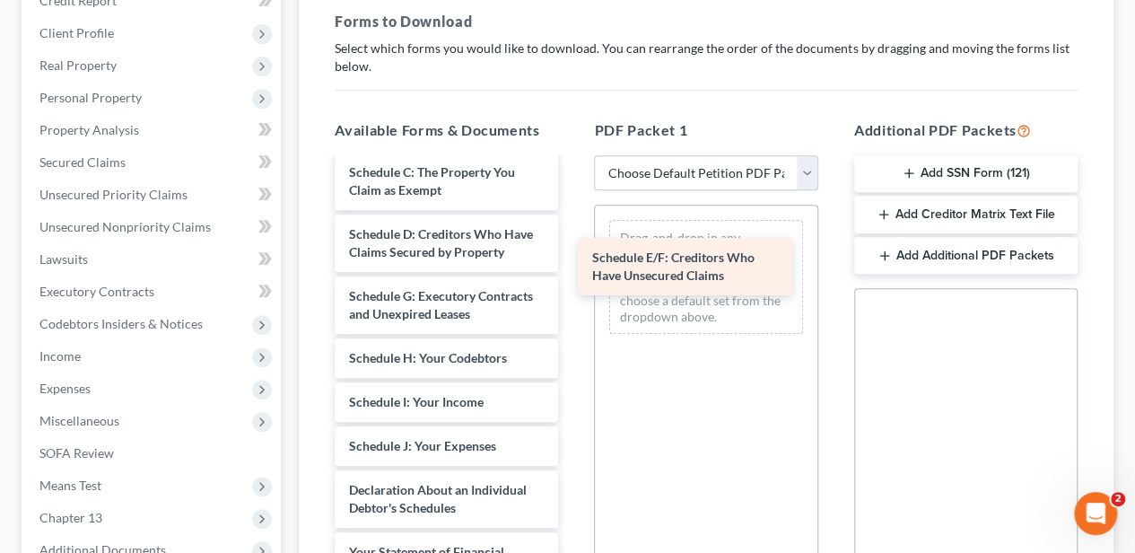
drag, startPoint x: 438, startPoint y: 296, endPoint x: 681, endPoint y: 260, distance: 245.8
click at [572, 260] on div "Schedule E/F: Creditors Who Have Unsecured Claims Debtor's Electronic Noticing …" at bounding box center [446, 380] width 252 height 1038
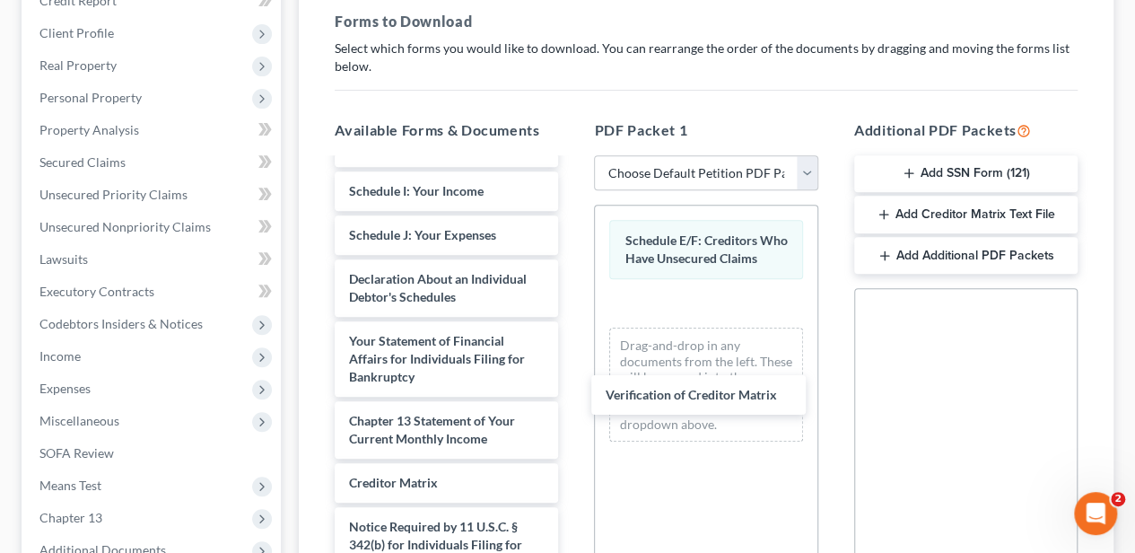
scroll to position [510, 0]
drag, startPoint x: 434, startPoint y: 476, endPoint x: 691, endPoint y: 391, distance: 270.4
click at [572, 391] on div "Verification of Creditor Matrix Debtor's Electronic Noticing Request (DeBN) (09…" at bounding box center [446, 147] width 252 height 994
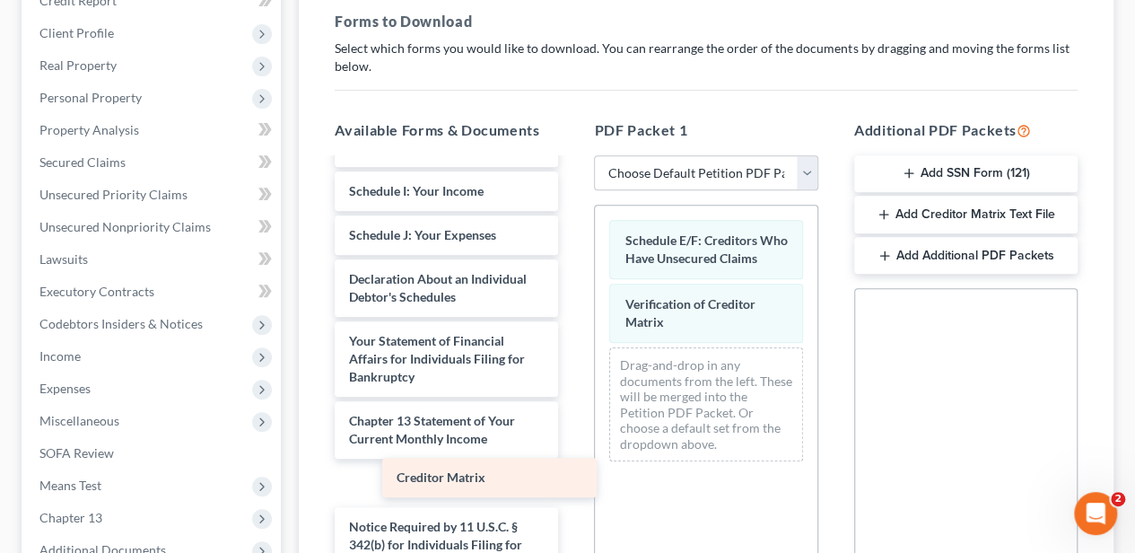
scroll to position [466, 0]
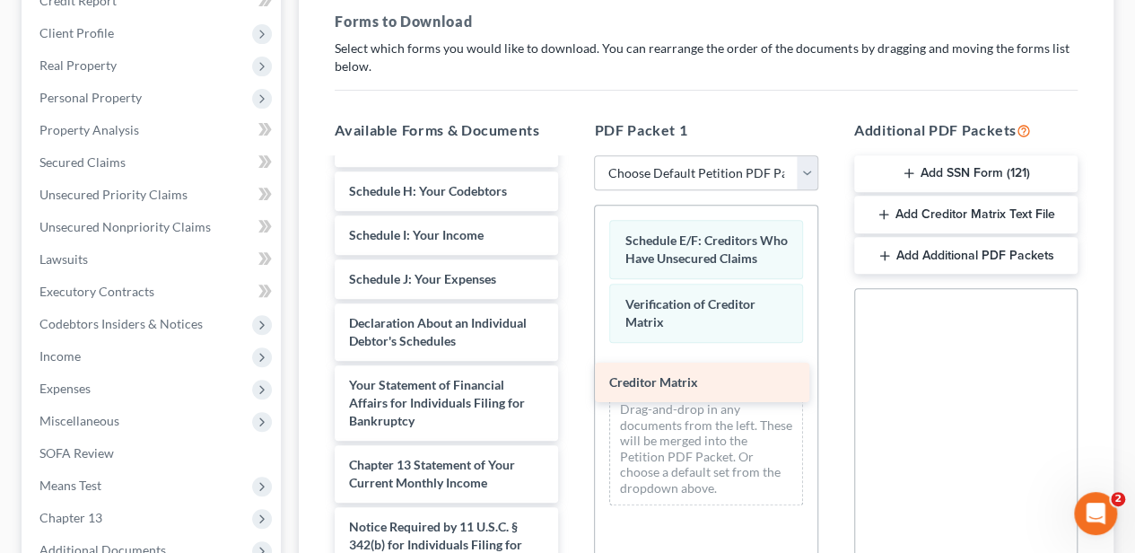
drag, startPoint x: 452, startPoint y: 481, endPoint x: 710, endPoint y: 382, distance: 275.8
click at [572, 382] on div "Creditor Matrix Debtor's Electronic Noticing Request (DeBN) (09/30/2025) Debtor…" at bounding box center [446, 169] width 252 height 950
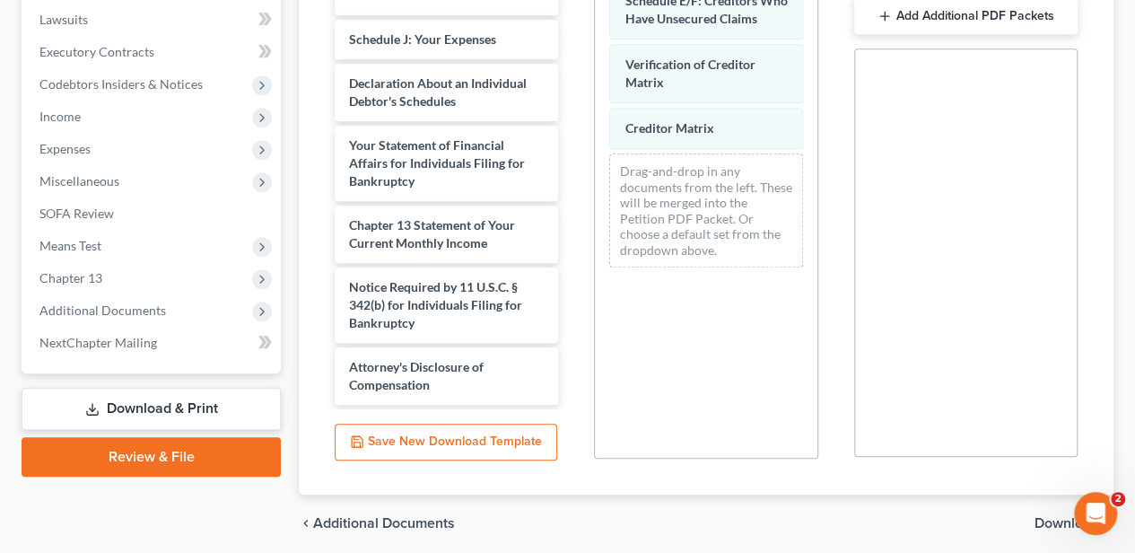
click at [1048, 521] on span "Download" at bounding box center [1067, 523] width 65 height 14
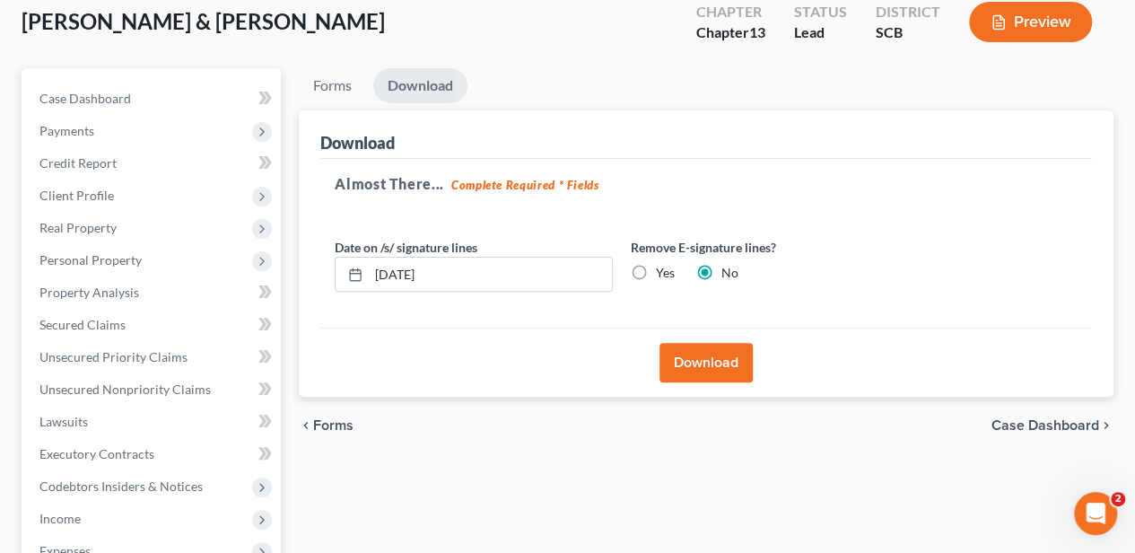
scroll to position [109, 0]
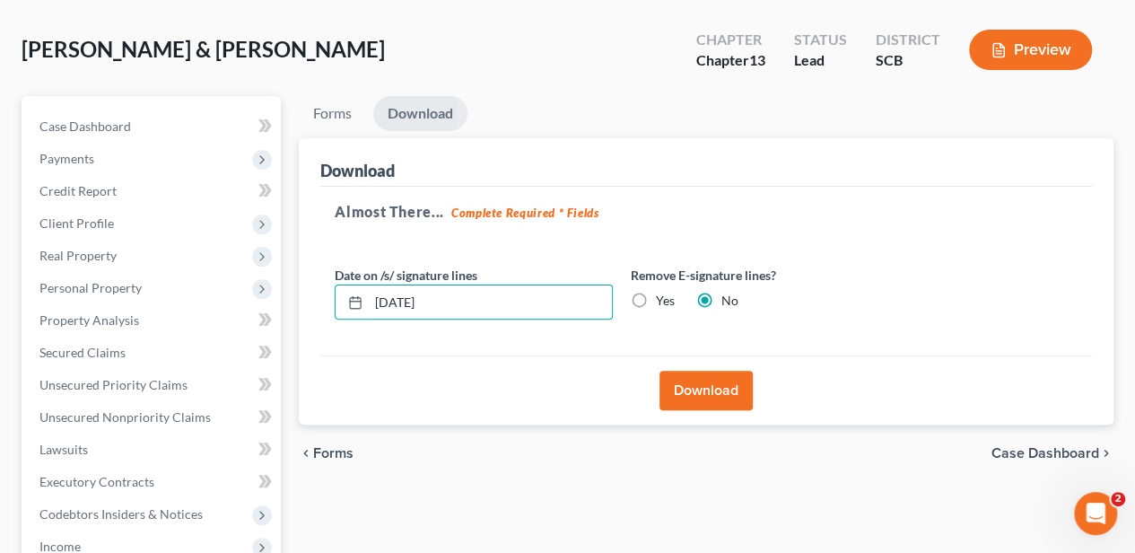
drag, startPoint x: 469, startPoint y: 301, endPoint x: 282, endPoint y: 289, distance: 188.0
click at [282, 289] on div "Petition Navigation Case Dashboard Payments Invoices Payments Payments Credit R…" at bounding box center [568, 501] width 1110 height 810
click at [656, 297] on label "Yes" at bounding box center [665, 301] width 19 height 18
click at [663, 297] on input "Yes" at bounding box center [669, 298] width 12 height 12
radio input "true"
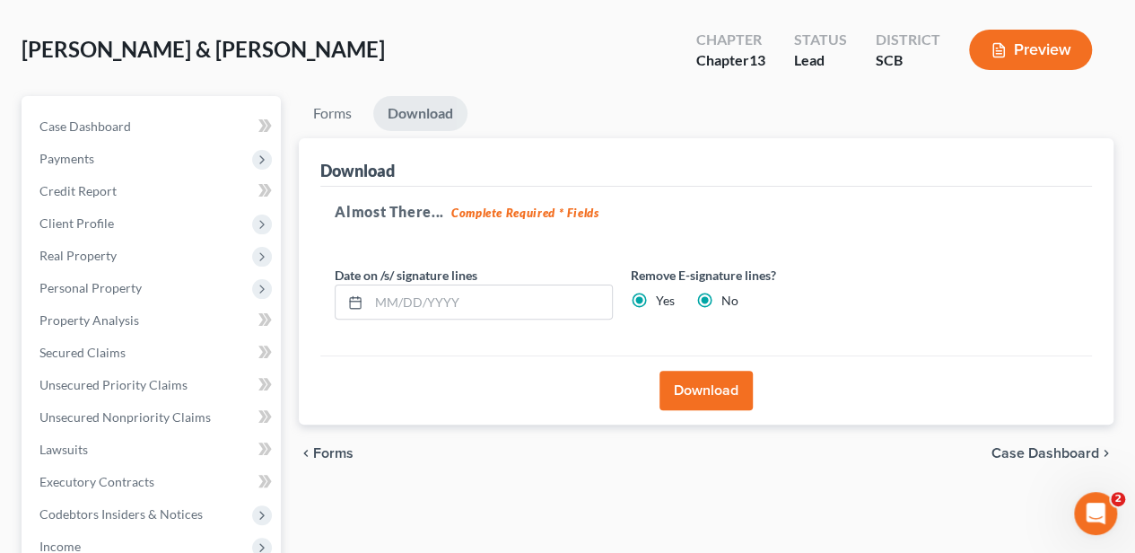
radio input "false"
click at [684, 389] on button "Download" at bounding box center [706, 390] width 93 height 39
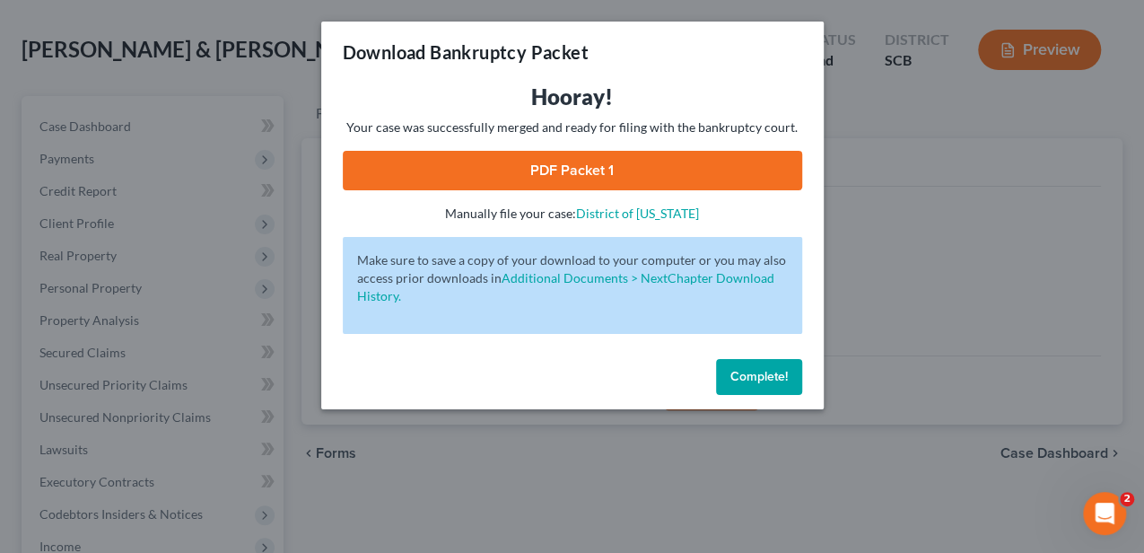
click at [565, 168] on link "PDF Packet 1" at bounding box center [572, 170] width 459 height 39
click at [772, 379] on span "Complete!" at bounding box center [758, 376] width 57 height 15
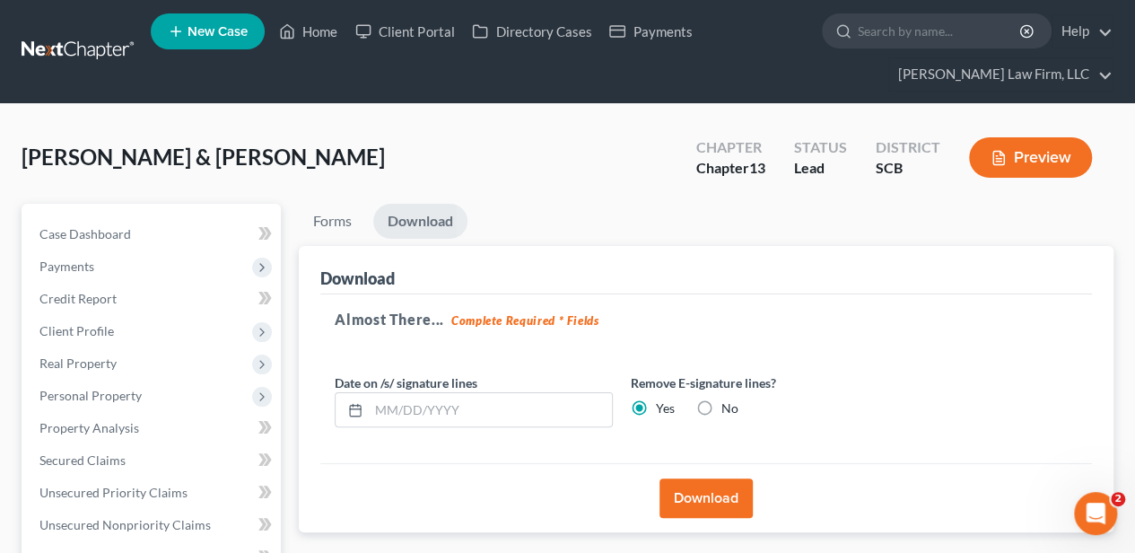
scroll to position [0, 0]
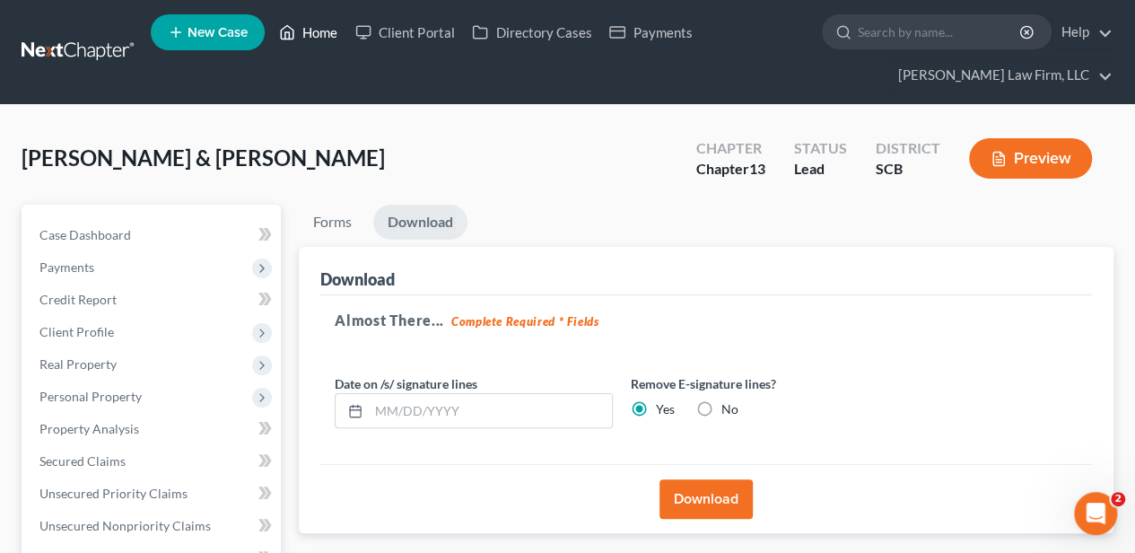
click at [316, 46] on link "Home" at bounding box center [308, 32] width 76 height 32
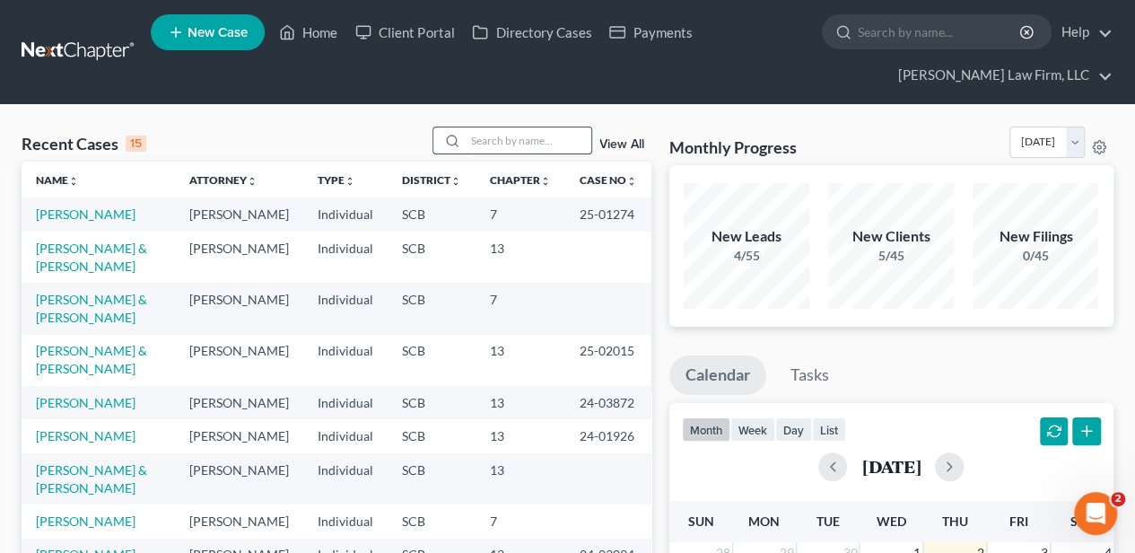
click at [490, 144] on input "search" at bounding box center [529, 140] width 126 height 26
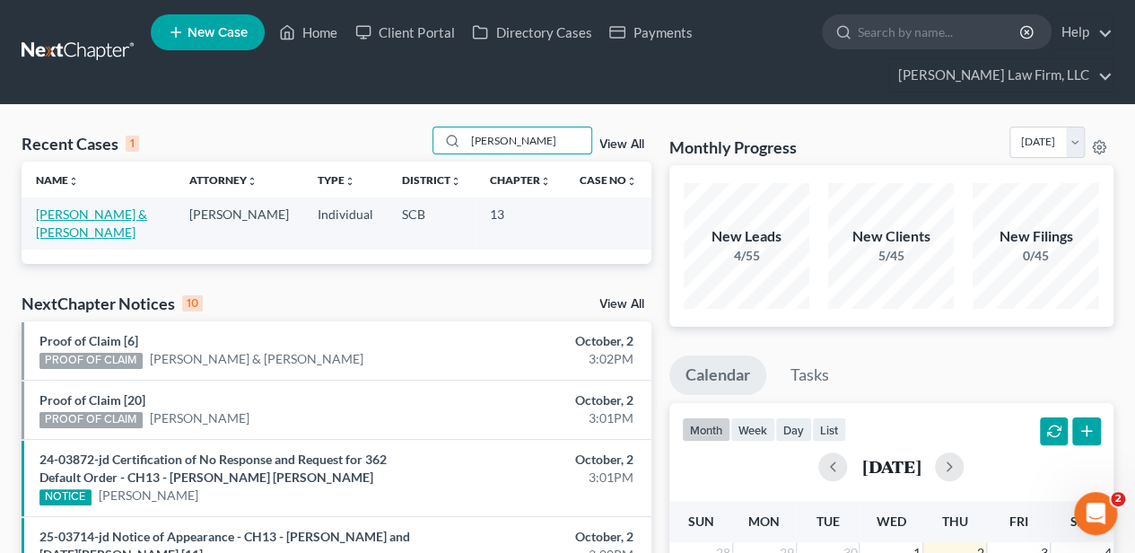
type input "murtaugh"
click at [126, 209] on link "[PERSON_NAME] & [PERSON_NAME]" at bounding box center [91, 222] width 111 height 33
select select "2"
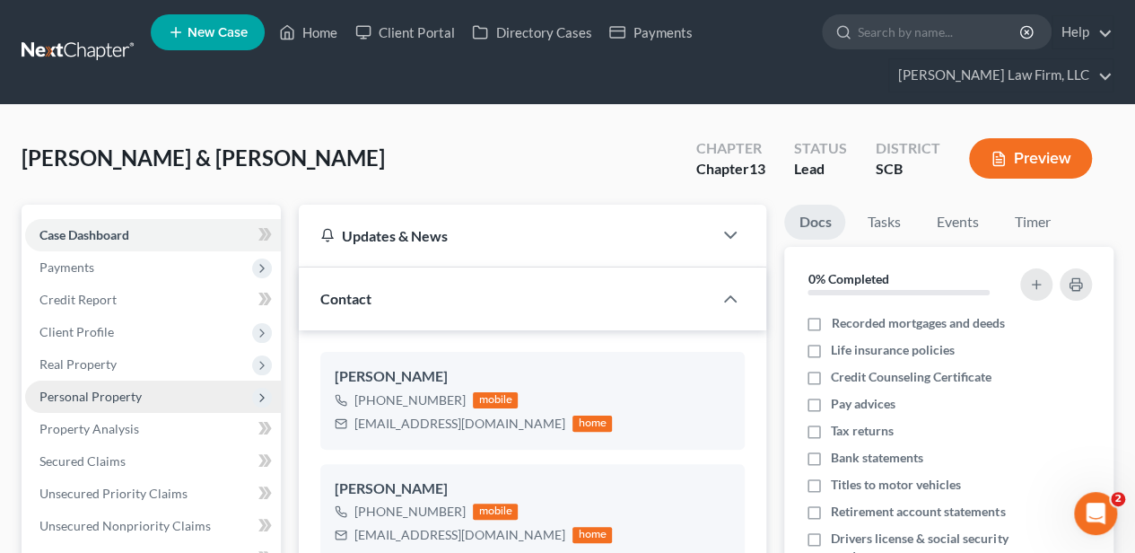
click at [126, 383] on span "Personal Property" at bounding box center [153, 396] width 256 height 32
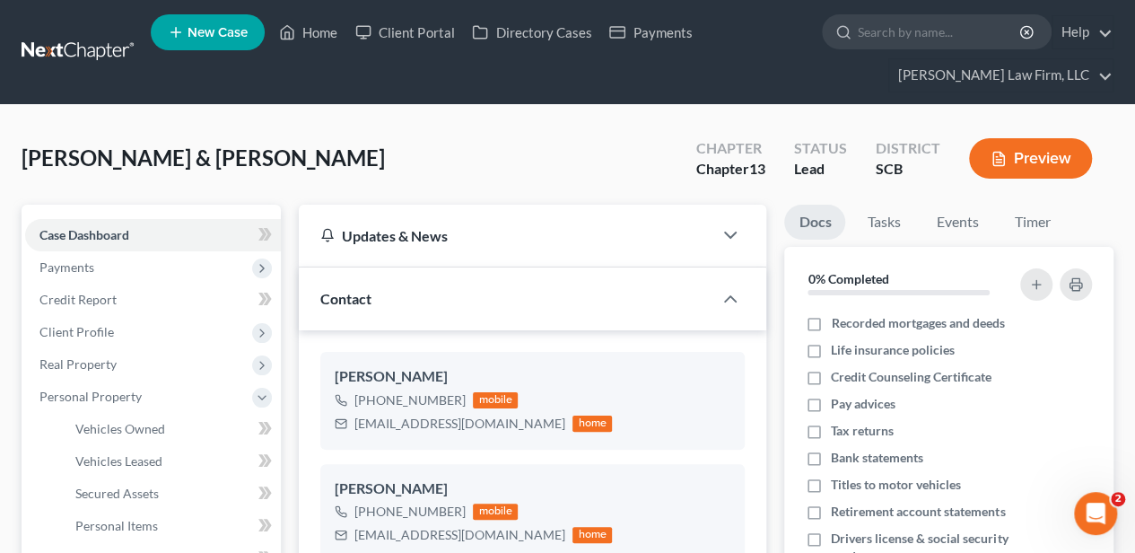
click at [235, 183] on div "Murtaugh, Thomas & Gina Upgraded Chapter Chapter 13 Status Lead District SCB Pr…" at bounding box center [568, 166] width 1092 height 78
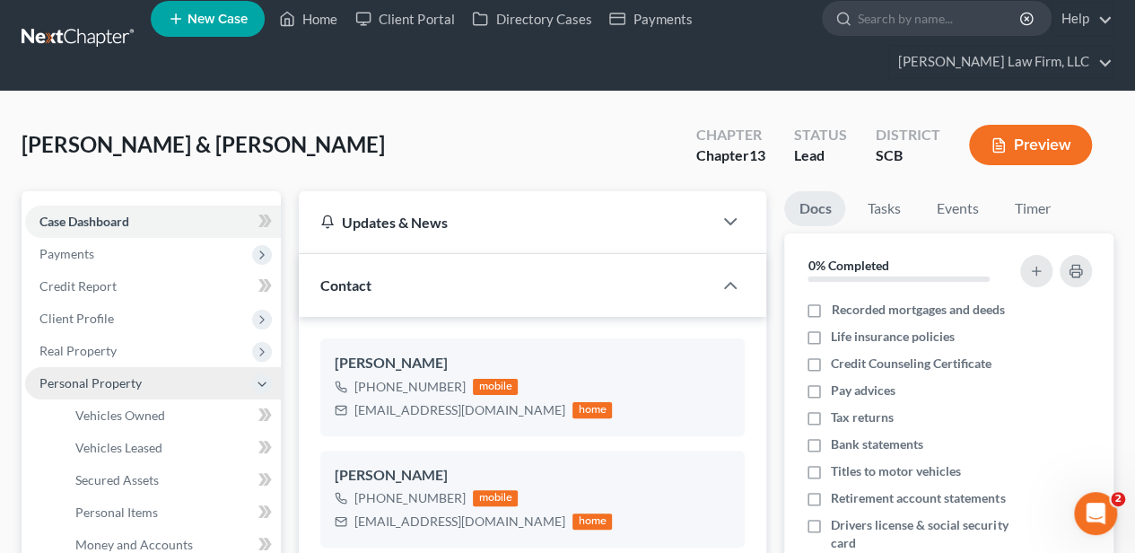
scroll to position [59, 0]
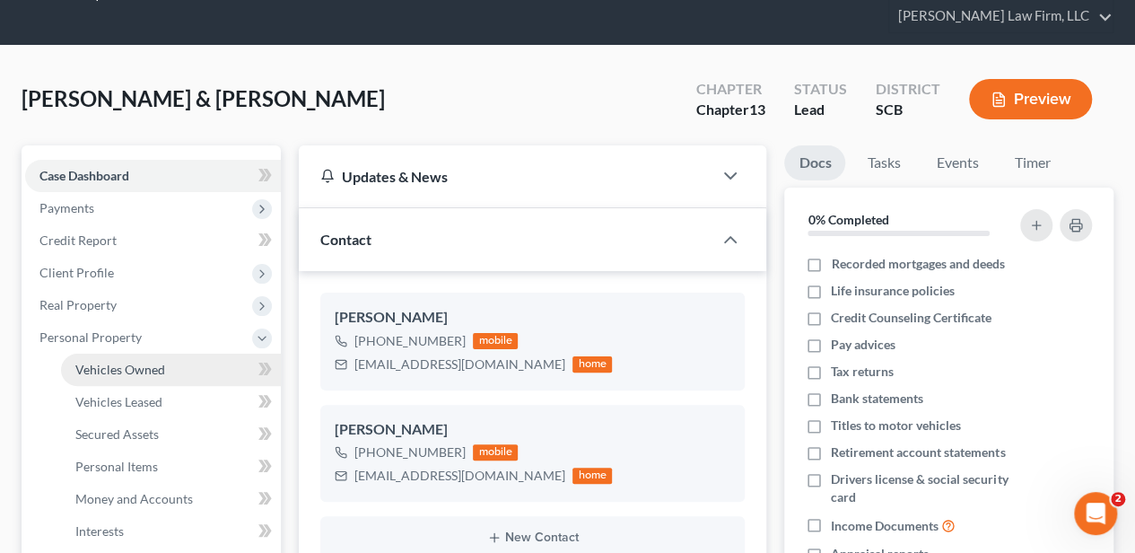
click at [188, 369] on link "Vehicles Owned" at bounding box center [171, 370] width 220 height 32
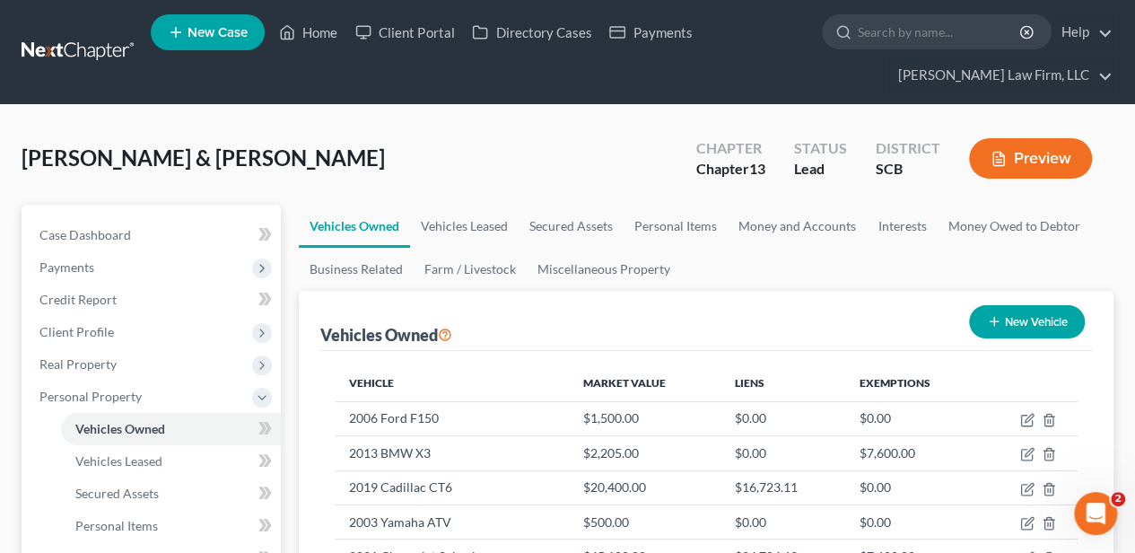
scroll to position [59, 0]
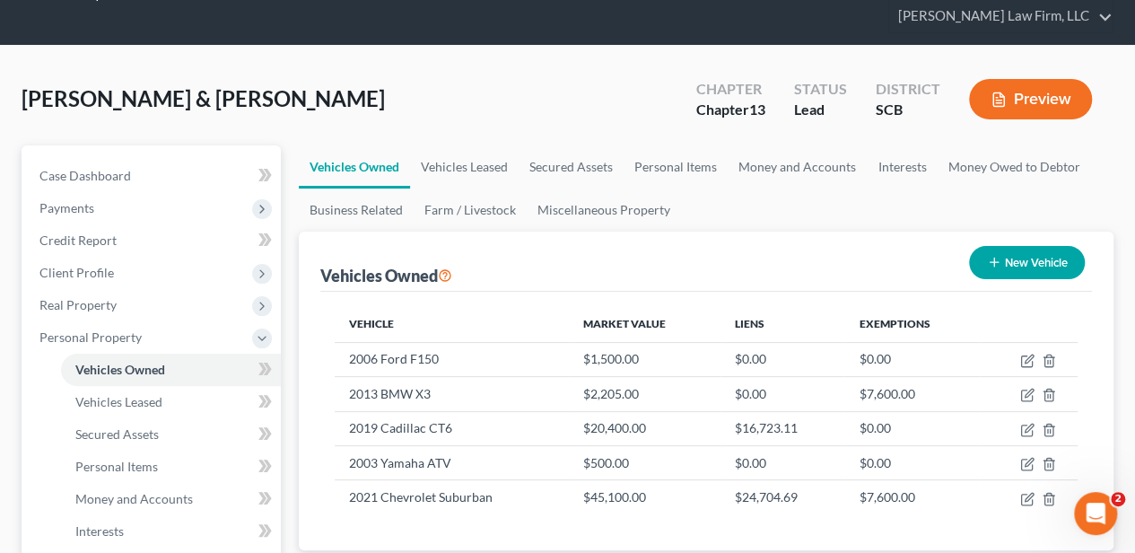
click at [1070, 258] on button "New Vehicle" at bounding box center [1027, 262] width 116 height 33
select select "0"
select select "2"
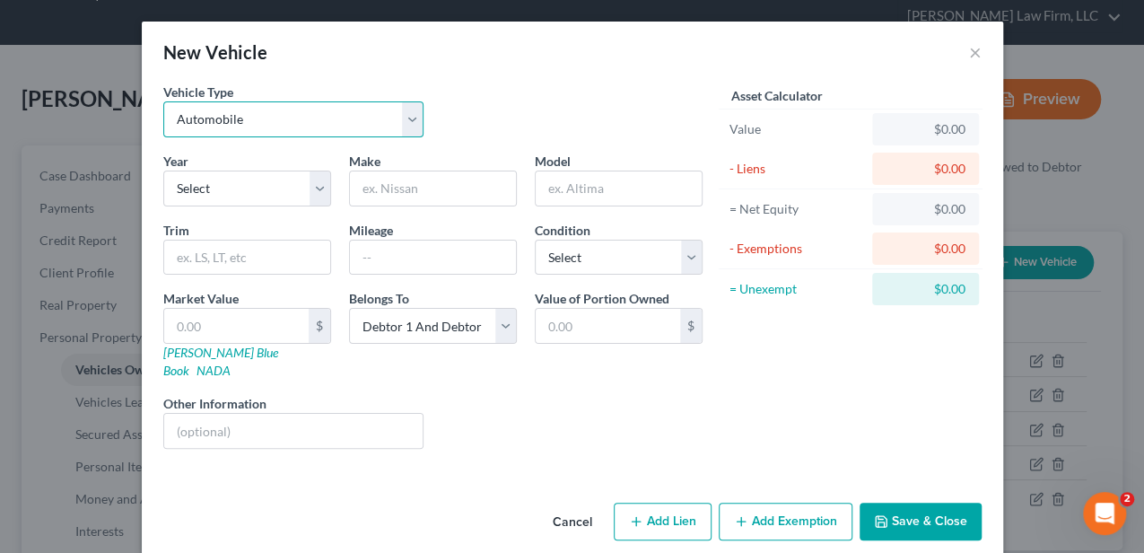
click at [248, 106] on select "Select Automobile Truck Trailer Watercraft Aircraft Motor Home Atv Other Vehicle" at bounding box center [293, 119] width 261 height 36
select select "6"
click at [163, 101] on select "Select Automobile Truck Trailer Watercraft Aircraft Motor Home Atv Other Vehicle" at bounding box center [293, 119] width 261 height 36
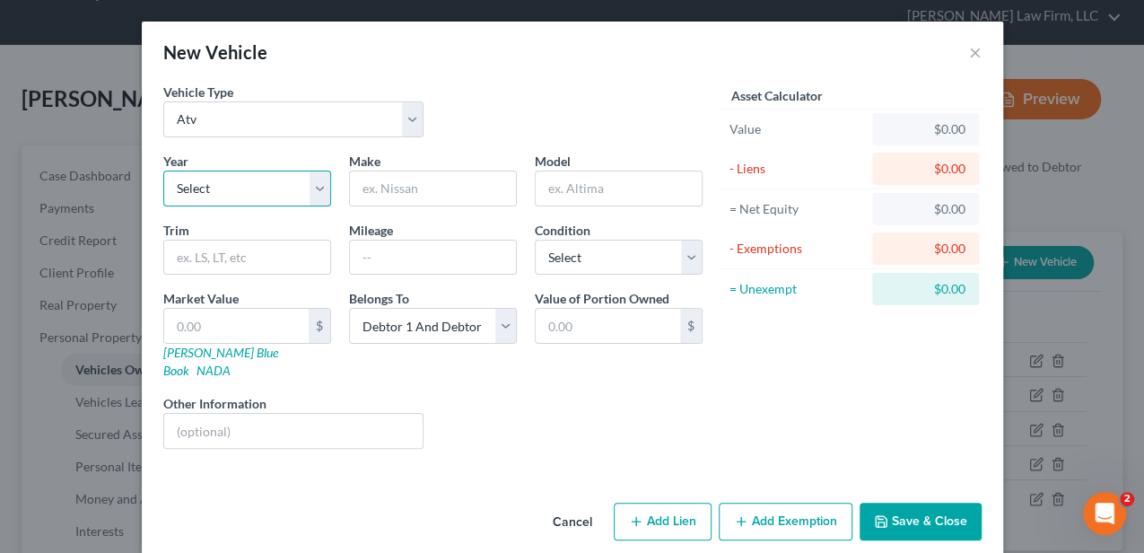
click at [235, 189] on select "Select 2026 2025 2024 2023 2022 2021 2020 2019 2018 2017 2016 2015 2014 2013 20…" at bounding box center [247, 188] width 168 height 36
drag, startPoint x: 235, startPoint y: 189, endPoint x: 275, endPoint y: 187, distance: 39.6
click at [235, 189] on select "Select 2026 2025 2024 2023 2022 2021 2020 2019 2018 2017 2016 2015 2014 2013 20…" at bounding box center [247, 188] width 168 height 36
click at [401, 186] on input "text" at bounding box center [433, 188] width 166 height 34
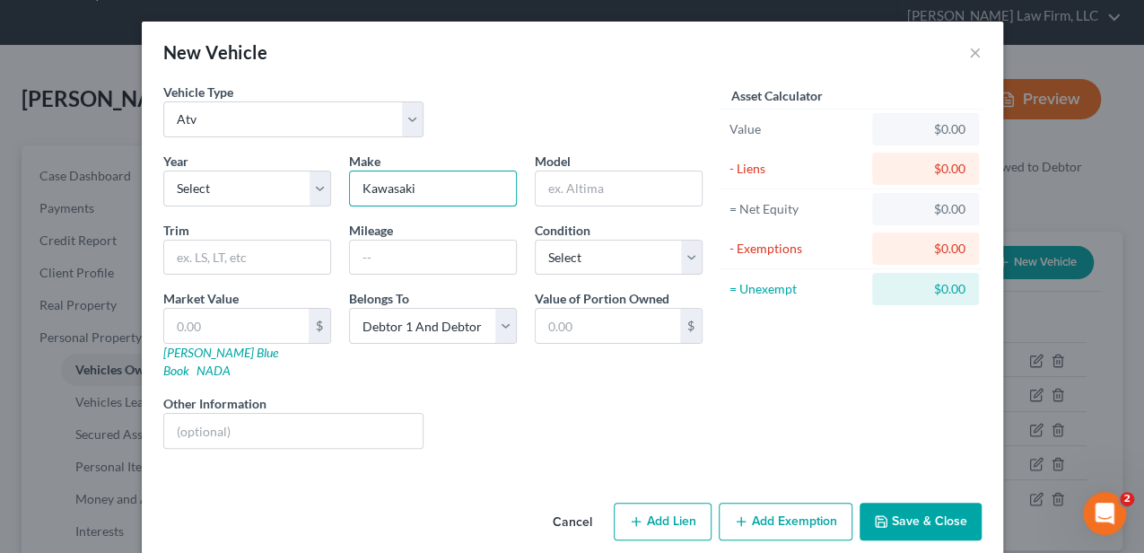
type input "Kawasaki"
drag, startPoint x: 957, startPoint y: 356, endPoint x: 908, endPoint y: 356, distance: 48.5
click at [957, 356] on div "Asset Calculator Value $0.00 - Liens $0.00 = Net Equity $0.00 - Exemptions $0.0…" at bounding box center [851, 273] width 279 height 380
click at [561, 188] on input "text" at bounding box center [619, 188] width 166 height 34
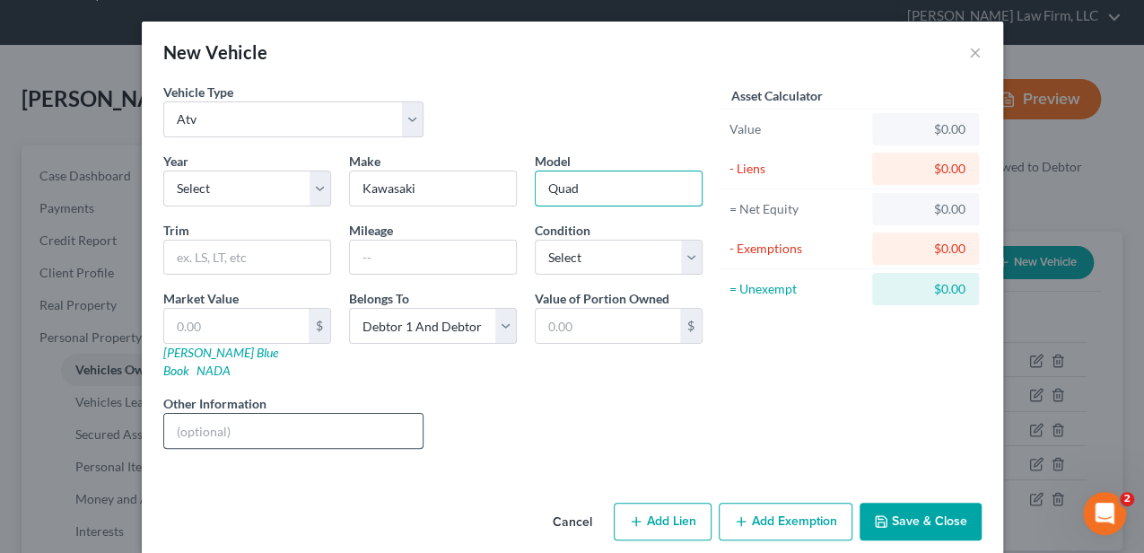
type input "Quad"
click at [223, 414] on input "text" at bounding box center [293, 431] width 259 height 34
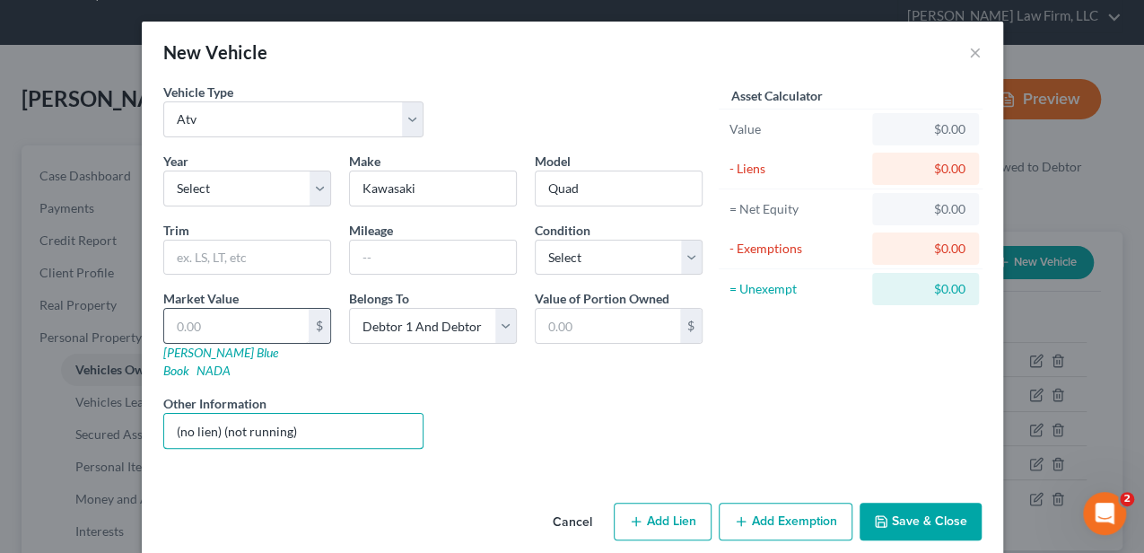
type input "(no lien) (not running)"
click at [262, 322] on input "text" at bounding box center [236, 326] width 144 height 34
type input "1"
type input "1.00"
type input "10"
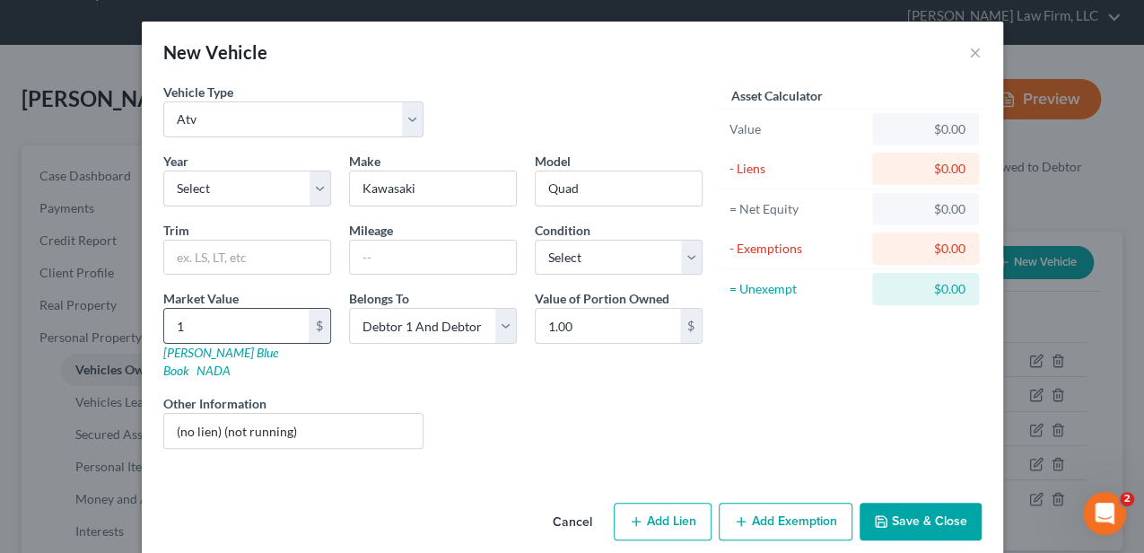
type input "10.00"
type input "100"
type input "100.00"
click at [903, 502] on button "Save & Close" at bounding box center [921, 521] width 122 height 38
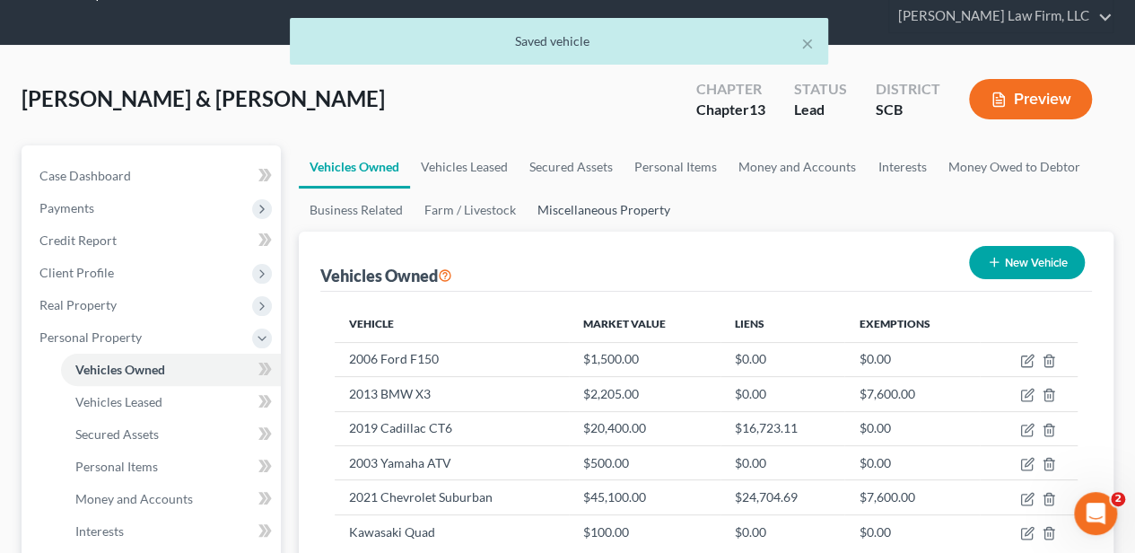
click at [608, 199] on link "Miscellaneous Property" at bounding box center [604, 209] width 154 height 43
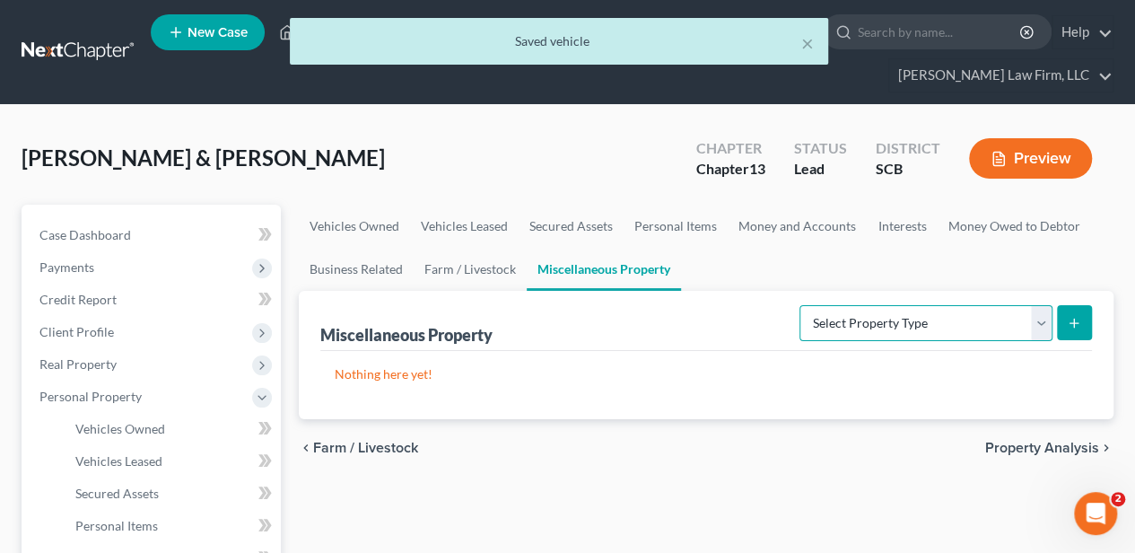
click at [1052, 315] on select "Select Property Type Assigned for Creditor Benefit Within 1 Year Holding for An…" at bounding box center [926, 323] width 253 height 36
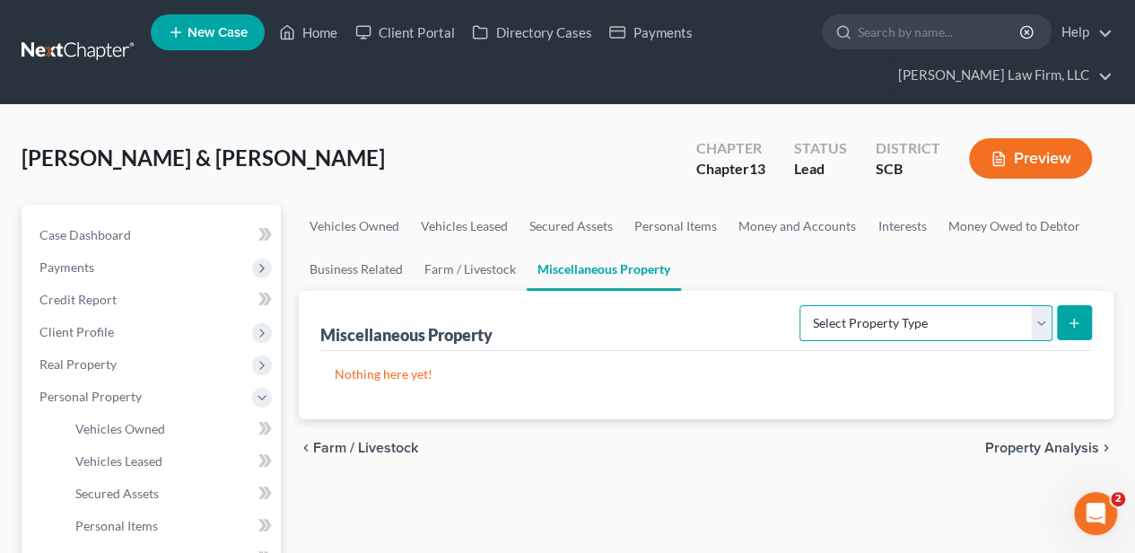
select select "not_yet_listed"
click at [800, 305] on select "Select Property Type Assigned for Creditor Benefit Within 1 Year Holding for An…" at bounding box center [926, 323] width 253 height 36
click at [1095, 316] on div "Miscellaneous Property Select Property Type Assigned for Creditor Benefit Withi…" at bounding box center [706, 355] width 815 height 128
click at [1079, 319] on icon "submit" at bounding box center [1074, 323] width 14 height 14
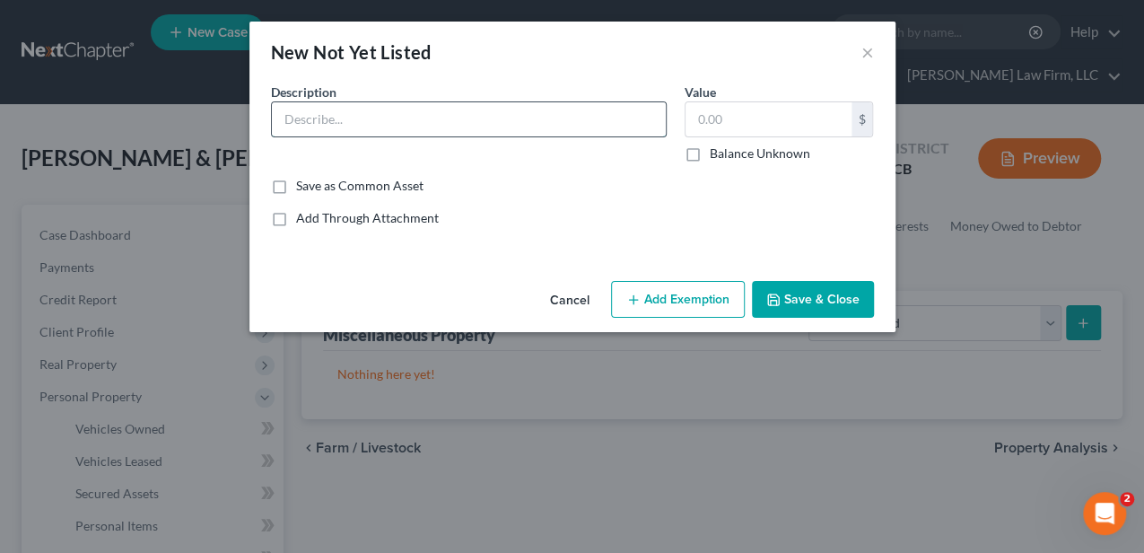
click at [396, 110] on input "text" at bounding box center [469, 119] width 394 height 34
type input "Pole Barn"
click at [763, 126] on input "text" at bounding box center [769, 119] width 166 height 34
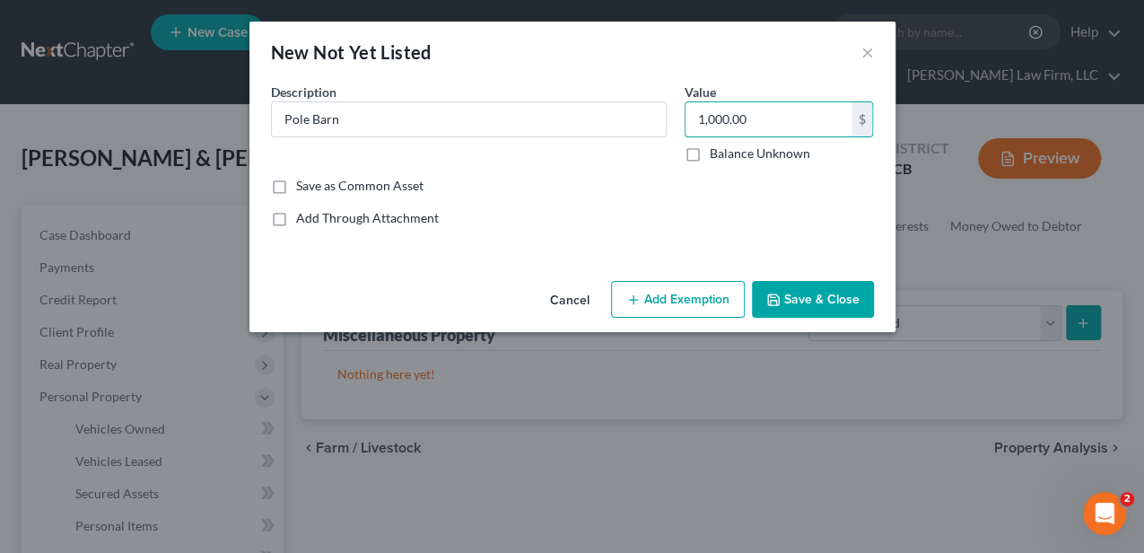
type input "1,000.00"
click at [768, 289] on button "Save & Close" at bounding box center [813, 300] width 122 height 38
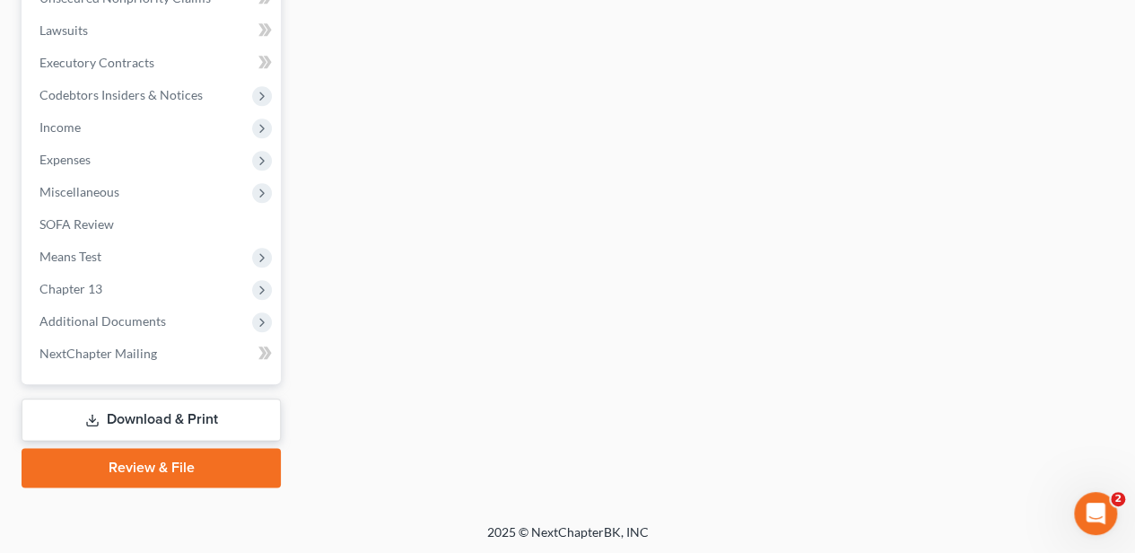
click at [173, 401] on link "Download & Print" at bounding box center [151, 419] width 259 height 42
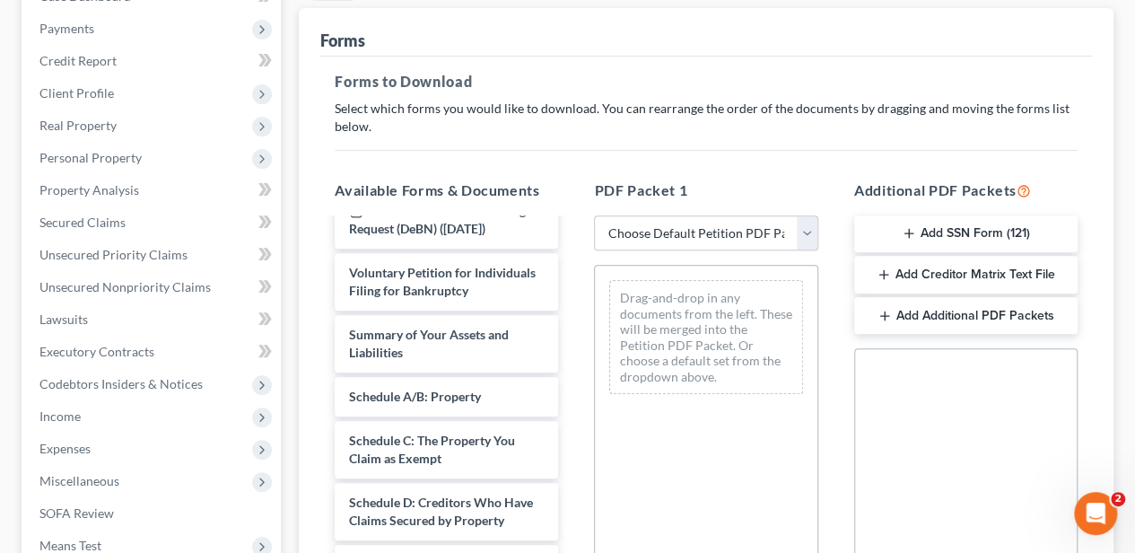
scroll to position [119, 0]
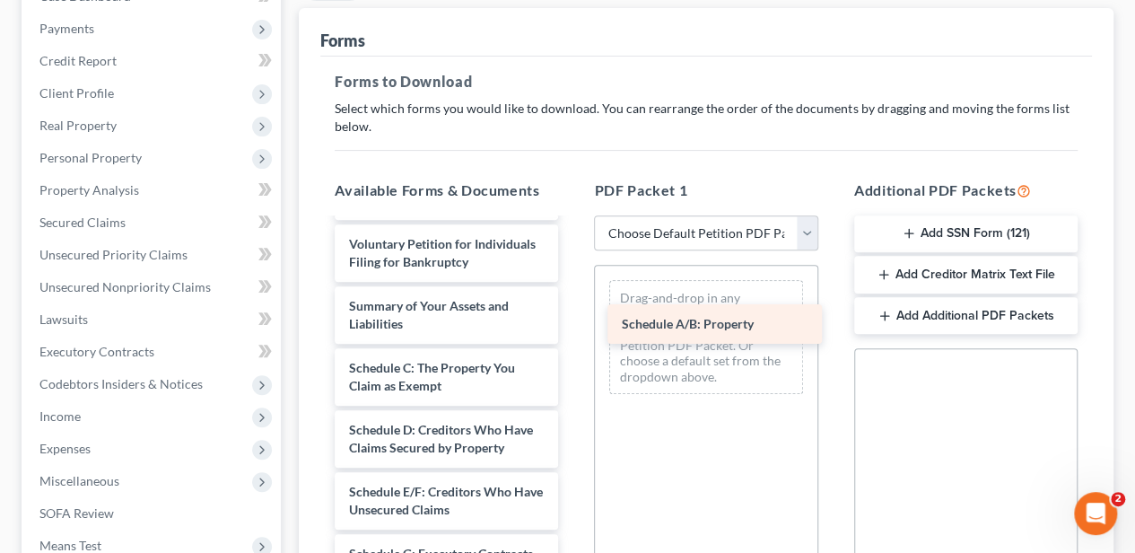
drag, startPoint x: 404, startPoint y: 363, endPoint x: 677, endPoint y: 321, distance: 276.8
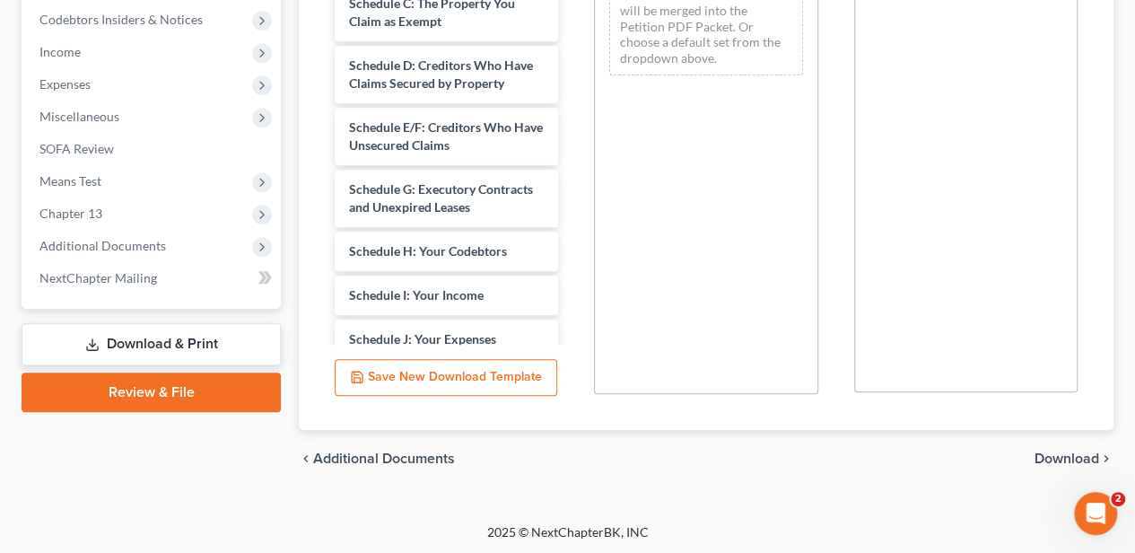
click at [1068, 456] on span "Download" at bounding box center [1067, 458] width 65 height 14
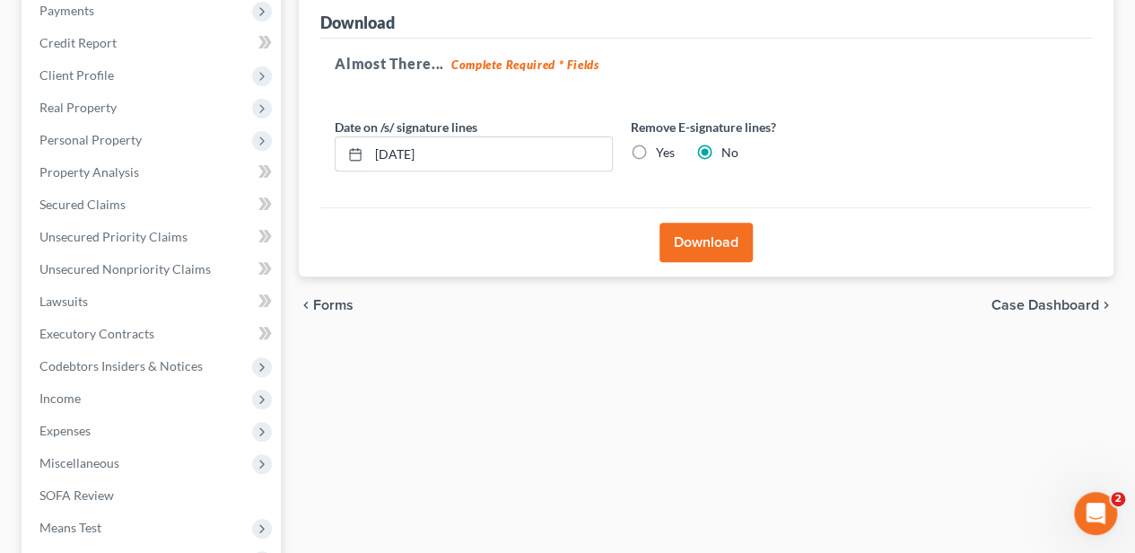
scroll to position [169, 0]
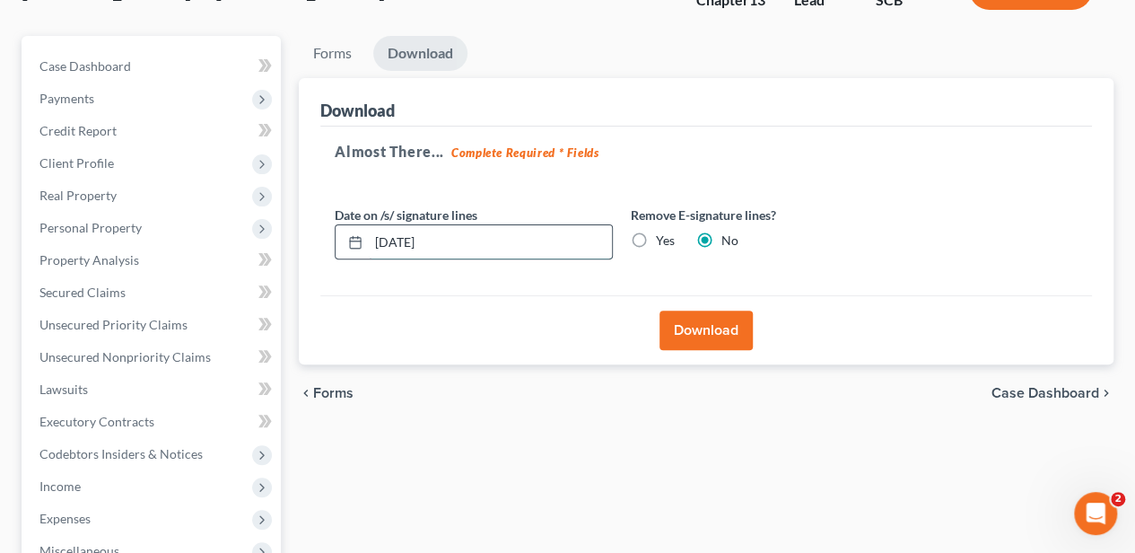
drag, startPoint x: 385, startPoint y: 242, endPoint x: 362, endPoint y: 239, distance: 23.6
click at [362, 240] on div "[DATE]" at bounding box center [474, 242] width 278 height 36
click at [656, 237] on label "Yes" at bounding box center [665, 241] width 19 height 18
click at [663, 237] on input "Yes" at bounding box center [669, 238] width 12 height 12
radio input "true"
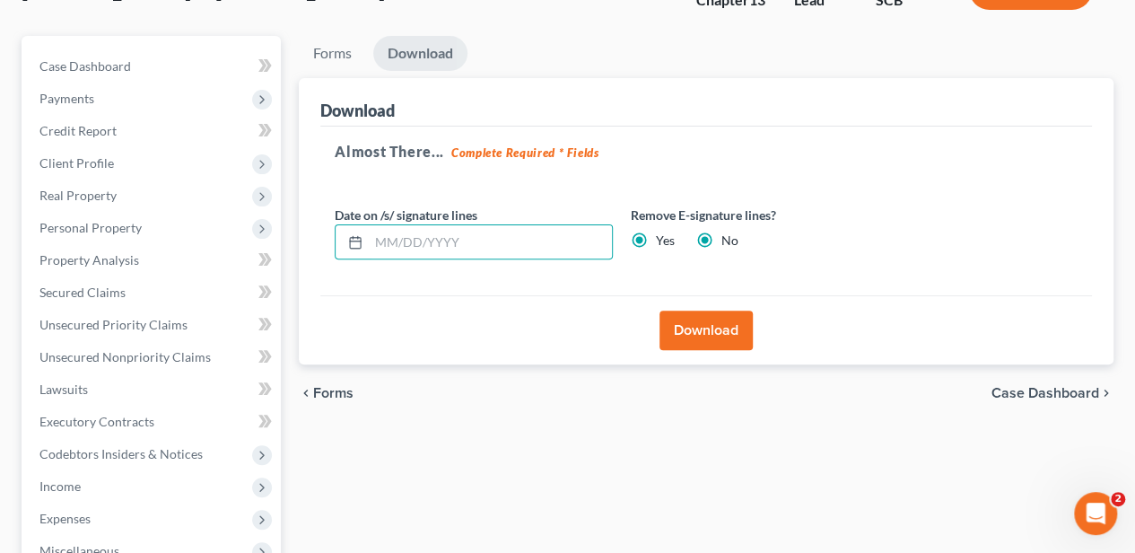
radio input "false"
click at [684, 328] on button "Download" at bounding box center [706, 329] width 93 height 39
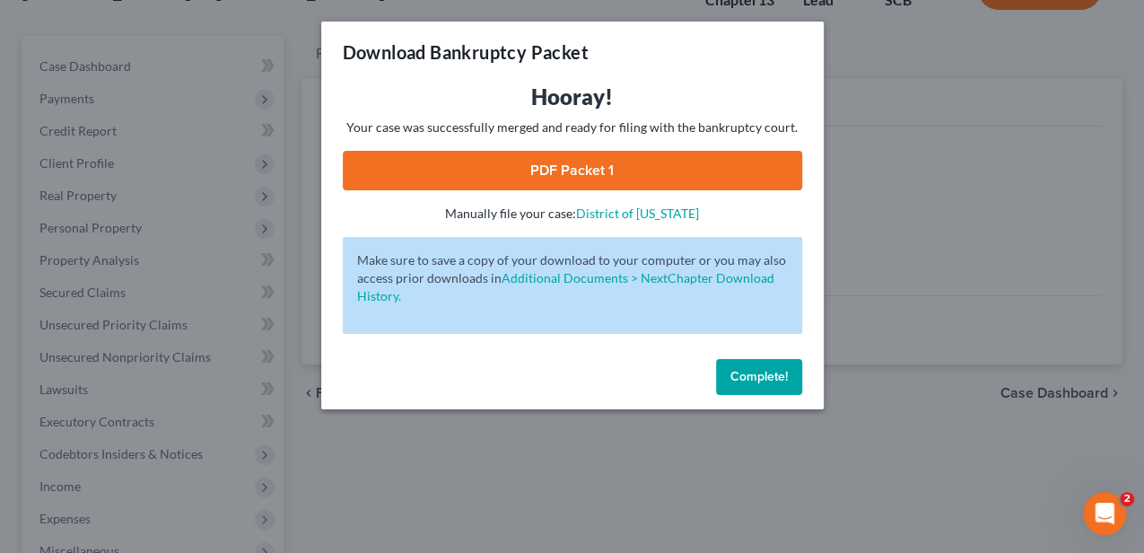
click at [1034, 343] on div "Download Bankruptcy Packet Hooray! Your case was successfully merged and ready …" at bounding box center [572, 276] width 1144 height 553
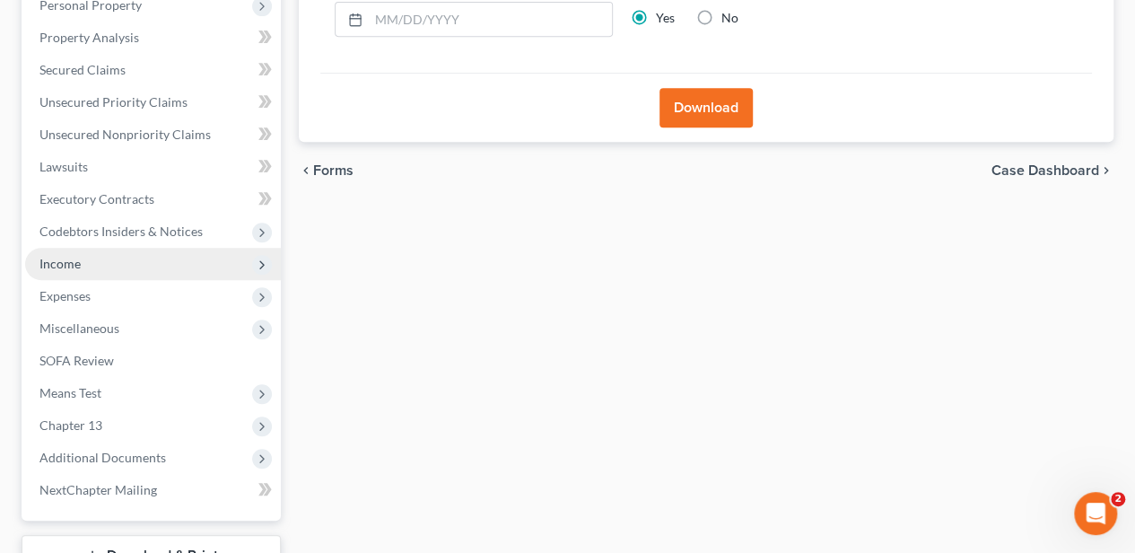
scroll to position [478, 0]
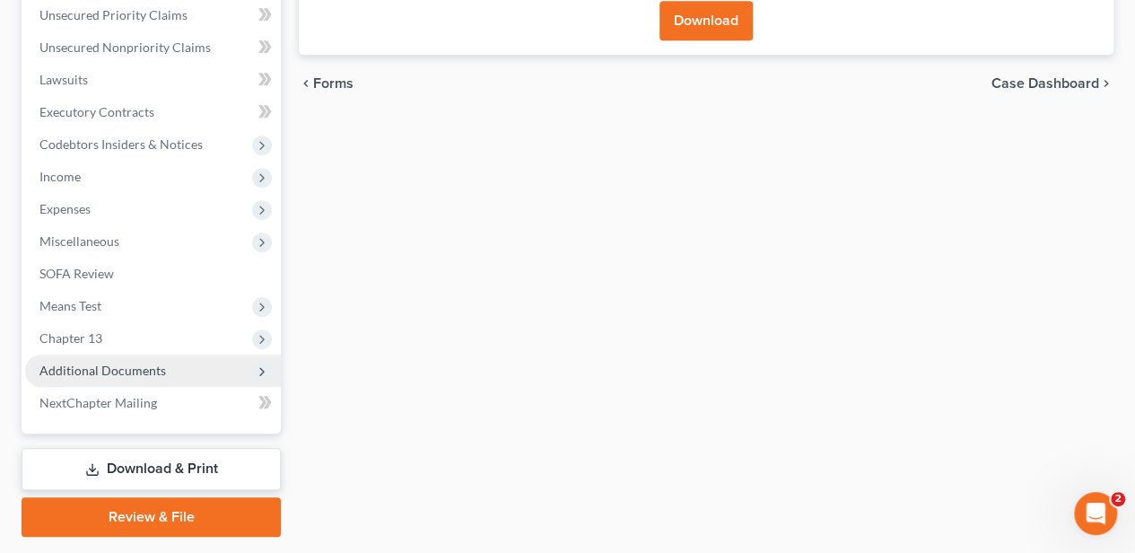
click at [168, 373] on span "Additional Documents" at bounding box center [153, 370] width 256 height 32
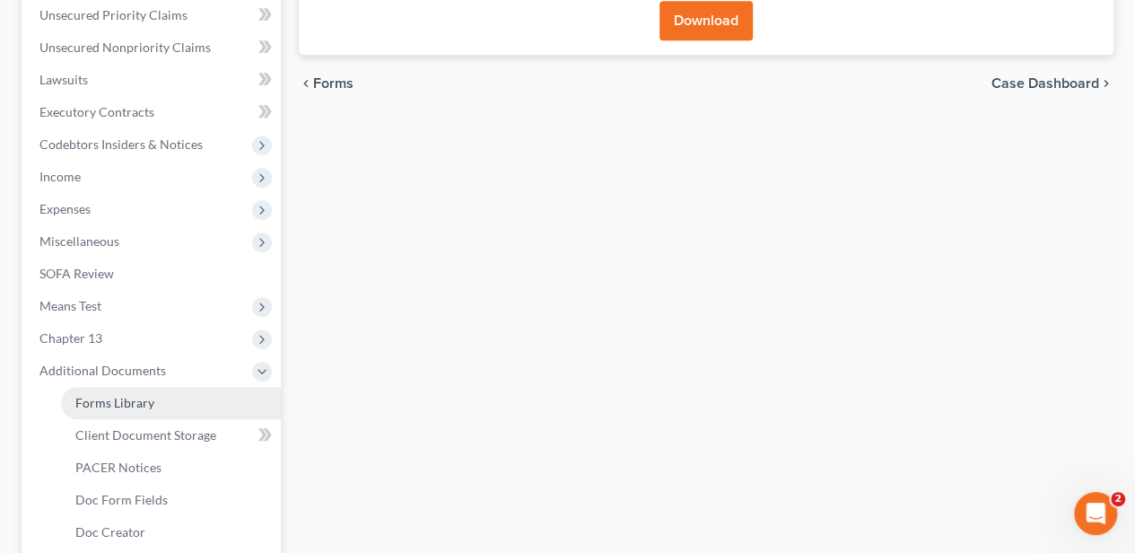
scroll to position [538, 0]
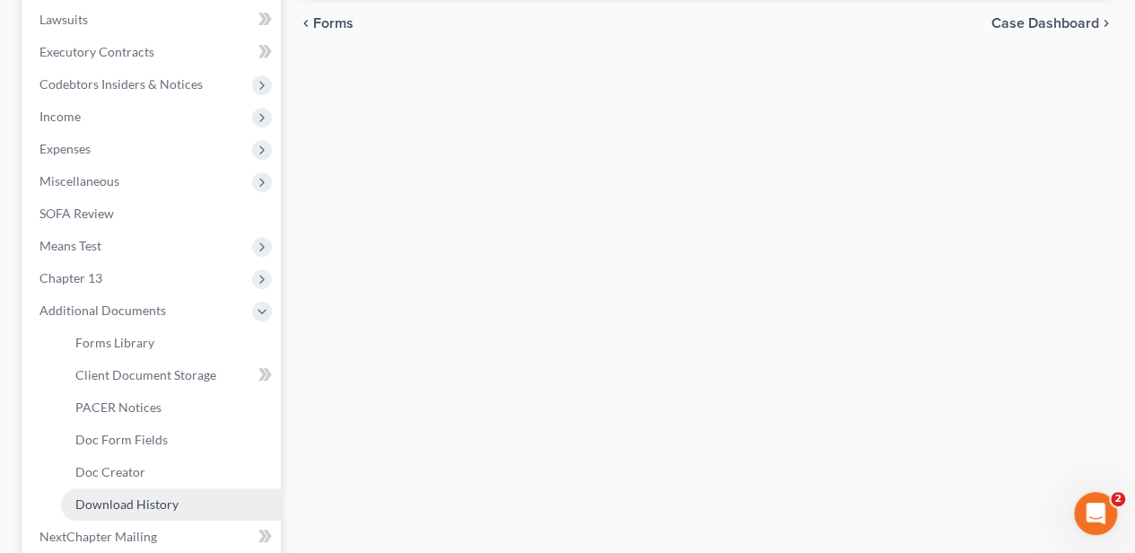
click at [172, 496] on span "Download History" at bounding box center [126, 503] width 103 height 15
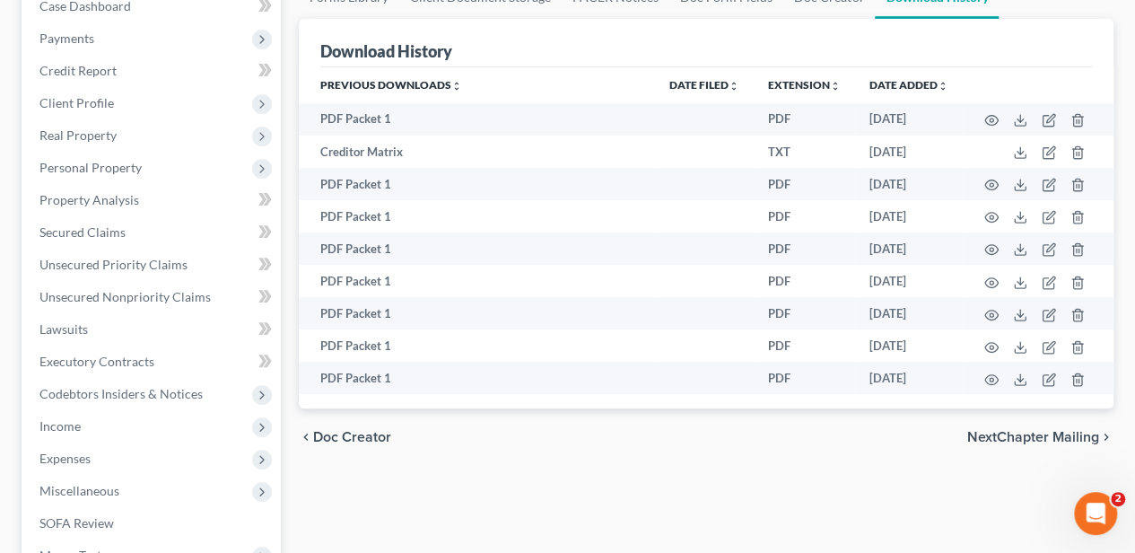
scroll to position [239, 0]
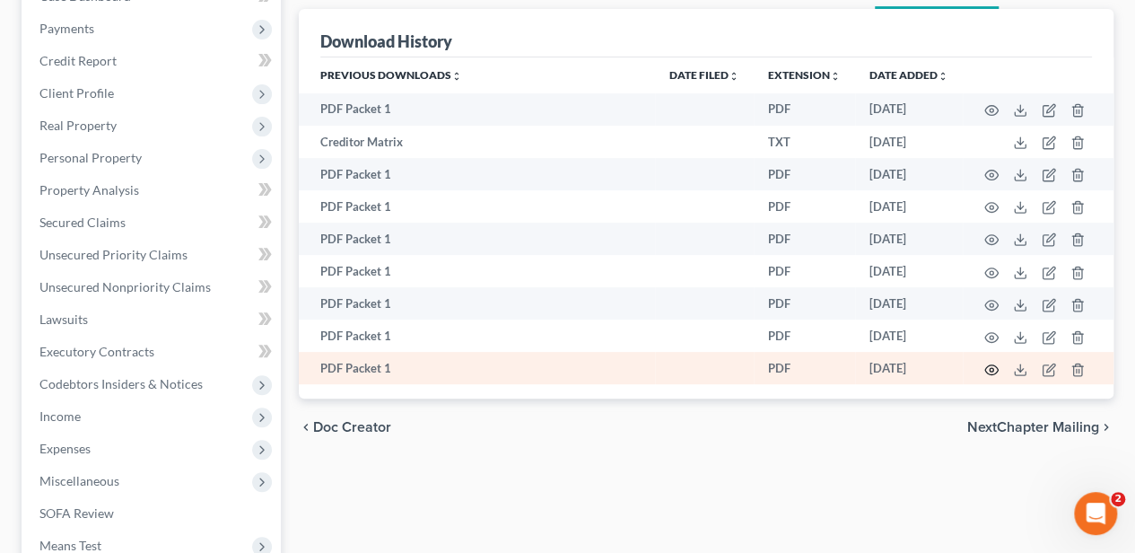
click at [990, 364] on icon "button" at bounding box center [991, 370] width 14 height 14
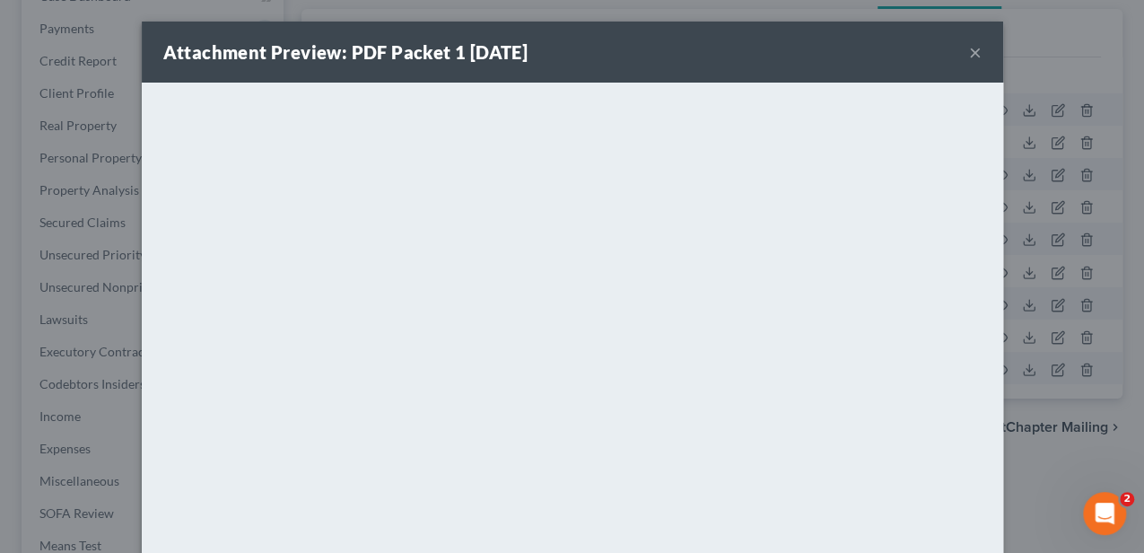
click at [974, 45] on button "×" at bounding box center [975, 52] width 13 height 22
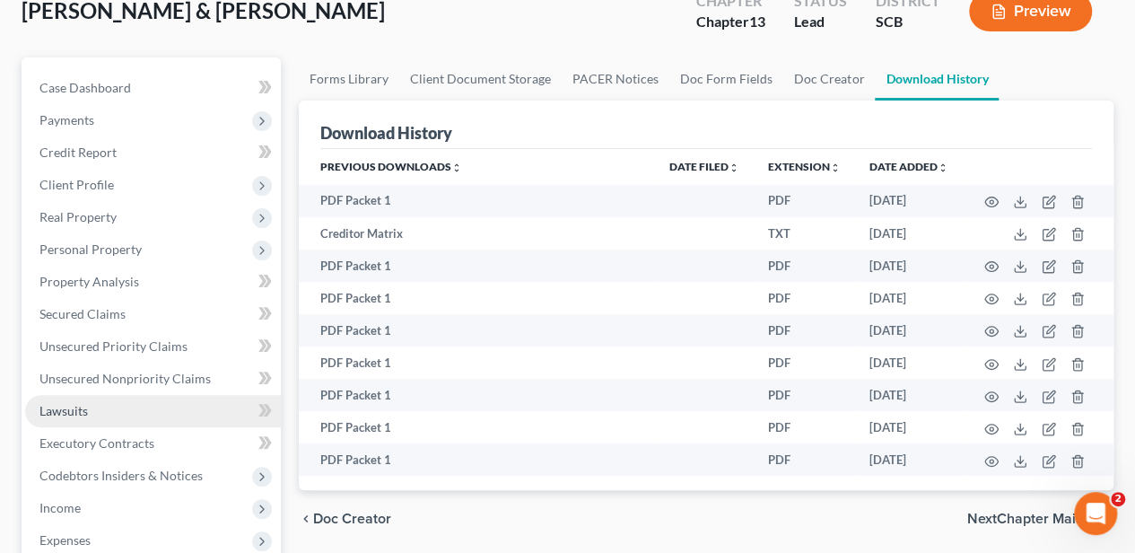
scroll to position [299, 0]
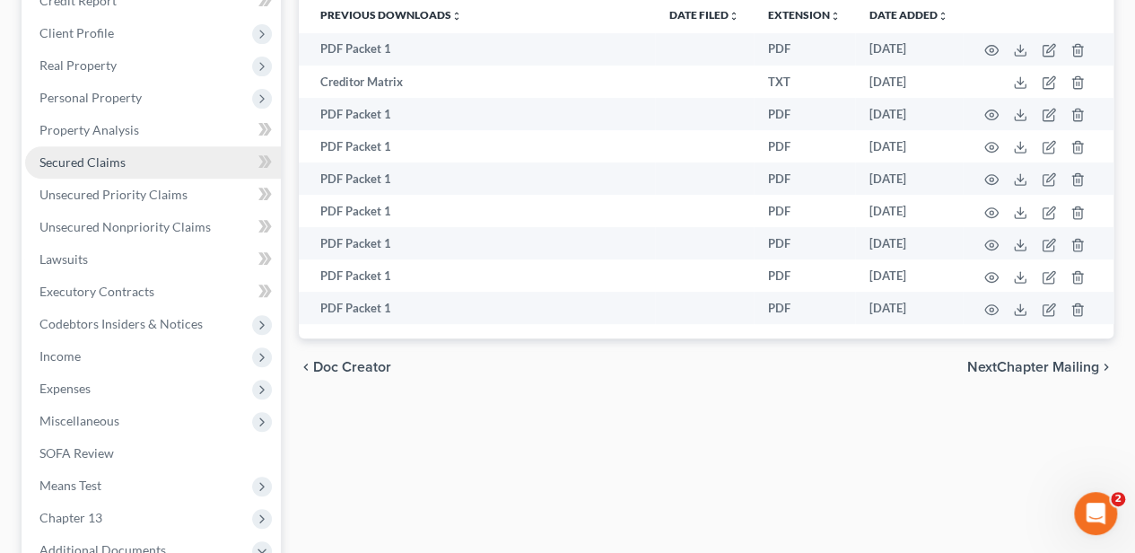
click at [140, 163] on link "Secured Claims" at bounding box center [153, 162] width 256 height 32
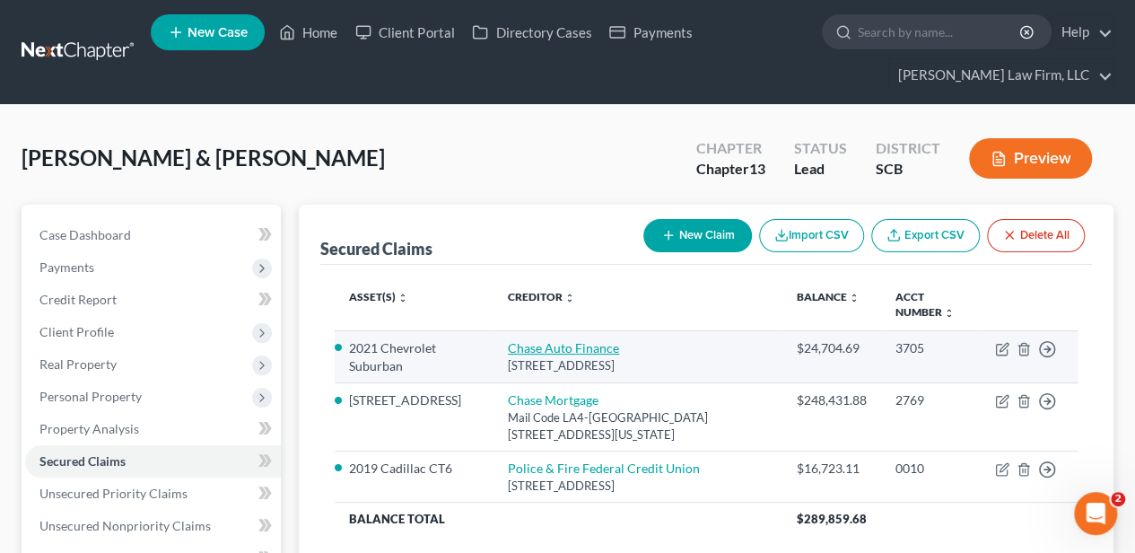
click at [537, 351] on link "Chase Auto Finance" at bounding box center [563, 347] width 111 height 15
select select "45"
select select "2"
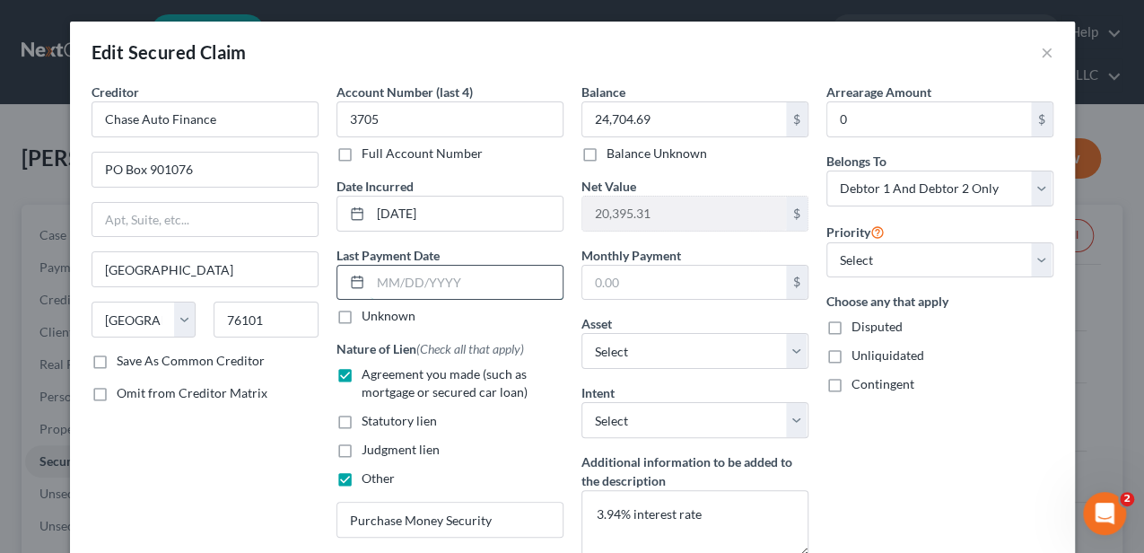
click at [407, 282] on input "text" at bounding box center [467, 283] width 192 height 34
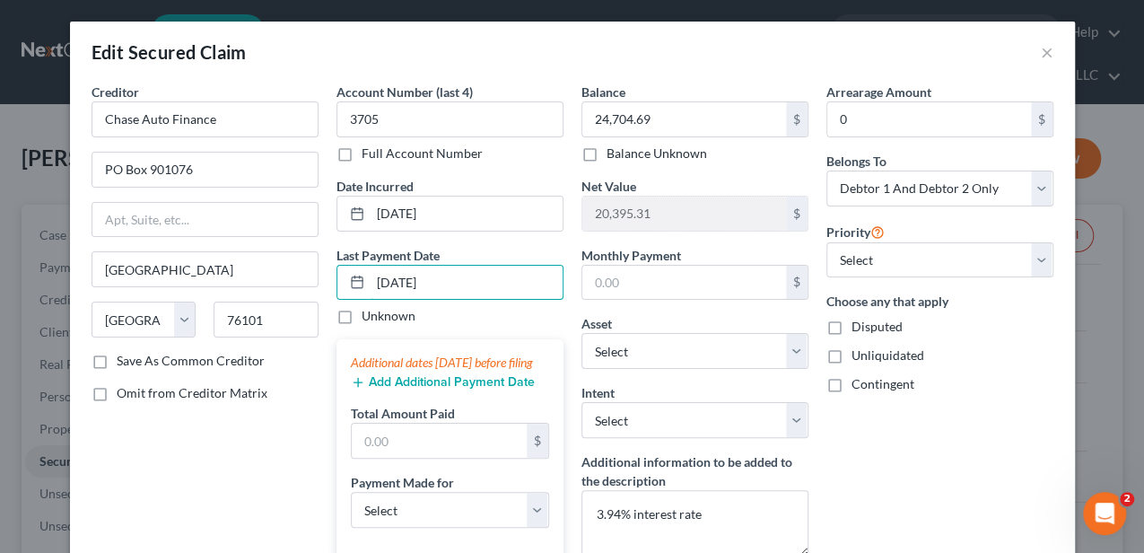
type input "09/01/2025"
click at [406, 389] on button "Add Additional Payment Date" at bounding box center [443, 382] width 184 height 14
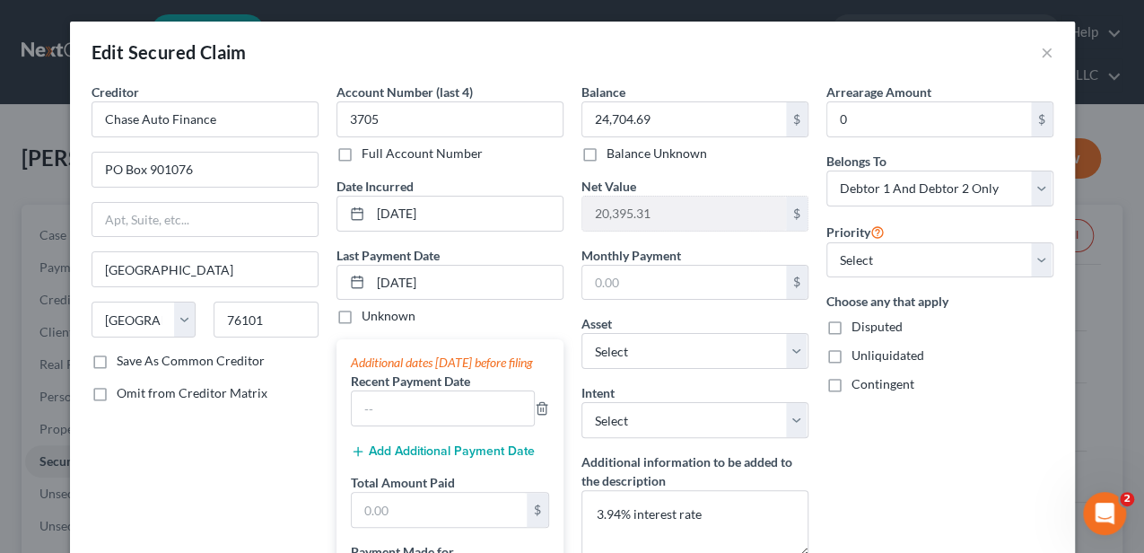
click at [407, 459] on button "Add Additional Payment Date" at bounding box center [443, 451] width 184 height 14
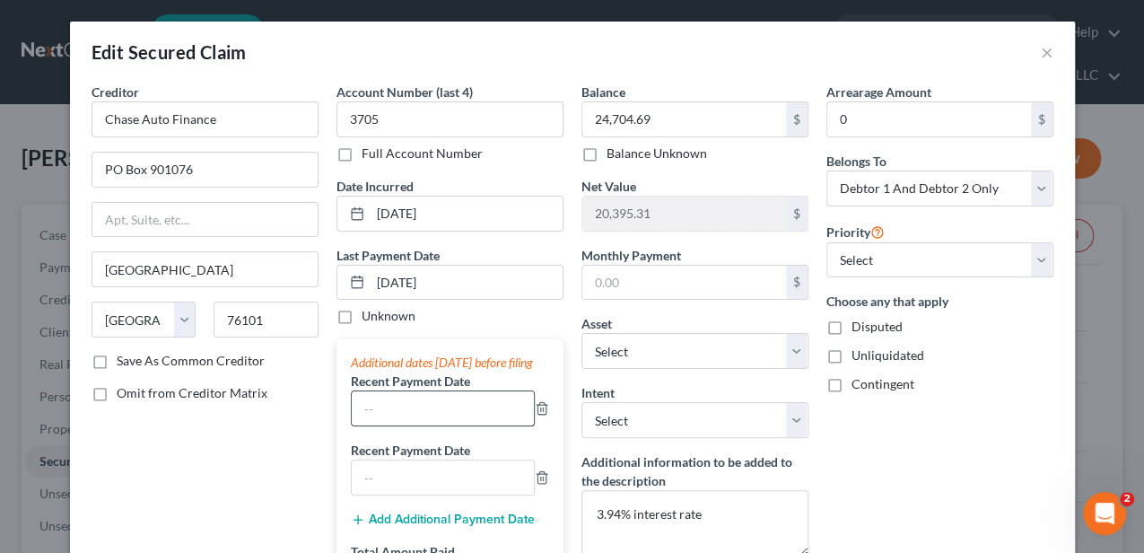
click at [406, 425] on input "text" at bounding box center [443, 408] width 182 height 34
type input "08/01/2025"
type input "07/01/2025"
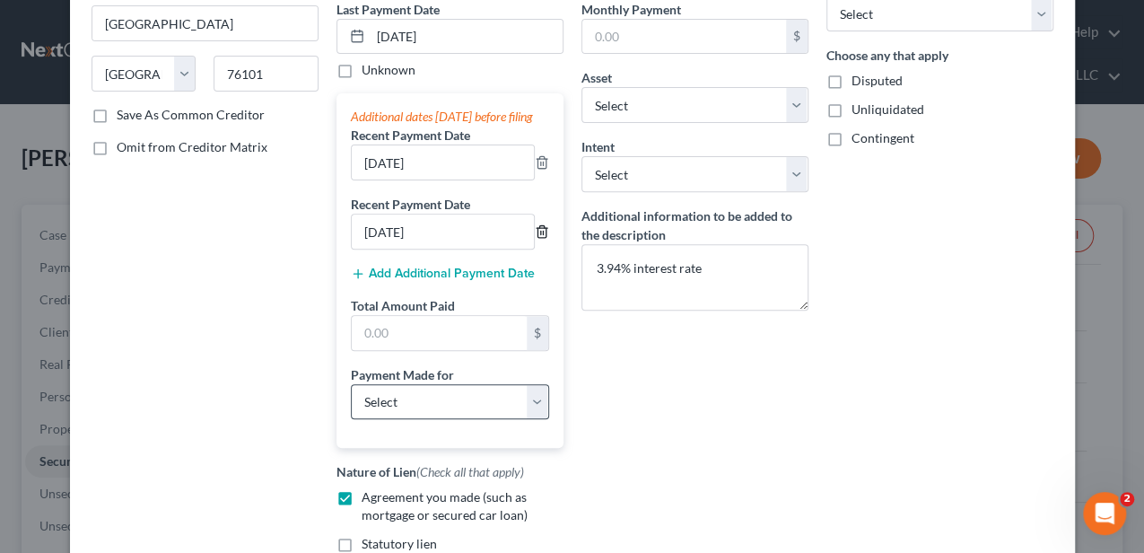
scroll to position [299, 0]
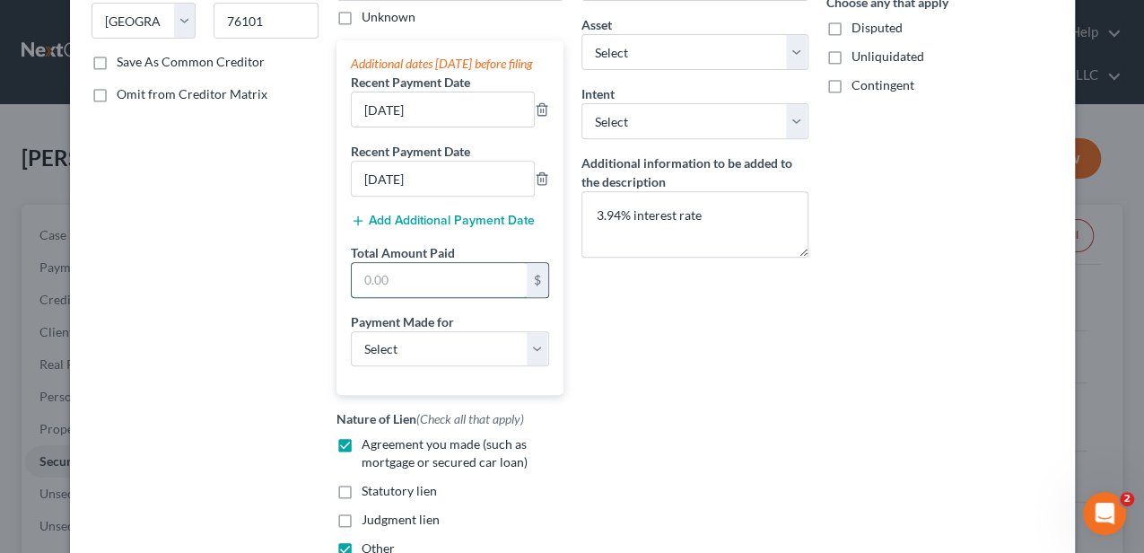
click at [436, 292] on input "text" at bounding box center [439, 280] width 175 height 34
type input "3,632.19"
click at [422, 365] on select "Select Car Credit Card Loan Repayment Mortgage Other Suppliers Or Vendors" at bounding box center [450, 349] width 198 height 36
select select "0"
click at [351, 345] on select "Select Car Credit Card Loan Repayment Mortgage Other Suppliers Or Vendors" at bounding box center [450, 349] width 198 height 36
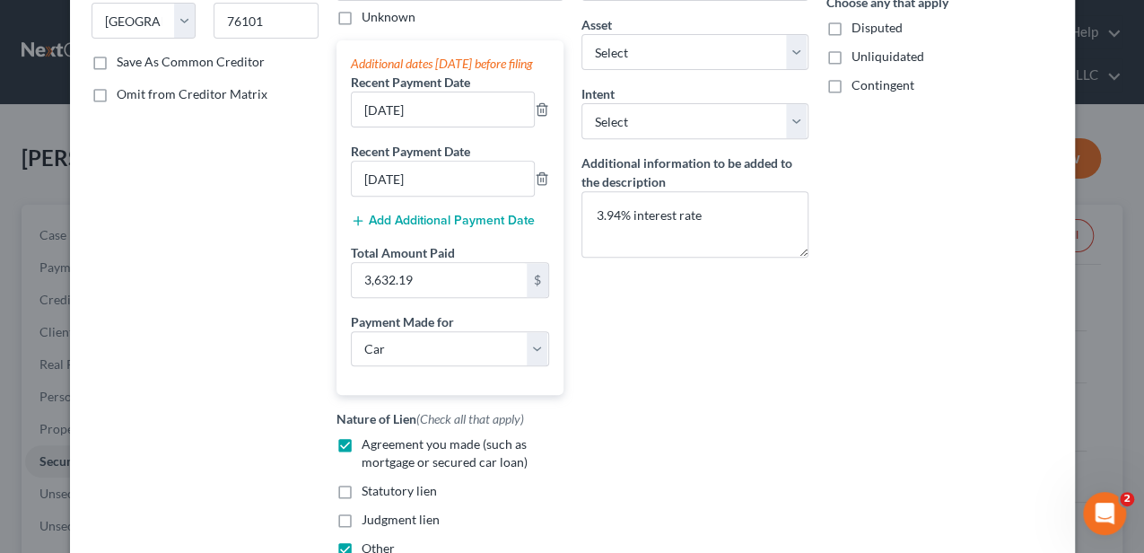
click at [734, 348] on div "Balance 24,704.69 $ Balance Unknown Balance Undetermined 24,704.69 $ Balance Un…" at bounding box center [694, 203] width 245 height 838
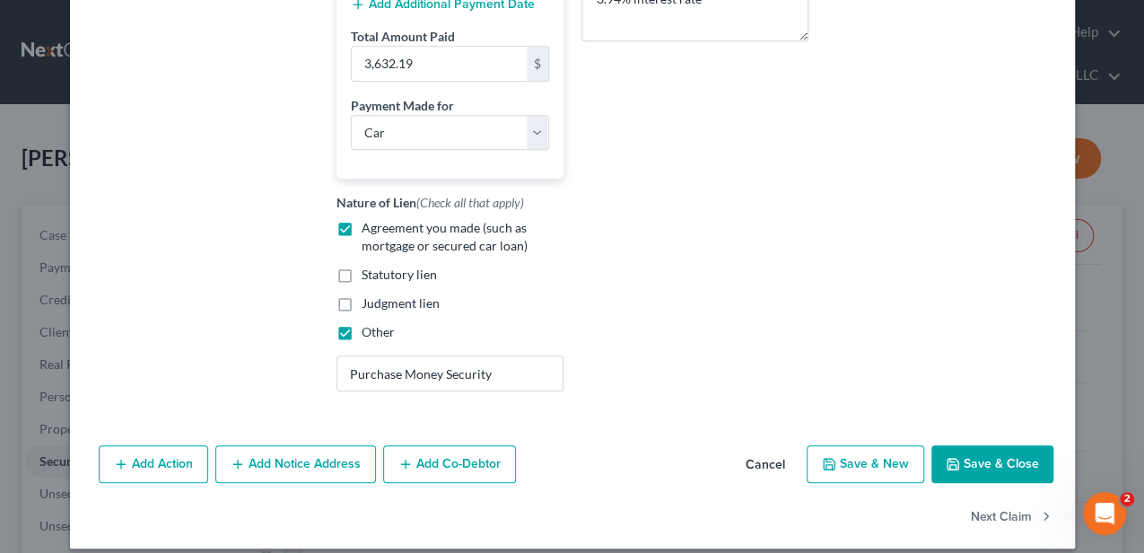
scroll to position [546, 0]
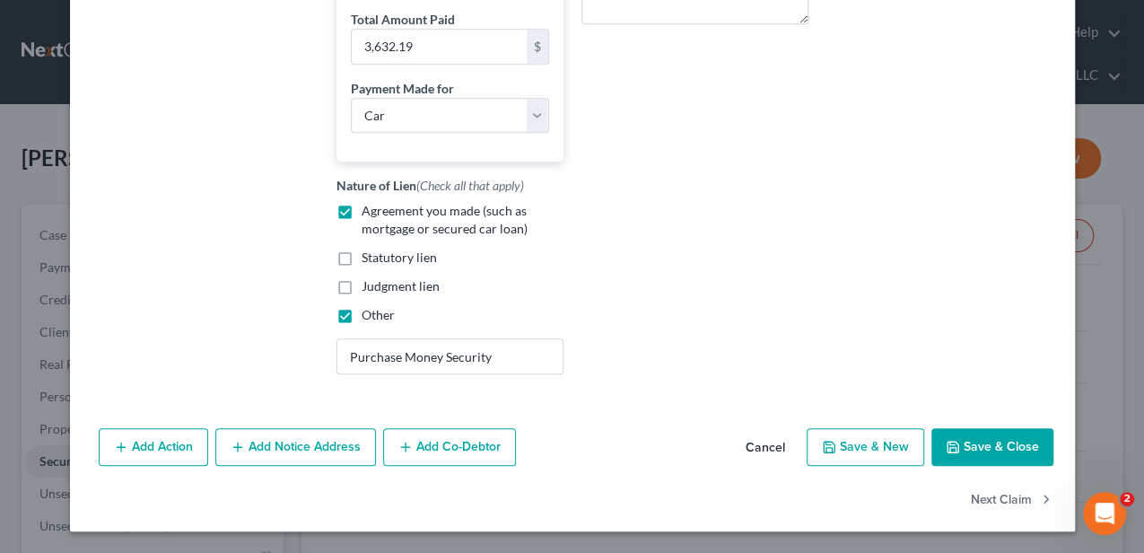
drag, startPoint x: 968, startPoint y: 424, endPoint x: 969, endPoint y: 439, distance: 14.4
click at [968, 425] on div "Add Action Add Notice Address Add Co-Debtor Cancel Save & New Save & Close" at bounding box center [572, 450] width 1005 height 59
drag, startPoint x: 969, startPoint y: 439, endPoint x: 964, endPoint y: 450, distance: 12.0
click at [969, 441] on button "Save & Close" at bounding box center [992, 447] width 122 height 38
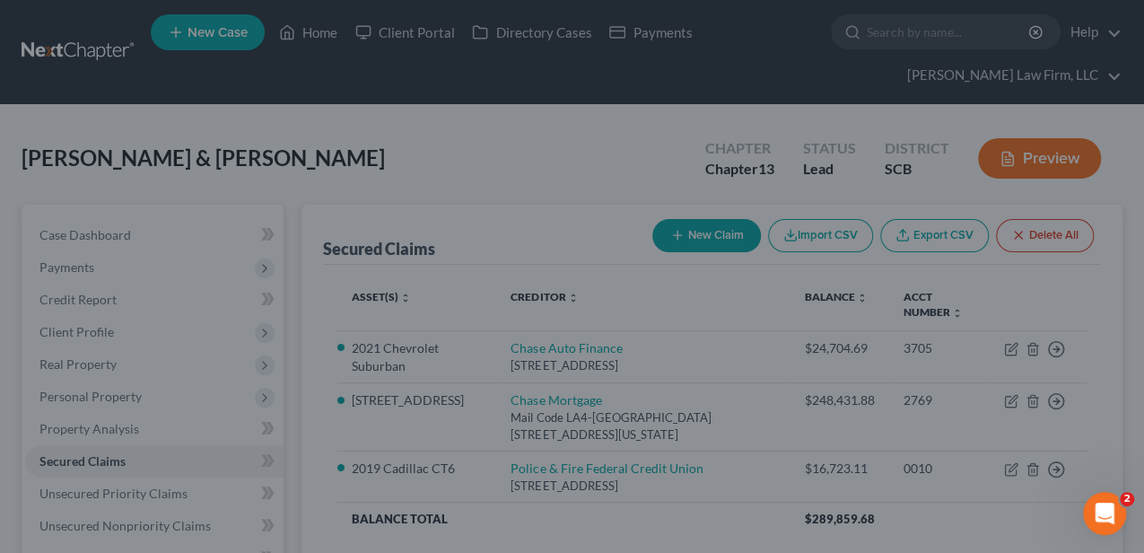
select select "24"
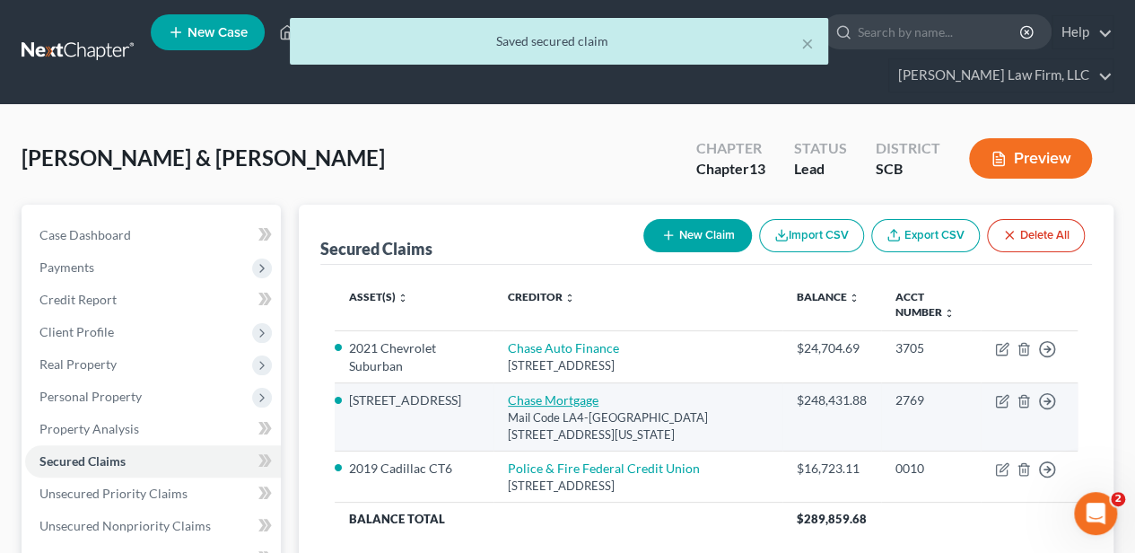
click at [551, 402] on link "Chase Mortgage" at bounding box center [553, 399] width 91 height 15
select select "19"
select select "2"
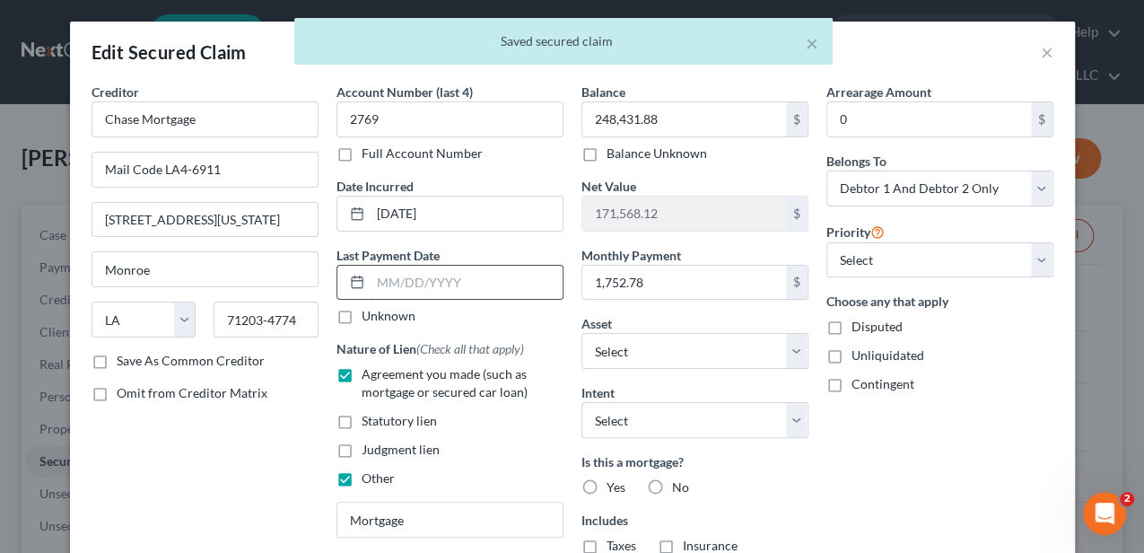
click at [388, 276] on input "text" at bounding box center [467, 283] width 192 height 34
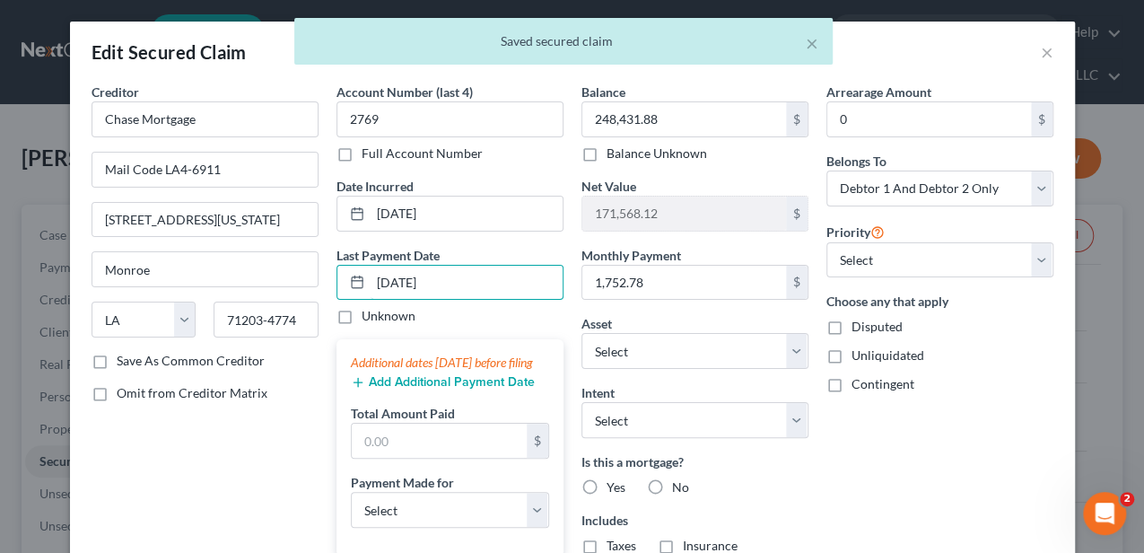
type input "09/01/2025"
click at [370, 389] on button "Add Additional Payment Date" at bounding box center [443, 382] width 184 height 14
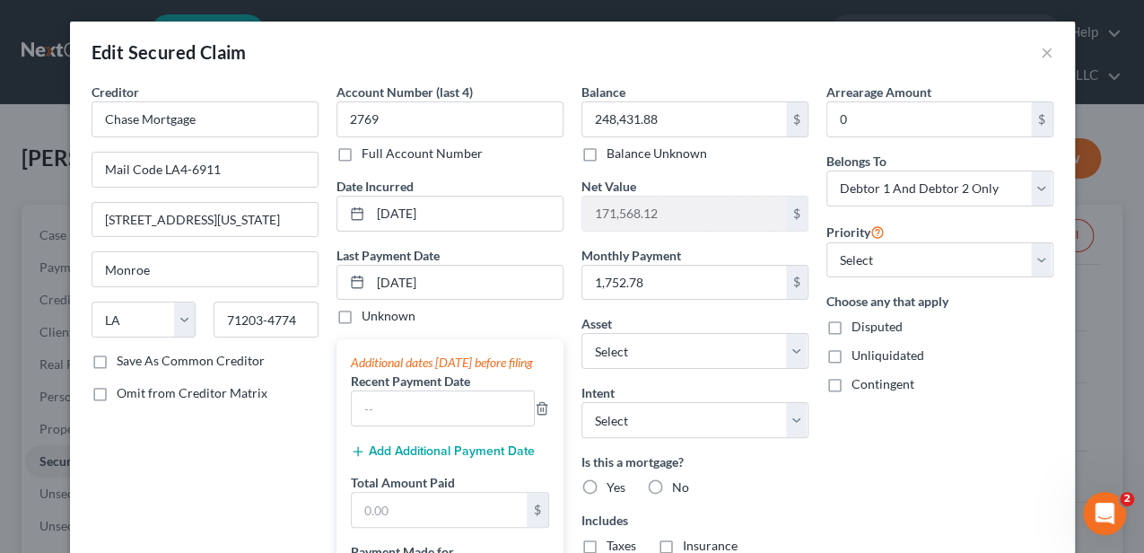
click at [380, 459] on button "Add Additional Payment Date" at bounding box center [443, 451] width 184 height 14
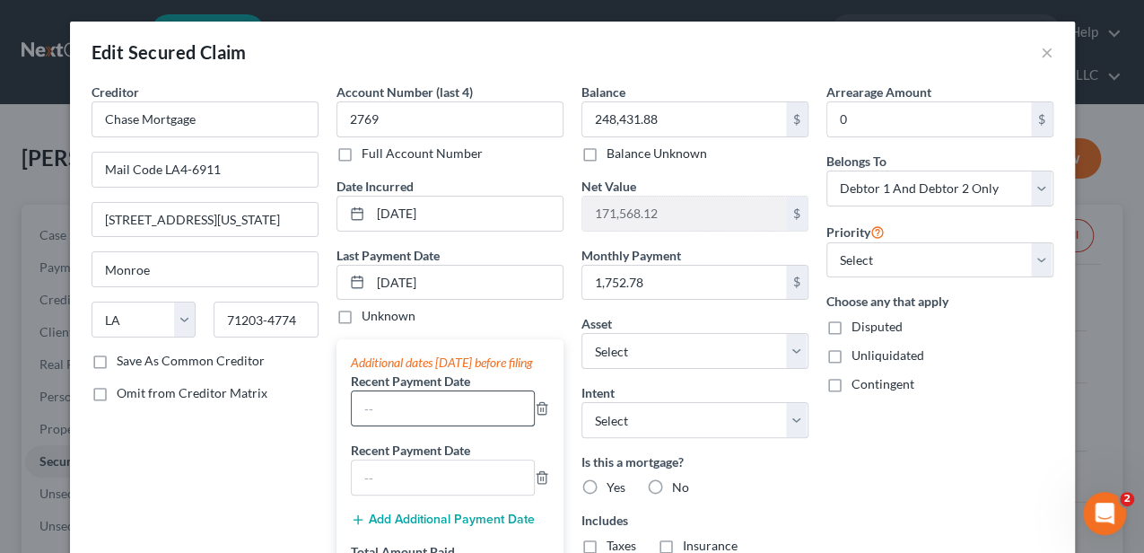
click at [399, 419] on input "text" at bounding box center [443, 408] width 182 height 34
type input "08/01/2025"
type input "07/01/2025"
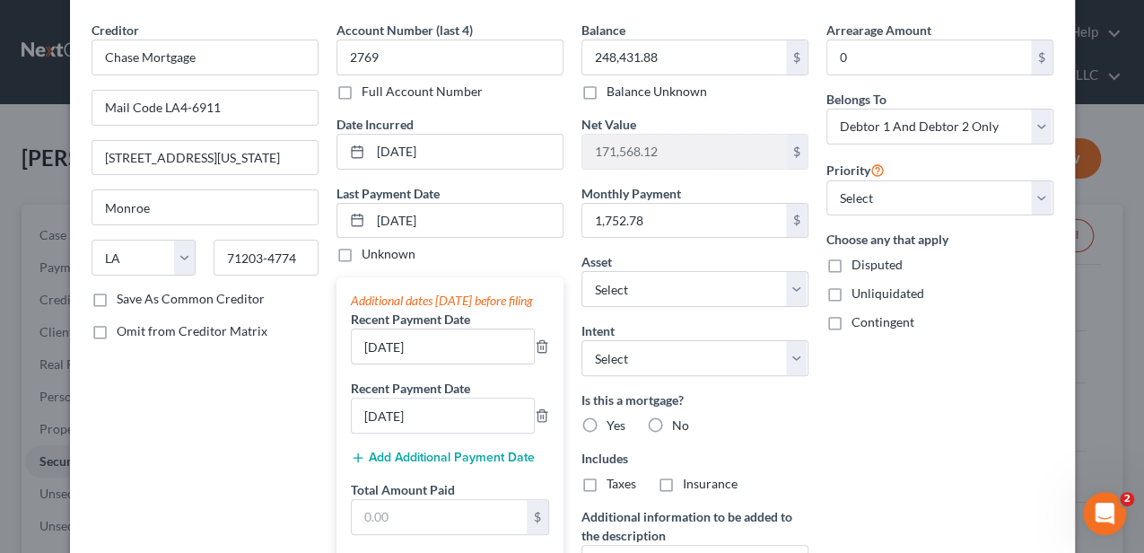
scroll to position [239, 0]
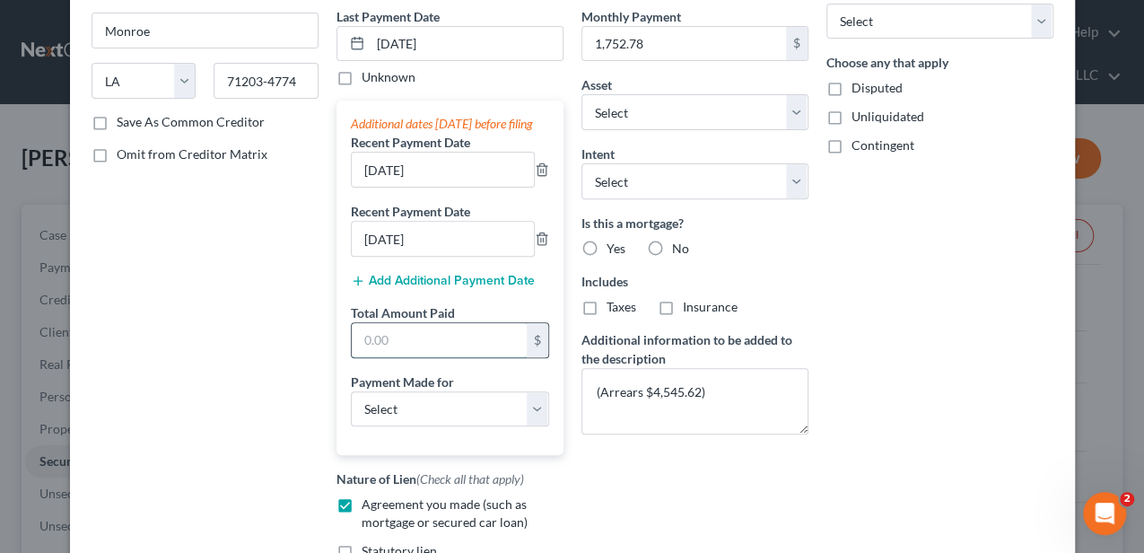
click at [428, 357] on input "text" at bounding box center [439, 340] width 175 height 34
type input "5,258.34"
click at [422, 424] on select "Select Car Credit Card Loan Repayment Mortgage Other Suppliers Or Vendors" at bounding box center [450, 409] width 198 height 36
select select "3"
click at [351, 405] on select "Select Car Credit Card Loan Repayment Mortgage Other Suppliers Or Vendors" at bounding box center [450, 409] width 198 height 36
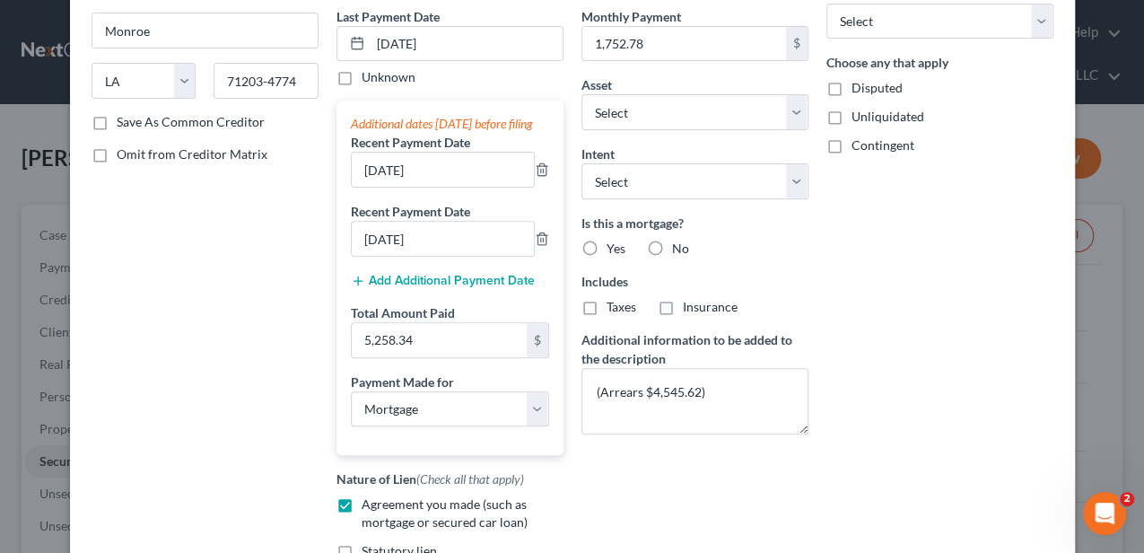
click at [870, 481] on div "Arrearage Amount 0 $ Belongs To * Select Debtor 1 Only Debtor 2 Only Debtor 1 A…" at bounding box center [939, 263] width 245 height 838
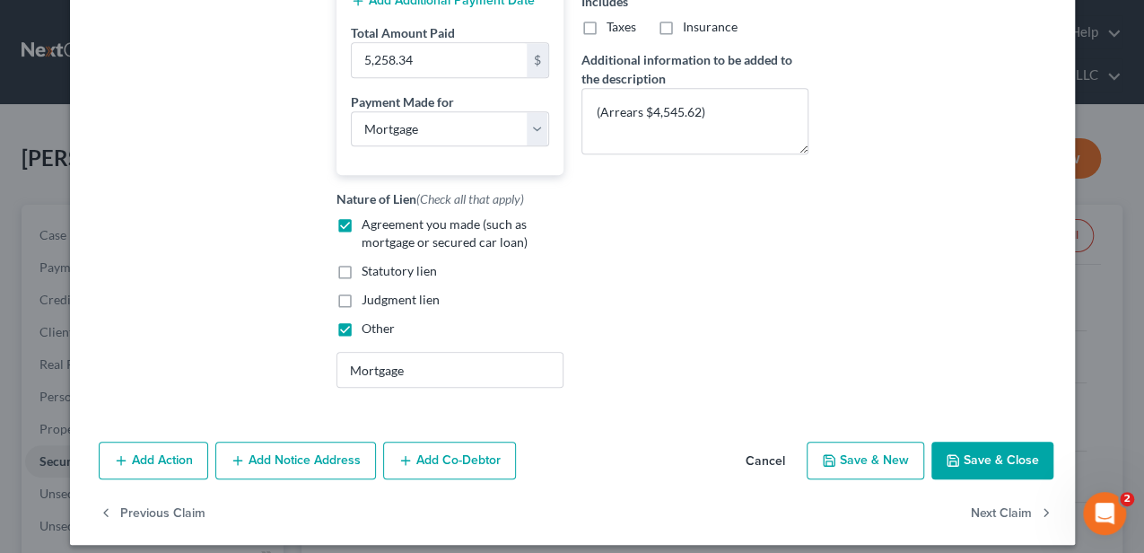
scroll to position [546, 0]
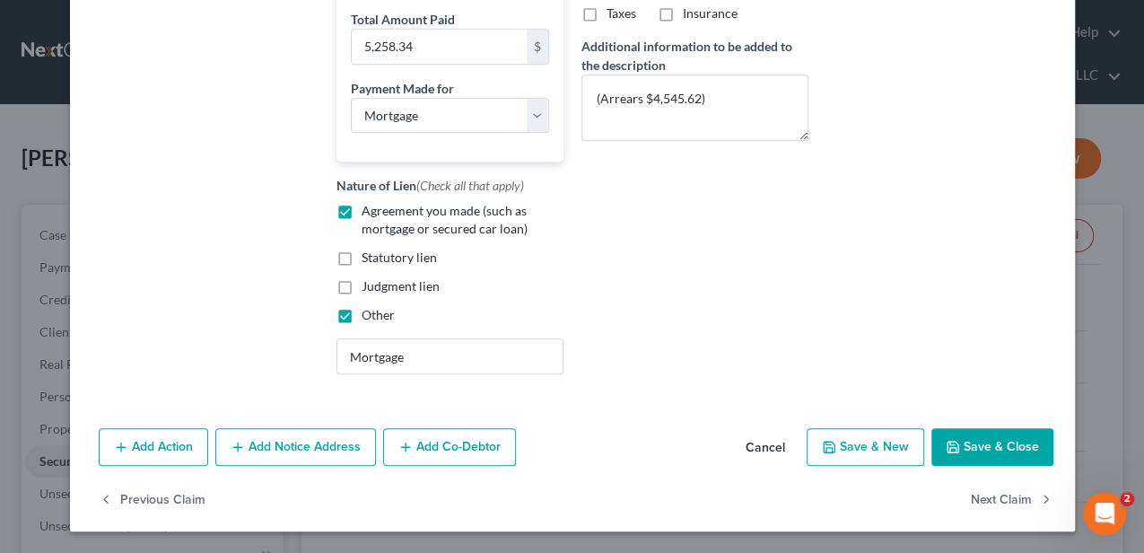
click at [974, 449] on button "Save & Close" at bounding box center [992, 447] width 122 height 38
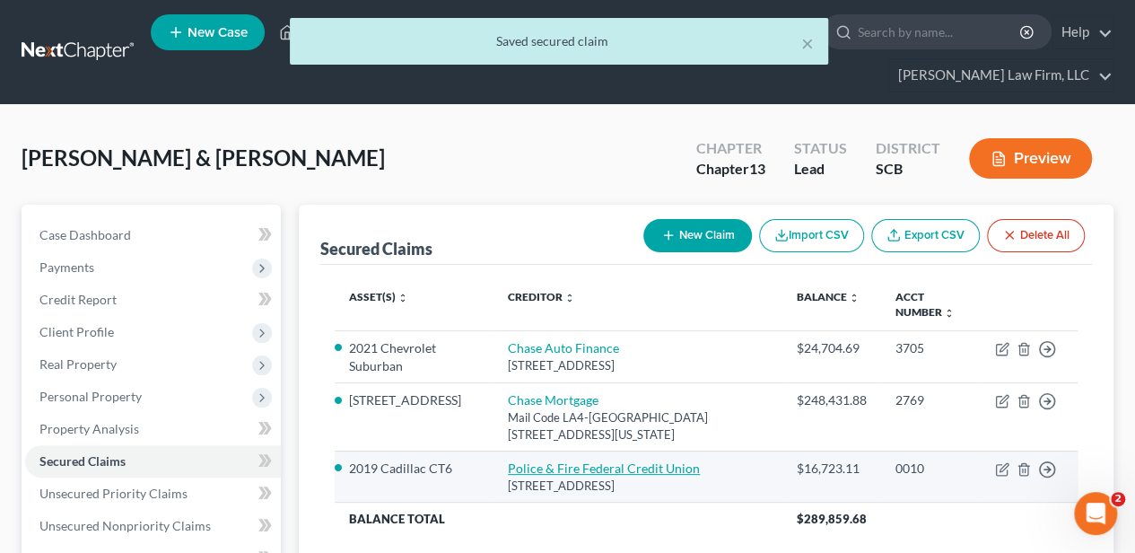
click at [540, 468] on link "Police & Fire Federal Credit Union" at bounding box center [604, 467] width 192 height 15
select select "39"
select select "0"
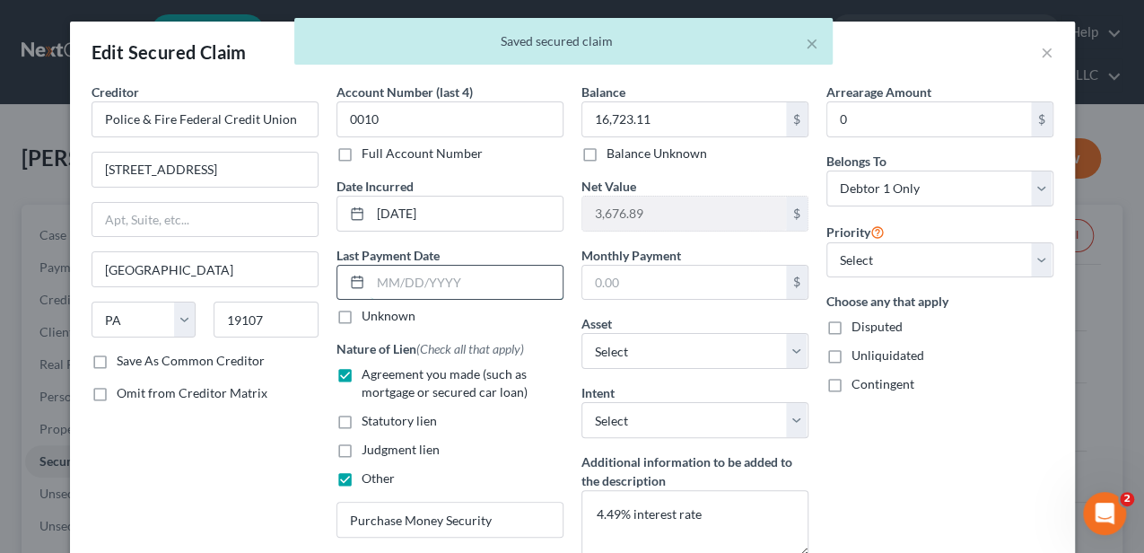
click at [416, 267] on input "text" at bounding box center [467, 283] width 192 height 34
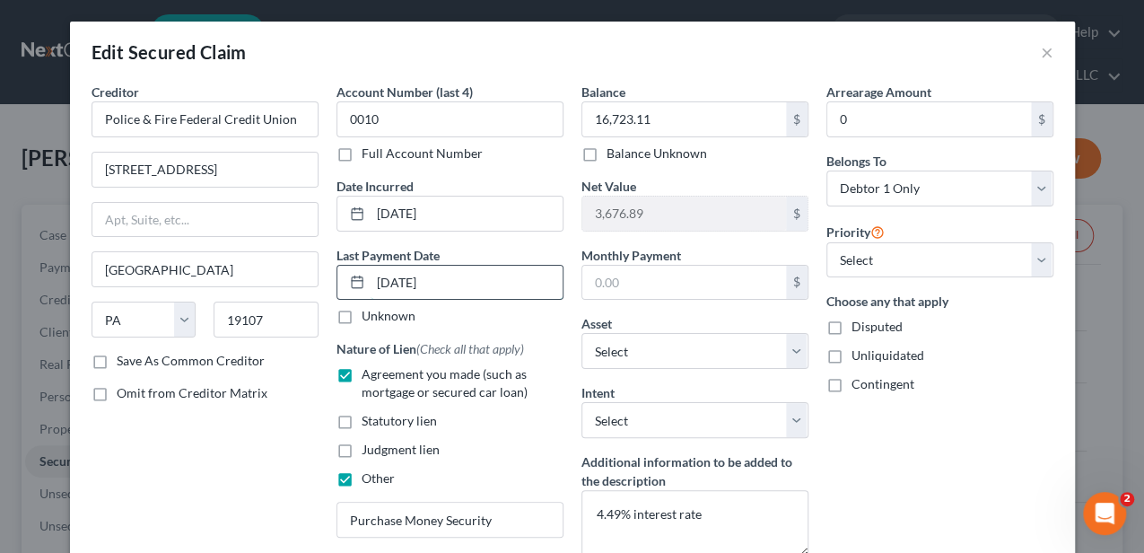
type input "08/01/2025"
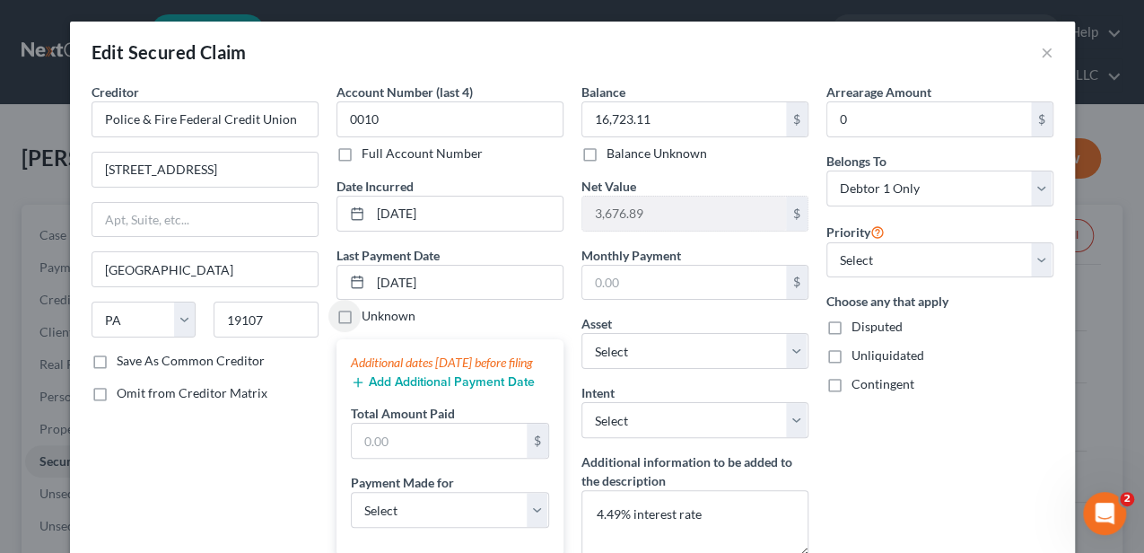
click at [420, 389] on button "Add Additional Payment Date" at bounding box center [443, 382] width 184 height 14
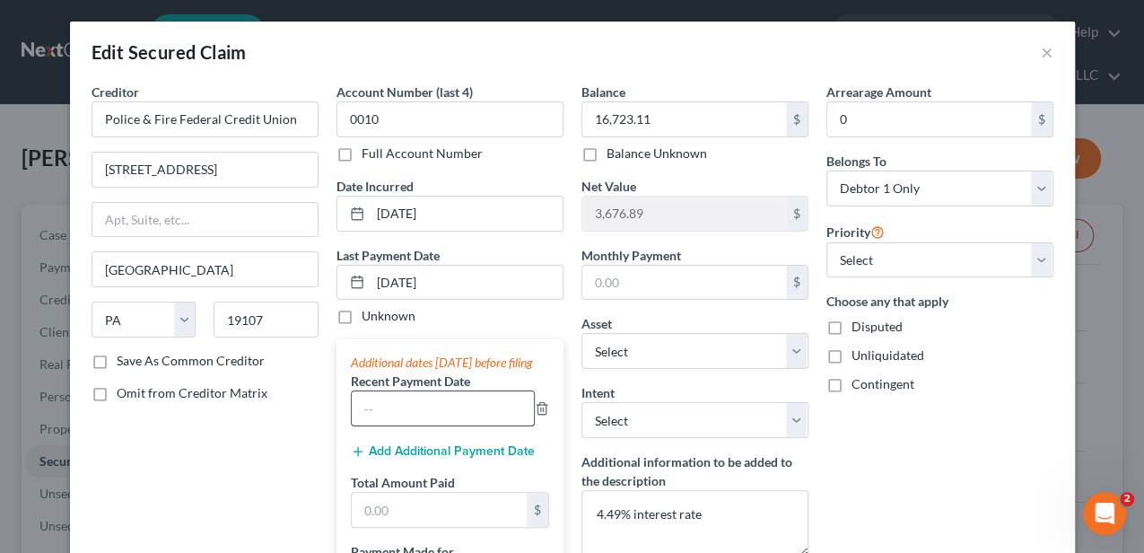
click at [403, 425] on input "text" at bounding box center [443, 408] width 182 height 34
type input "07/01/2025"
click at [442, 524] on input "text" at bounding box center [439, 510] width 175 height 34
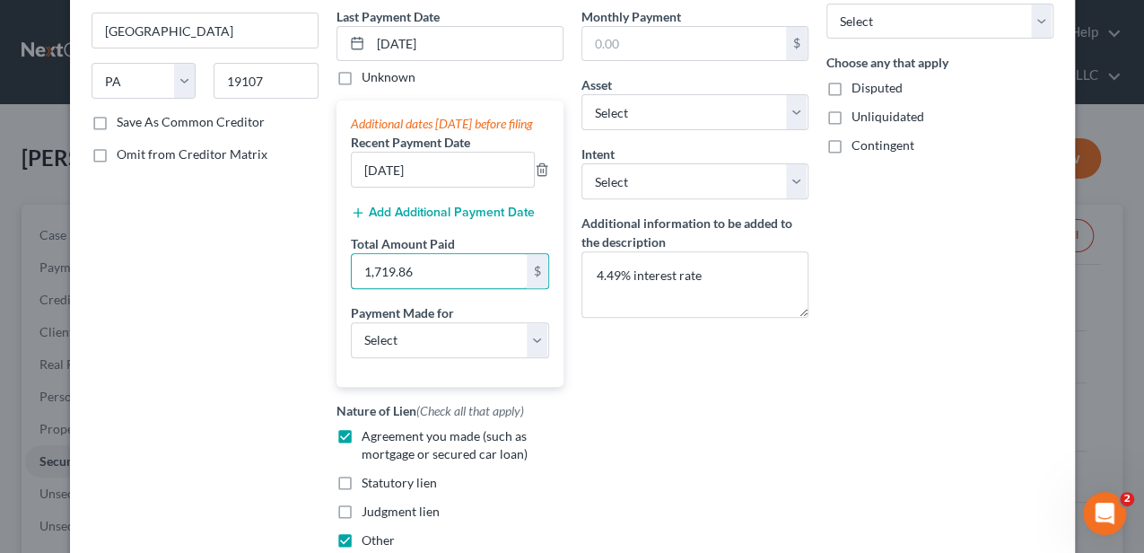
scroll to position [239, 0]
type input "1,719.86"
click at [427, 352] on select "Select Car Credit Card Loan Repayment Mortgage Other Suppliers Or Vendors" at bounding box center [450, 340] width 198 height 36
select select "0"
click at [351, 336] on select "Select Car Credit Card Loan Repayment Mortgage Other Suppliers Or Vendors" at bounding box center [450, 340] width 198 height 36
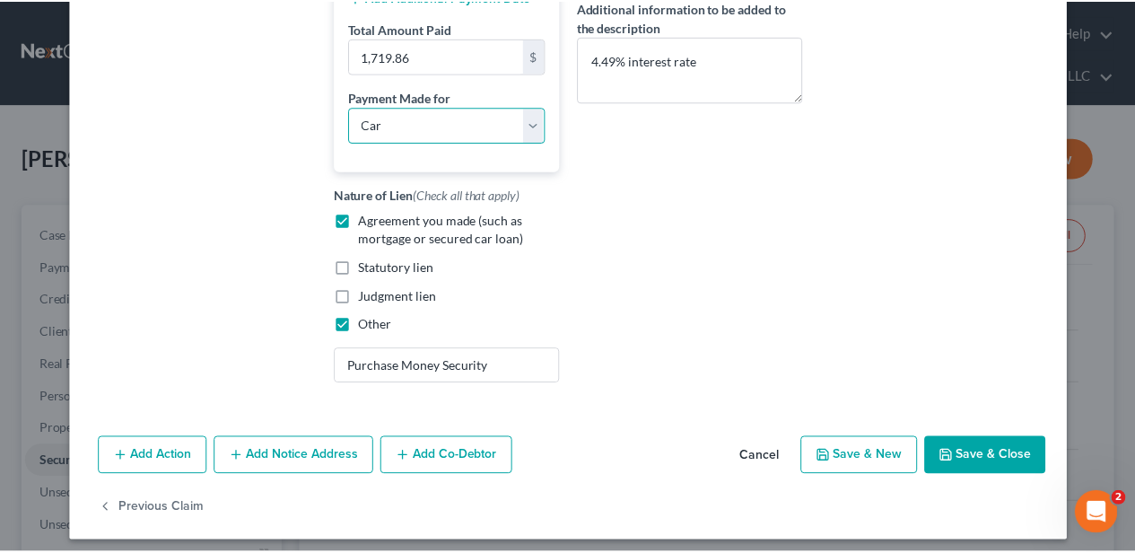
scroll to position [477, 0]
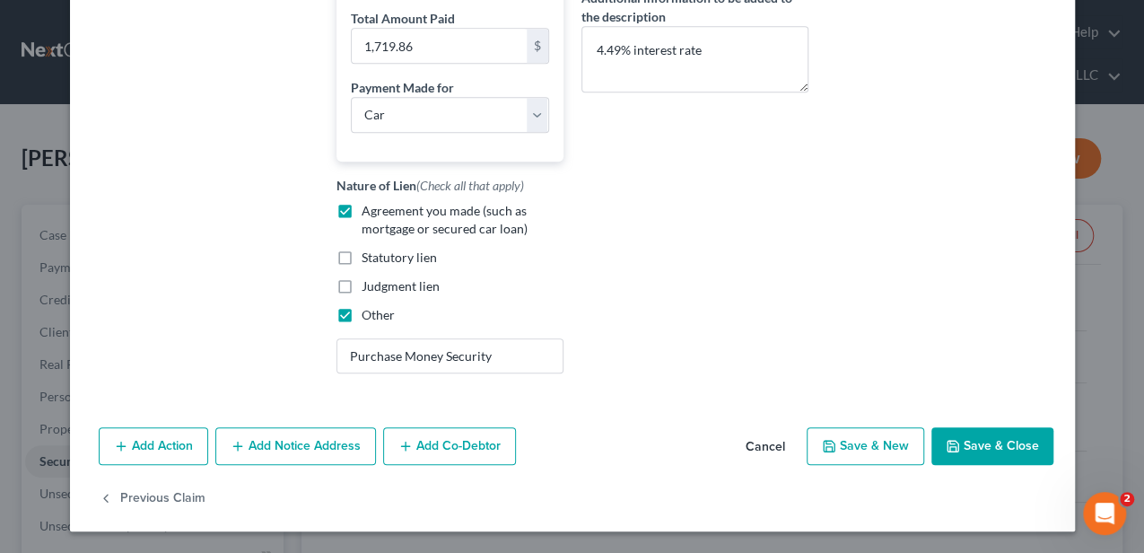
click at [991, 455] on button "Save & Close" at bounding box center [992, 446] width 122 height 38
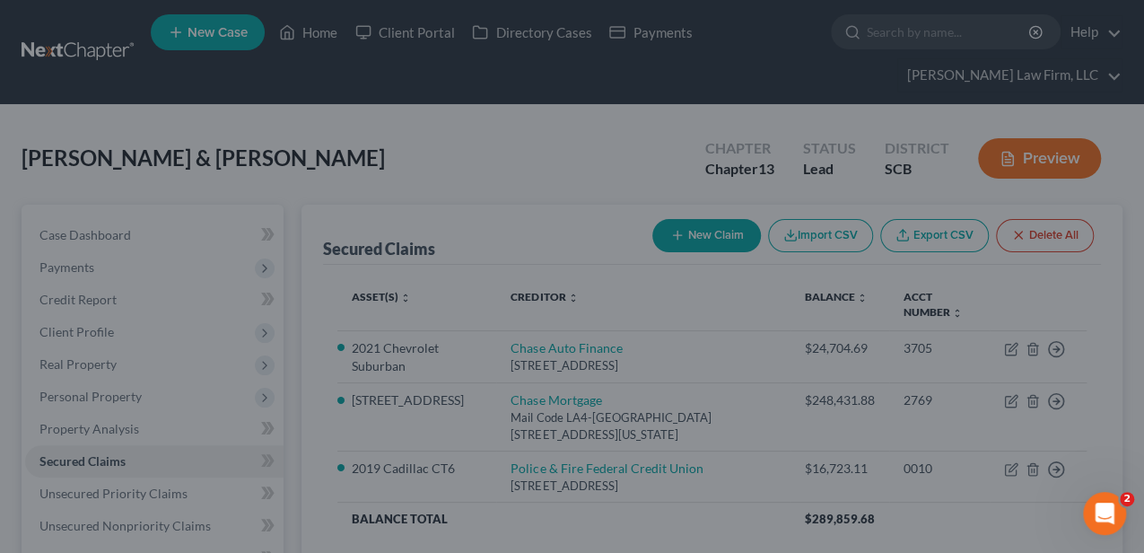
select select "15"
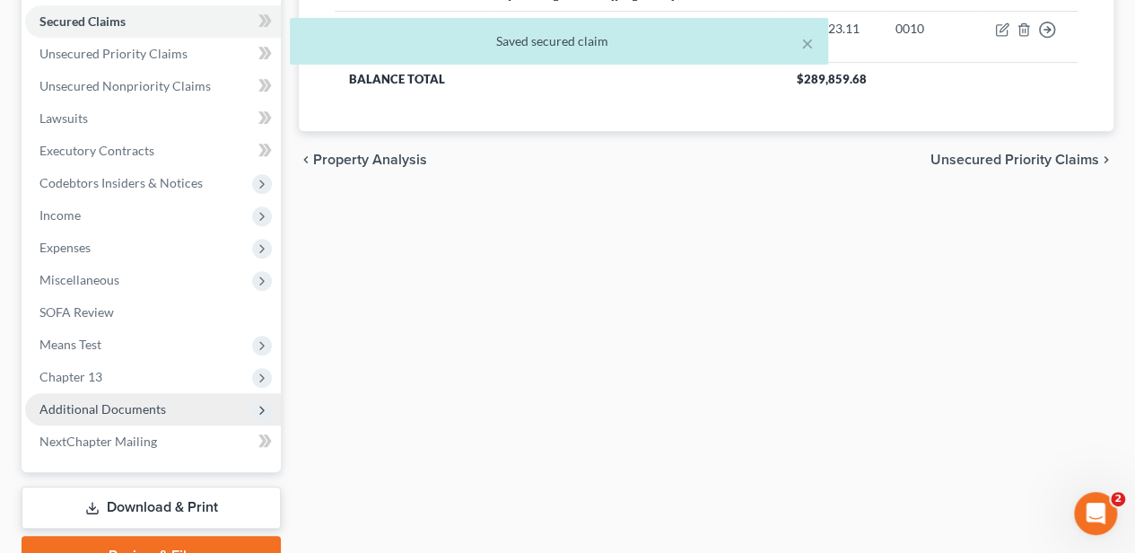
scroll to position [528, 0]
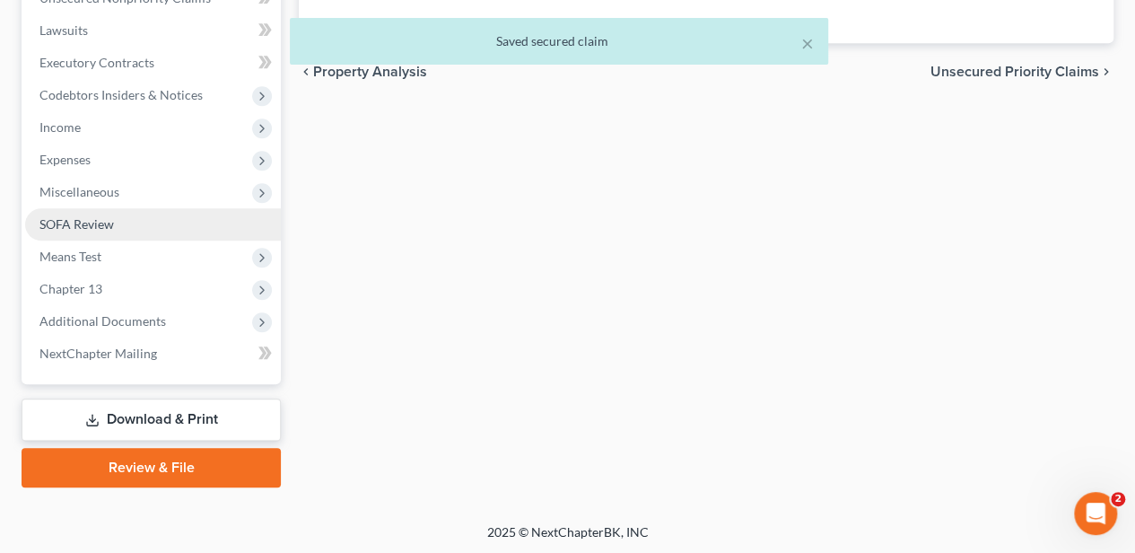
click at [129, 230] on link "SOFA Review" at bounding box center [153, 224] width 256 height 32
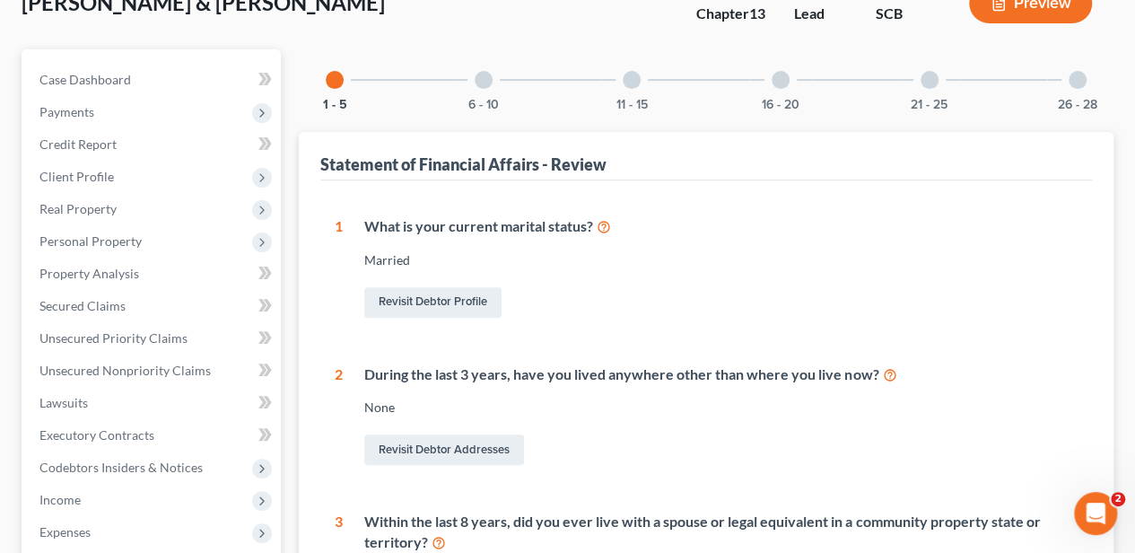
scroll to position [56, 0]
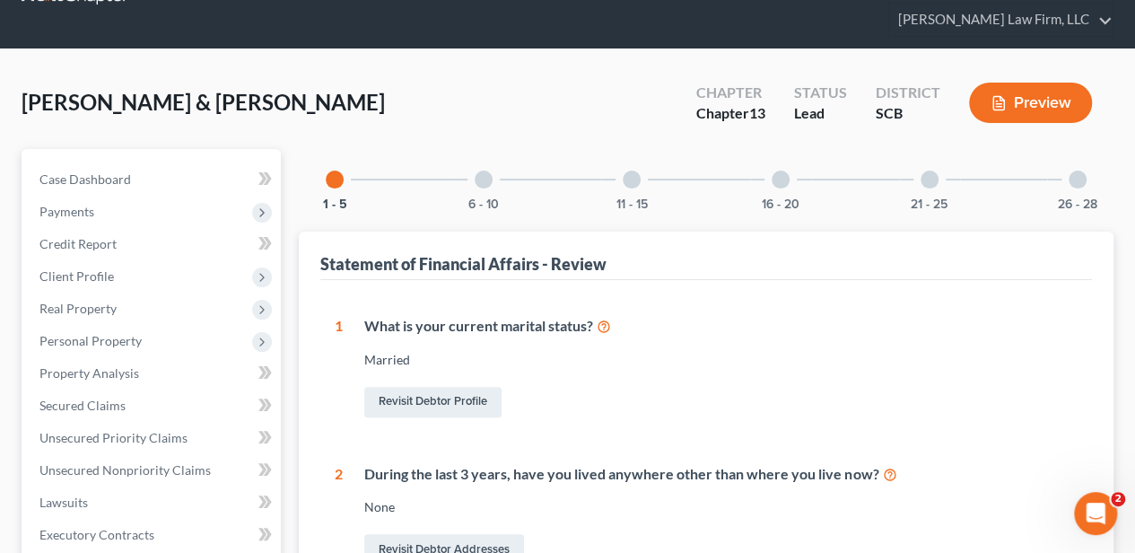
click at [476, 180] on div at bounding box center [484, 179] width 18 height 18
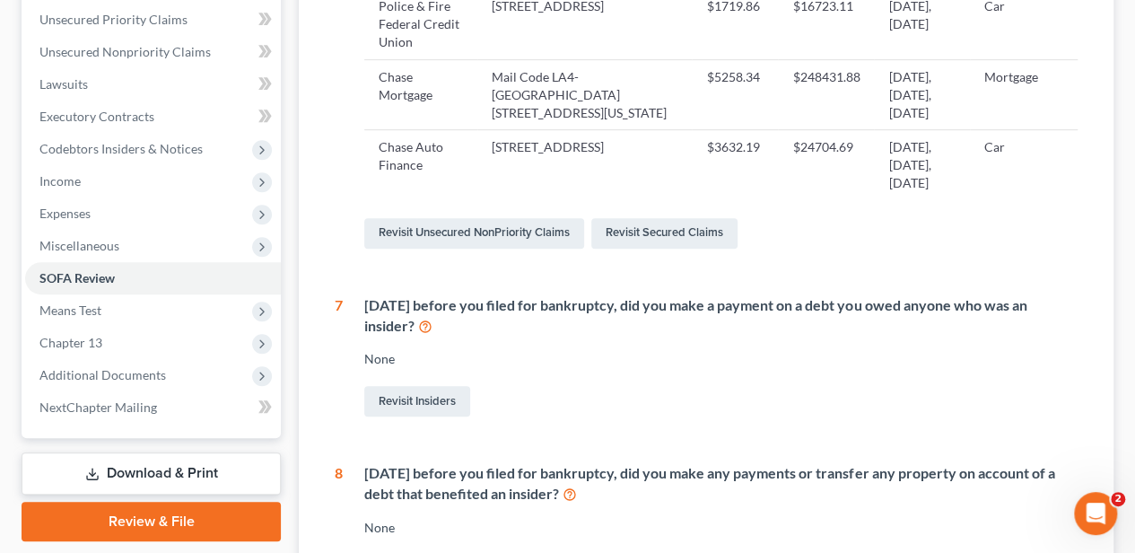
click at [166, 480] on link "Download & Print" at bounding box center [151, 473] width 259 height 42
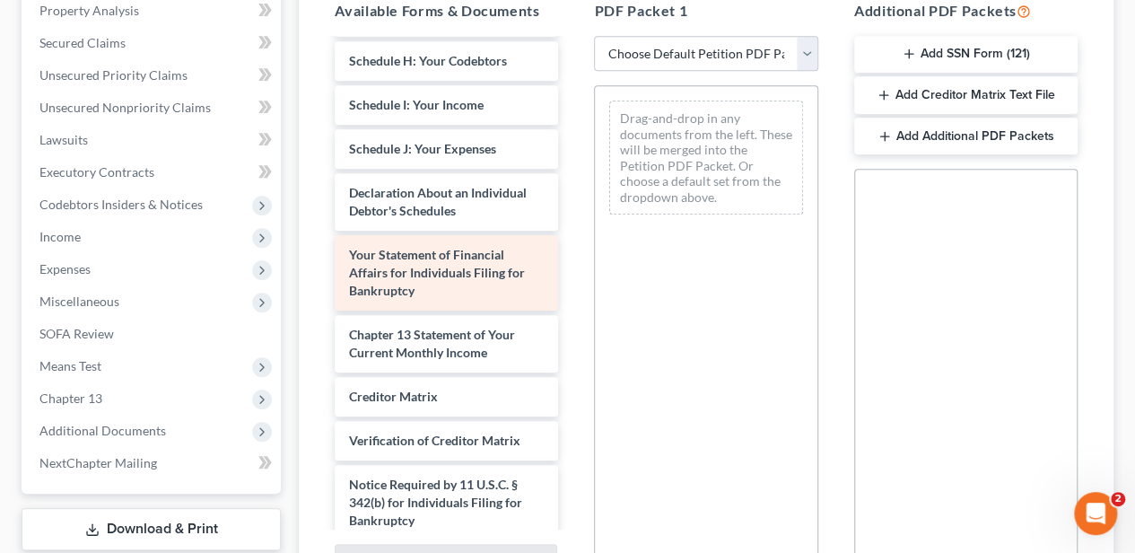
scroll to position [536, 0]
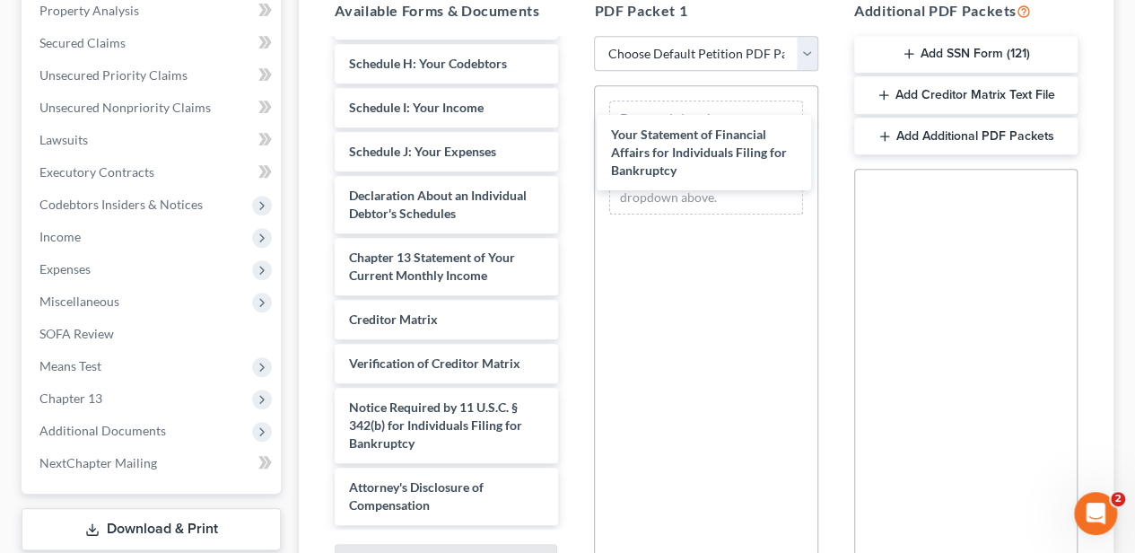
click at [572, 156] on div "Your Statement of Financial Affairs for Individuals Filing for Bankruptcy Debto…" at bounding box center [446, 15] width 252 height 1020
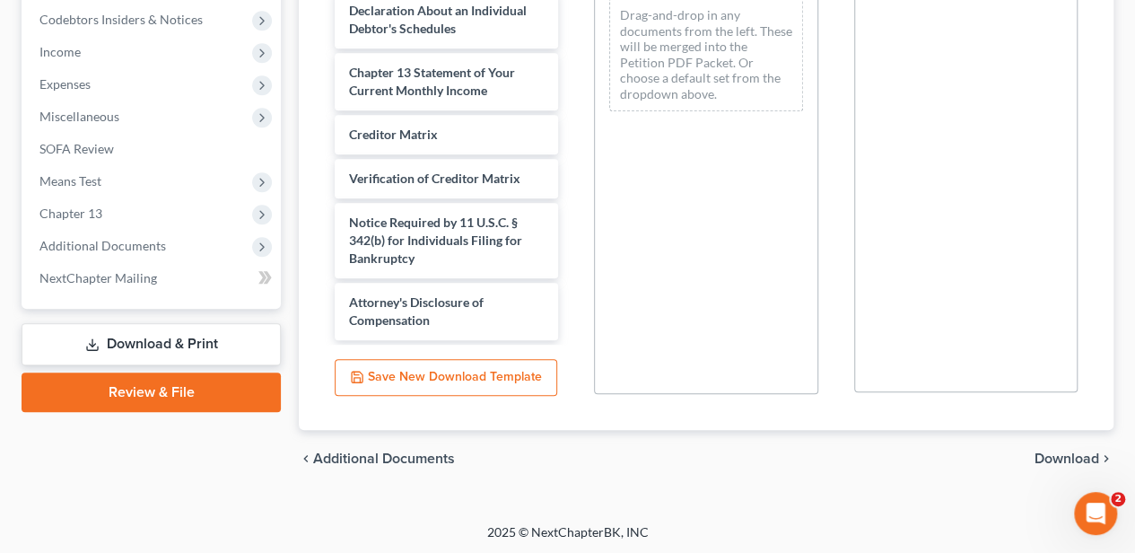
click at [1044, 452] on span "Download" at bounding box center [1067, 458] width 65 height 14
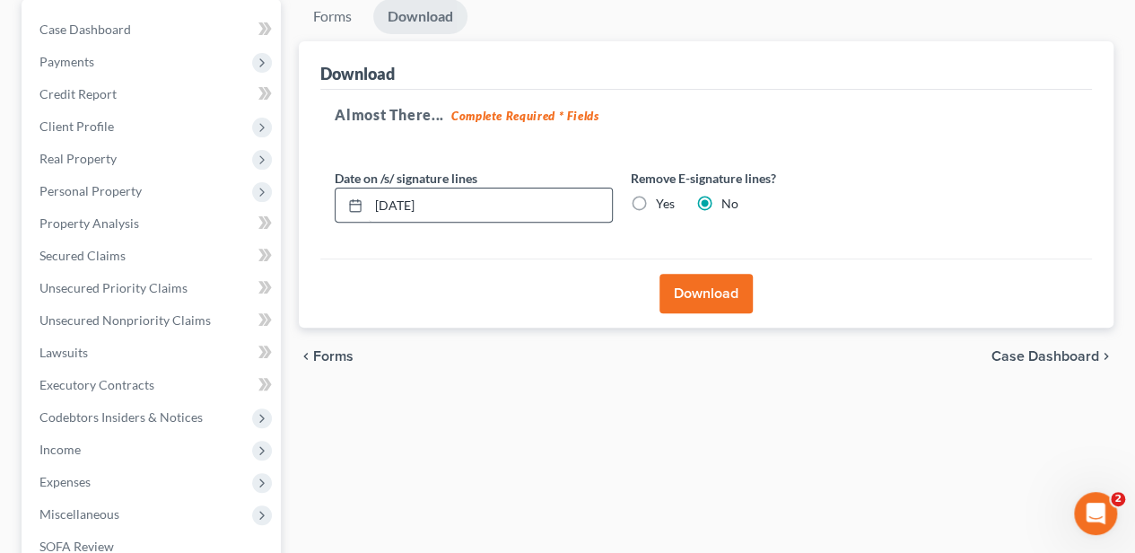
scroll to position [169, 0]
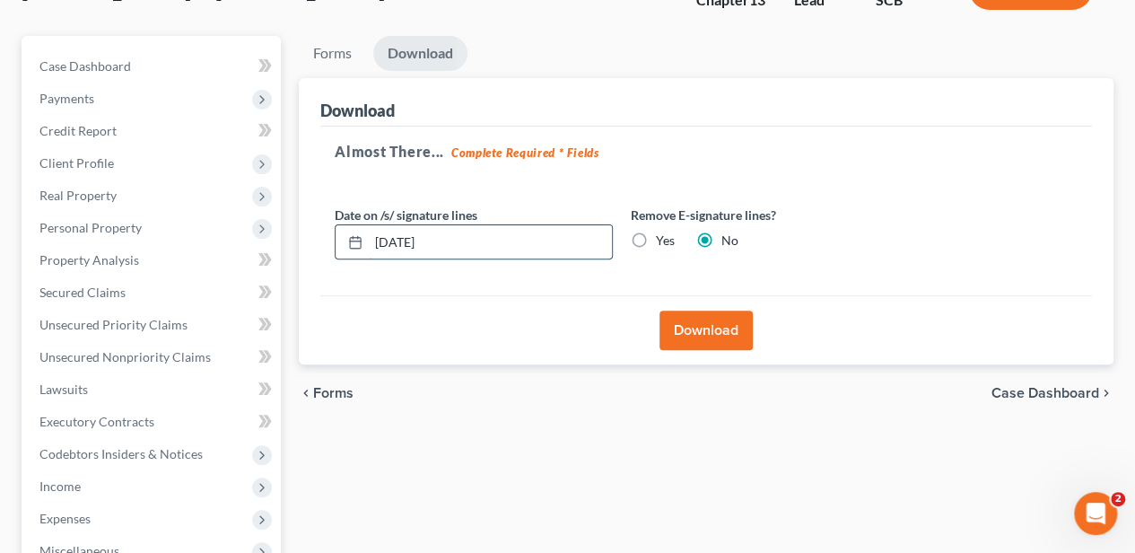
drag, startPoint x: 397, startPoint y: 255, endPoint x: 384, endPoint y: 256, distance: 12.6
click at [384, 256] on input "[DATE]" at bounding box center [490, 242] width 243 height 34
type input "1"
click at [656, 233] on label "Yes" at bounding box center [665, 241] width 19 height 18
click at [663, 233] on input "Yes" at bounding box center [669, 238] width 12 height 12
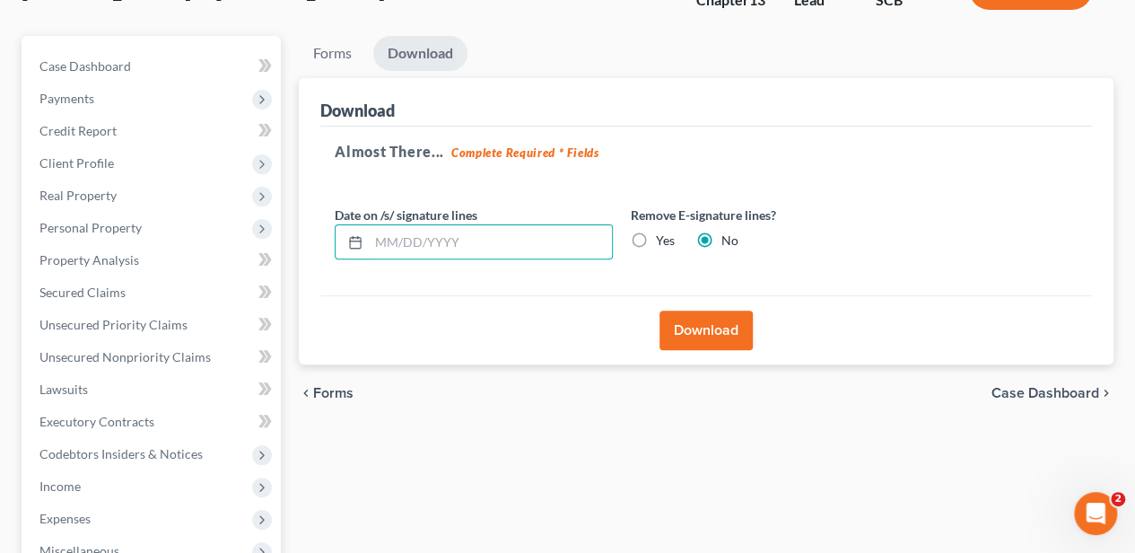
radio input "true"
radio input "false"
click at [699, 319] on button "Download" at bounding box center [706, 329] width 93 height 39
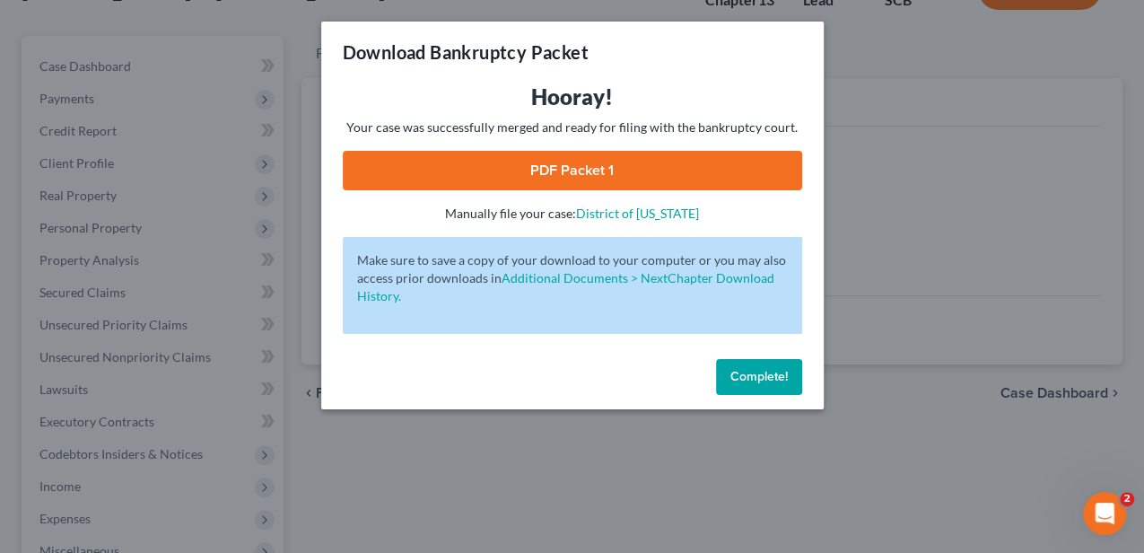
click at [586, 176] on link "PDF Packet 1" at bounding box center [572, 170] width 459 height 39
click at [730, 378] on span "Complete!" at bounding box center [758, 376] width 57 height 15
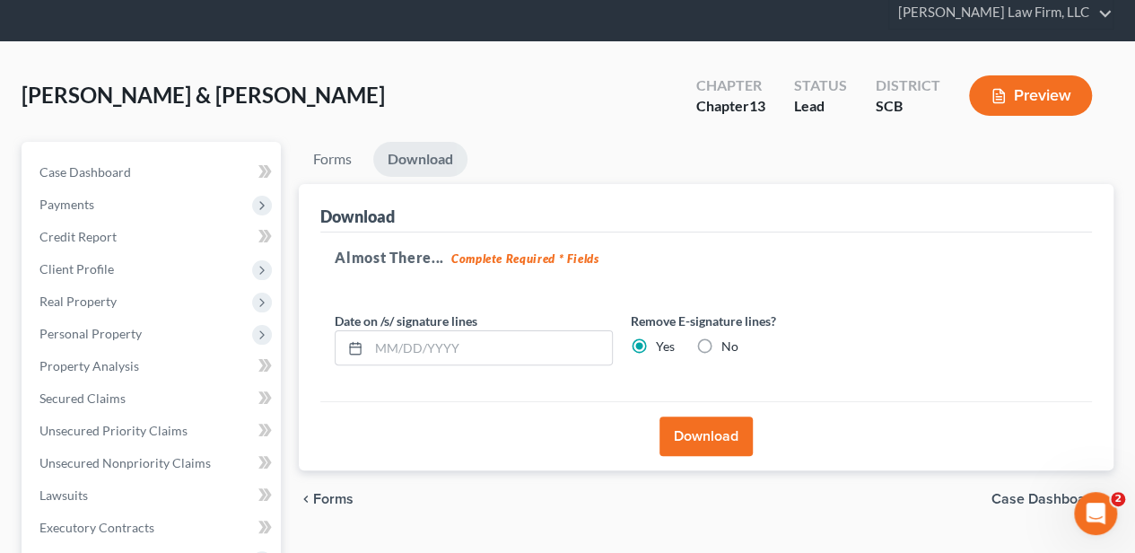
scroll to position [0, 0]
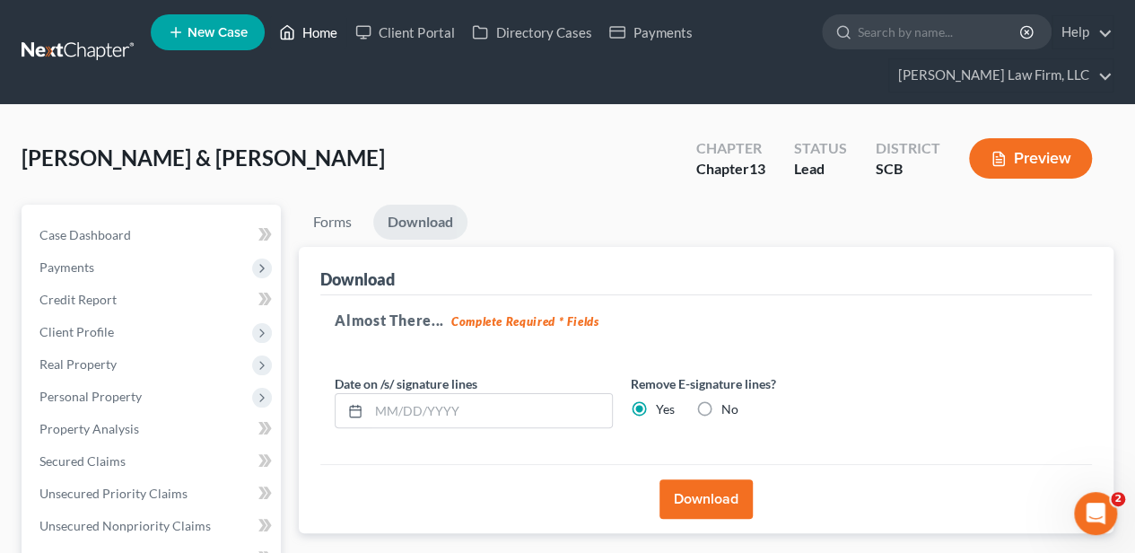
click at [330, 31] on link "Home" at bounding box center [308, 32] width 76 height 32
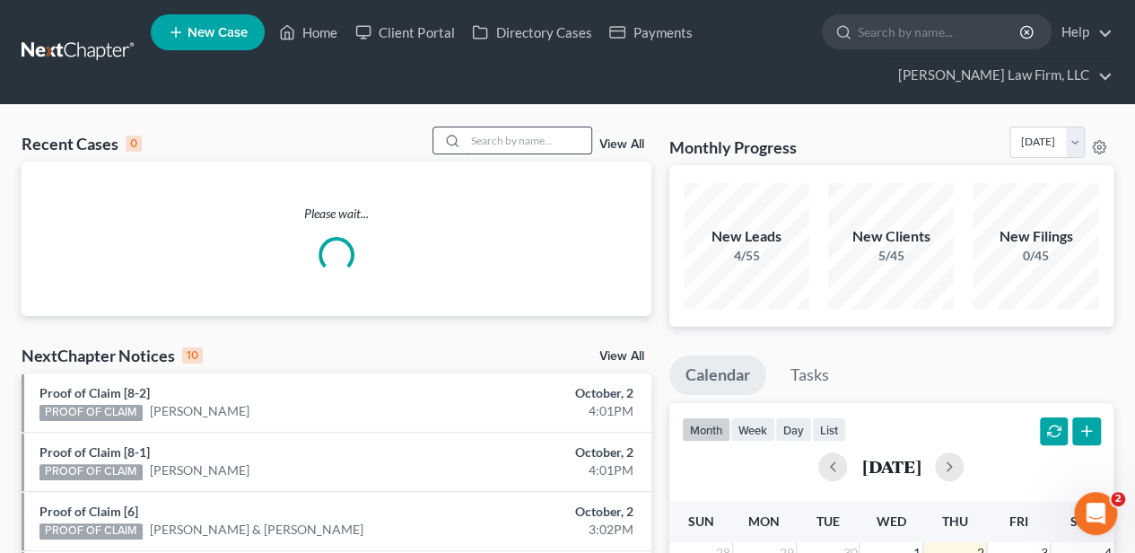
click at [516, 144] on input "search" at bounding box center [529, 140] width 126 height 26
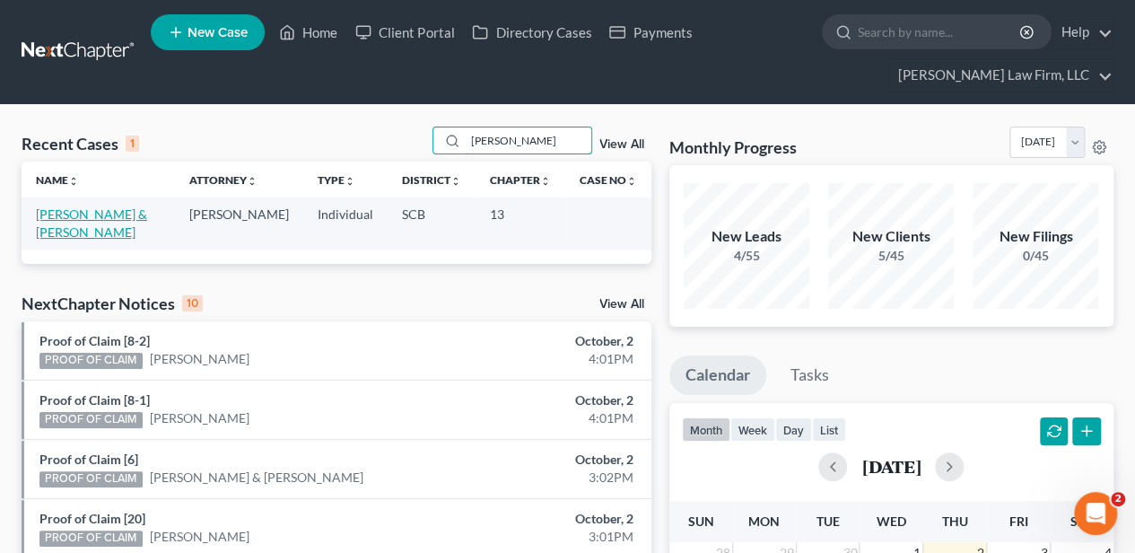
type input "murta"
click at [57, 216] on link "[PERSON_NAME] & [PERSON_NAME]" at bounding box center [91, 222] width 111 height 33
select select "2"
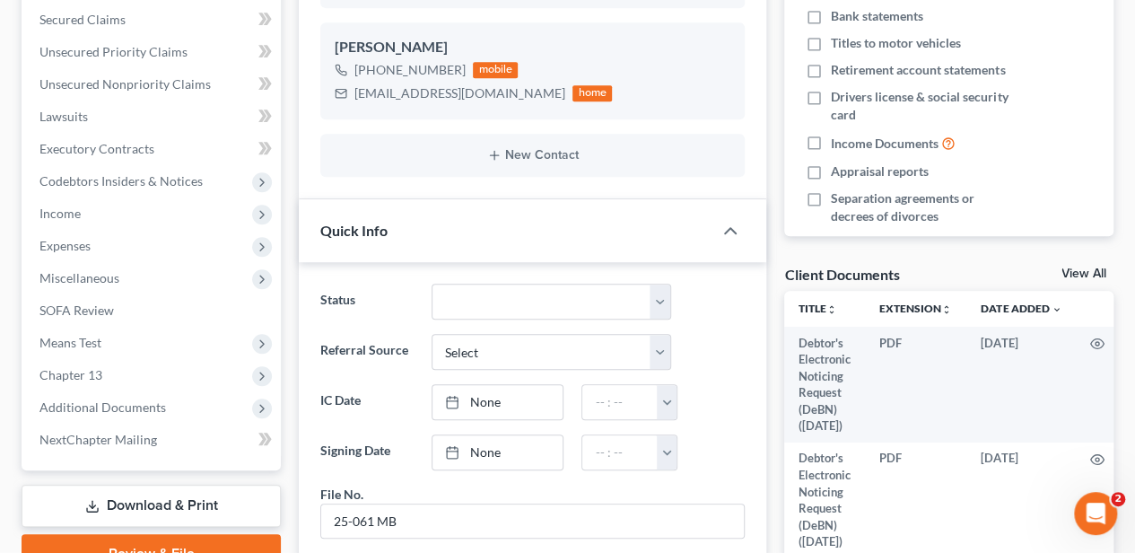
scroll to position [478, 0]
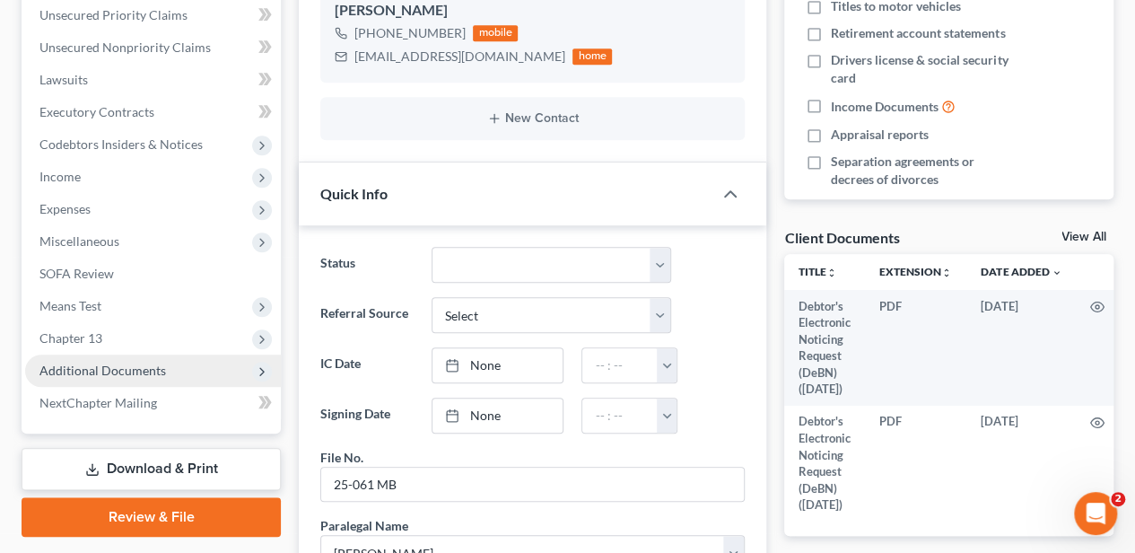
click at [136, 368] on span "Additional Documents" at bounding box center [102, 370] width 127 height 15
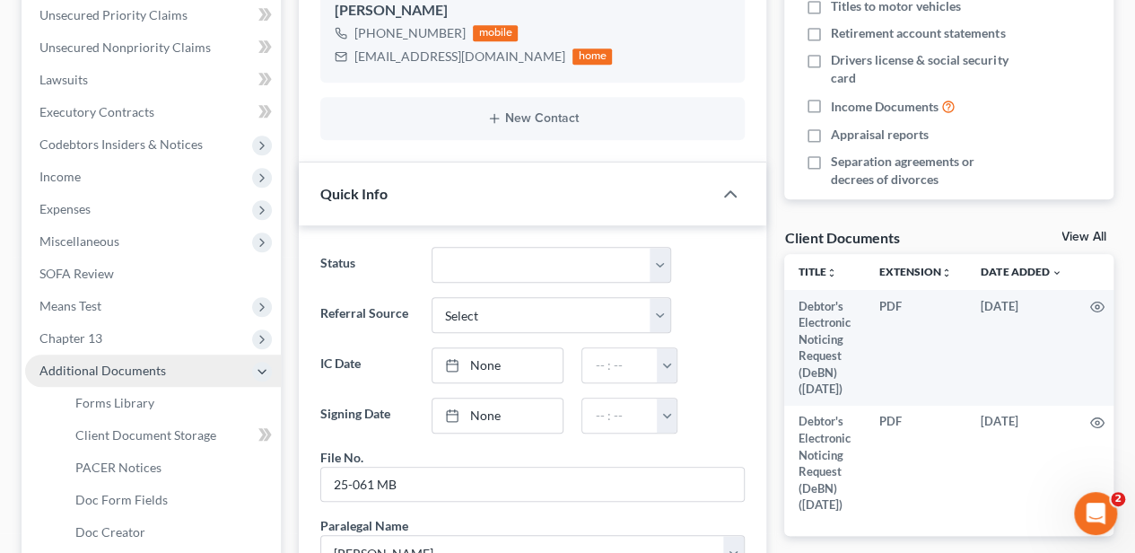
scroll to position [538, 0]
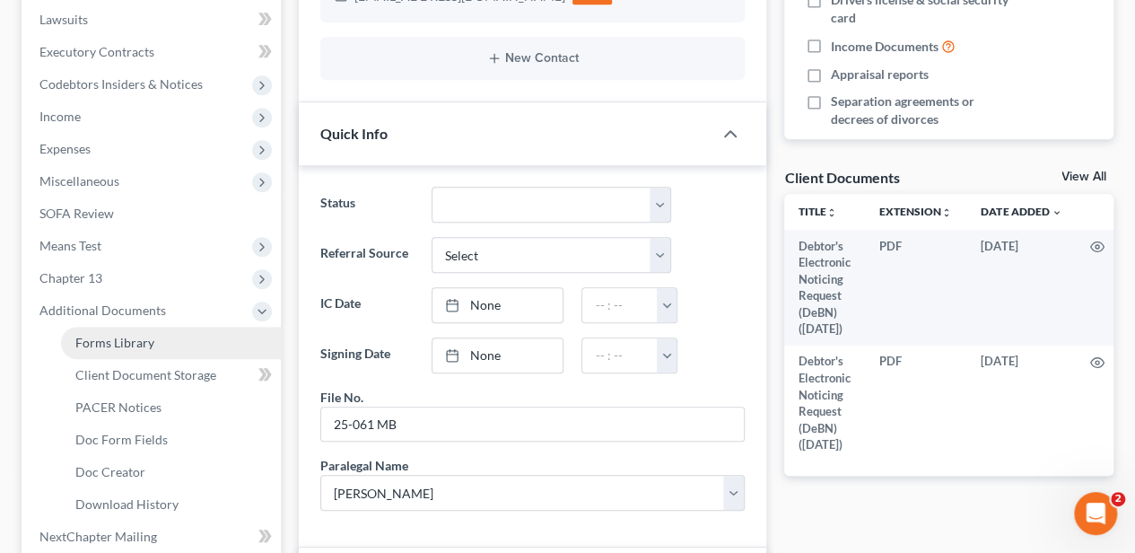
click at [144, 347] on span "Forms Library" at bounding box center [114, 342] width 79 height 15
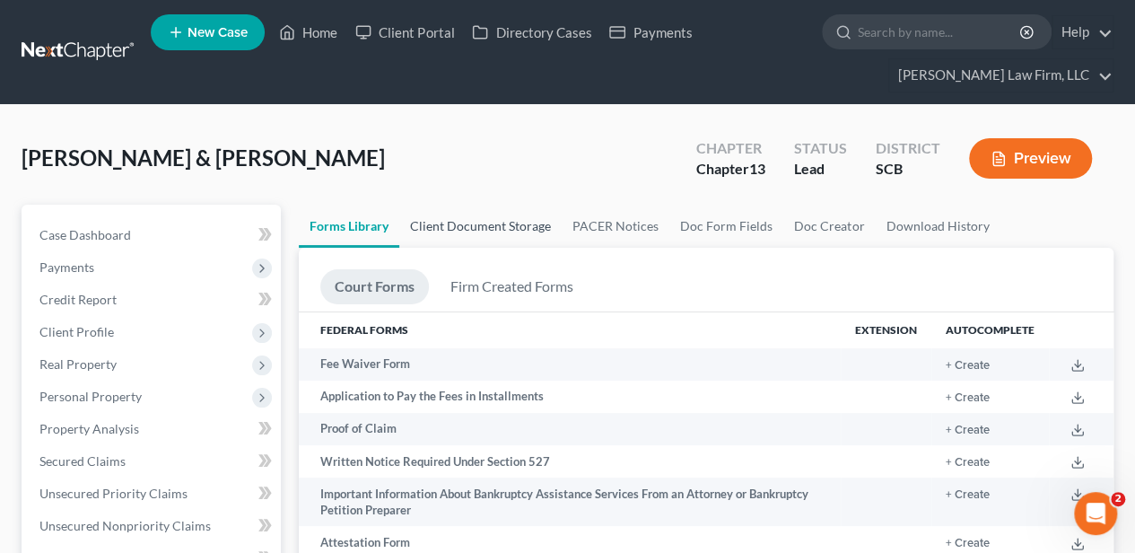
click at [494, 224] on link "Client Document Storage" at bounding box center [480, 226] width 162 height 43
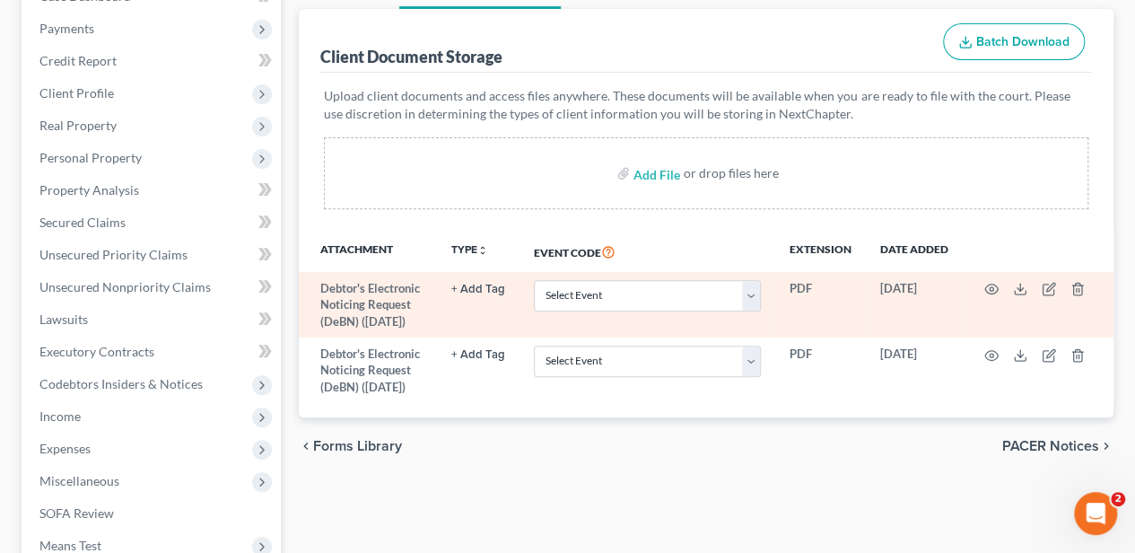
scroll to position [239, 0]
click at [1071, 285] on icon "button" at bounding box center [1078, 289] width 14 height 14
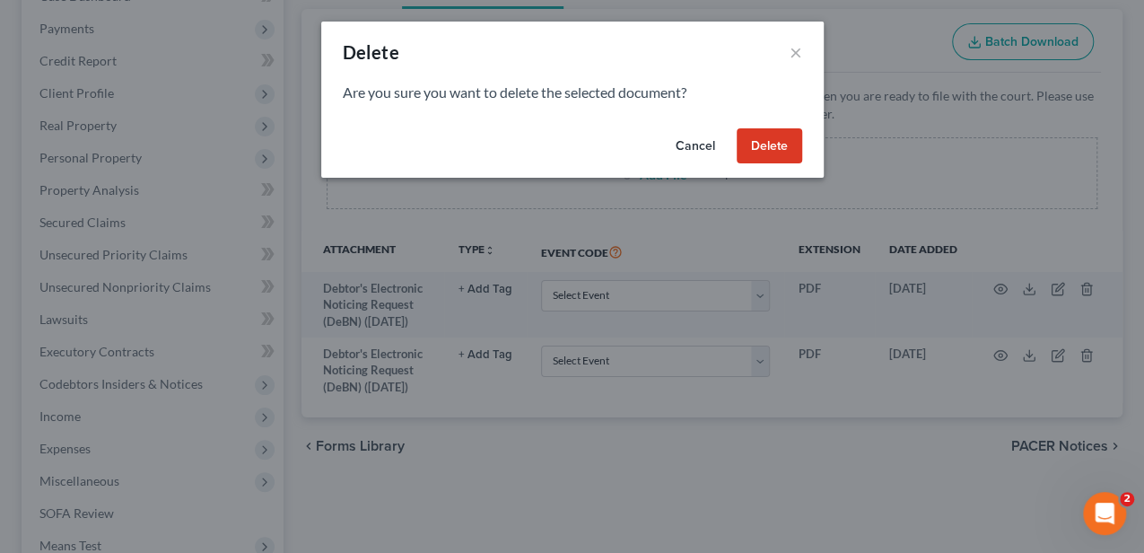
click at [764, 153] on button "Delete" at bounding box center [770, 146] width 66 height 36
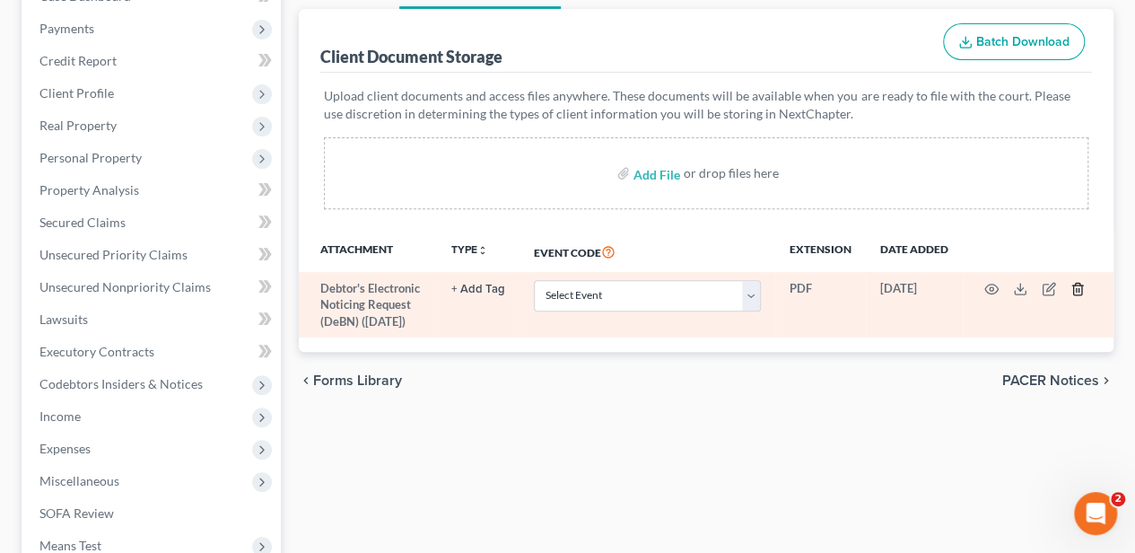
click at [1074, 284] on icon "button" at bounding box center [1078, 289] width 14 height 14
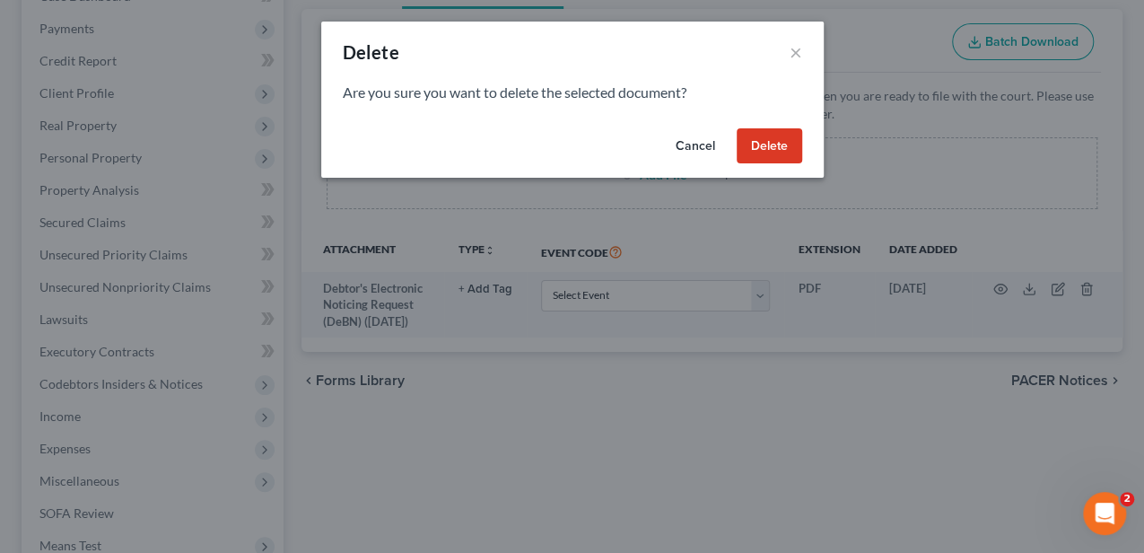
click at [800, 150] on button "Delete" at bounding box center [770, 146] width 66 height 36
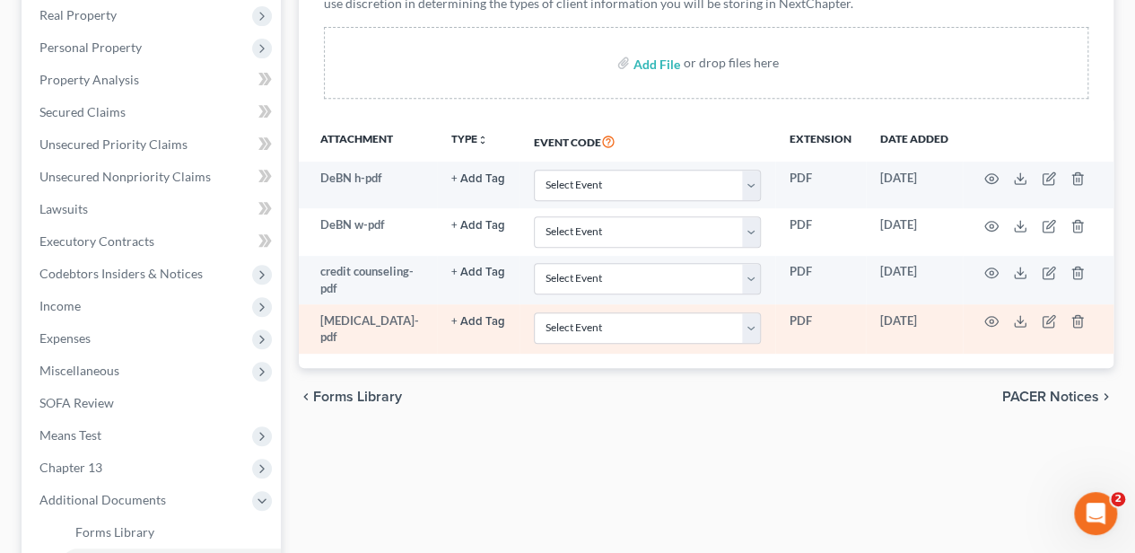
scroll to position [359, 0]
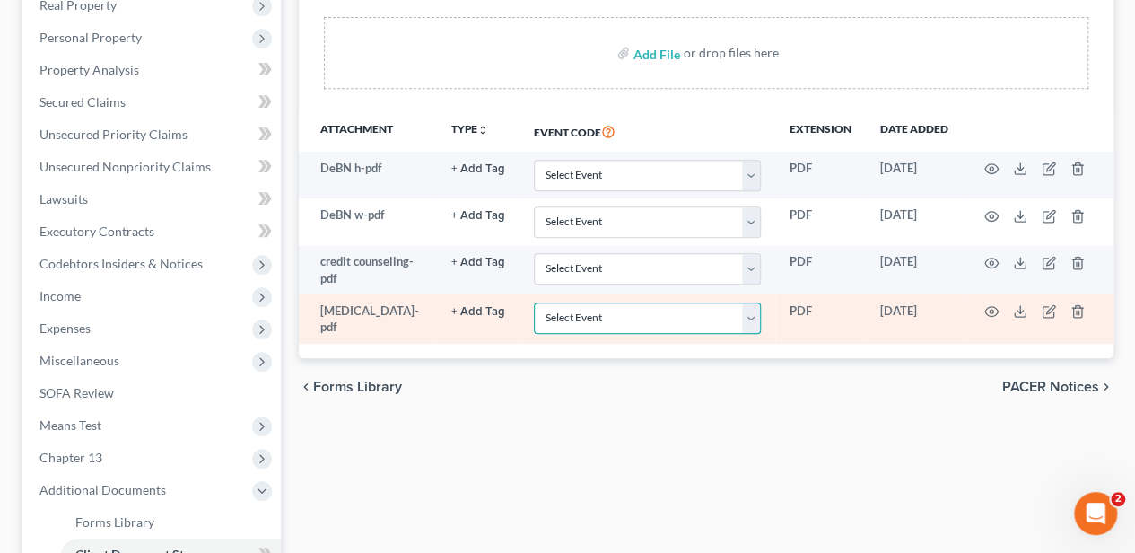
click at [599, 312] on select "Select Event Amended Application Amended Document Amended Schedules/Statements …" at bounding box center [647, 317] width 227 height 31
click at [460, 302] on link "+ Add Tag" at bounding box center [478, 310] width 54 height 17
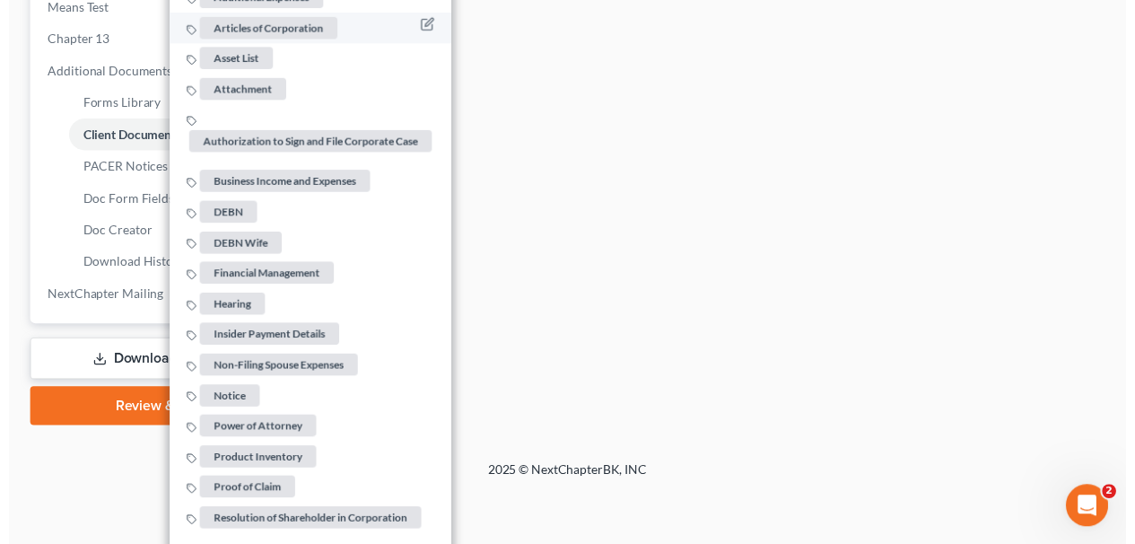
scroll to position [837, 0]
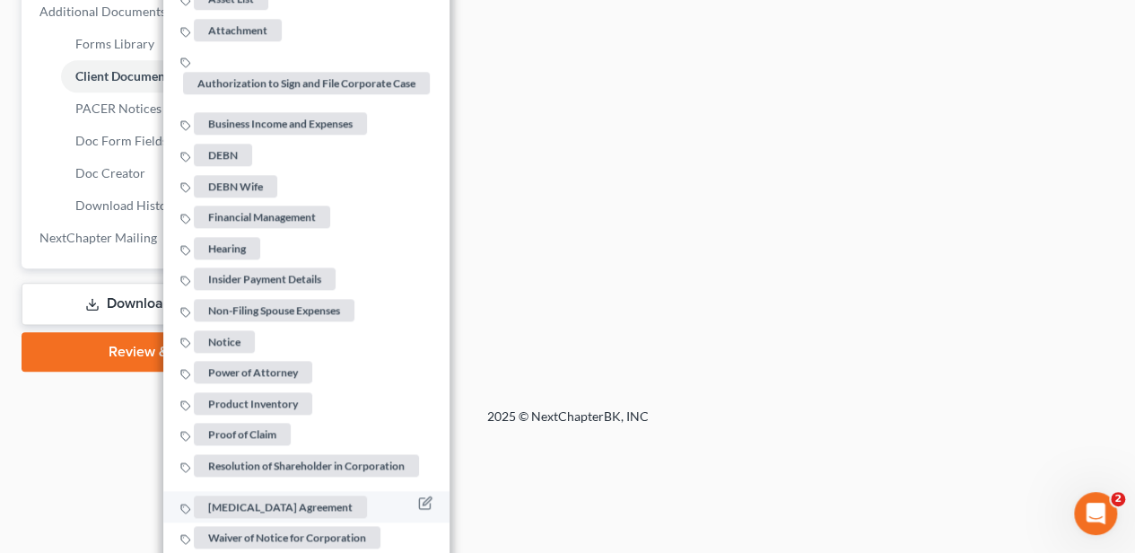
click at [281, 499] on span "Retainer Agreement" at bounding box center [280, 505] width 173 height 22
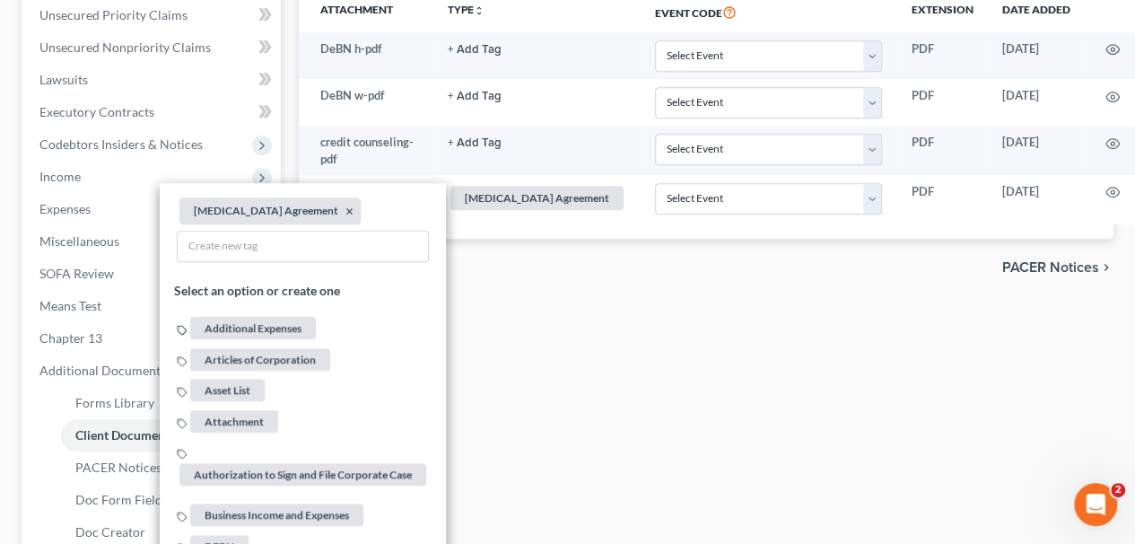
click at [614, 398] on div "Forms Library Client Document Storage PACER Notices Doc Form Fields Doc Creator…" at bounding box center [706, 228] width 833 height 1004
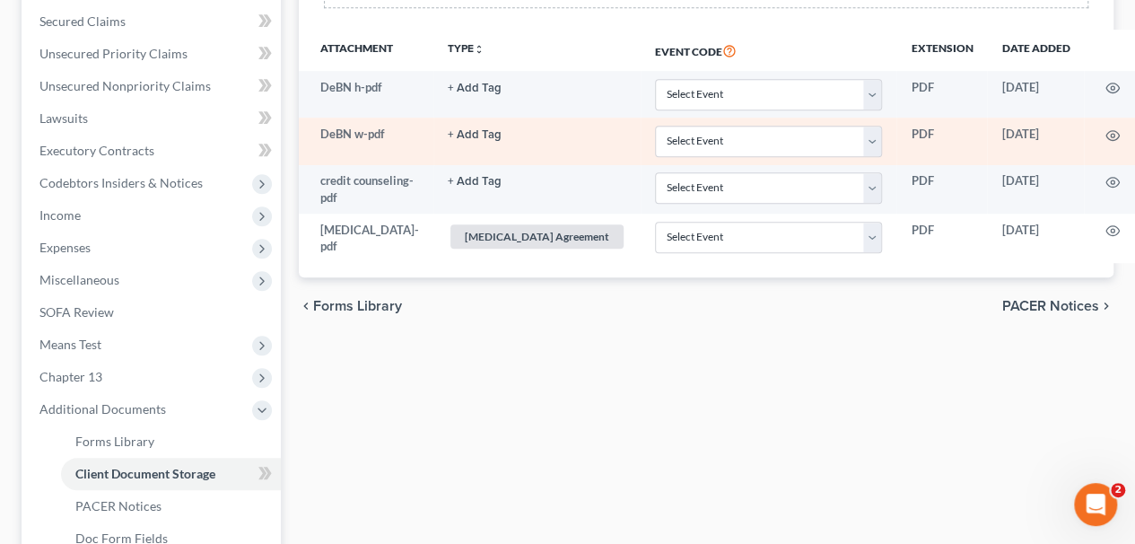
scroll to position [418, 0]
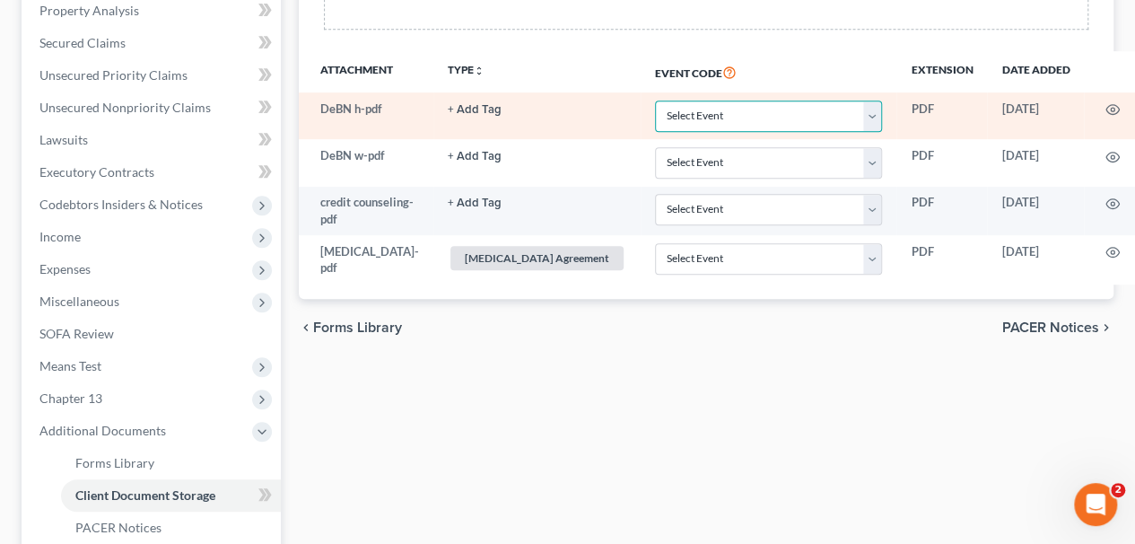
click at [686, 117] on select "Select Event Amended Application Amended Document Amended Schedules/Statements …" at bounding box center [768, 115] width 227 height 31
select select "16"
click at [655, 100] on select "Select Event Amended Application Amended Document Amended Schedules/Statements …" at bounding box center [768, 115] width 227 height 31
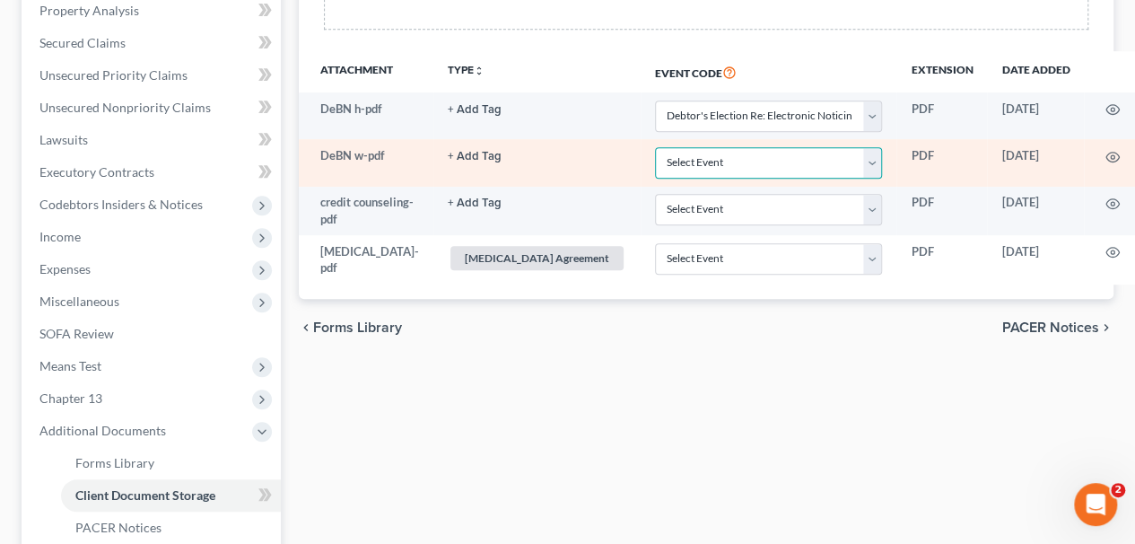
click at [655, 165] on select "Select Event Amended Application Amended Document Amended Schedules/Statements …" at bounding box center [768, 162] width 227 height 31
select select "16"
click at [655, 147] on select "Select Event Amended Application Amended Document Amended Schedules/Statements …" at bounding box center [768, 162] width 227 height 31
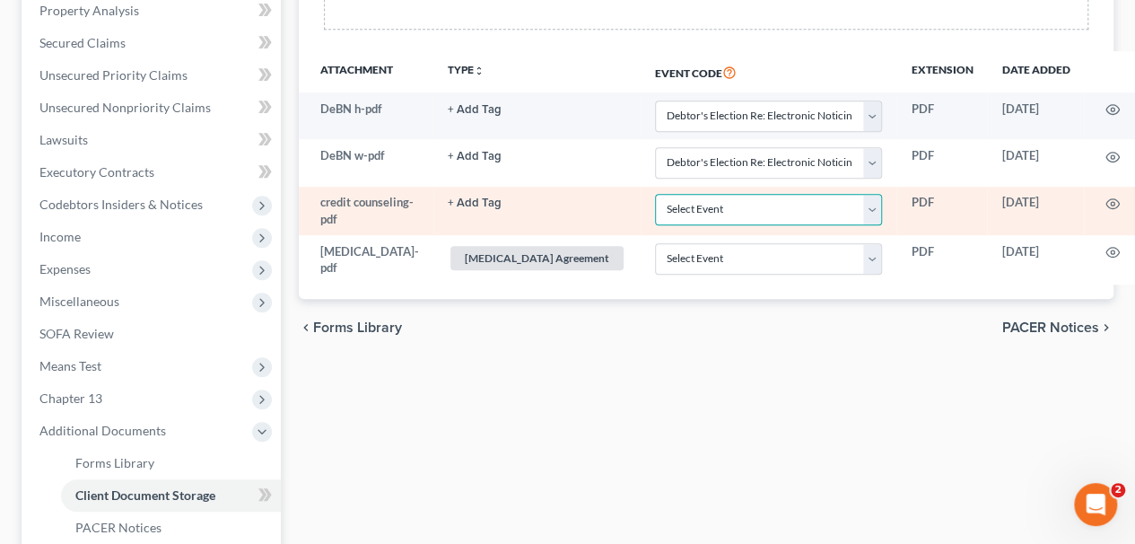
click at [655, 197] on select "Select Event Amended Application Amended Document Amended Schedules/Statements …" at bounding box center [768, 209] width 227 height 31
select select "6"
click at [655, 194] on select "Select Event Amended Application Amended Document Amended Schedules/Statements …" at bounding box center [768, 209] width 227 height 31
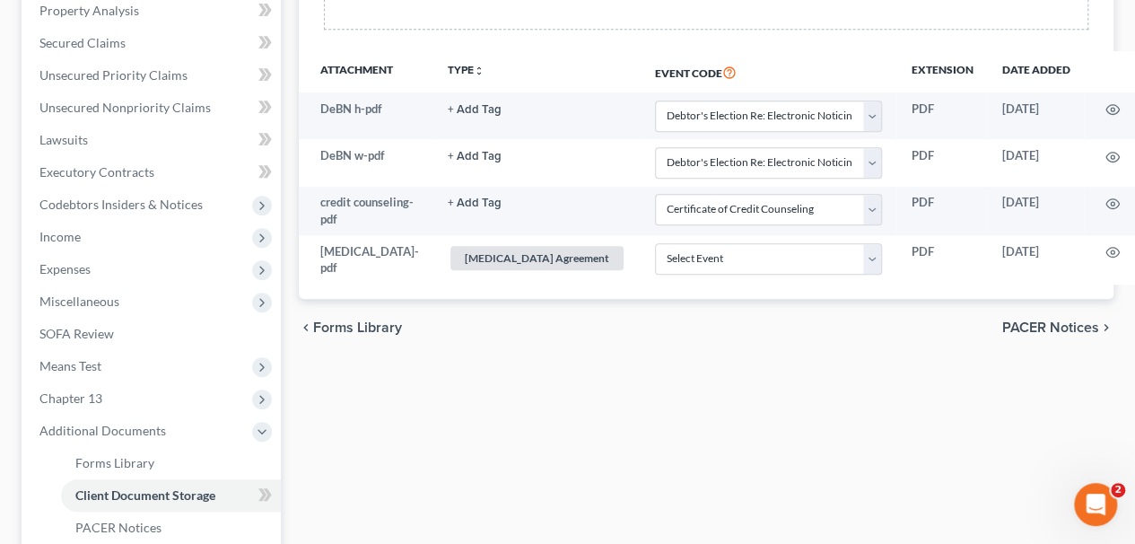
click at [686, 445] on div "Forms Library Client Document Storage PACER Notices Doc Form Fields Doc Creator…" at bounding box center [706, 288] width 833 height 1004
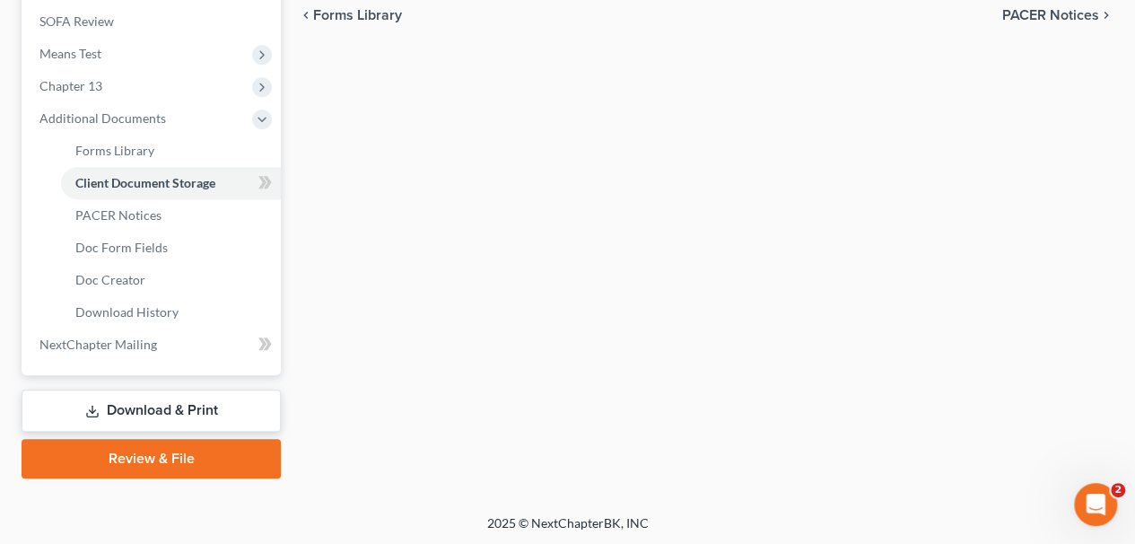
click at [215, 460] on link "Review & File" at bounding box center [151, 458] width 259 height 39
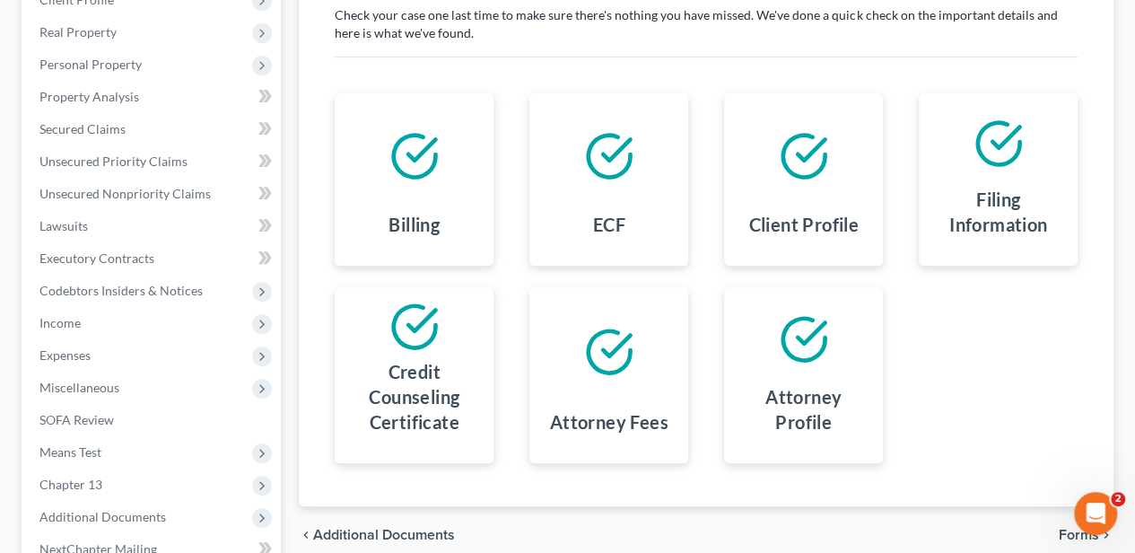
scroll to position [418, 0]
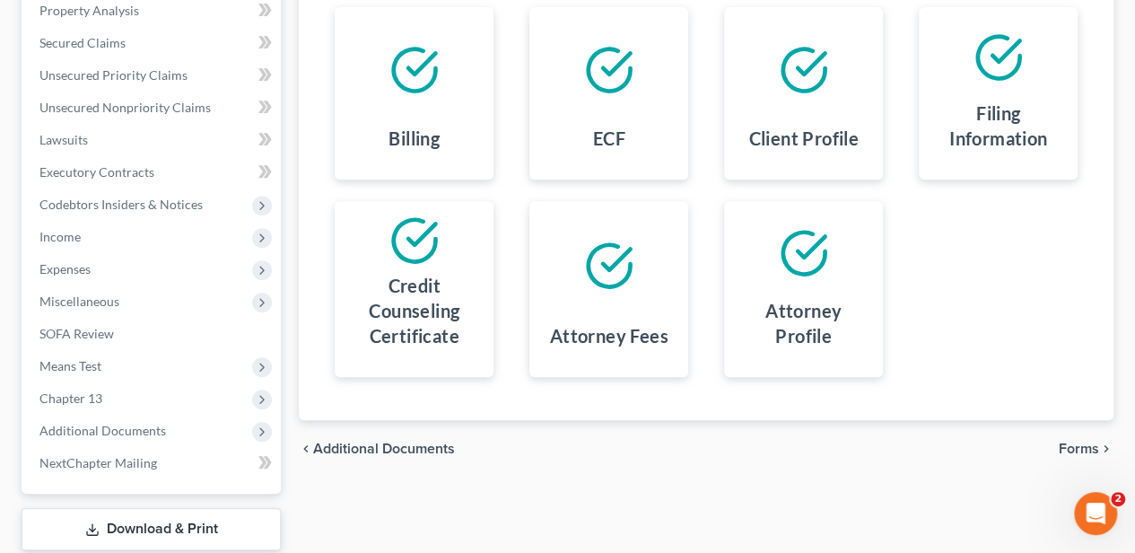
click at [1068, 441] on span "Forms" at bounding box center [1079, 448] width 40 height 14
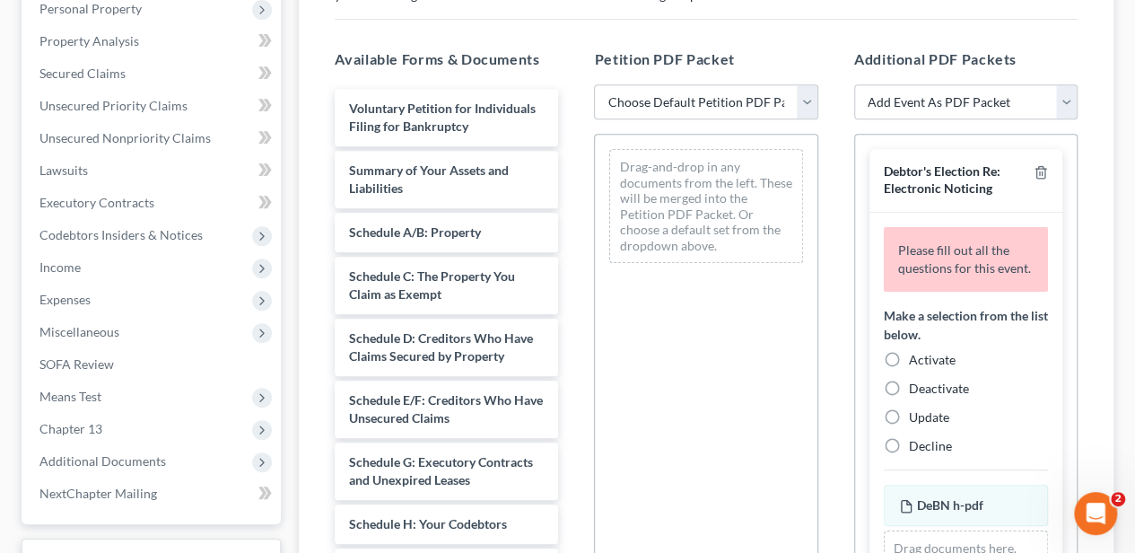
scroll to position [299, 0]
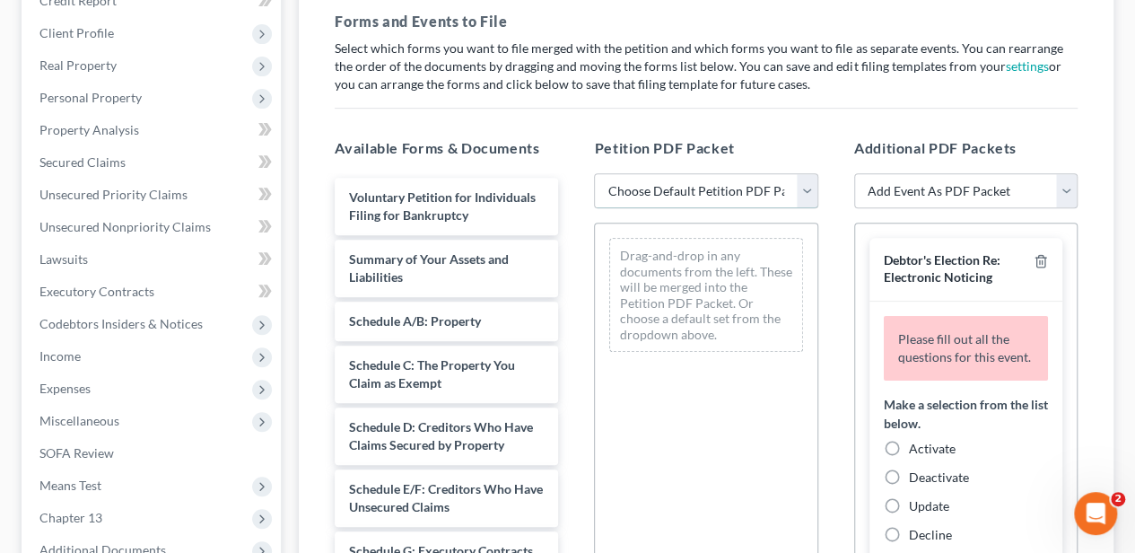
drag, startPoint x: 657, startPoint y: 191, endPoint x: 652, endPoint y: 199, distance: 9.2
click at [657, 191] on select "Choose Default Petition PDF Packet Complete Bankruptcy Petition (all forms and …" at bounding box center [705, 191] width 223 height 36
select select "0"
click at [594, 173] on select "Choose Default Petition PDF Packet Complete Bankruptcy Petition (all forms and …" at bounding box center [705, 191] width 223 height 36
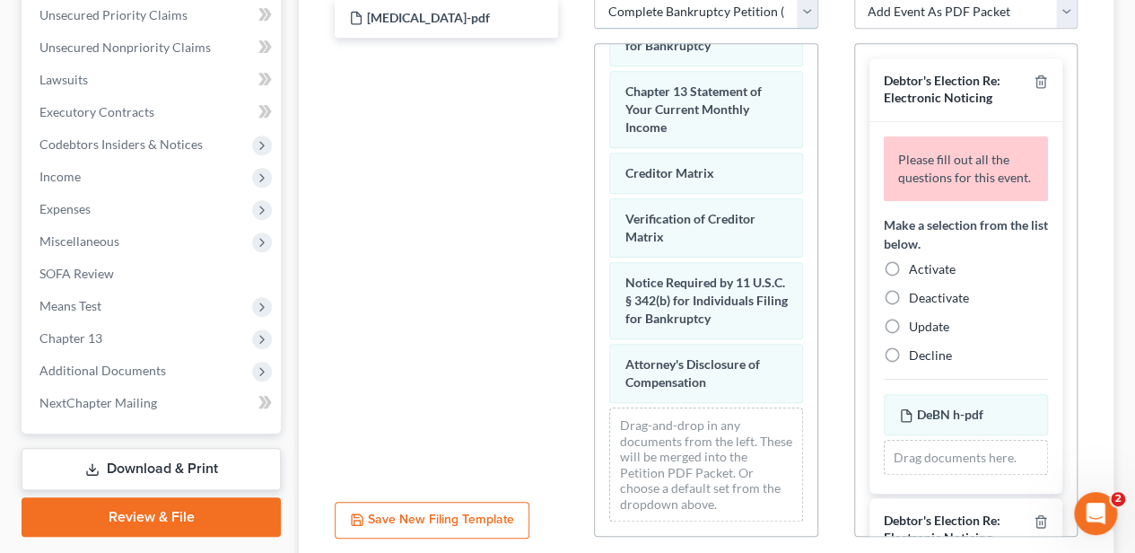
scroll to position [418, 0]
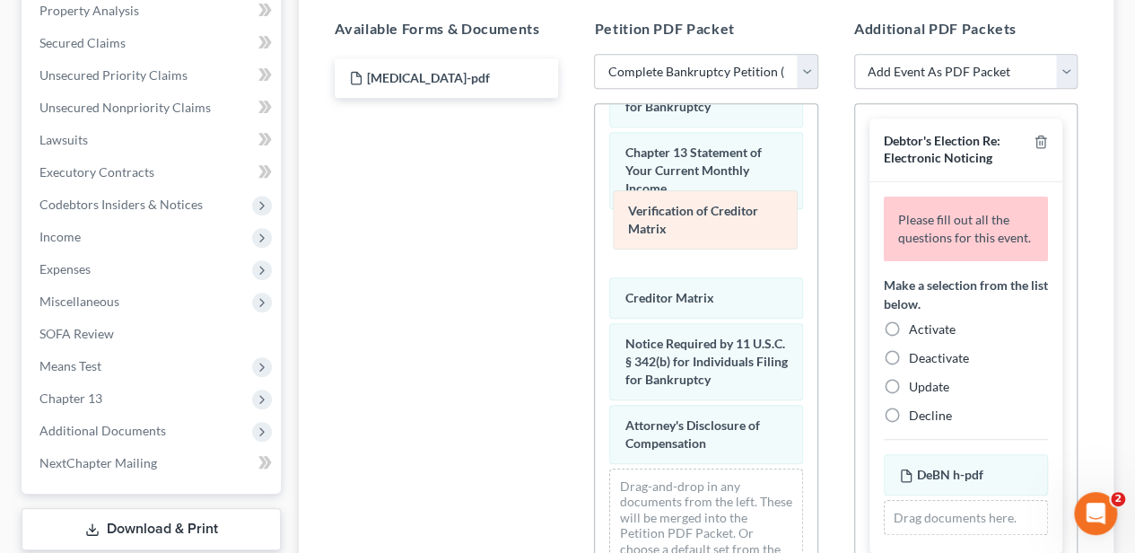
drag, startPoint x: 671, startPoint y: 262, endPoint x: 671, endPoint y: 213, distance: 49.4
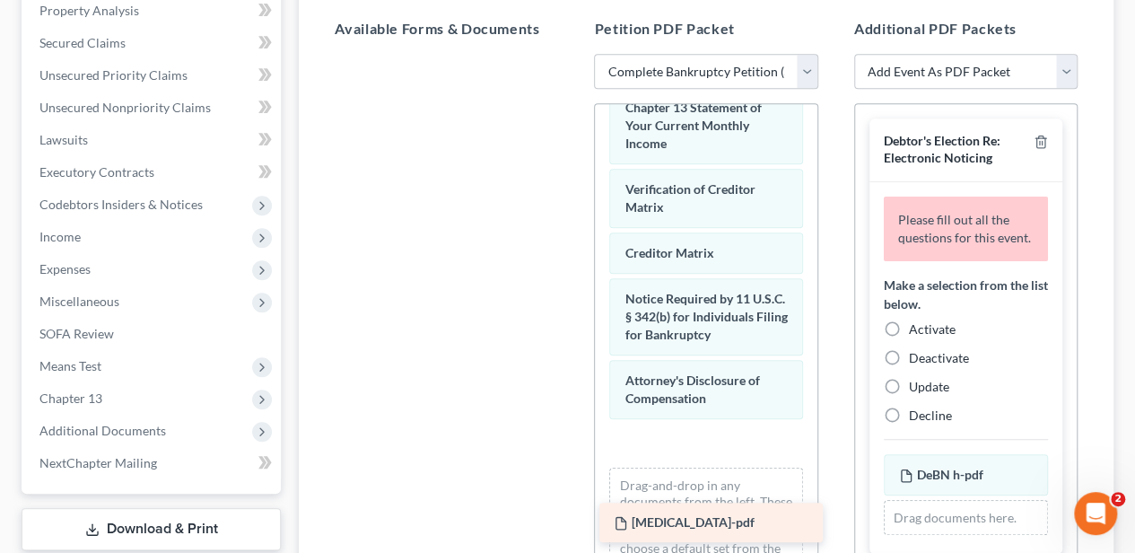
drag, startPoint x: 441, startPoint y: 71, endPoint x: 705, endPoint y: 500, distance: 504.0
click at [572, 54] on div "retainer-pdf retainer-pdf" at bounding box center [446, 54] width 252 height 0
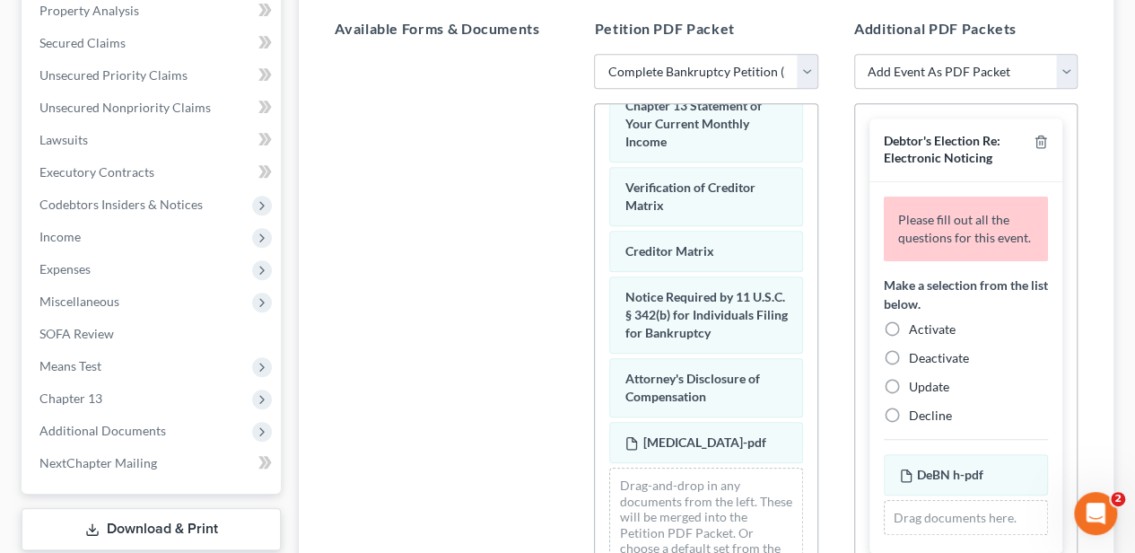
click at [909, 338] on label "Activate" at bounding box center [932, 329] width 47 height 18
click at [916, 332] on input "Activate" at bounding box center [922, 326] width 12 height 12
radio input "true"
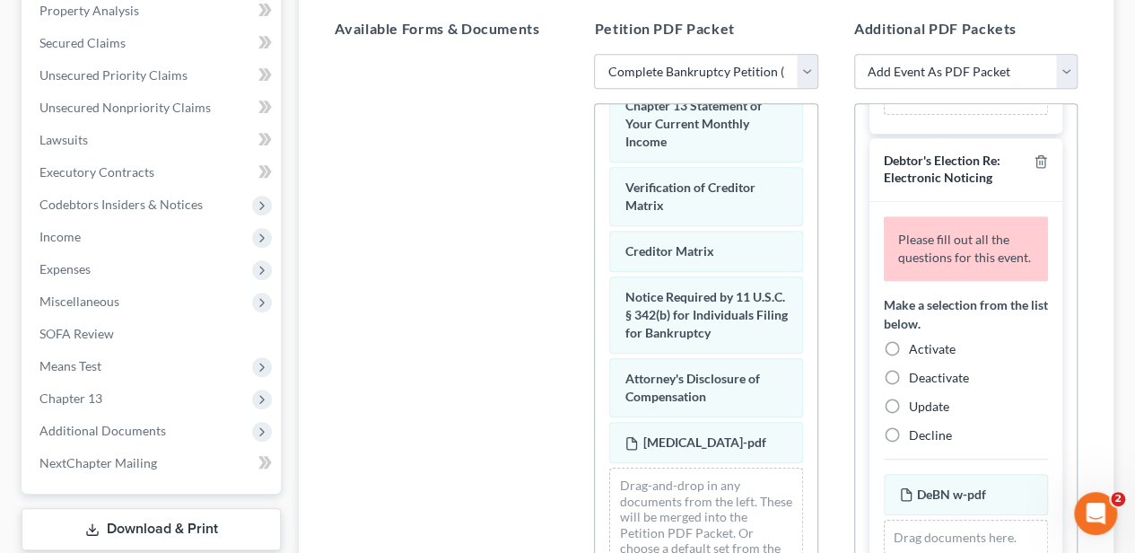
scroll to position [359, 0]
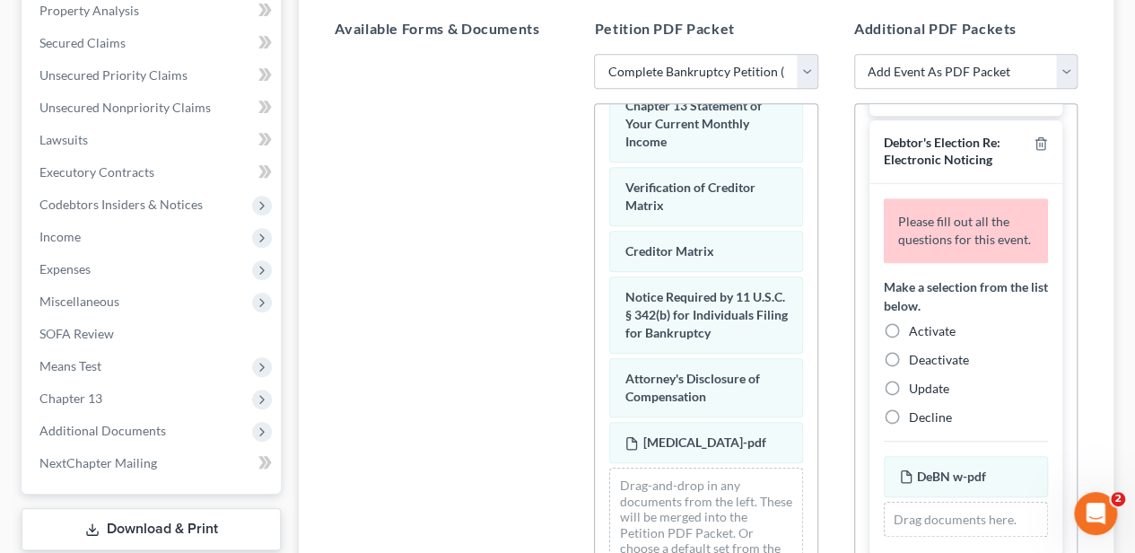
click at [909, 340] on label "Activate" at bounding box center [932, 331] width 47 height 18
click at [916, 334] on input "Activate" at bounding box center [922, 328] width 12 height 12
radio input "true"
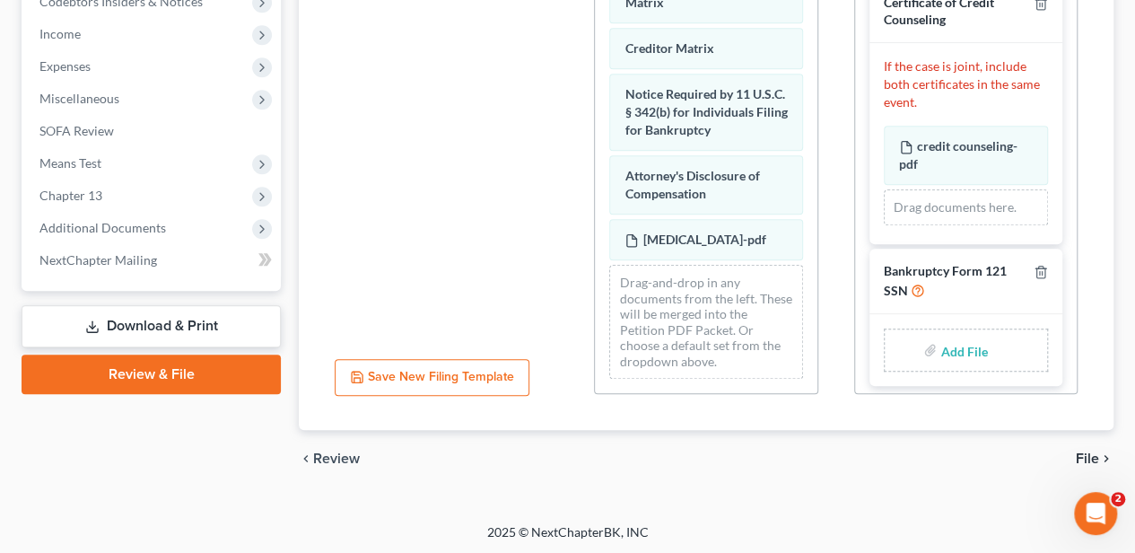
scroll to position [621, 0]
click at [948, 341] on input "file" at bounding box center [961, 350] width 43 height 32
type input "C:\fakepath\statement of ssn.pdf"
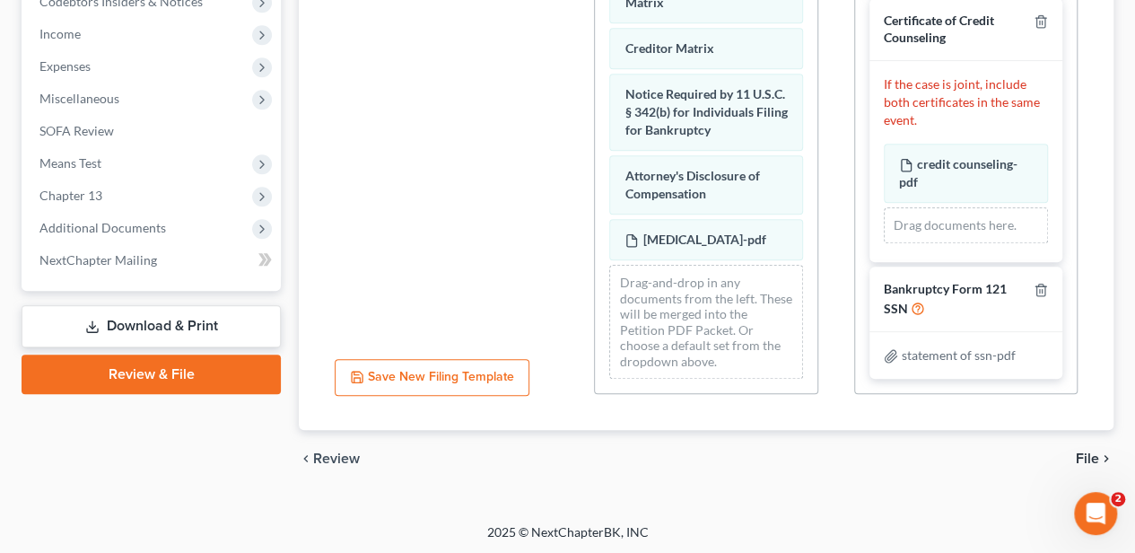
scroll to position [632, 0]
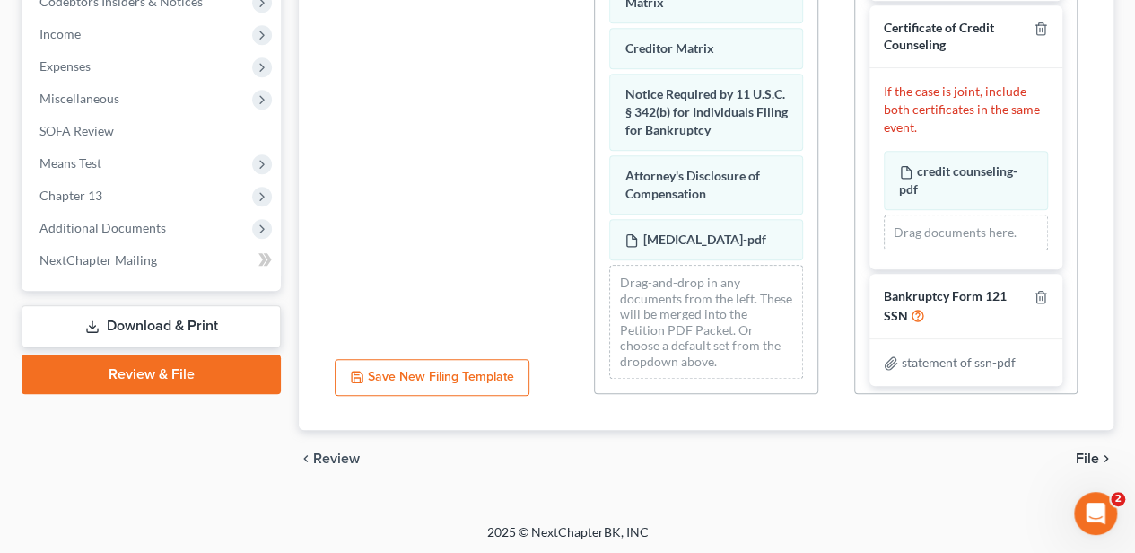
click at [1080, 451] on span "File" at bounding box center [1087, 458] width 23 height 14
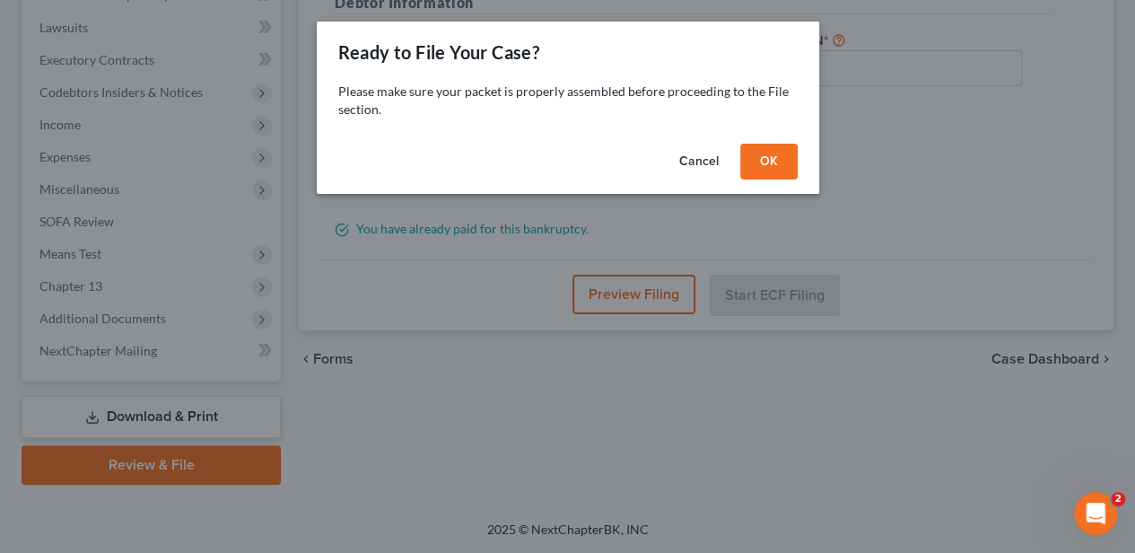
scroll to position [528, 0]
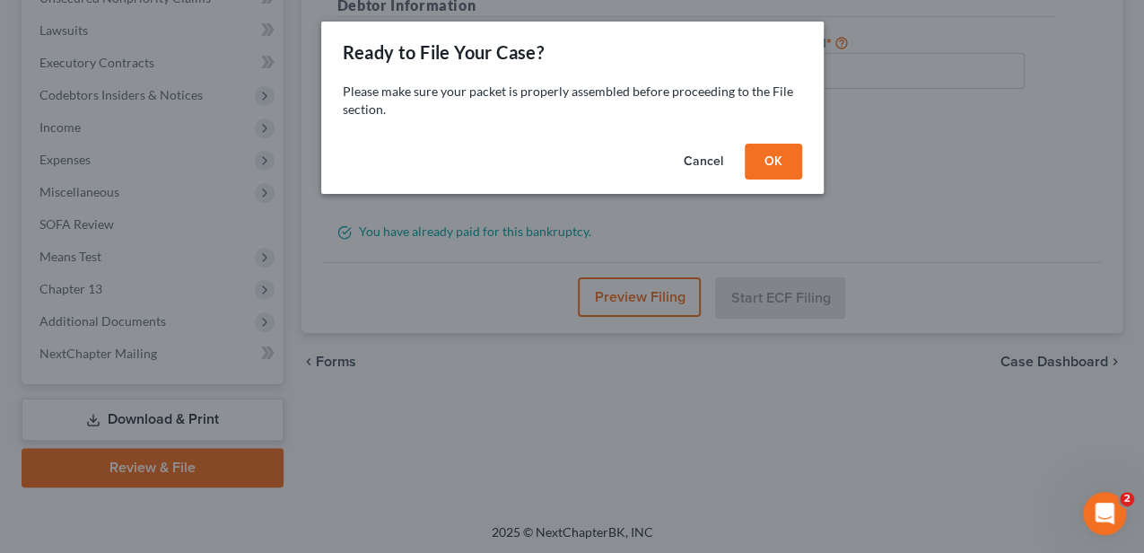
click at [767, 177] on button "OK" at bounding box center [773, 162] width 57 height 36
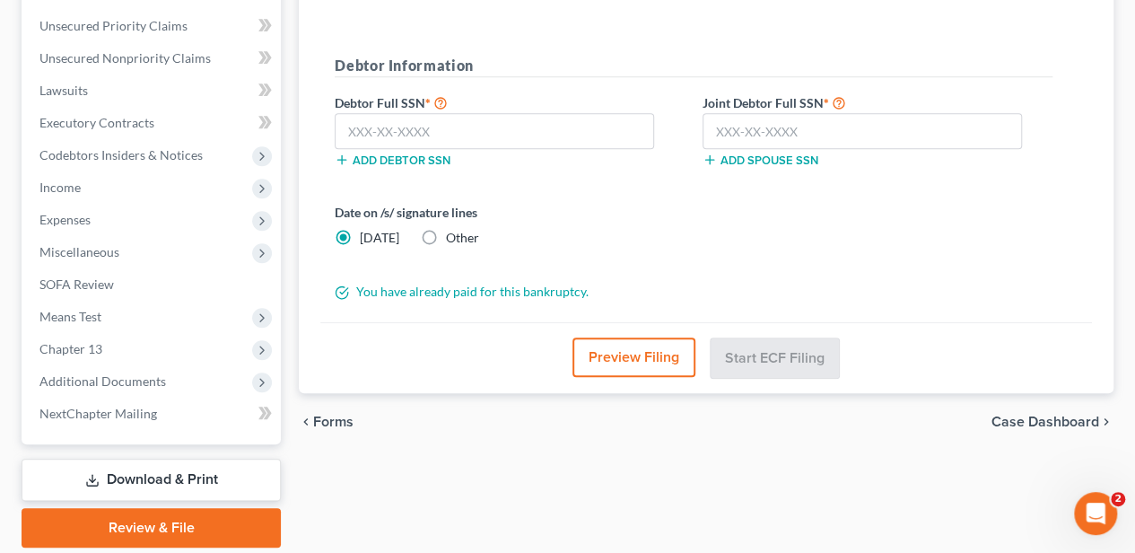
scroll to position [288, 0]
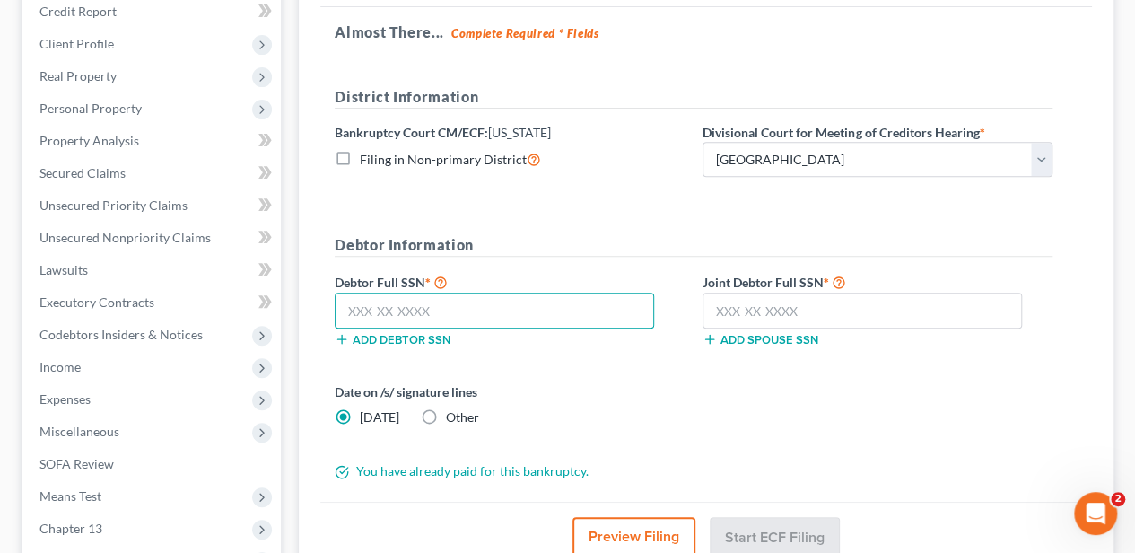
click at [555, 316] on input "text" at bounding box center [494, 311] width 319 height 36
type input "135-66-1872"
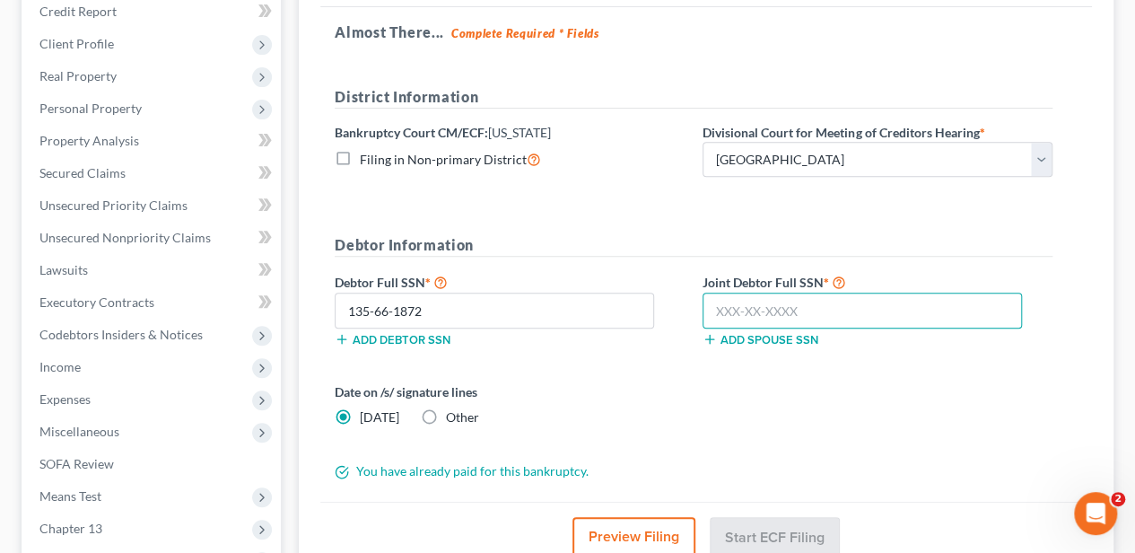
click at [754, 310] on input "text" at bounding box center [862, 311] width 319 height 36
type input "155-74-4078"
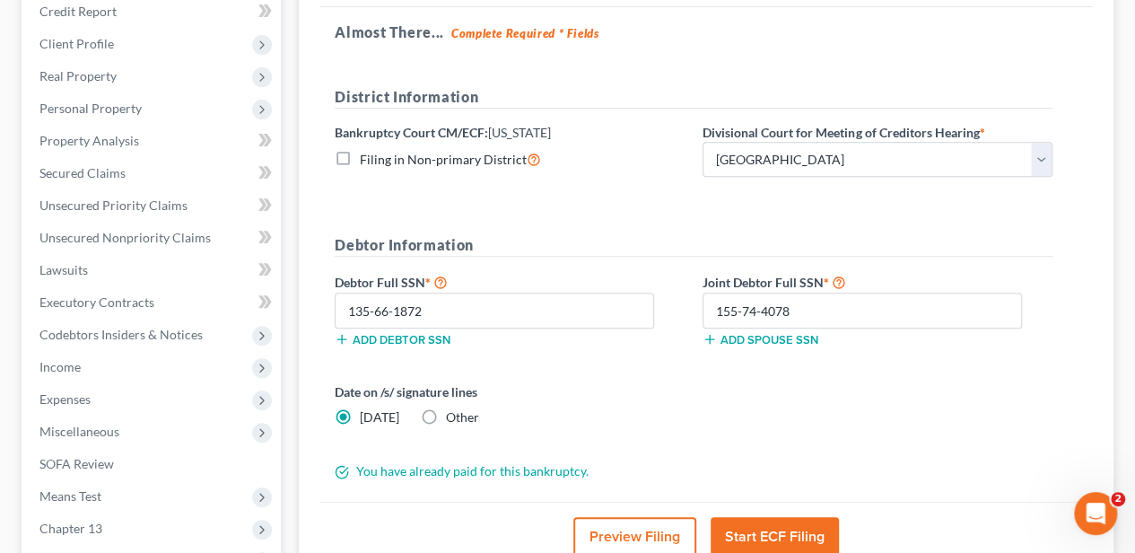
click at [800, 522] on button "Start ECF Filing" at bounding box center [775, 536] width 128 height 39
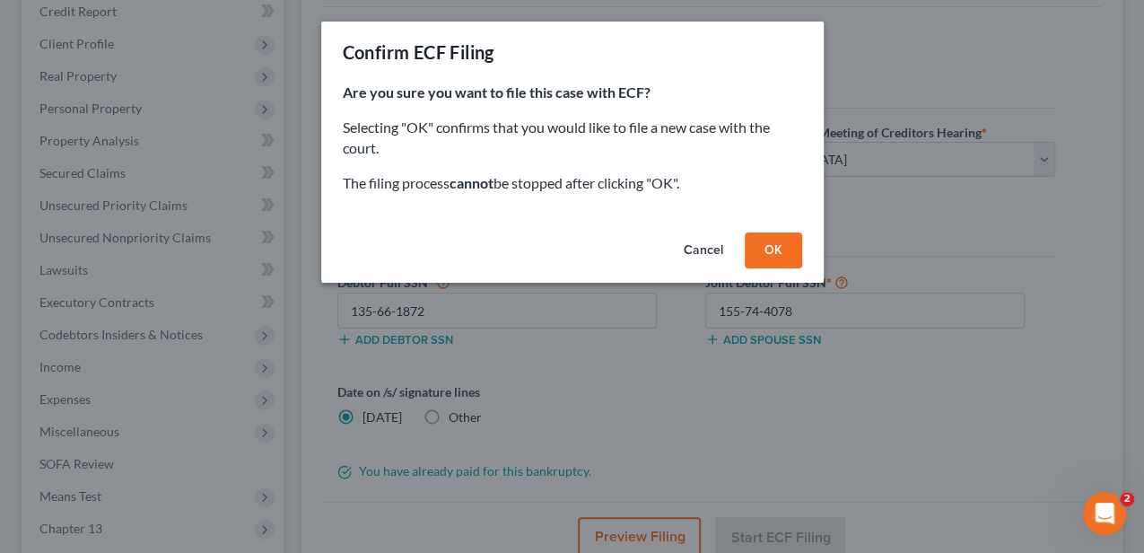
click at [768, 254] on button "OK" at bounding box center [773, 250] width 57 height 36
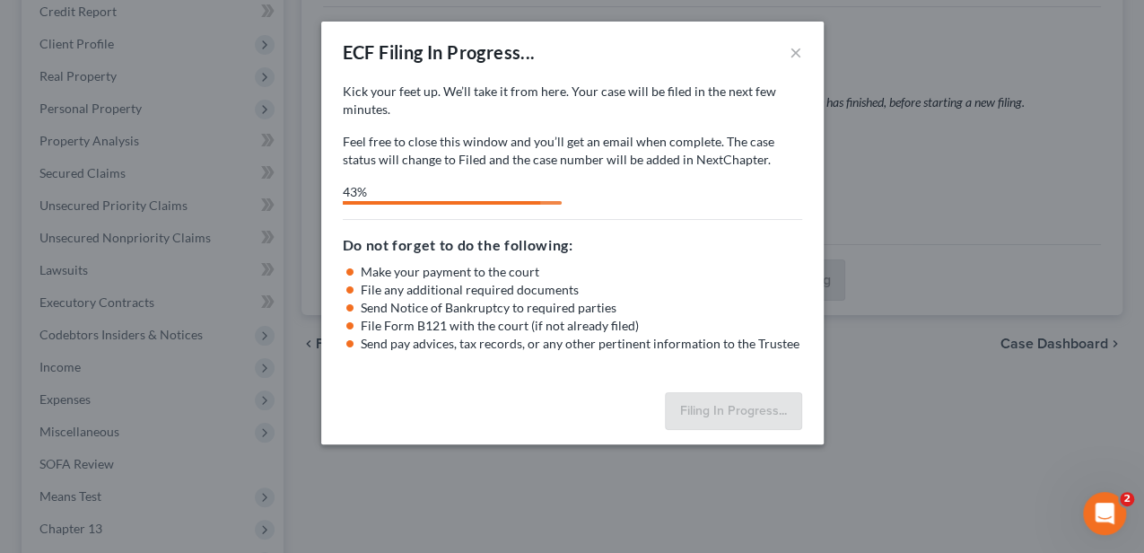
select select "0"
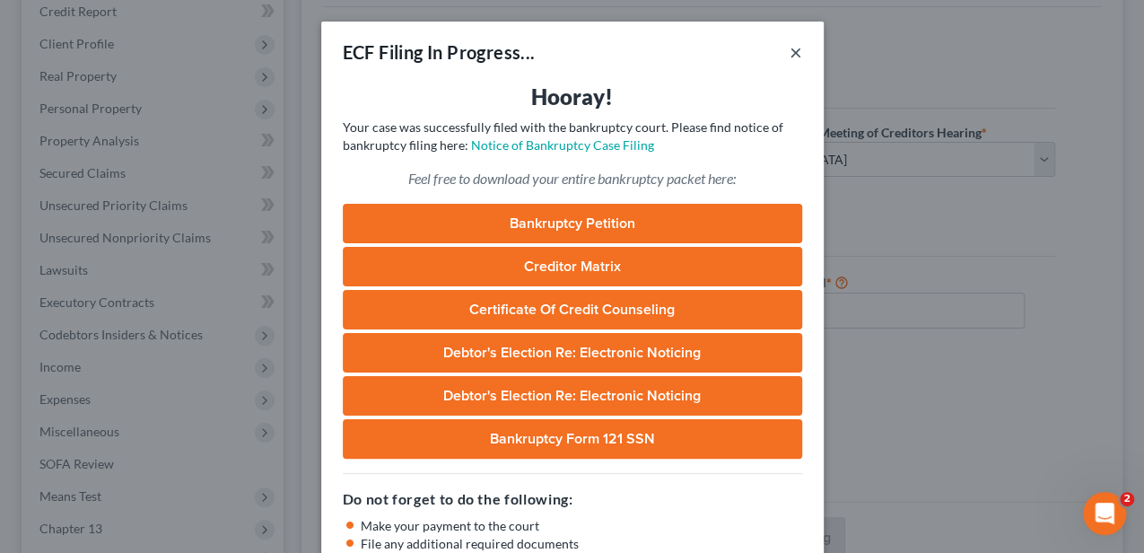
click at [792, 53] on button "×" at bounding box center [796, 52] width 13 height 22
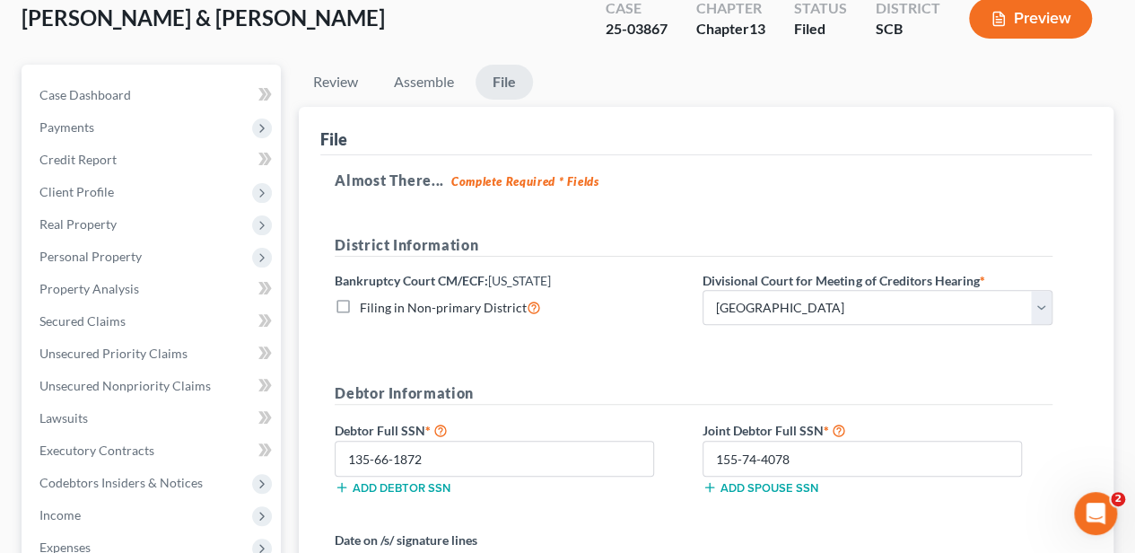
scroll to position [0, 0]
